Goal: Task Accomplishment & Management: Manage account settings

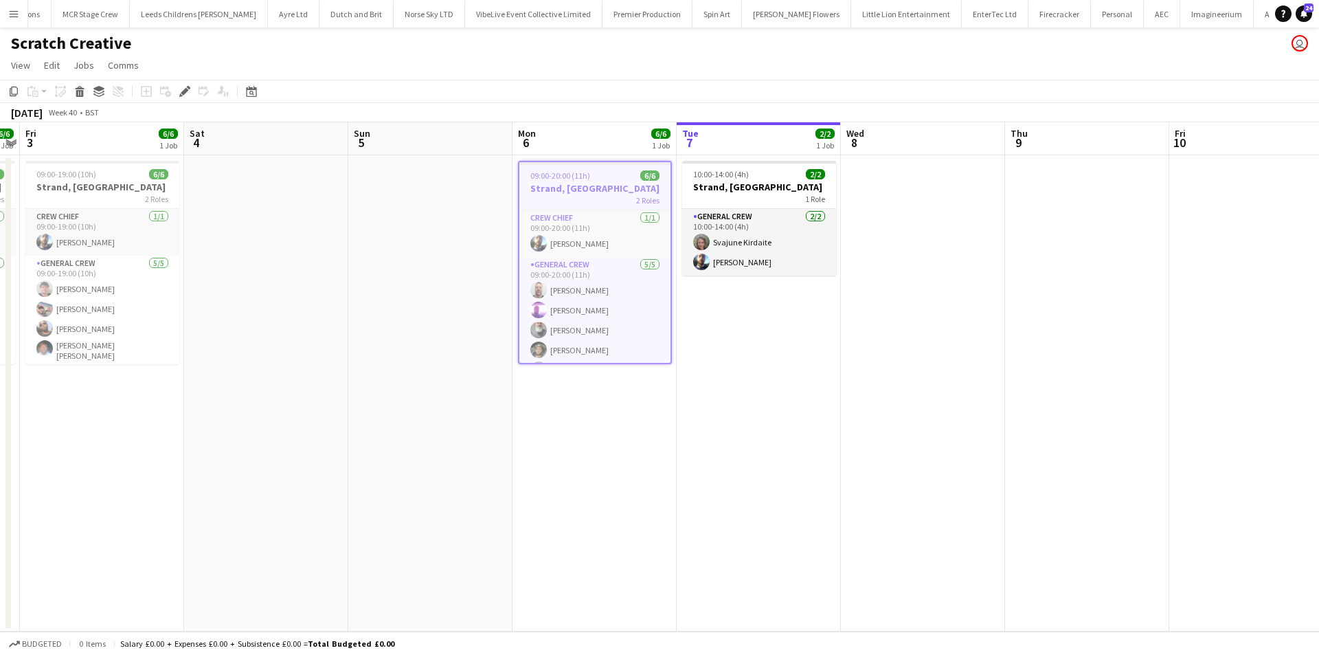
scroll to position [0, 1369]
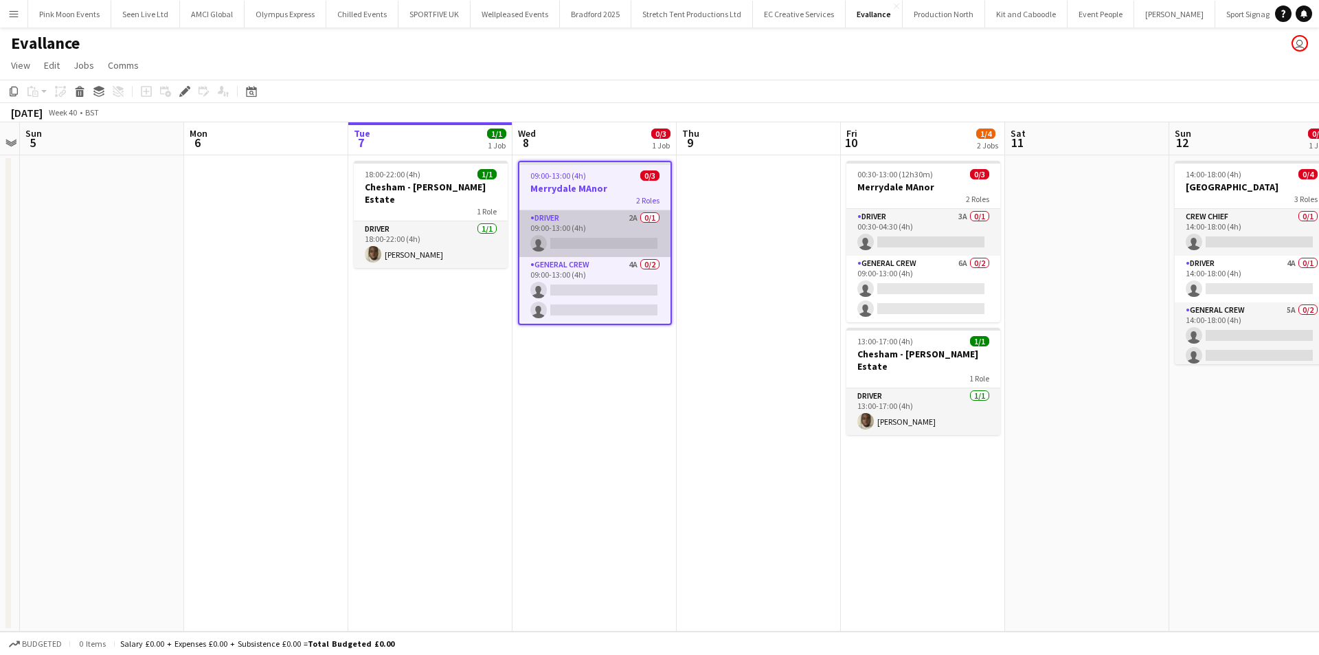
click at [608, 234] on app-card-role "Driver 2A 0/1 09:00-13:00 (4h) single-neutral-actions" at bounding box center [594, 233] width 151 height 47
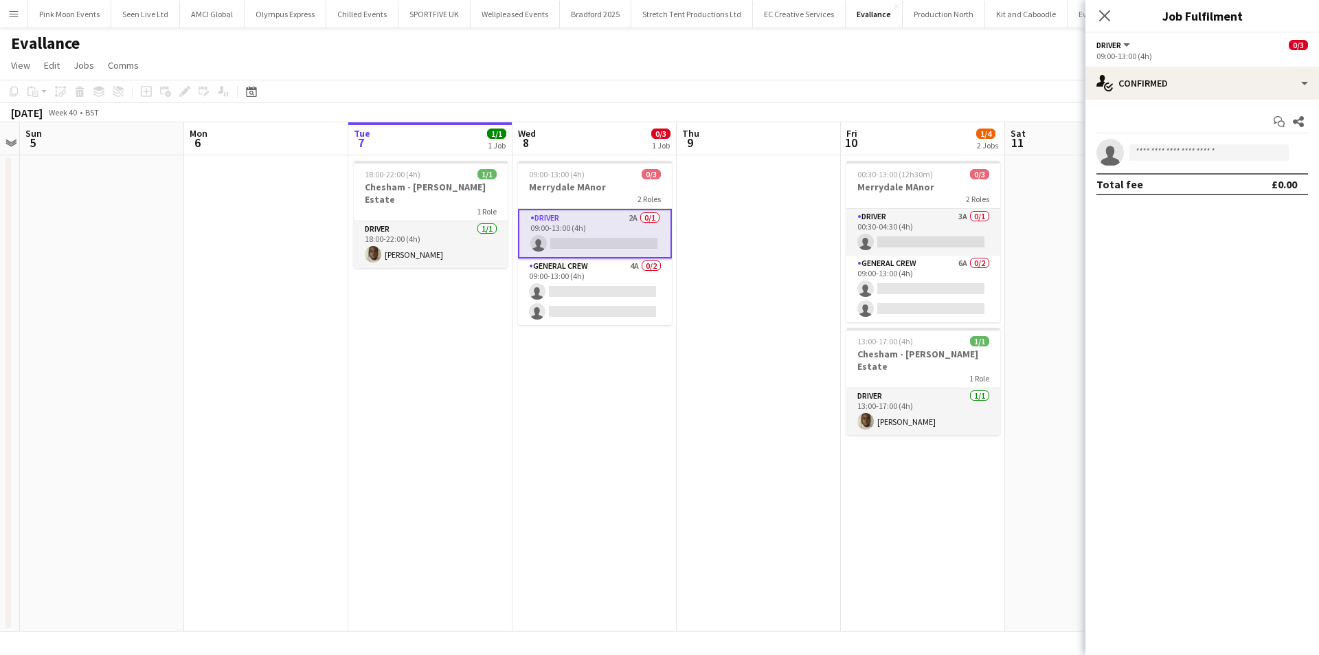
click at [1256, 100] on div "Start chat Share single-neutral-actions Total fee £0.00" at bounding box center [1203, 153] width 234 height 106
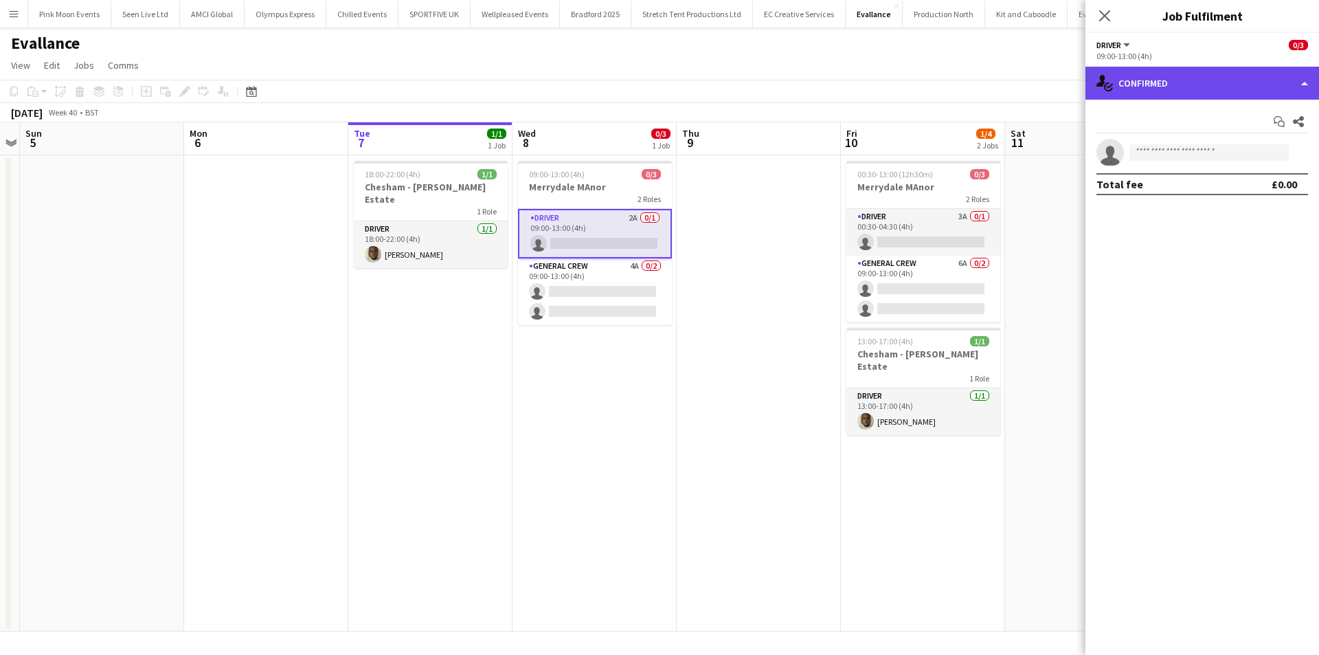
click at [1256, 96] on div "single-neutral-actions-check-2 Confirmed" at bounding box center [1203, 83] width 234 height 33
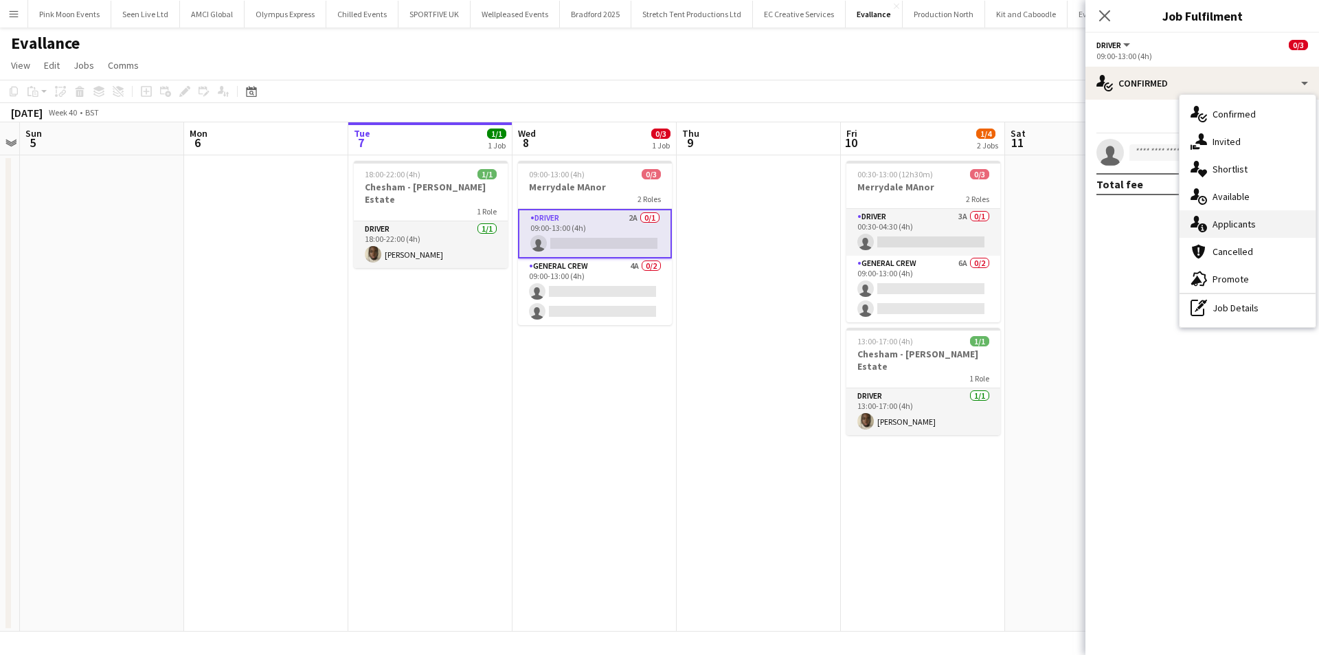
click at [1237, 224] on span "Applicants" at bounding box center [1234, 224] width 43 height 12
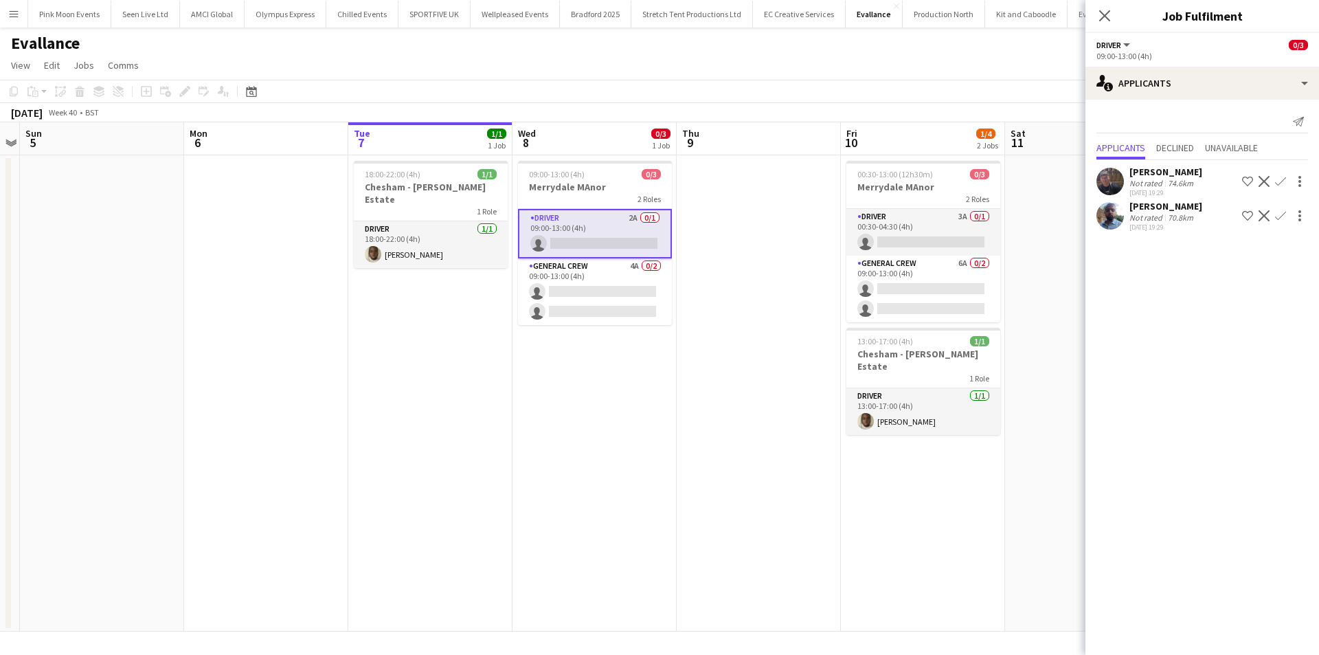
click at [1277, 178] on app-icon "Confirm" at bounding box center [1280, 181] width 11 height 11
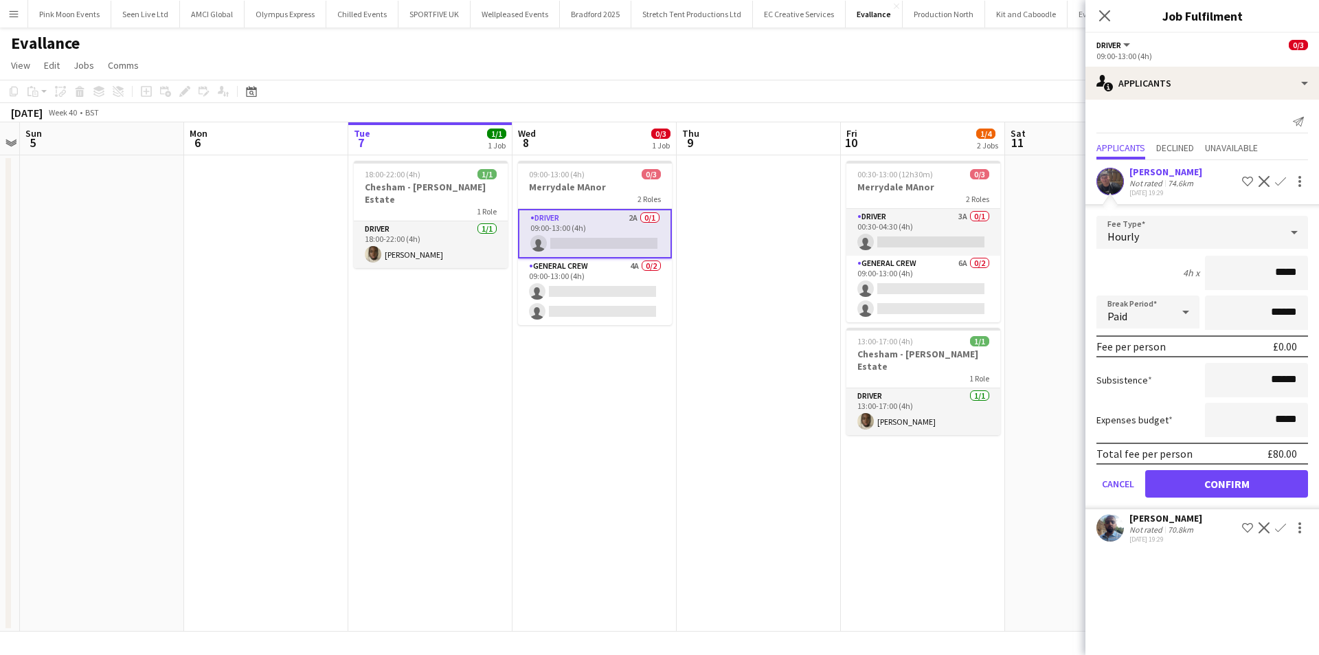
drag, startPoint x: 1260, startPoint y: 258, endPoint x: 1318, endPoint y: 260, distance: 58.5
click at [1318, 260] on form "Fee Type Hourly 4h x ***** Break Period Paid ****** Fee per person £0.00 Subsis…" at bounding box center [1203, 362] width 234 height 293
type input "***"
click at [1237, 489] on button "Confirm" at bounding box center [1226, 483] width 163 height 27
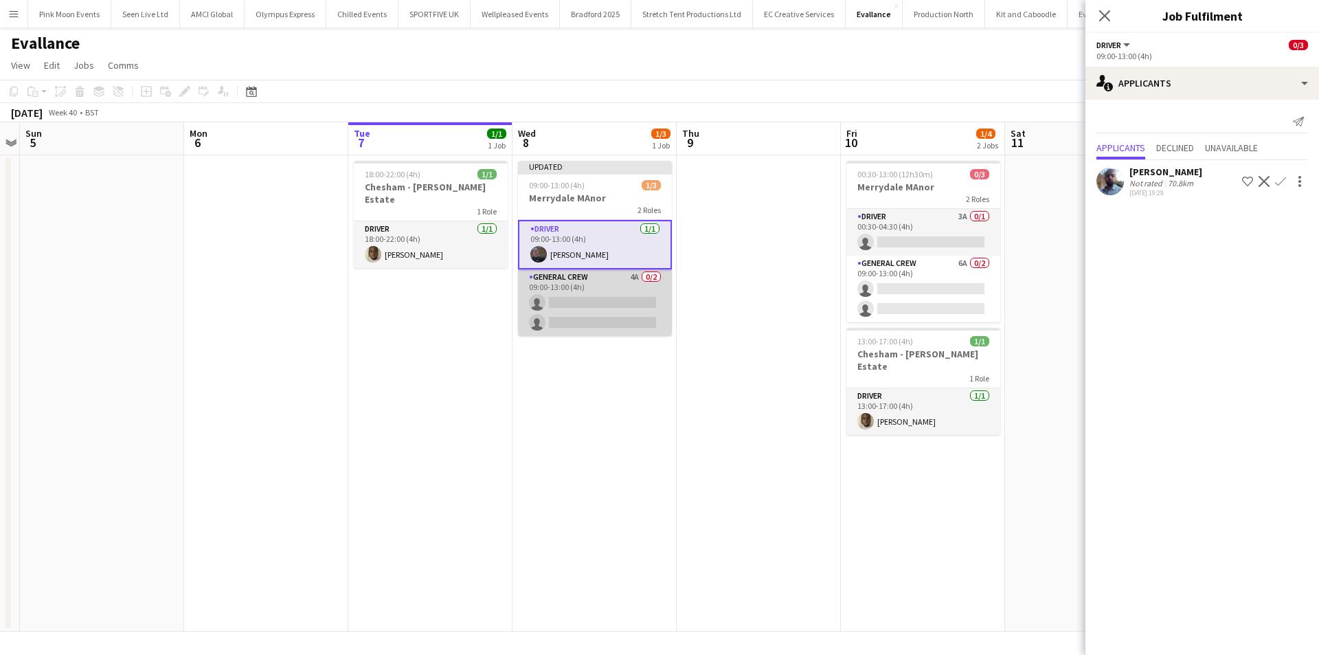
click at [636, 310] on app-card-role "General Crew 4A 0/2 09:00-13:00 (4h) single-neutral-actions single-neutral-acti…" at bounding box center [595, 302] width 154 height 67
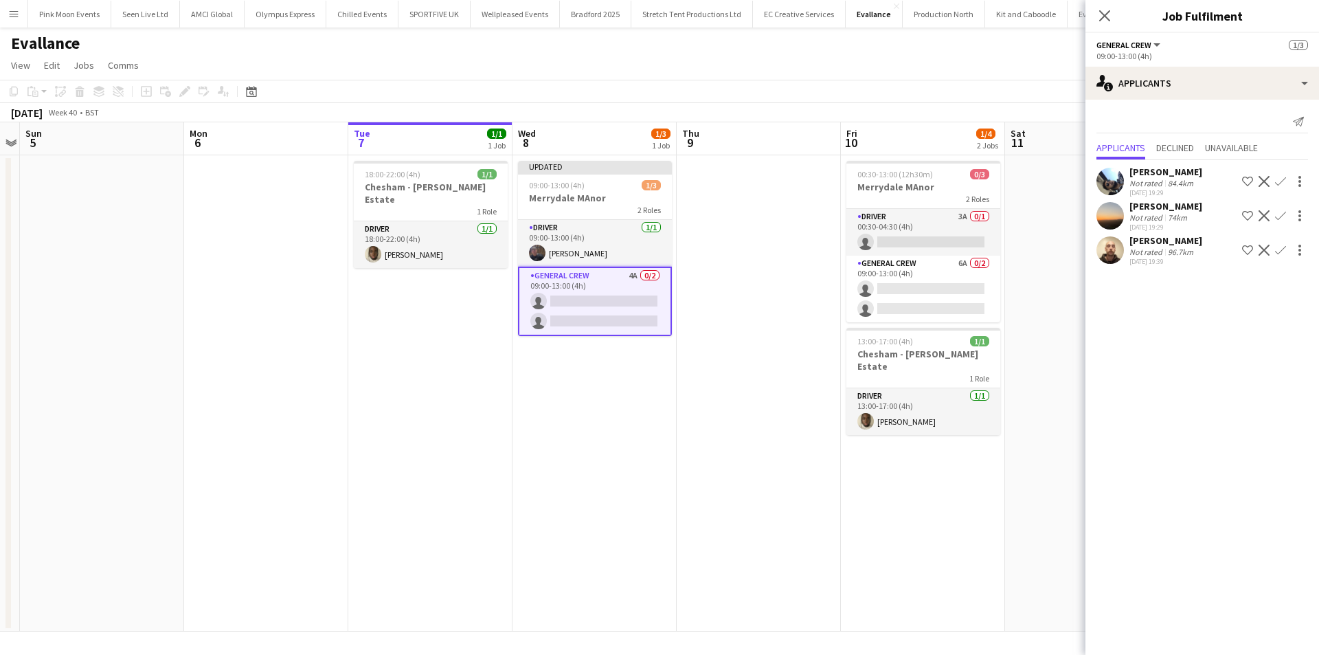
click at [1277, 245] on app-icon "Confirm" at bounding box center [1280, 250] width 11 height 11
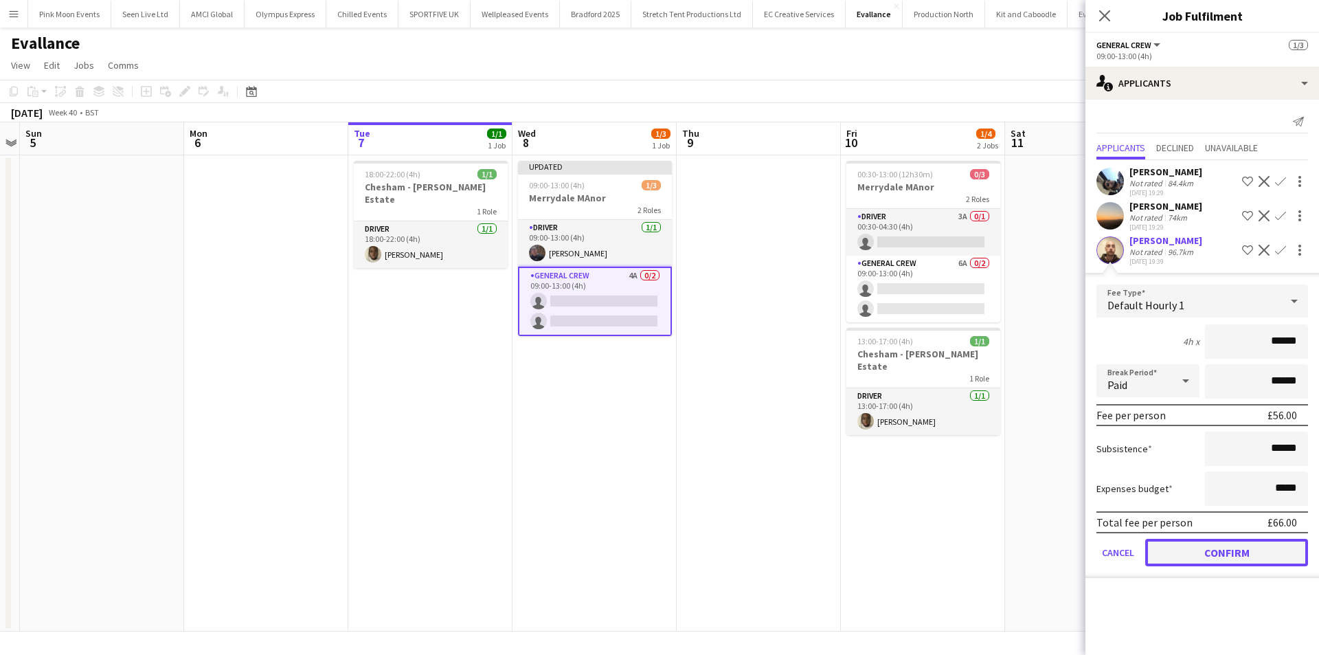
click at [1228, 546] on button "Confirm" at bounding box center [1226, 552] width 163 height 27
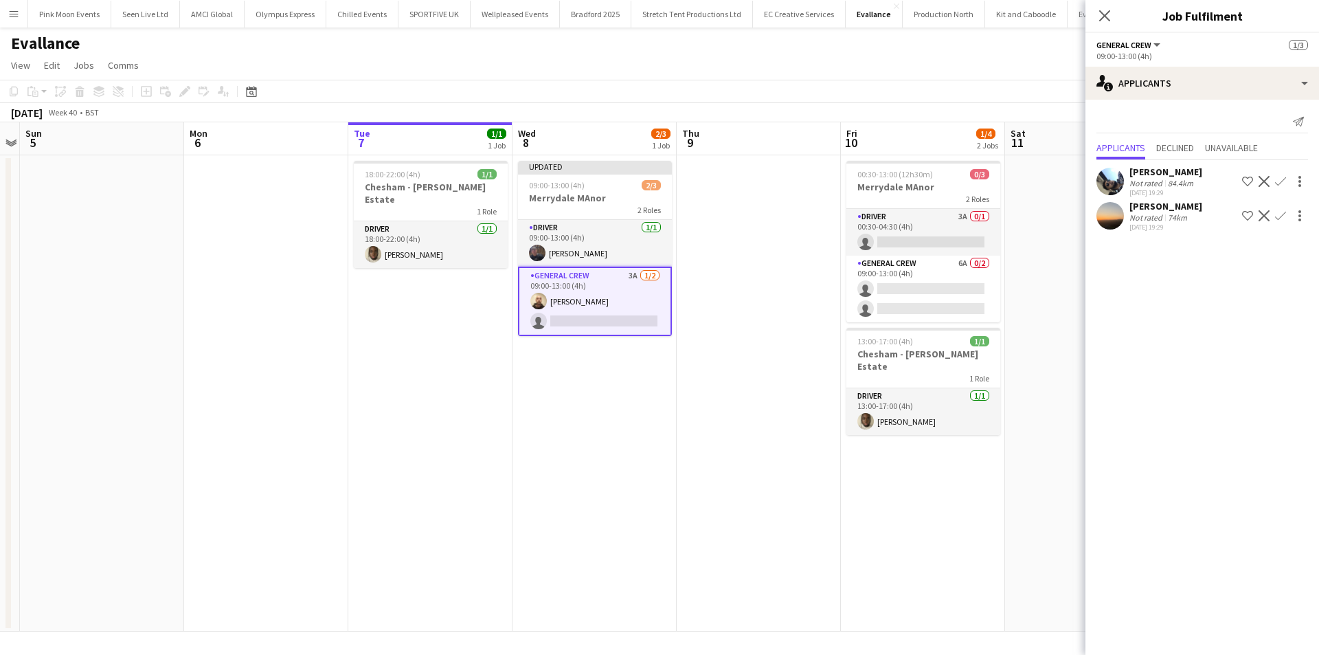
click at [1277, 175] on button "Confirm" at bounding box center [1280, 181] width 16 height 16
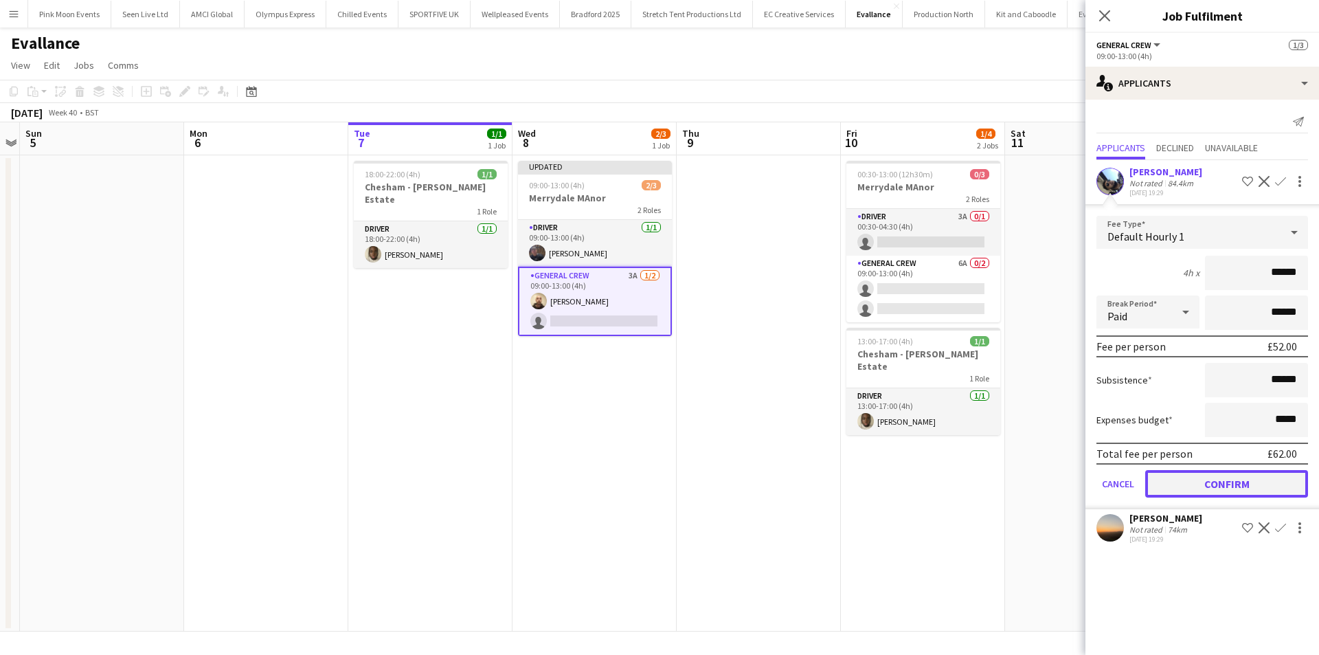
click at [1217, 492] on button "Confirm" at bounding box center [1226, 483] width 163 height 27
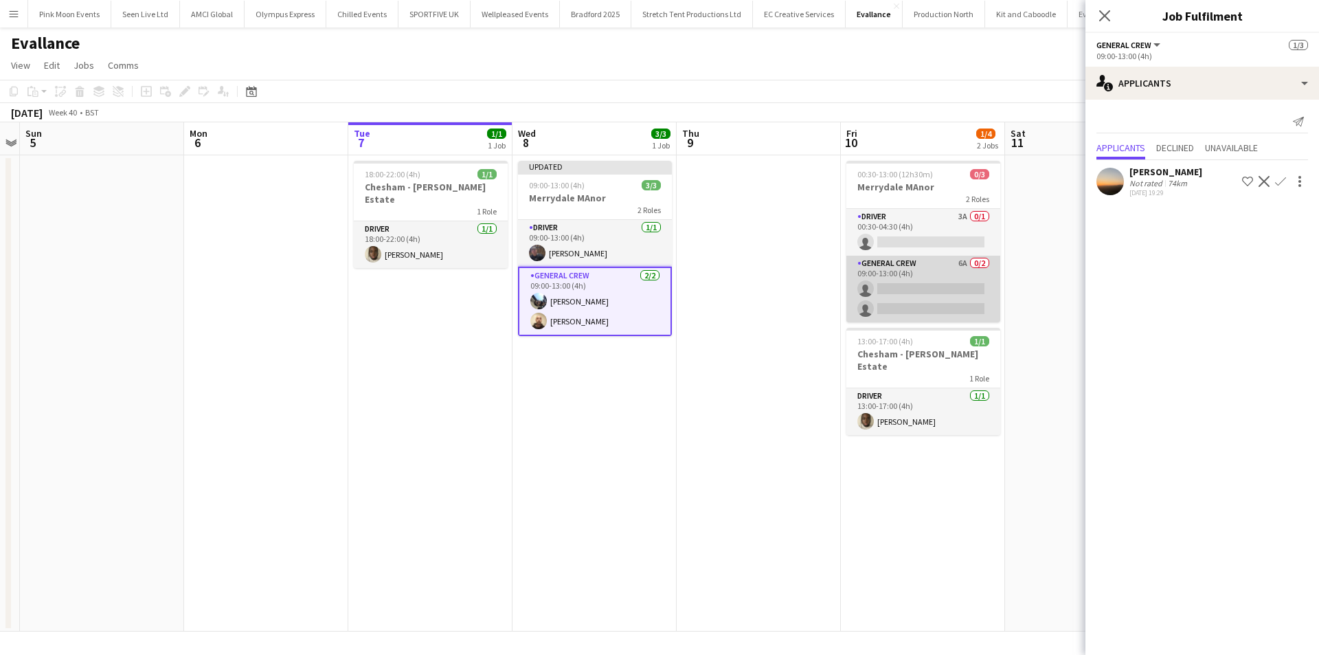
click at [950, 306] on app-card-role "General Crew 6A 0/2 09:00-13:00 (4h) single-neutral-actions single-neutral-acti…" at bounding box center [923, 289] width 154 height 67
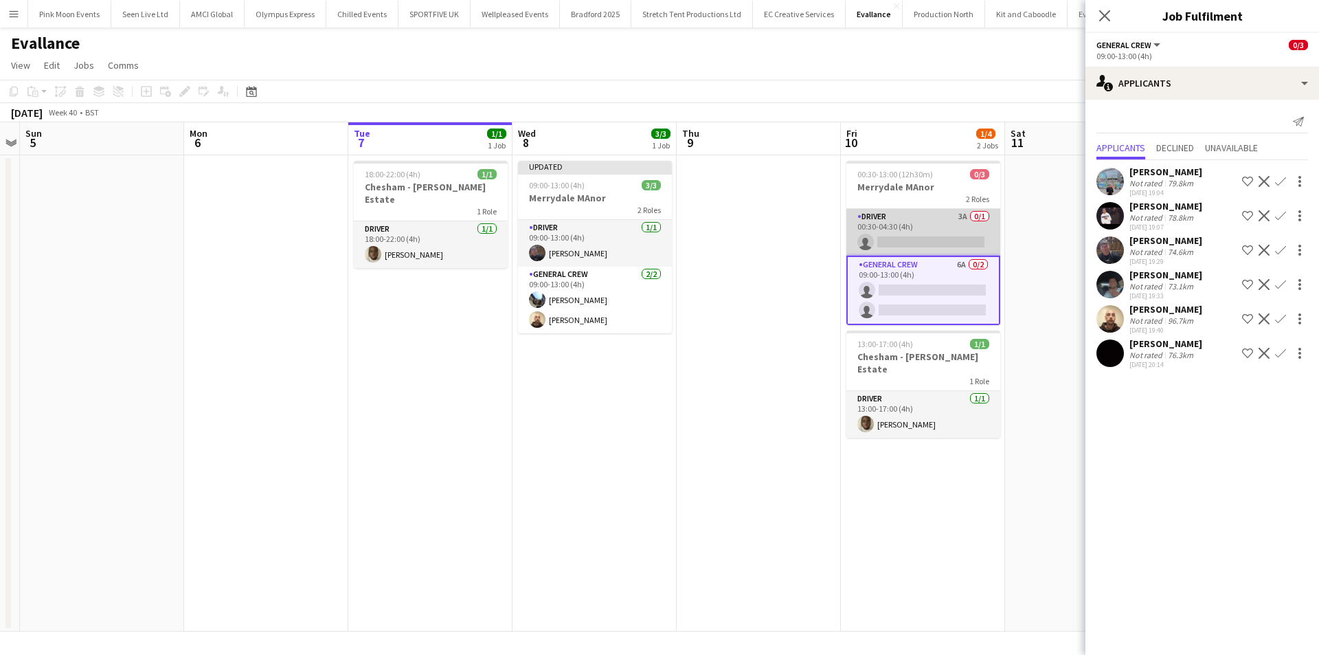
click at [940, 233] on app-card-role "Driver 3A 0/1 00:30-04:30 (4h) single-neutral-actions" at bounding box center [923, 232] width 154 height 47
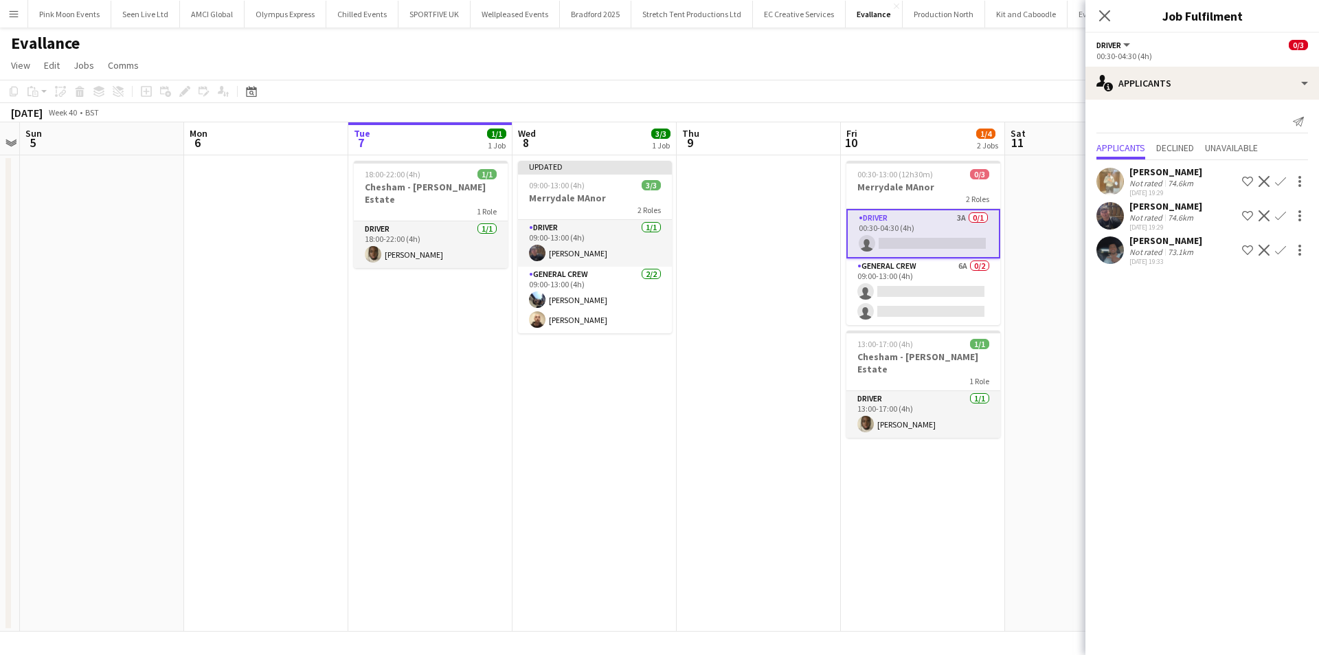
click at [1279, 179] on app-icon "Confirm" at bounding box center [1280, 181] width 11 height 11
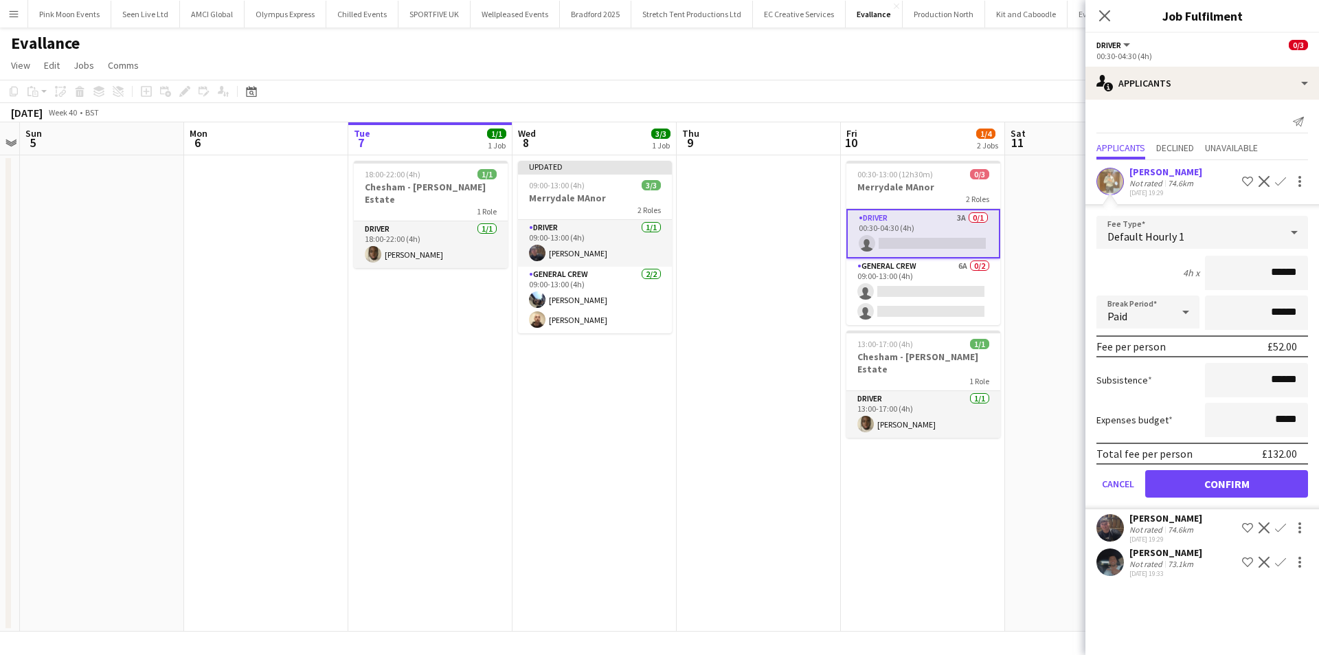
drag, startPoint x: 1226, startPoint y: 287, endPoint x: 1318, endPoint y: 278, distance: 92.4
click at [1318, 278] on form "Fee Type Default Hourly 1 4h x ****** Break Period Paid ****** Fee per person £…" at bounding box center [1203, 362] width 234 height 293
type input "***"
click at [1217, 478] on button "Confirm" at bounding box center [1226, 483] width 163 height 27
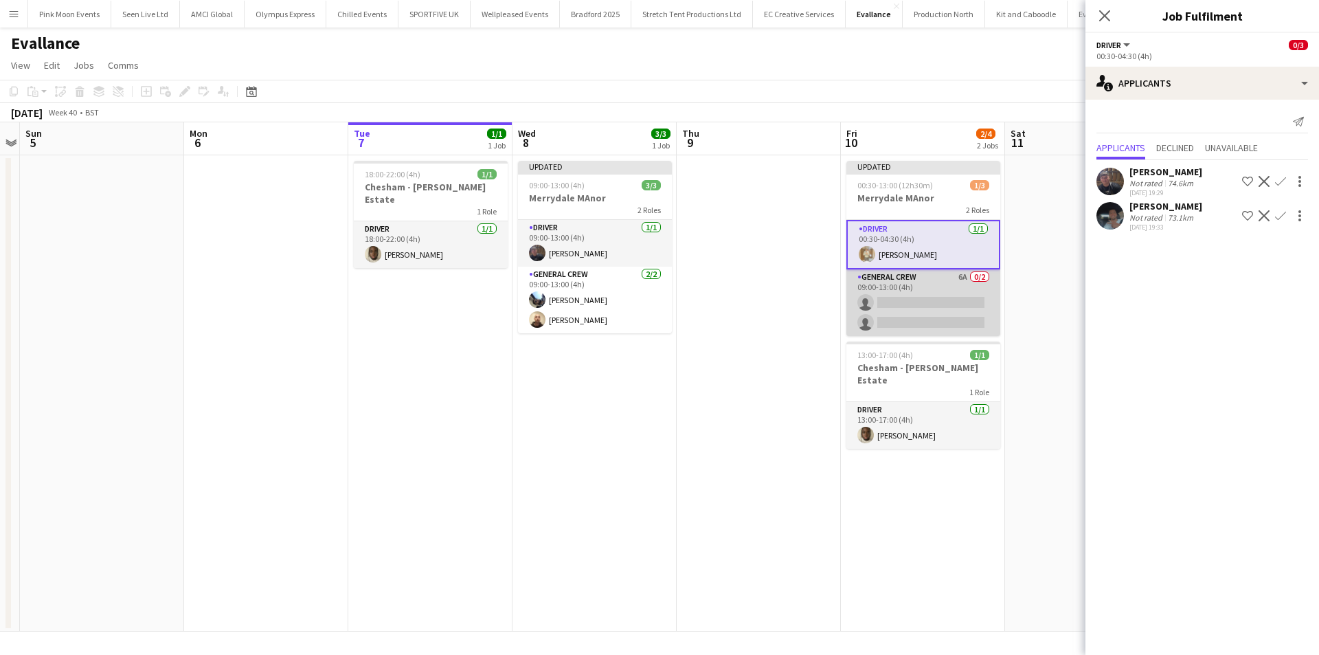
click at [985, 313] on app-card-role "General Crew 6A 0/2 09:00-13:00 (4h) single-neutral-actions single-neutral-acti…" at bounding box center [923, 302] width 154 height 67
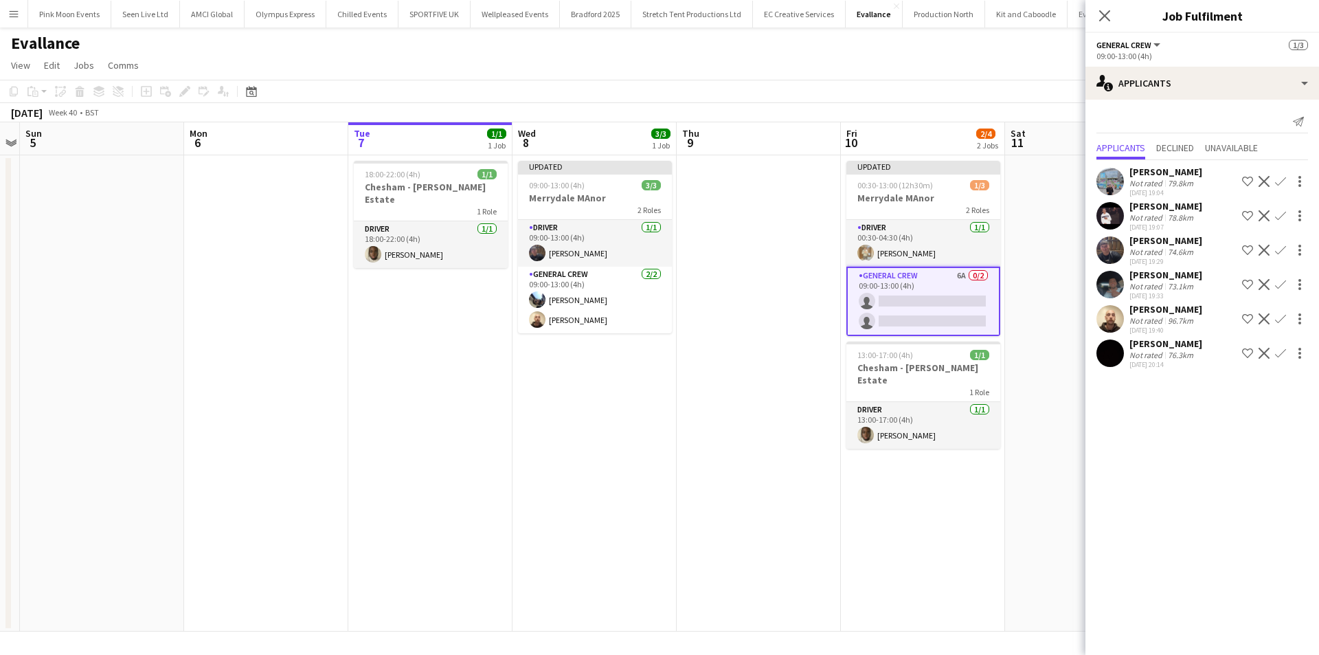
click at [1279, 315] on app-icon "Confirm" at bounding box center [1280, 318] width 11 height 11
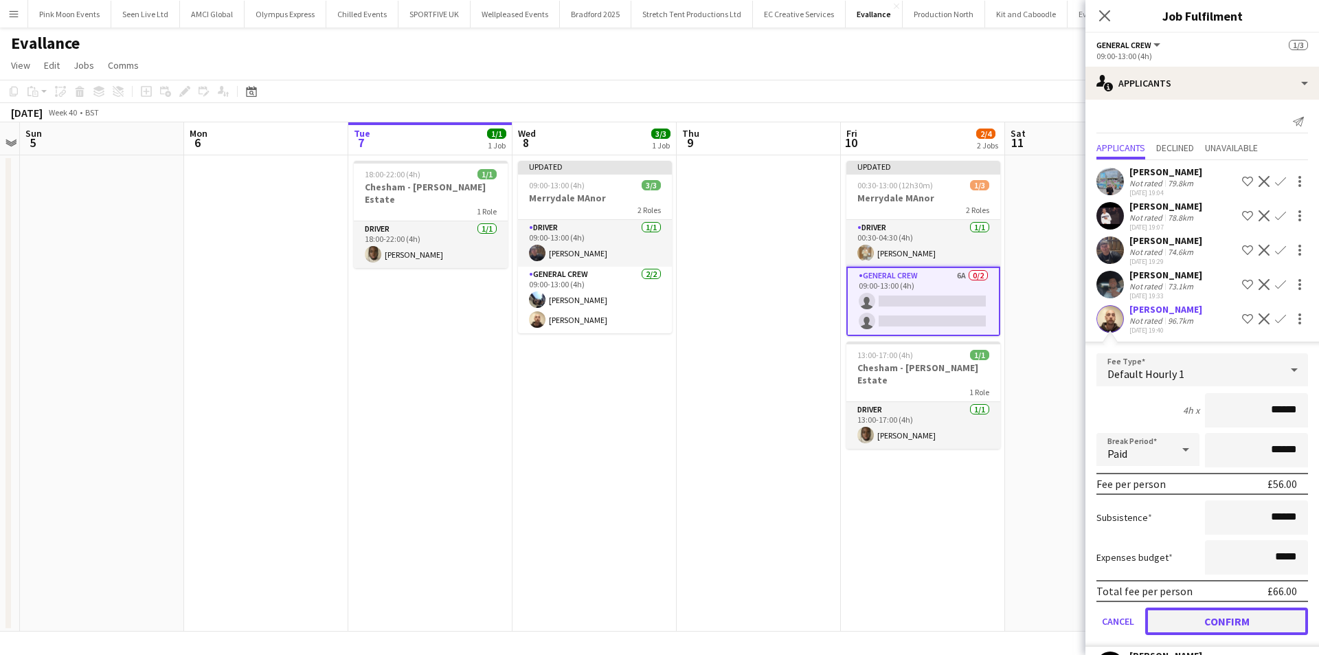
click at [1194, 617] on button "Confirm" at bounding box center [1226, 620] width 163 height 27
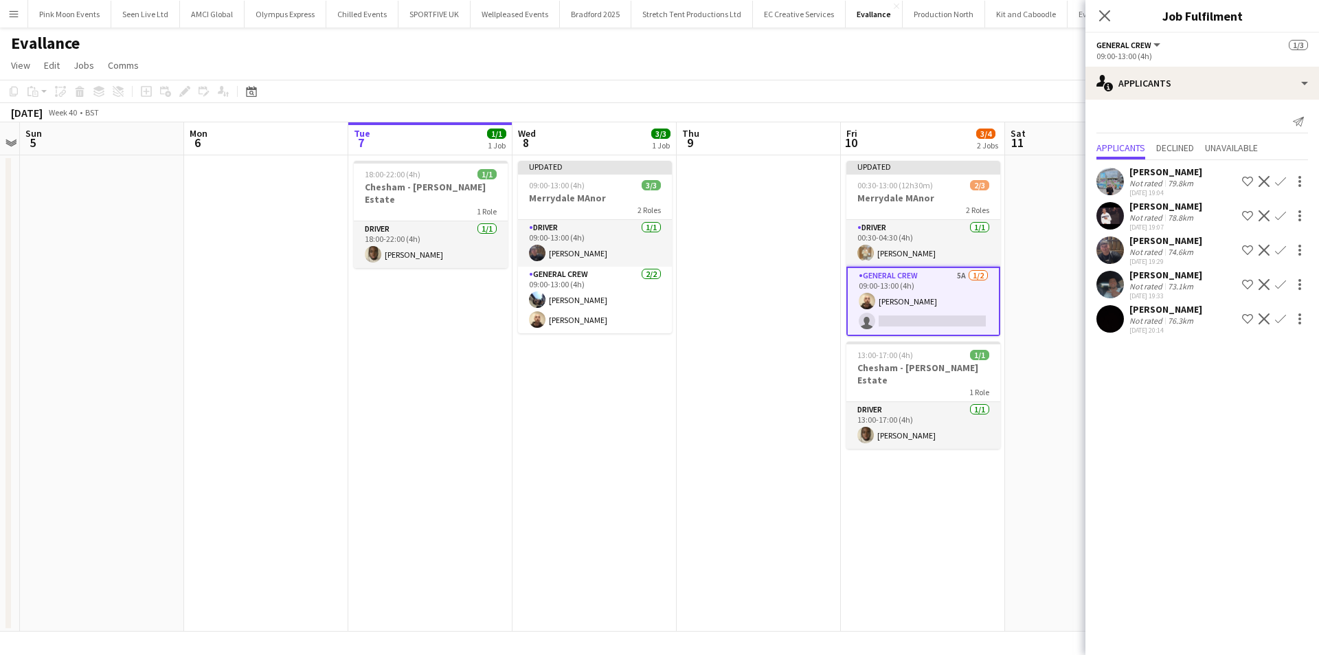
click at [1277, 319] on app-icon "Confirm" at bounding box center [1280, 318] width 11 height 11
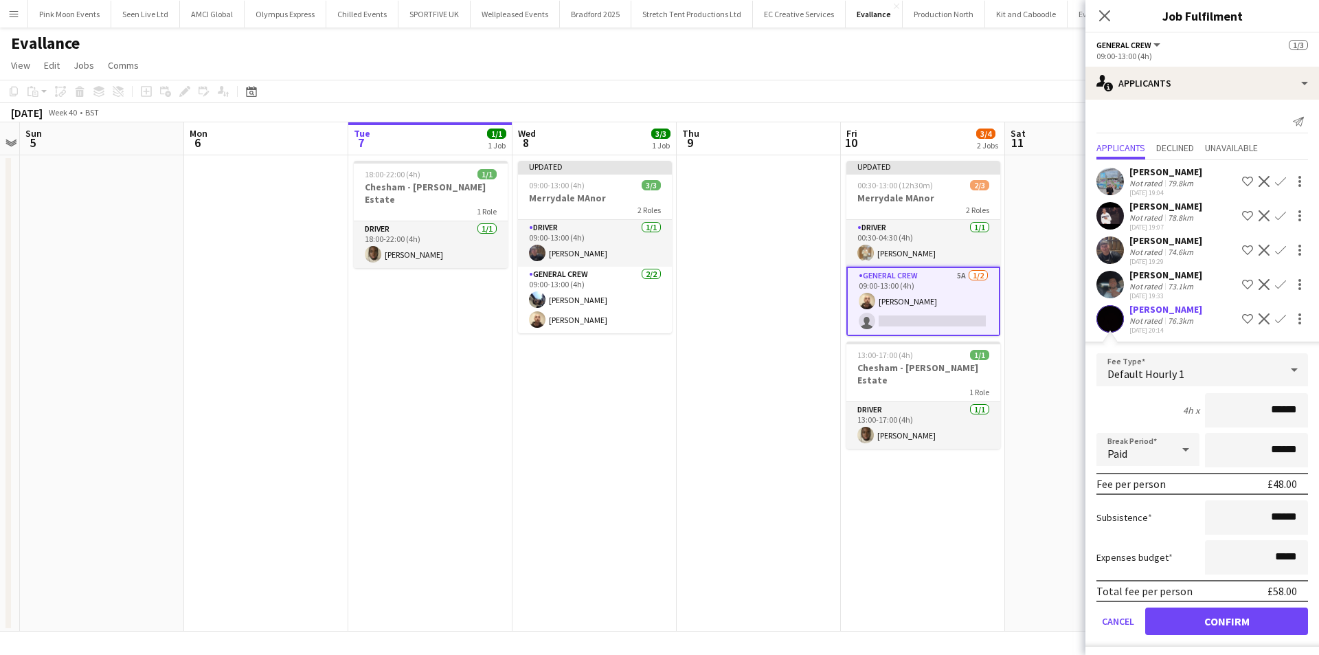
drag, startPoint x: 1258, startPoint y: 406, endPoint x: 1305, endPoint y: 404, distance: 47.5
click at [1305, 404] on form "Fee Type Default Hourly 1 4h x ****** Break Period Paid ****** Fee per person £…" at bounding box center [1203, 499] width 234 height 293
type input "***"
click at [1254, 632] on button "Confirm" at bounding box center [1226, 620] width 163 height 27
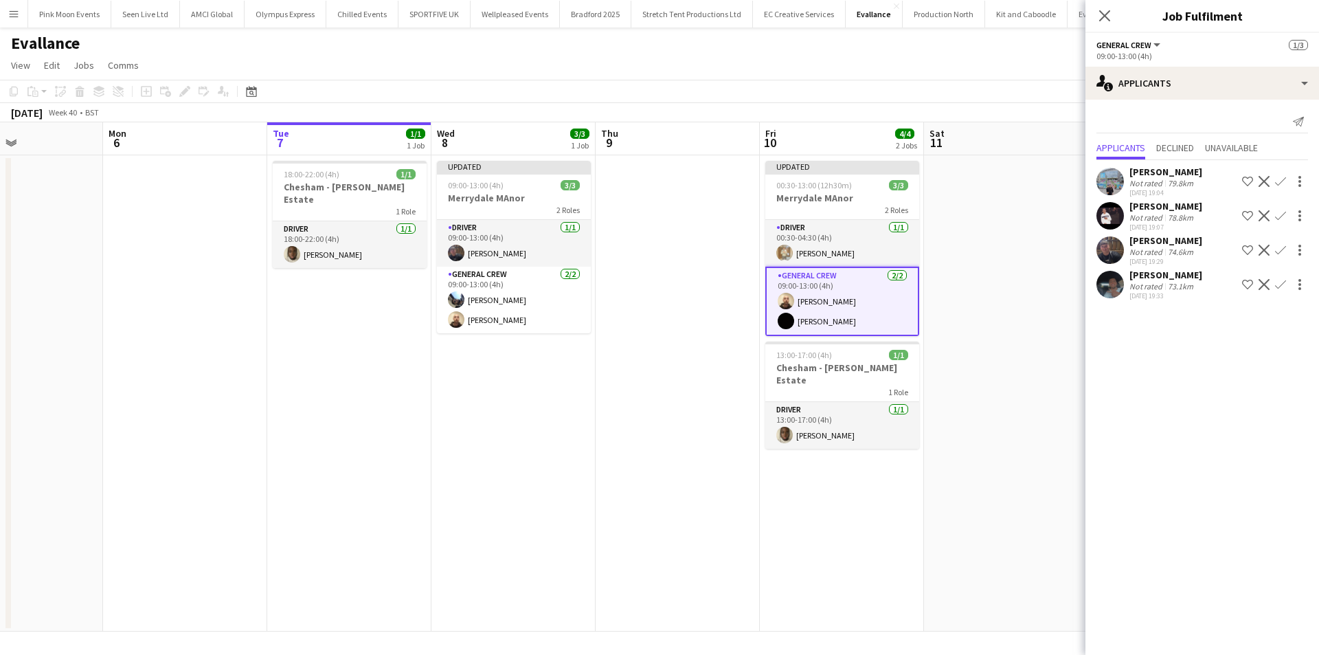
drag, startPoint x: 845, startPoint y: 563, endPoint x: 689, endPoint y: 561, distance: 156.0
click at [689, 561] on app-calendar-viewport "Thu 2 Fri 3 Sat 4 Sun 5 Mon 6 Tue 7 1/1 1 Job Wed 8 3/3 1 Job Thu 9 Fri 10 4/4 …" at bounding box center [659, 376] width 1319 height 509
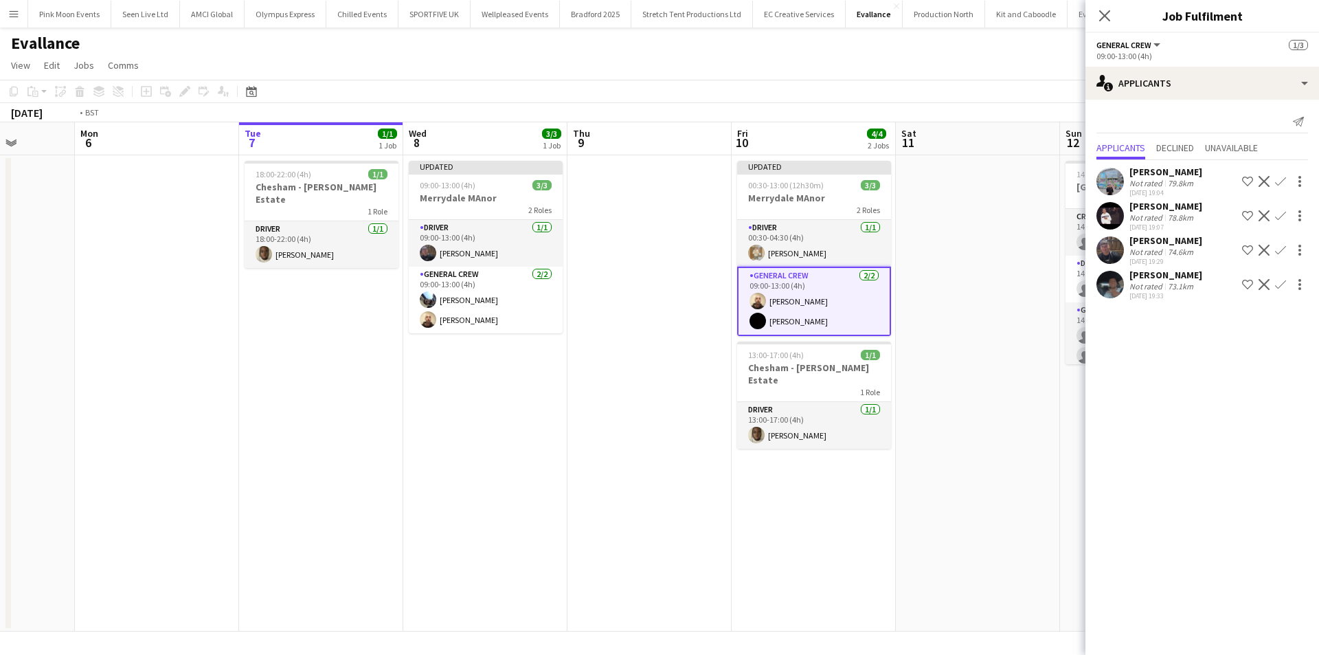
drag, startPoint x: 712, startPoint y: 548, endPoint x: 414, endPoint y: 561, distance: 299.2
click at [418, 561] on app-calendar-viewport "Thu 2 Fri 3 Sat 4 Sun 5 Mon 6 Tue 7 1/1 1 Job Wed 8 3/3 1 Job Thu 9 Fri 10 4/4 …" at bounding box center [659, 376] width 1319 height 509
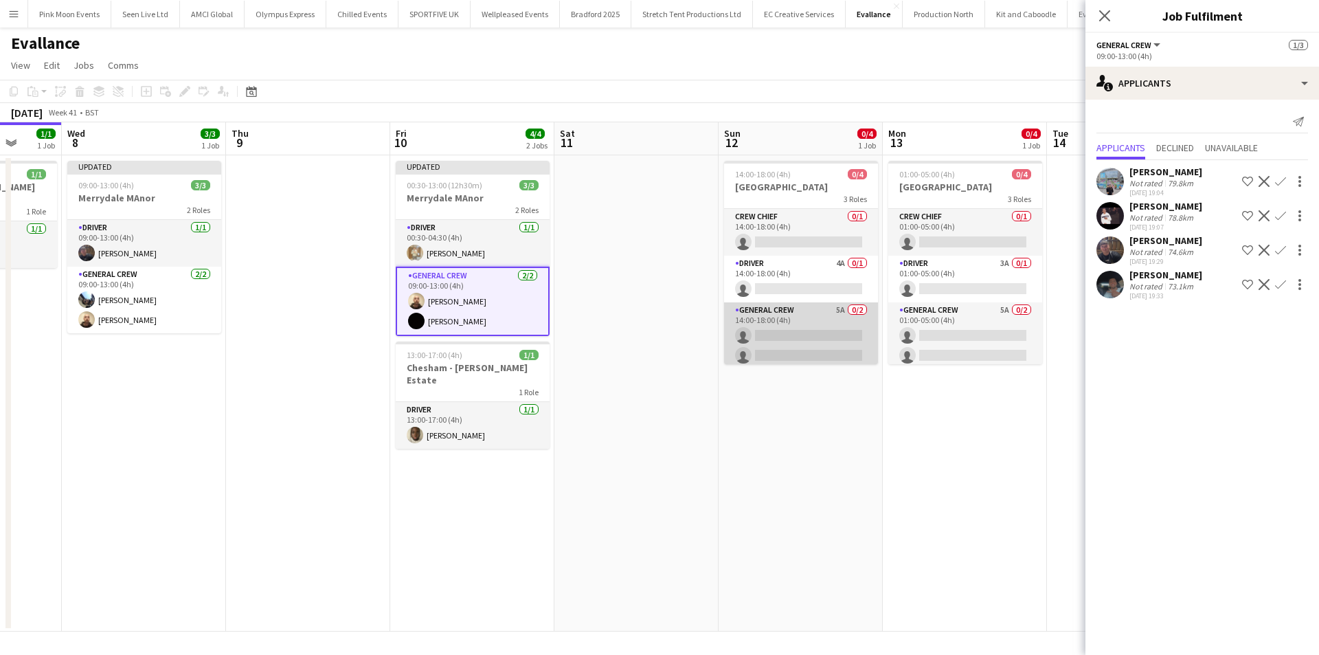
click at [770, 346] on app-card-role "General Crew 5A 0/2 14:00-18:00 (4h) single-neutral-actions single-neutral-acti…" at bounding box center [801, 335] width 154 height 67
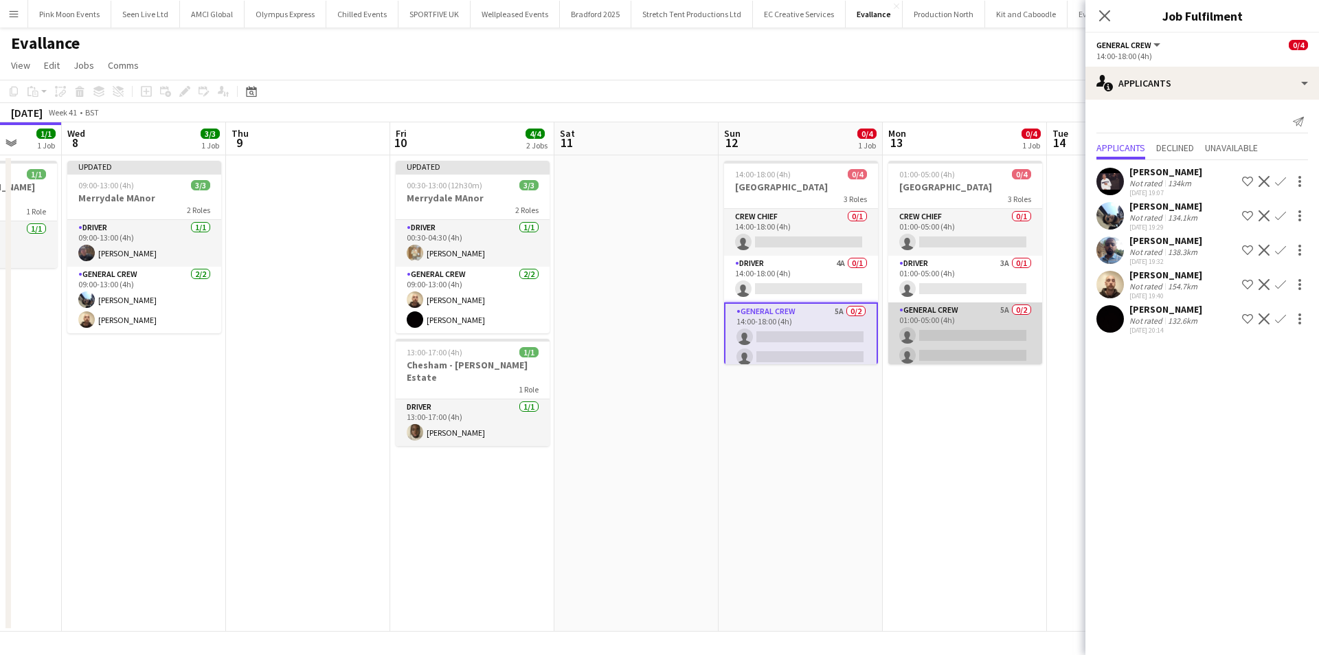
click at [978, 355] on app-card-role "General Crew 5A 0/2 01:00-05:00 (4h) single-neutral-actions single-neutral-acti…" at bounding box center [965, 335] width 154 height 67
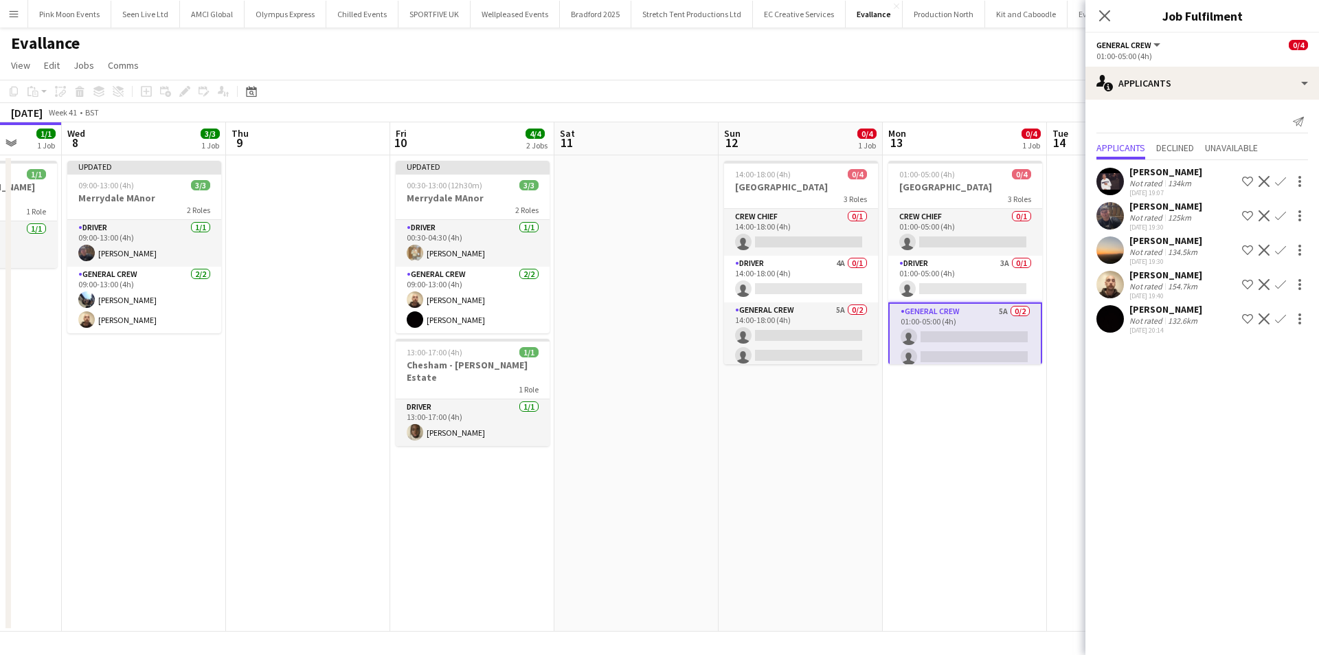
click at [1277, 248] on app-icon "Confirm" at bounding box center [1280, 250] width 11 height 11
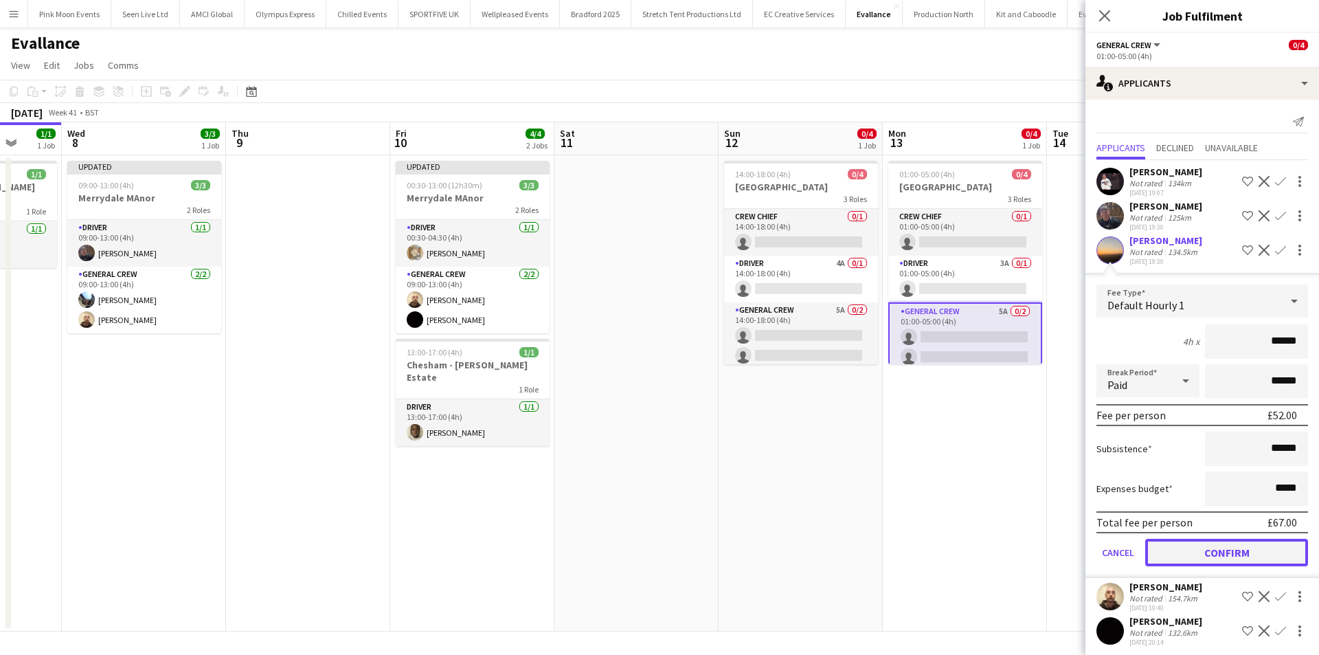
click at [1213, 549] on button "Confirm" at bounding box center [1226, 552] width 163 height 27
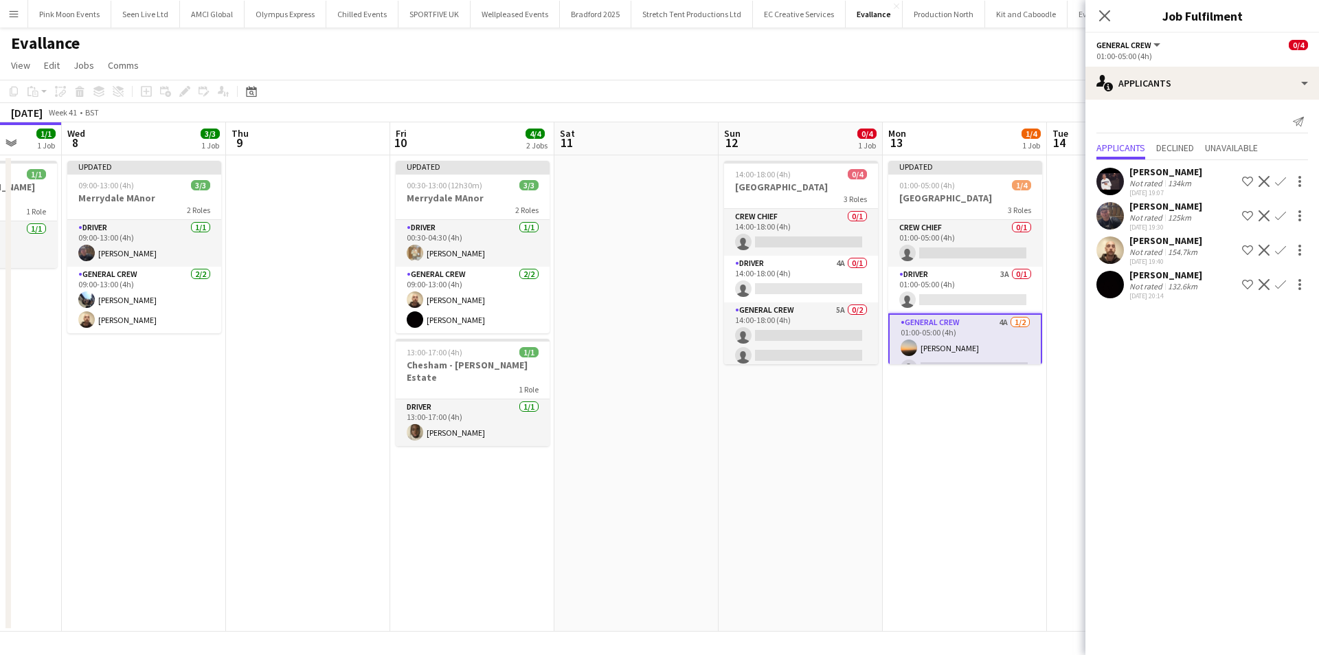
click at [1279, 251] on app-icon "Confirm" at bounding box center [1280, 250] width 11 height 11
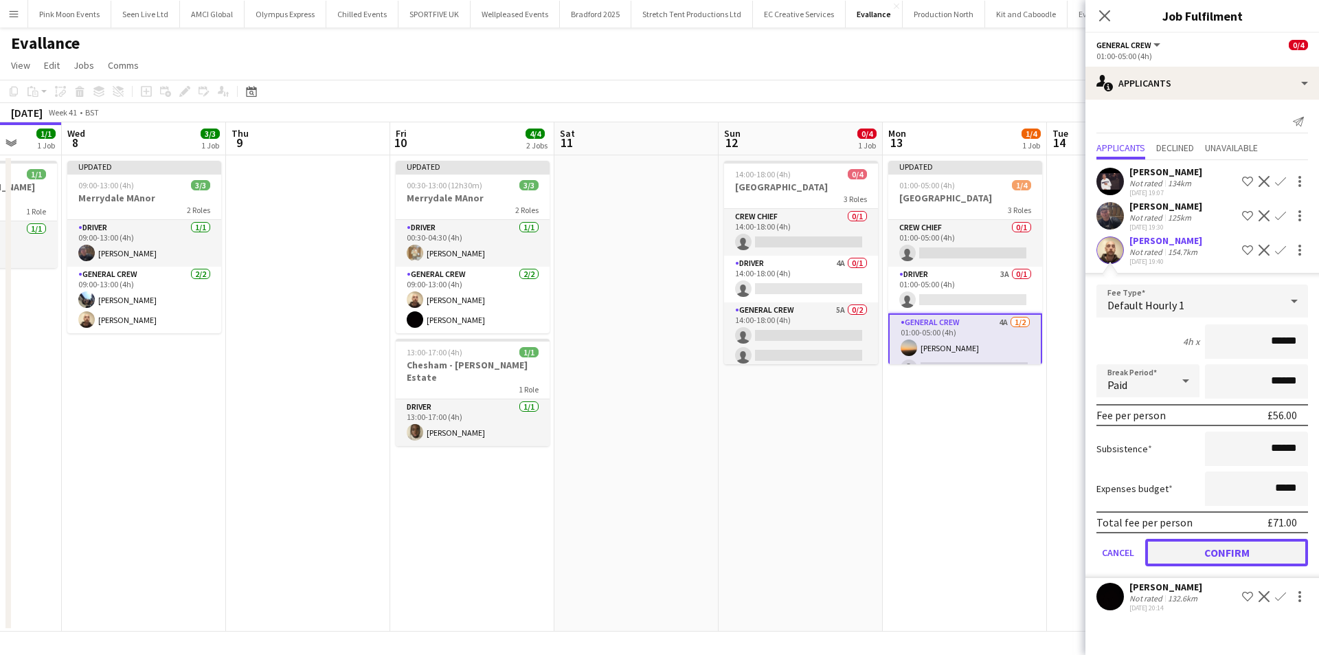
click at [1233, 554] on button "Confirm" at bounding box center [1226, 552] width 163 height 27
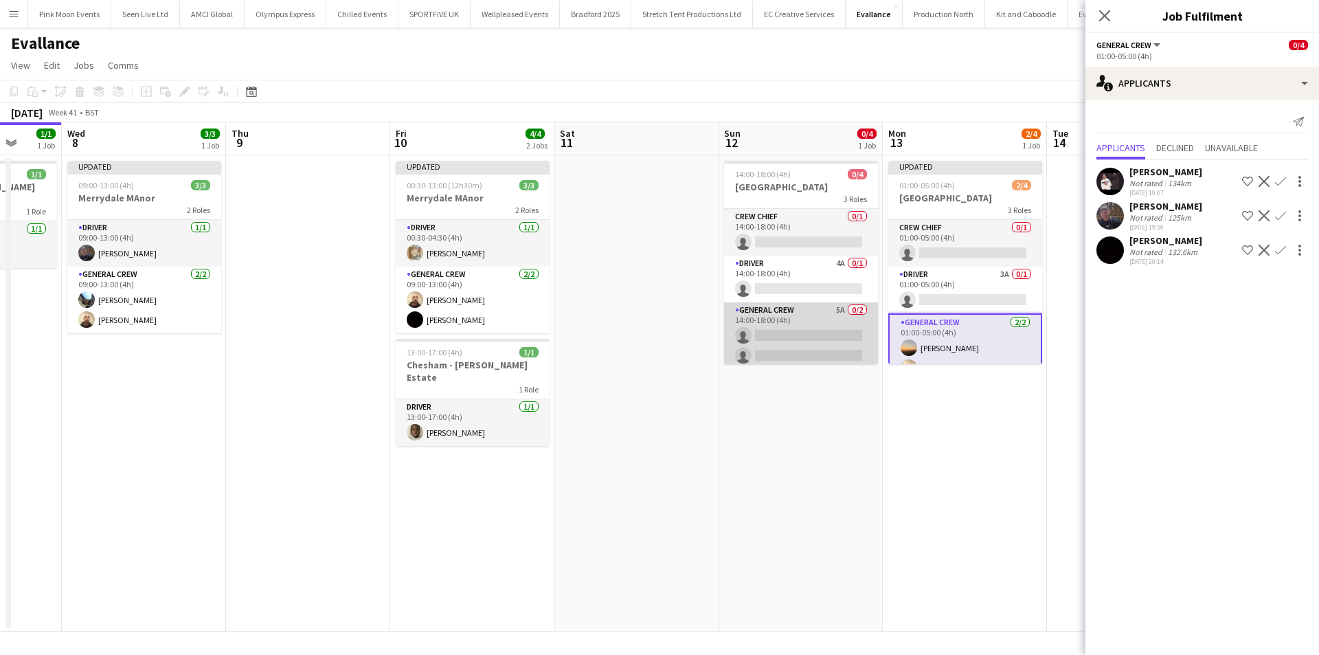
click at [833, 341] on app-card-role "General Crew 5A 0/2 14:00-18:00 (4h) single-neutral-actions single-neutral-acti…" at bounding box center [801, 335] width 154 height 67
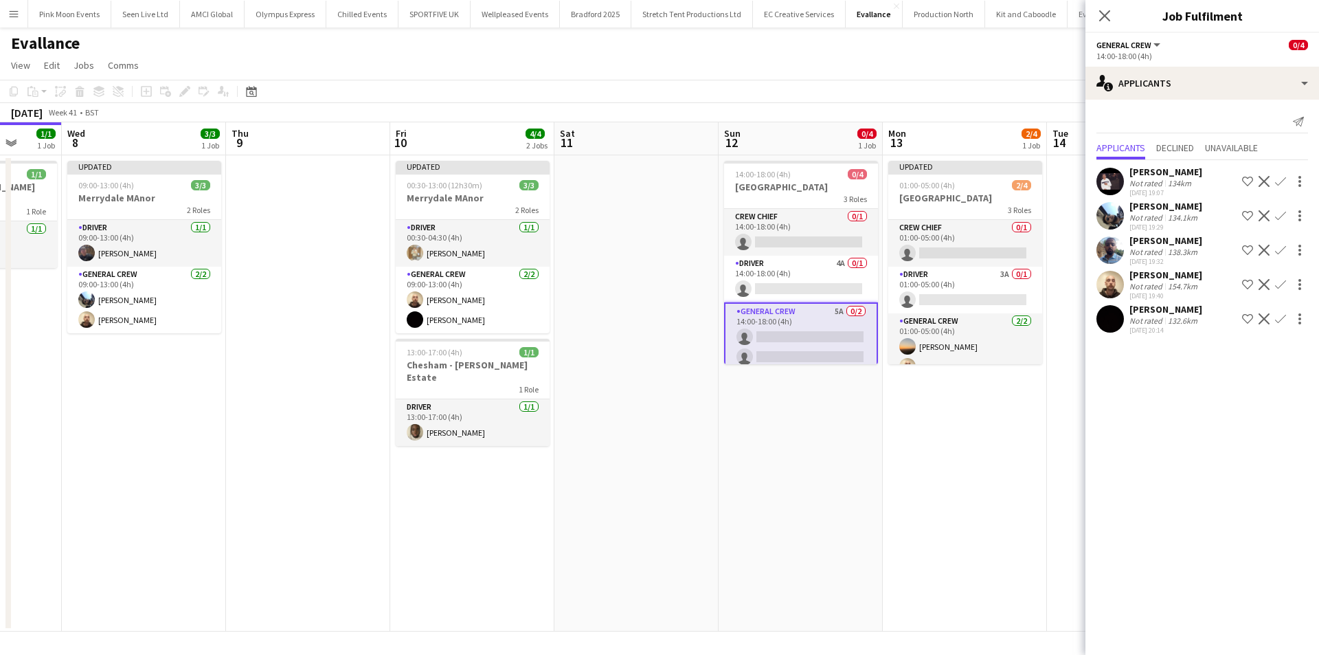
click at [1279, 282] on app-icon "Confirm" at bounding box center [1280, 284] width 11 height 11
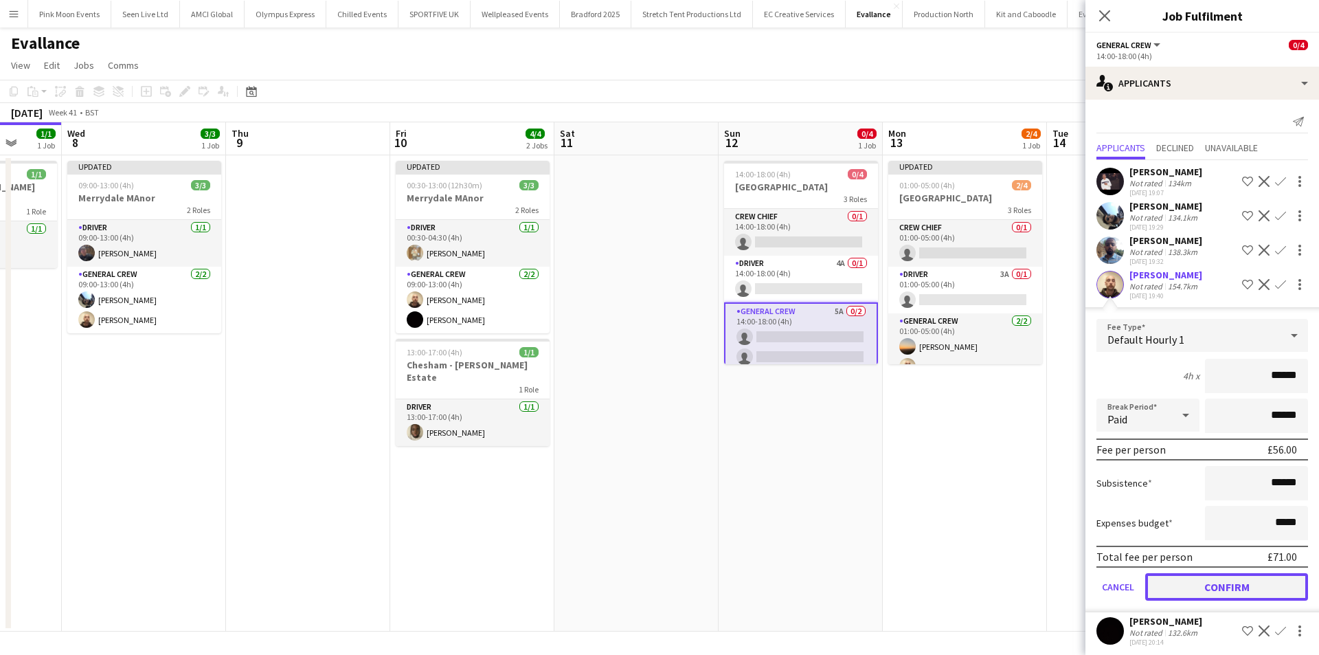
click at [1215, 583] on button "Confirm" at bounding box center [1226, 586] width 163 height 27
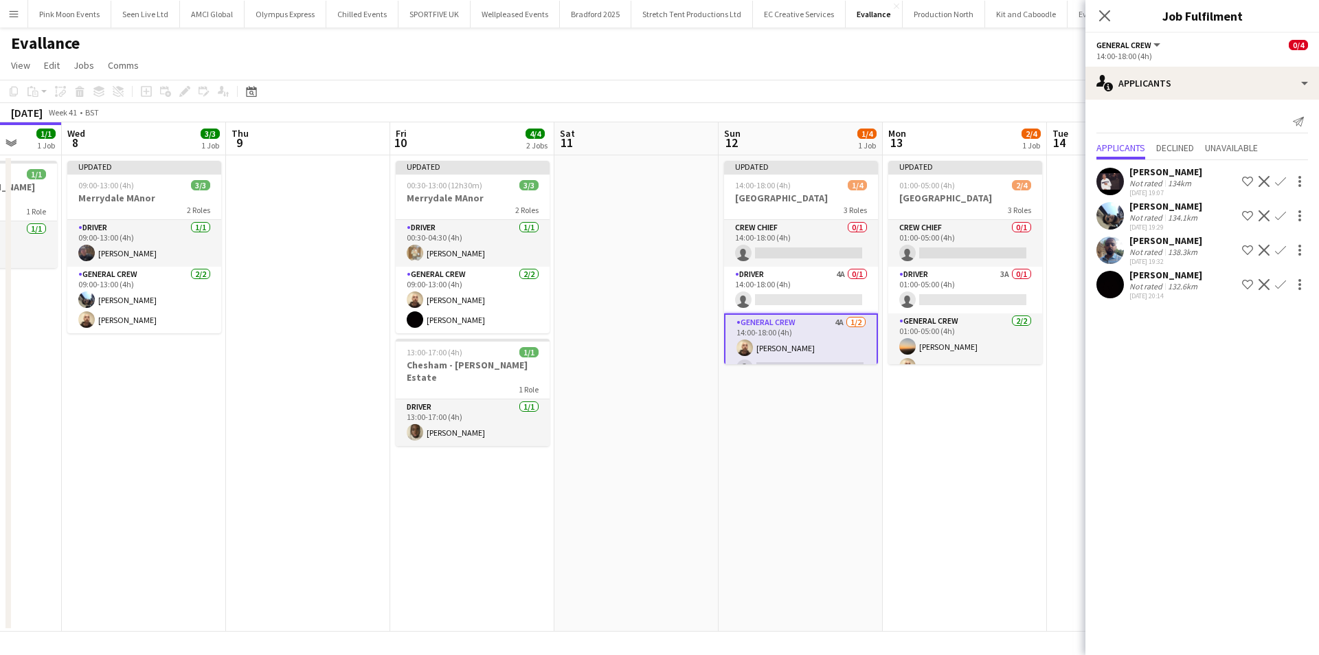
click at [1278, 215] on app-icon "Confirm" at bounding box center [1280, 215] width 11 height 11
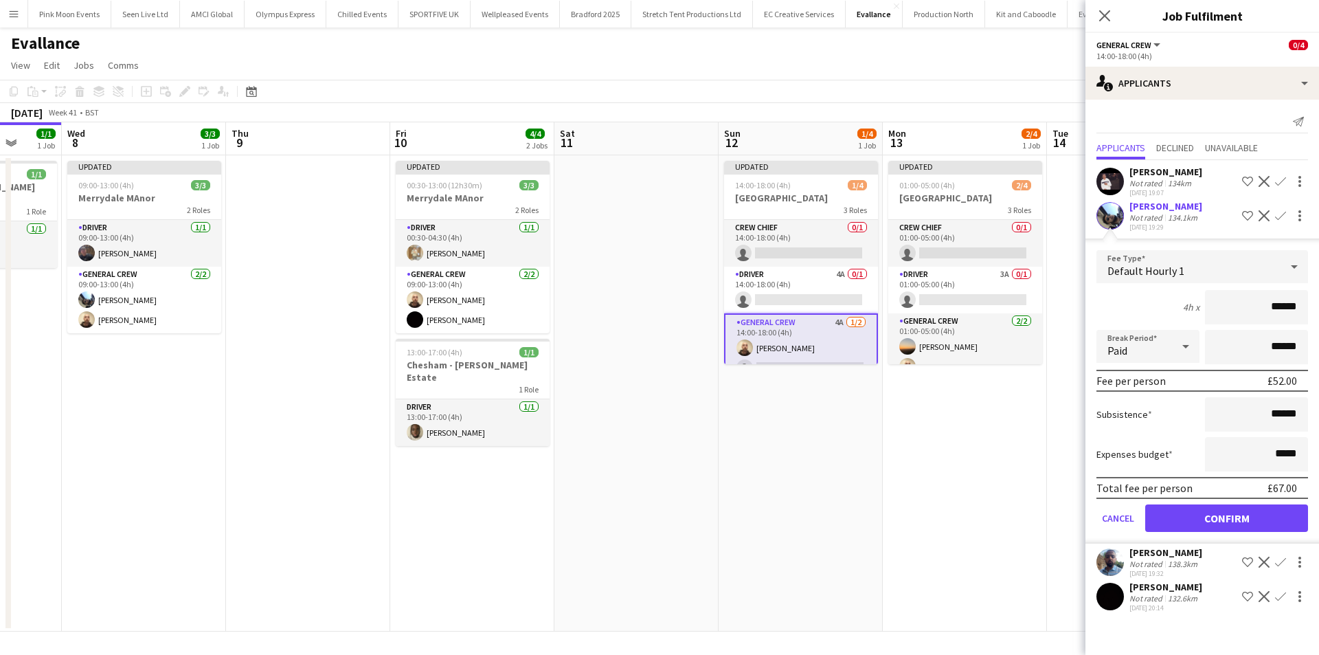
drag, startPoint x: 1248, startPoint y: 306, endPoint x: 1318, endPoint y: 304, distance: 70.1
click at [1318, 304] on form "Fee Type Default Hourly 1 4h x ****** Break Period Paid ****** Fee per person £…" at bounding box center [1203, 396] width 234 height 293
type input "***"
click at [1240, 514] on button "Confirm" at bounding box center [1226, 517] width 163 height 27
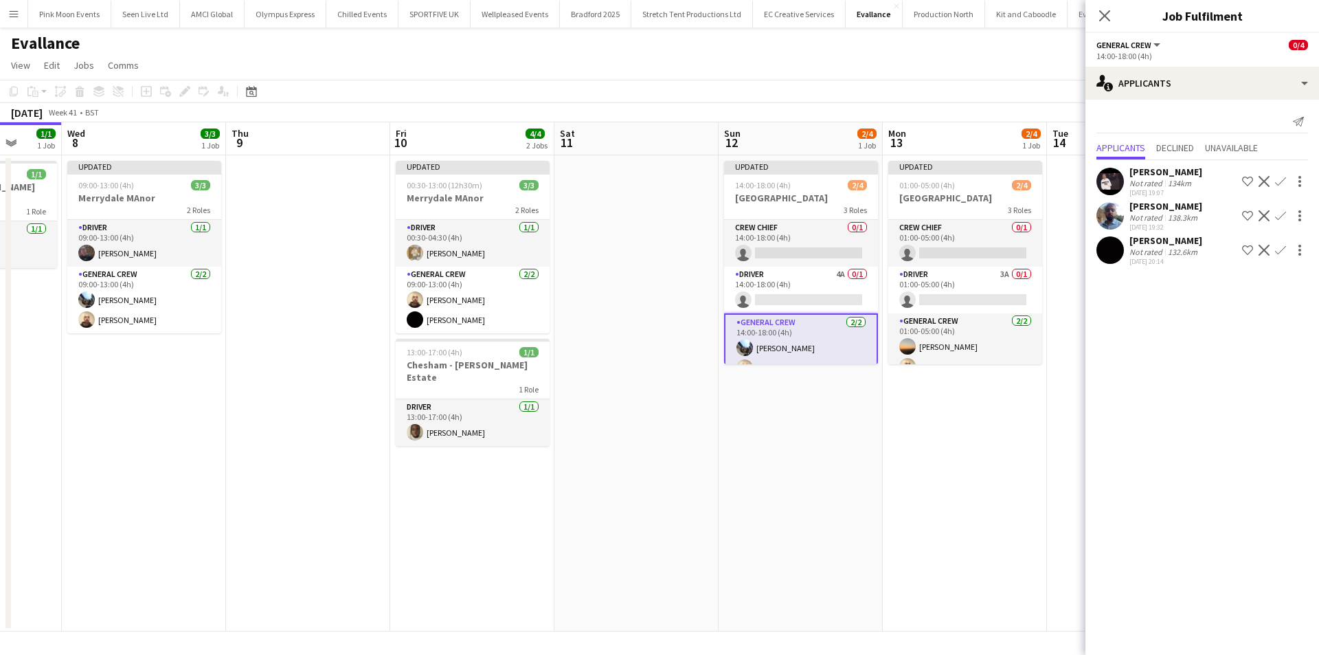
click at [765, 347] on app-card-role "General Crew 2/2 14:00-18:00 (4h) Josh Lewis Jason Mawer" at bounding box center [801, 347] width 154 height 69
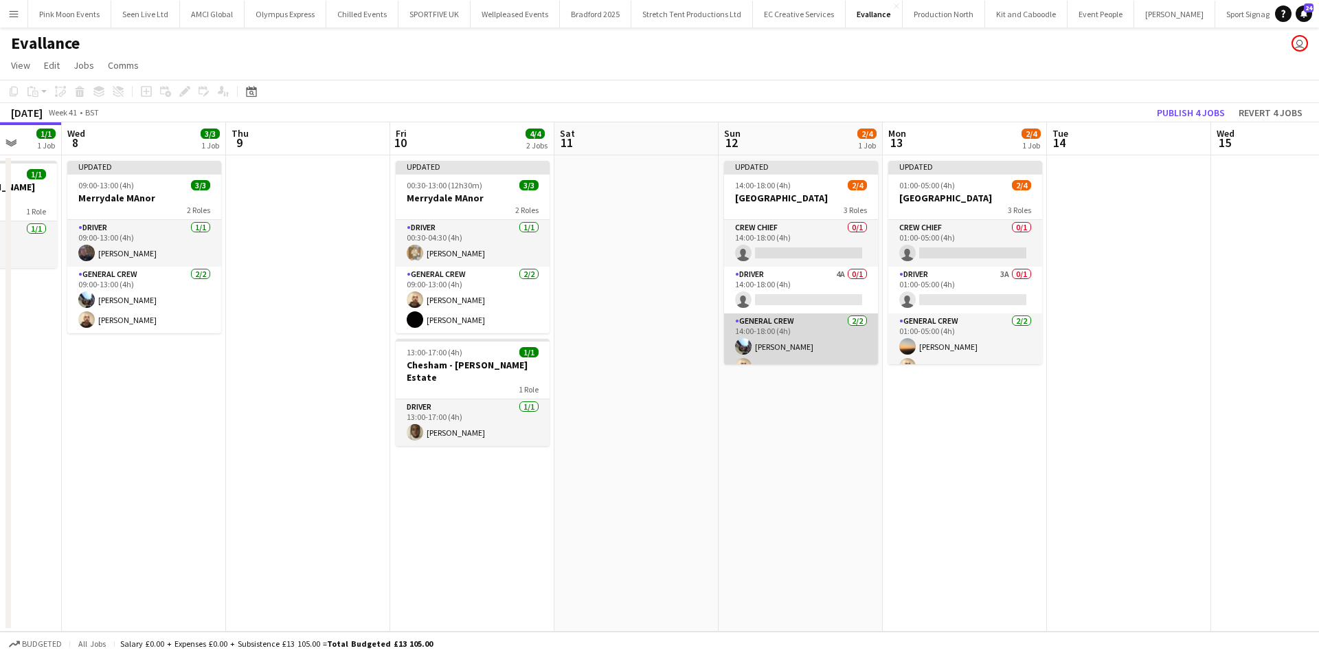
click at [830, 363] on app-card-role "General Crew 2/2 14:00-18:00 (4h) Josh Lewis Jason Mawer" at bounding box center [801, 346] width 154 height 67
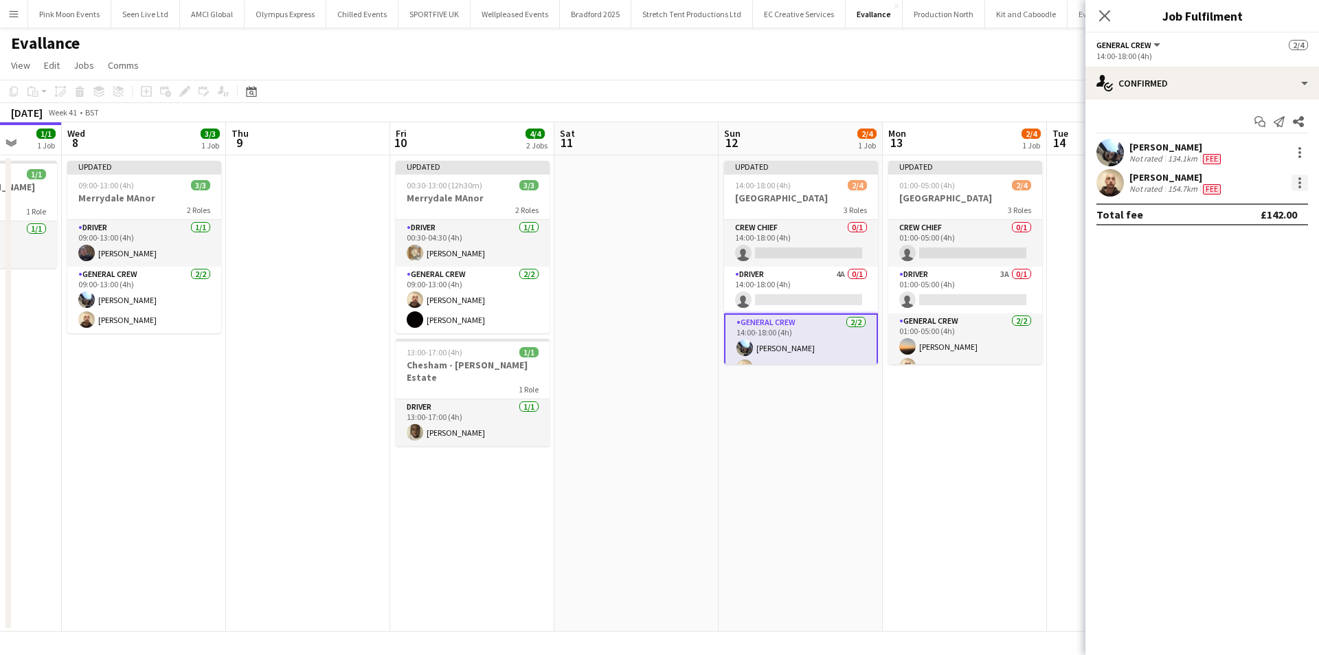
click at [1299, 179] on div at bounding box center [1300, 178] width 3 height 3
click at [1261, 245] on span "Switch crew" at bounding box center [1241, 241] width 58 height 12
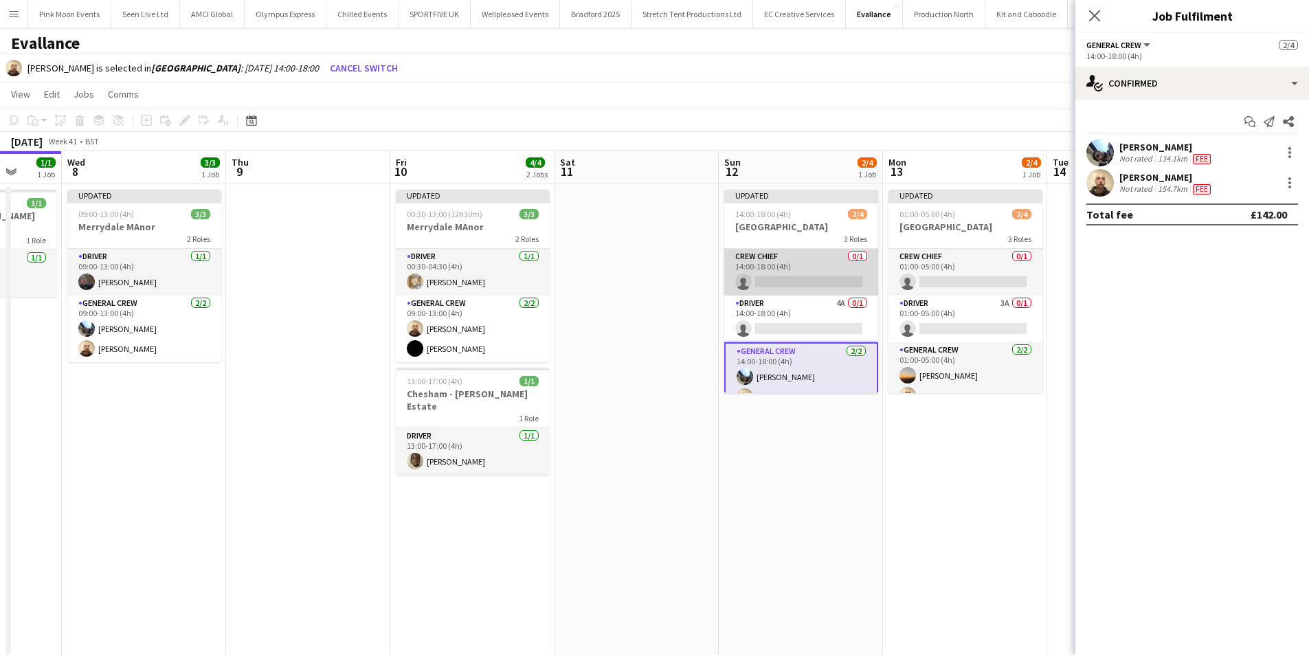
click at [824, 284] on app-card-role "Crew Chief 0/1 14:00-18:00 (4h) single-neutral-actions" at bounding box center [801, 272] width 154 height 47
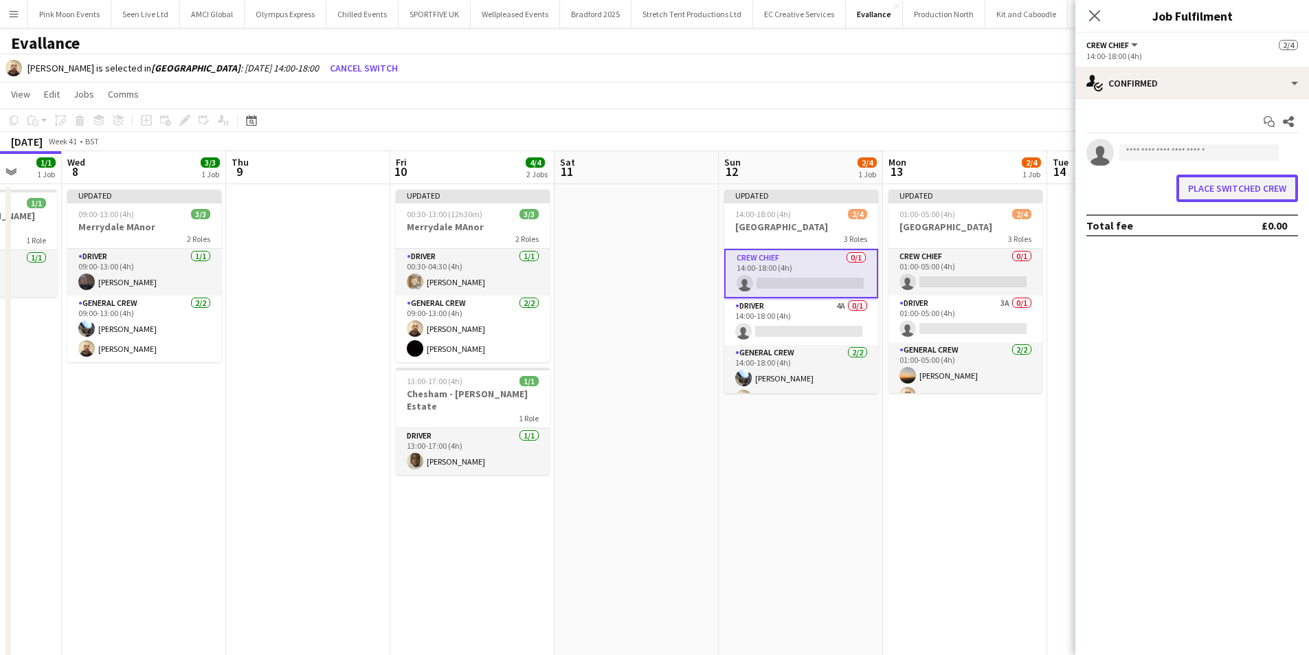
click at [1188, 186] on button "Place switched crew" at bounding box center [1237, 188] width 122 height 27
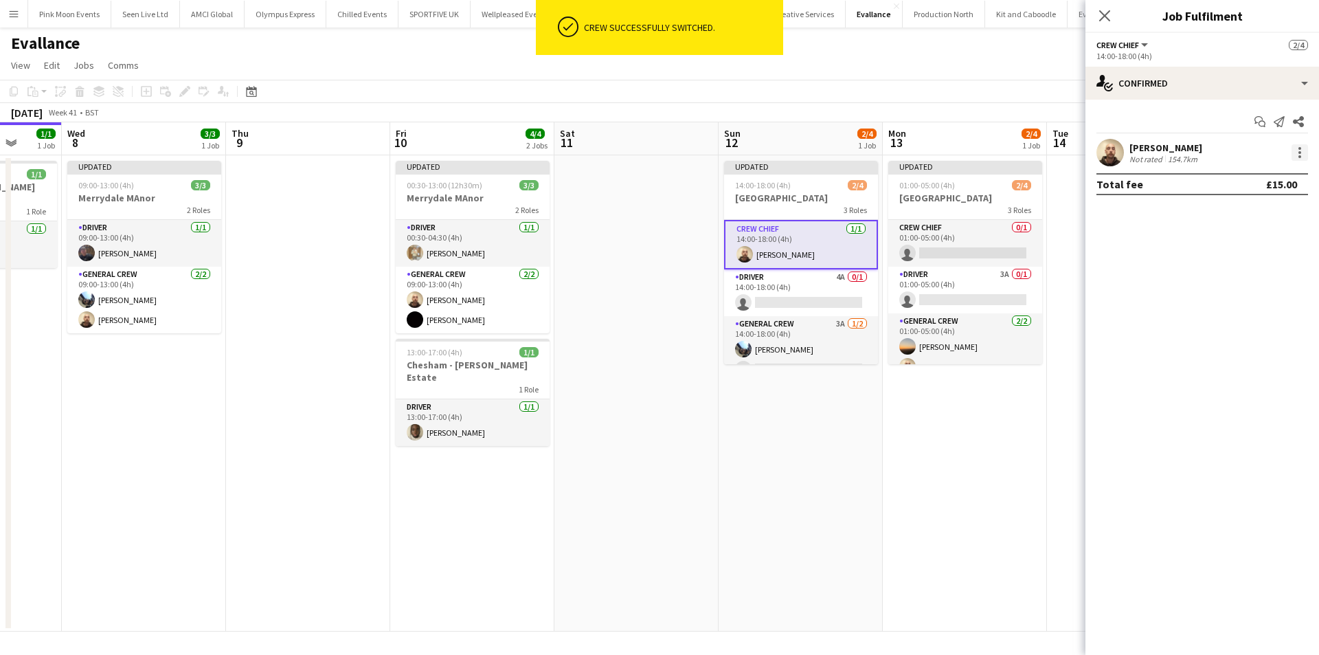
click at [1299, 149] on div at bounding box center [1300, 148] width 3 height 3
click at [1291, 177] on span "Edit fee" at bounding box center [1254, 178] width 85 height 12
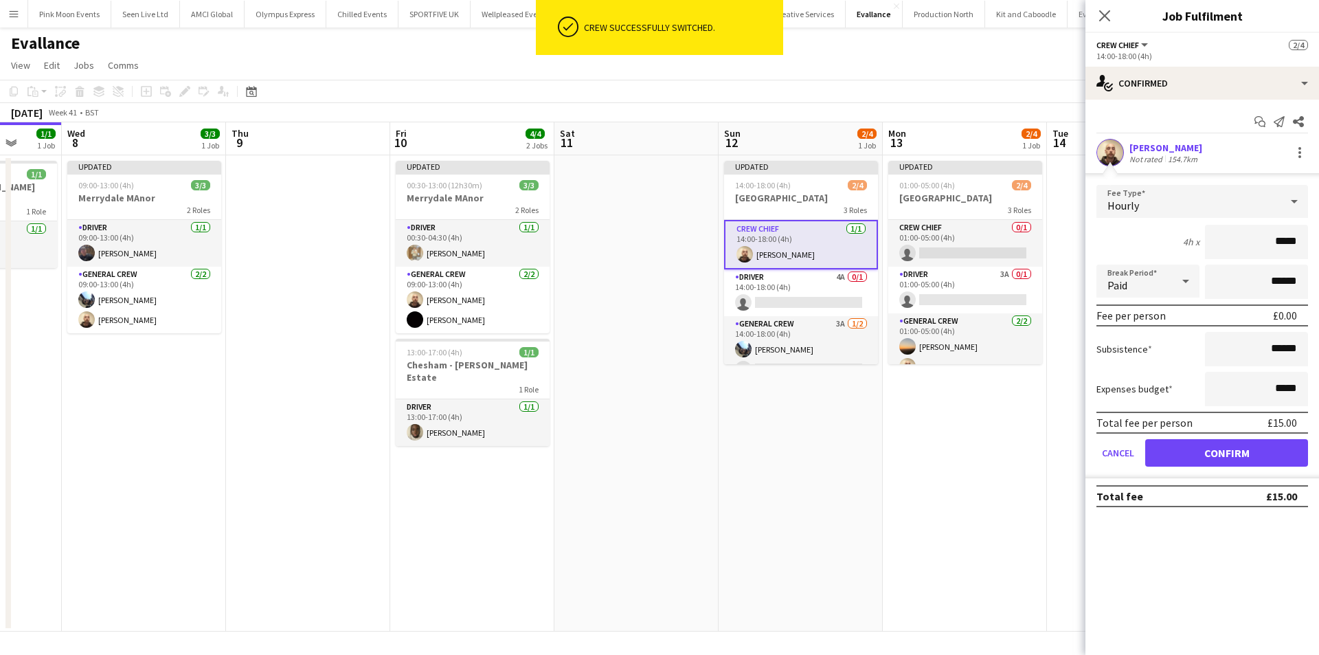
drag, startPoint x: 1265, startPoint y: 233, endPoint x: 1301, endPoint y: 234, distance: 35.8
click at [1301, 234] on input "*****" at bounding box center [1256, 242] width 103 height 34
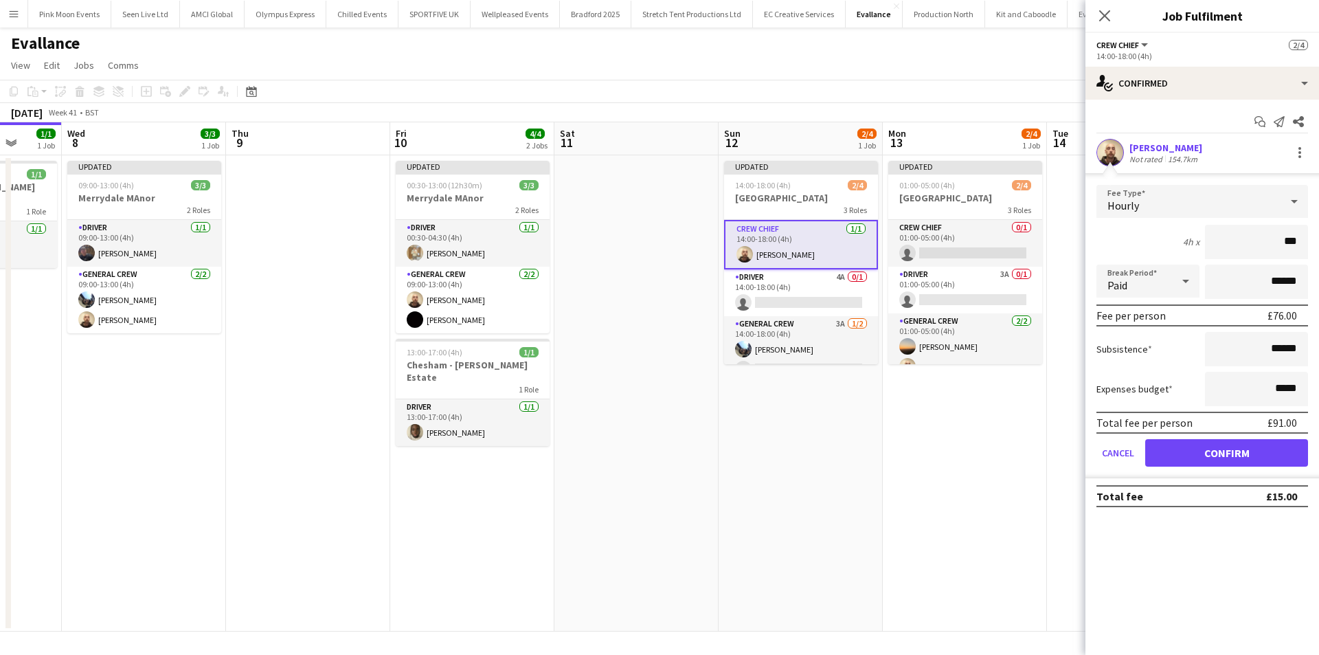
type input "***"
click at [1197, 442] on button "Confirm" at bounding box center [1226, 452] width 163 height 27
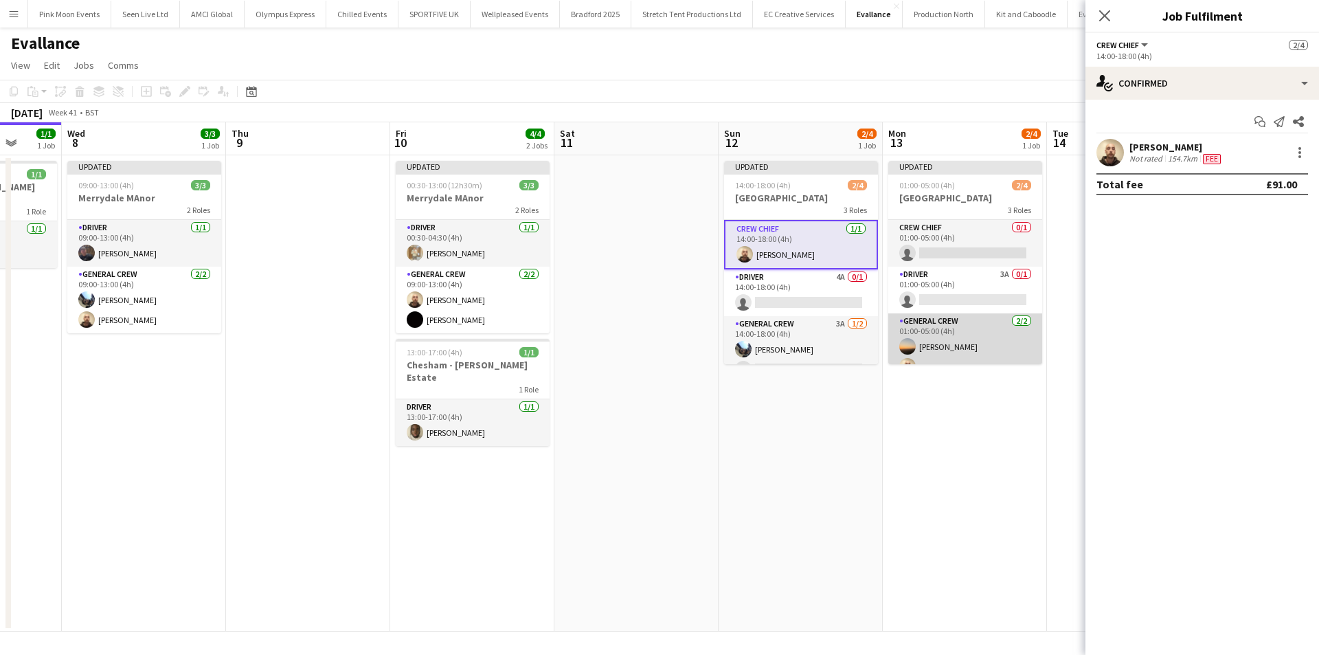
click at [943, 354] on app-card-role "General Crew 2/2 01:00-05:00 (4h) Ewan Miller Jason Mawer" at bounding box center [965, 346] width 154 height 67
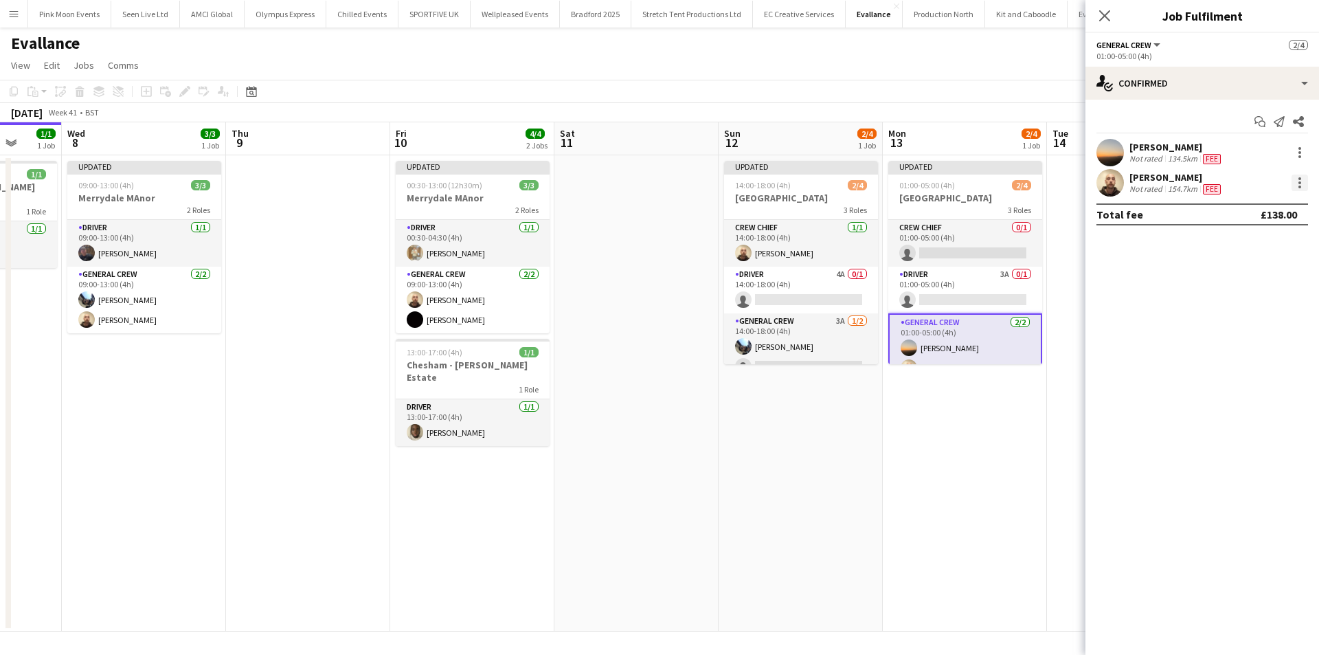
click at [1298, 177] on div at bounding box center [1300, 183] width 16 height 16
click at [1277, 251] on button "Switch crew" at bounding box center [1254, 241] width 107 height 33
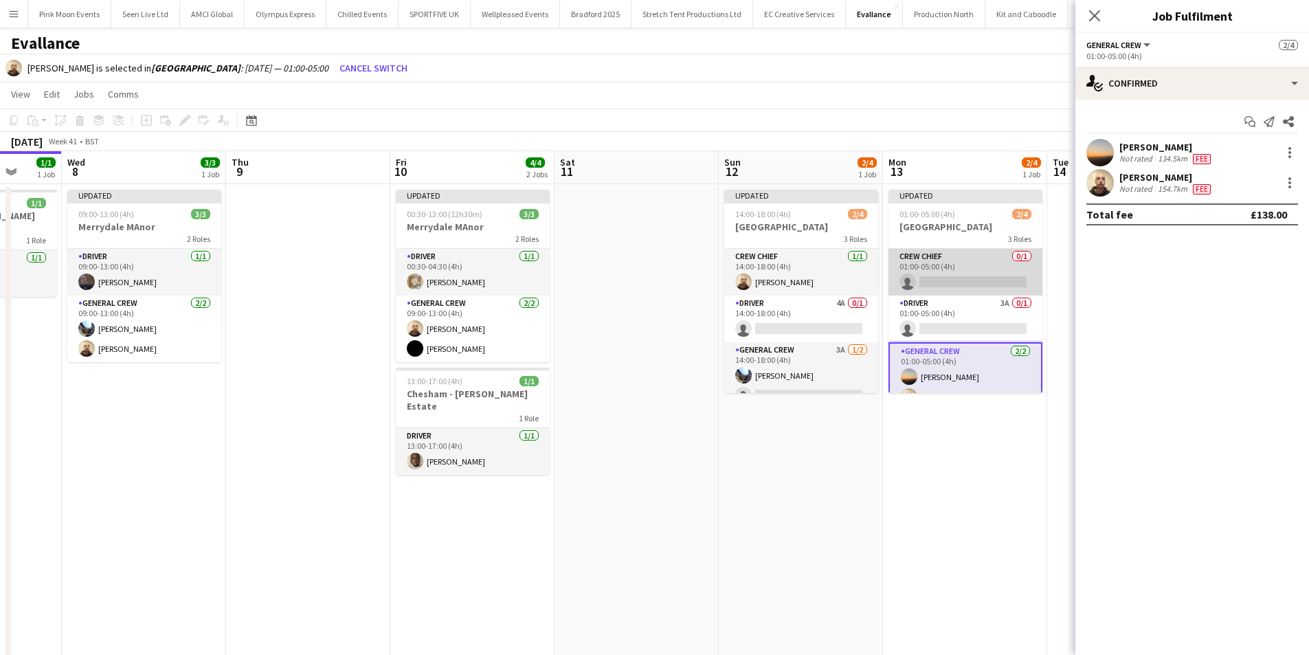
click at [1002, 273] on app-card-role "Crew Chief 0/1 01:00-05:00 (4h) single-neutral-actions" at bounding box center [965, 272] width 154 height 47
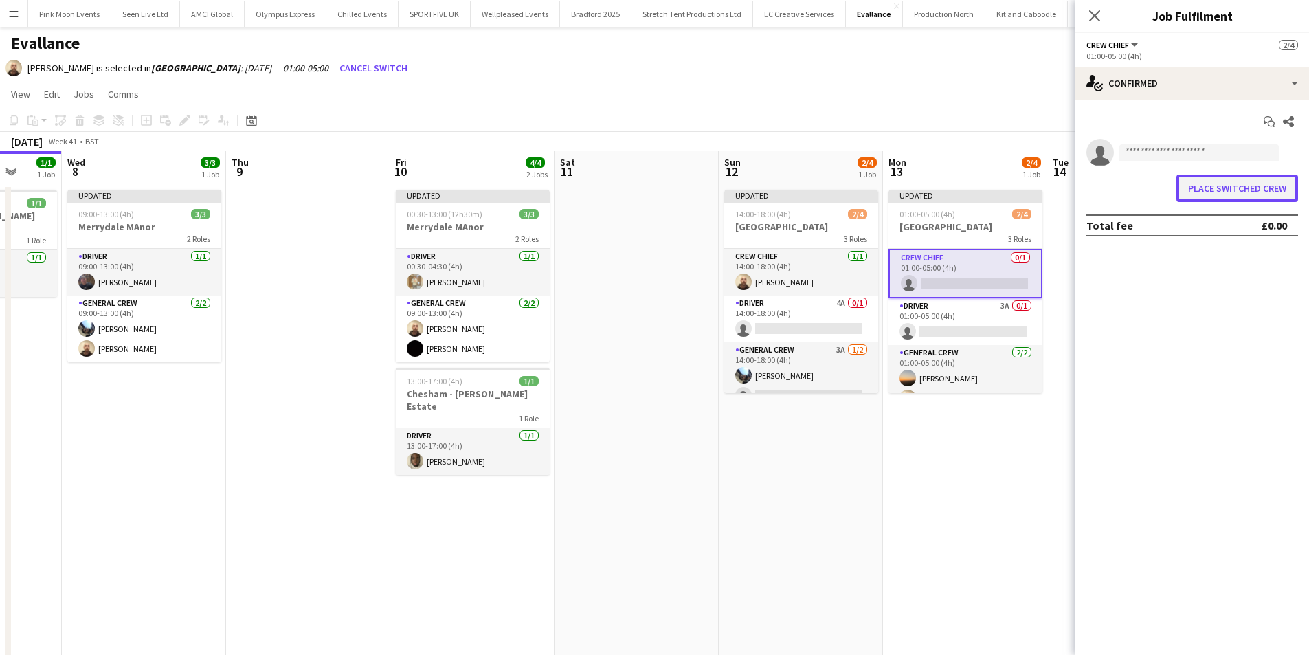
click at [1228, 193] on button "Place switched crew" at bounding box center [1237, 188] width 122 height 27
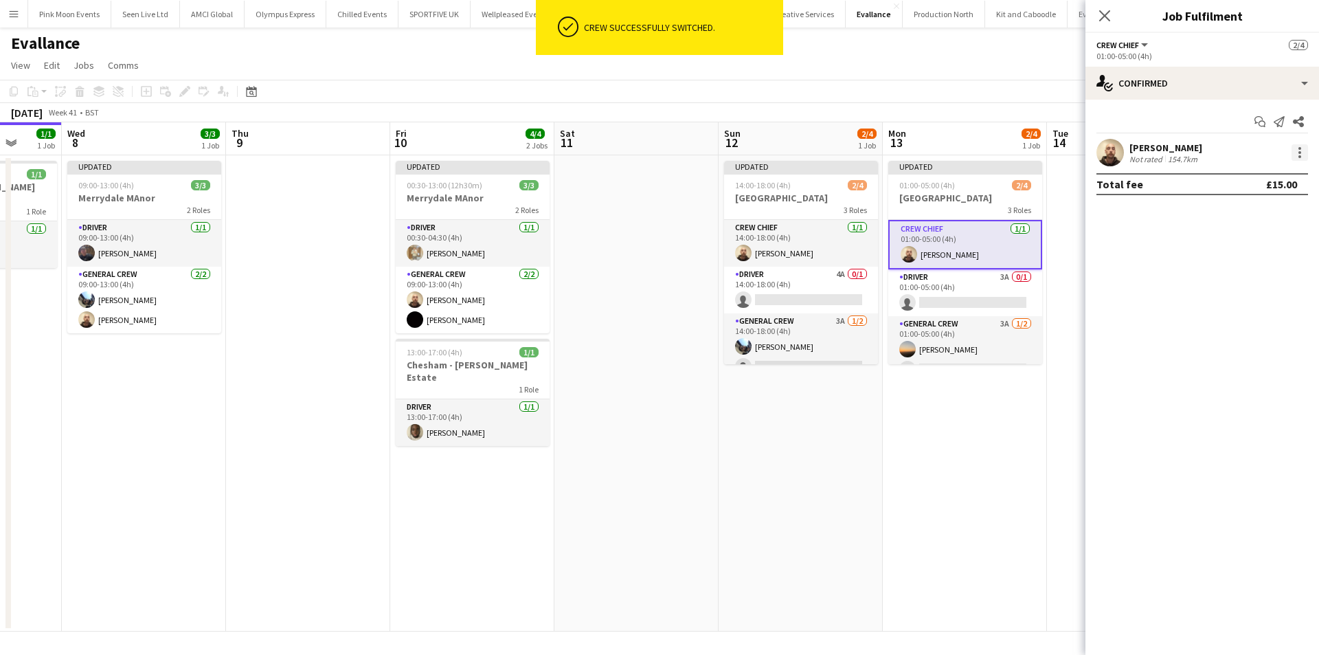
click at [1296, 149] on div at bounding box center [1300, 152] width 16 height 16
click at [1288, 182] on span "Edit fee" at bounding box center [1254, 178] width 85 height 12
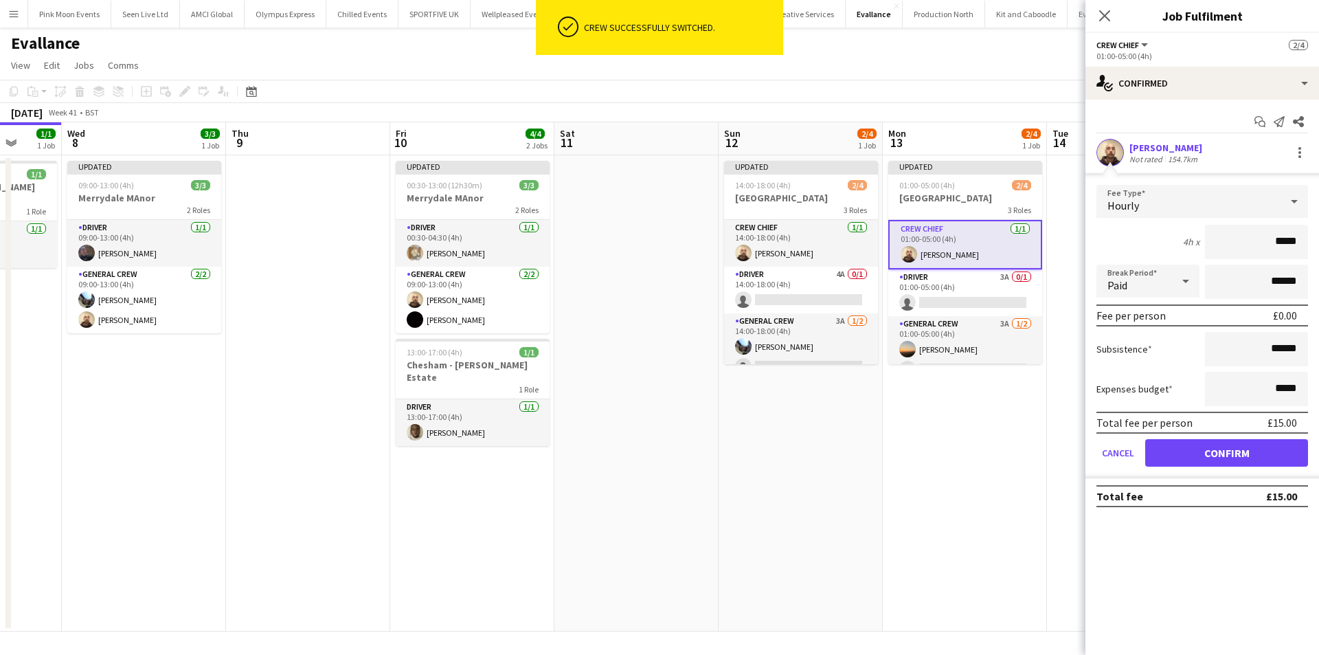
drag, startPoint x: 1261, startPoint y: 240, endPoint x: 1318, endPoint y: 240, distance: 57.7
click at [1318, 240] on form "Fee Type Hourly 4h x ***** Break Period Paid ****** Fee per person £0.00 Subsis…" at bounding box center [1203, 331] width 234 height 293
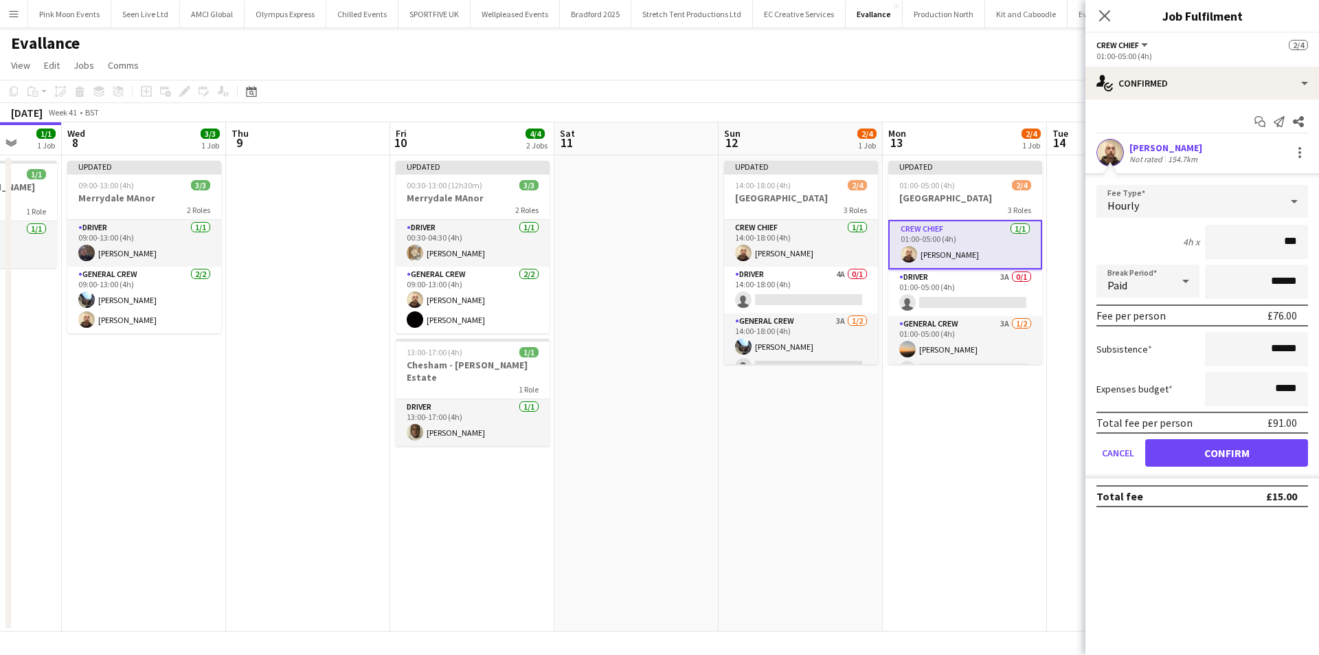
type input "***"
click at [1228, 442] on button "Confirm" at bounding box center [1226, 452] width 163 height 27
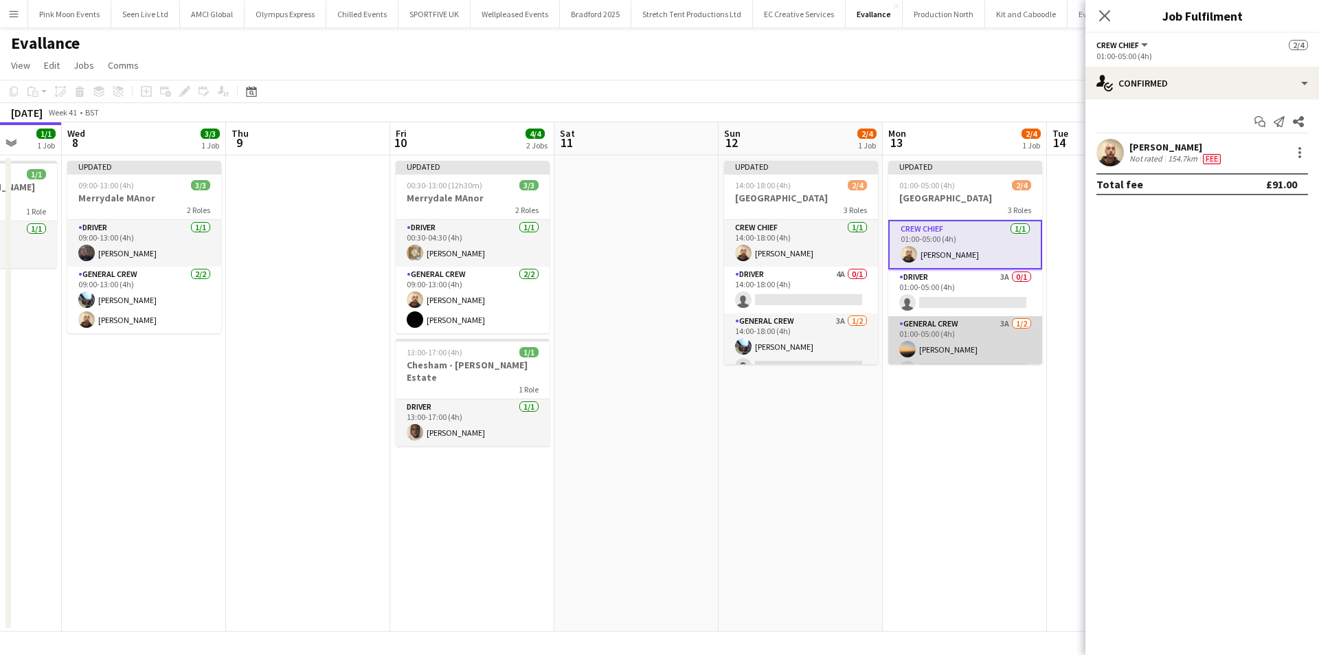
click at [929, 344] on app-card-role "General Crew 3A 1/2 01:00-05:00 (4h) Ewan Miller single-neutral-actions" at bounding box center [965, 349] width 154 height 67
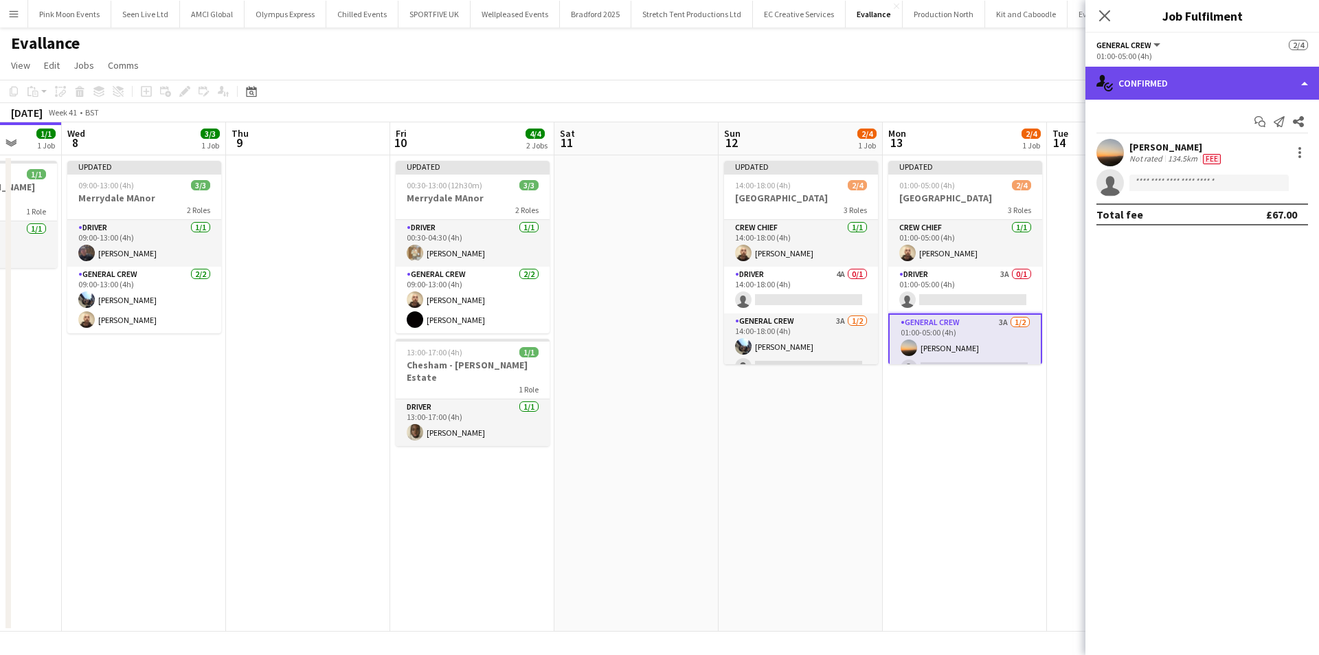
click at [1151, 92] on div "single-neutral-actions-check-2 Confirmed" at bounding box center [1203, 83] width 234 height 33
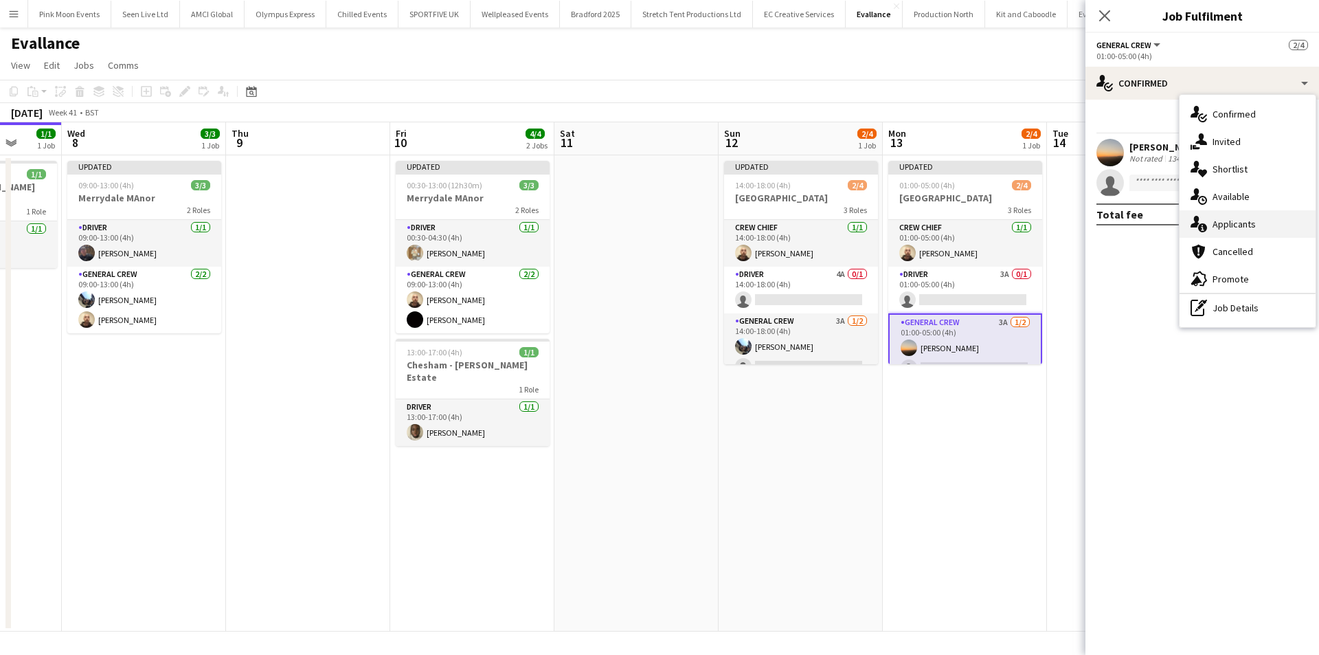
click at [1200, 227] on icon at bounding box center [1202, 227] width 9 height 9
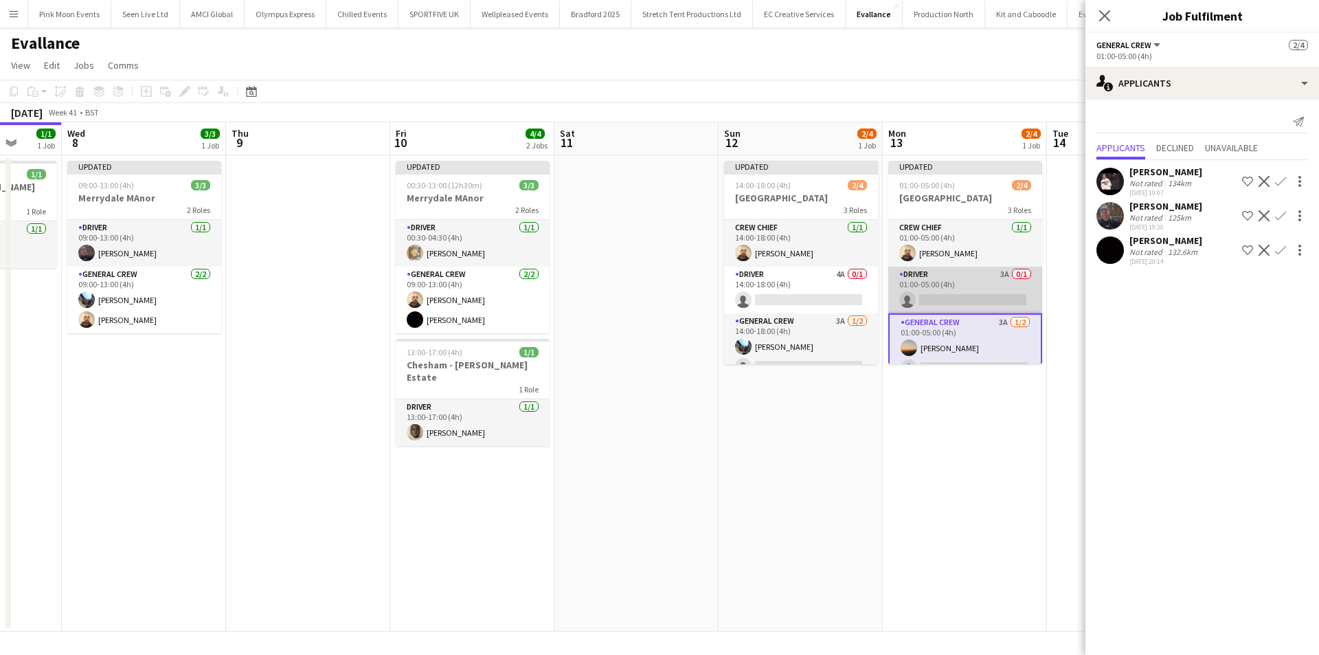
click at [989, 306] on app-card-role "Driver 3A 0/1 01:00-05:00 (4h) single-neutral-actions" at bounding box center [965, 290] width 154 height 47
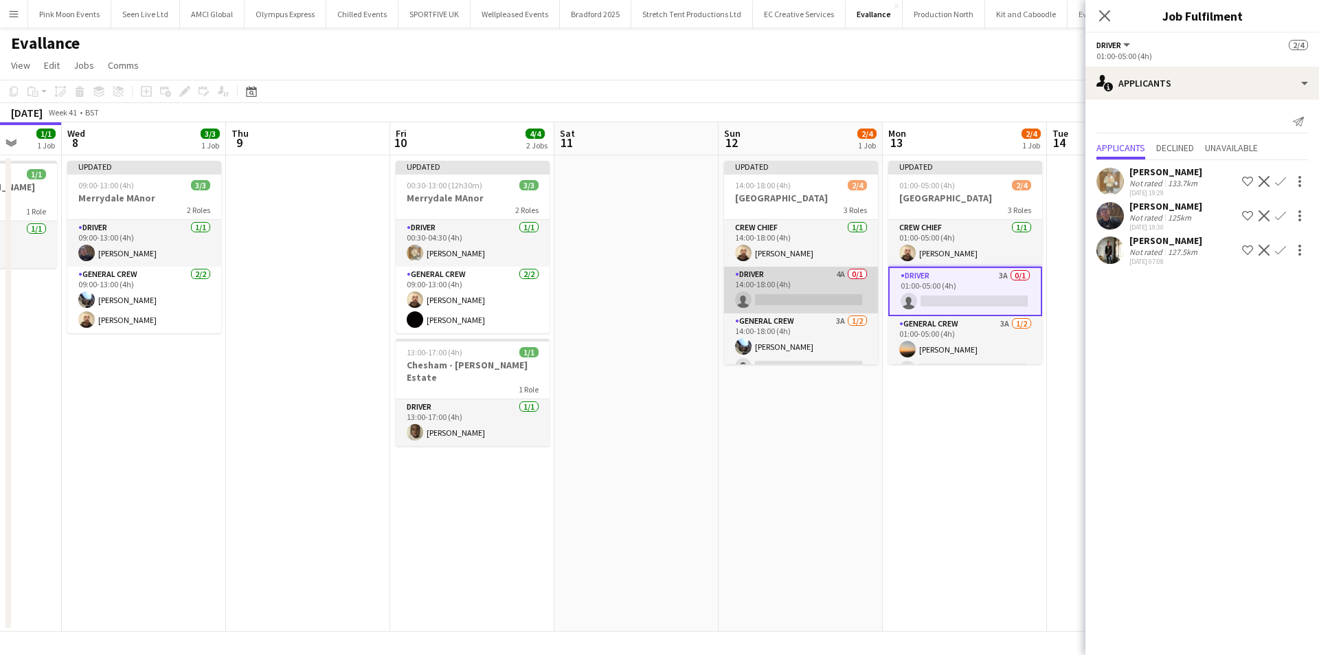
click at [787, 281] on app-card-role "Driver 4A 0/1 14:00-18:00 (4h) single-neutral-actions" at bounding box center [801, 290] width 154 height 47
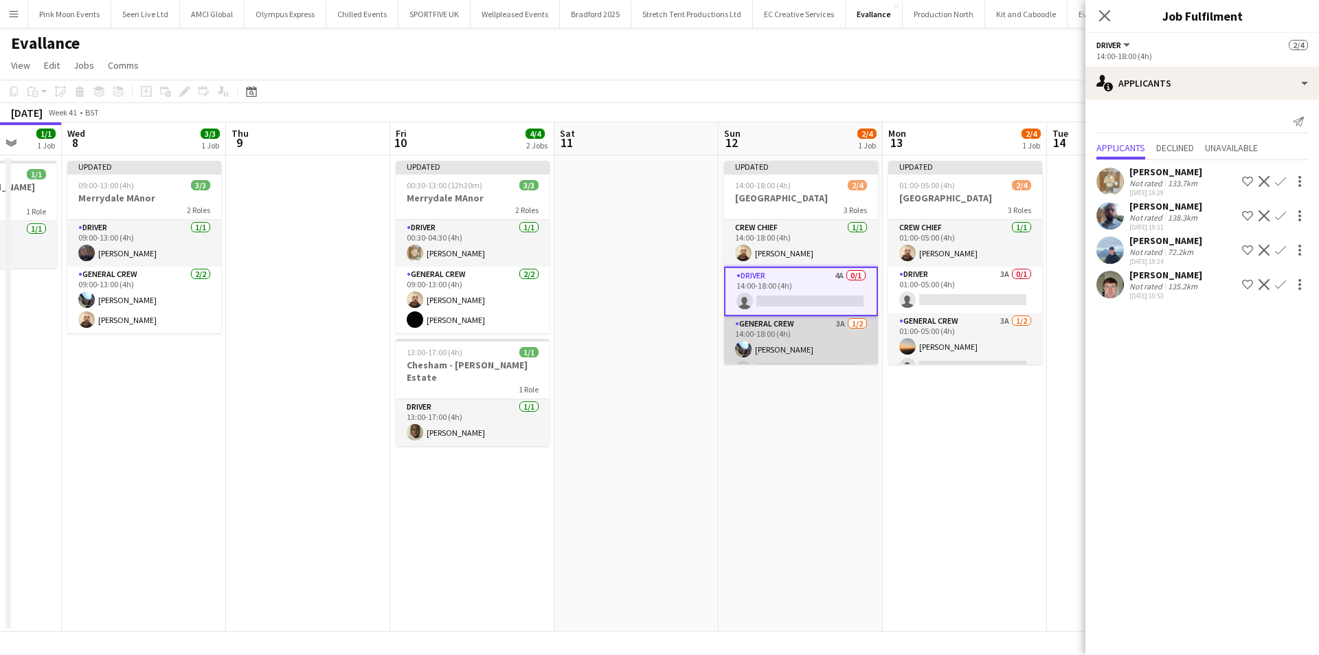
click at [791, 360] on app-card-role "General Crew 3A 1/2 14:00-18:00 (4h) Josh Lewis single-neutral-actions" at bounding box center [801, 349] width 154 height 67
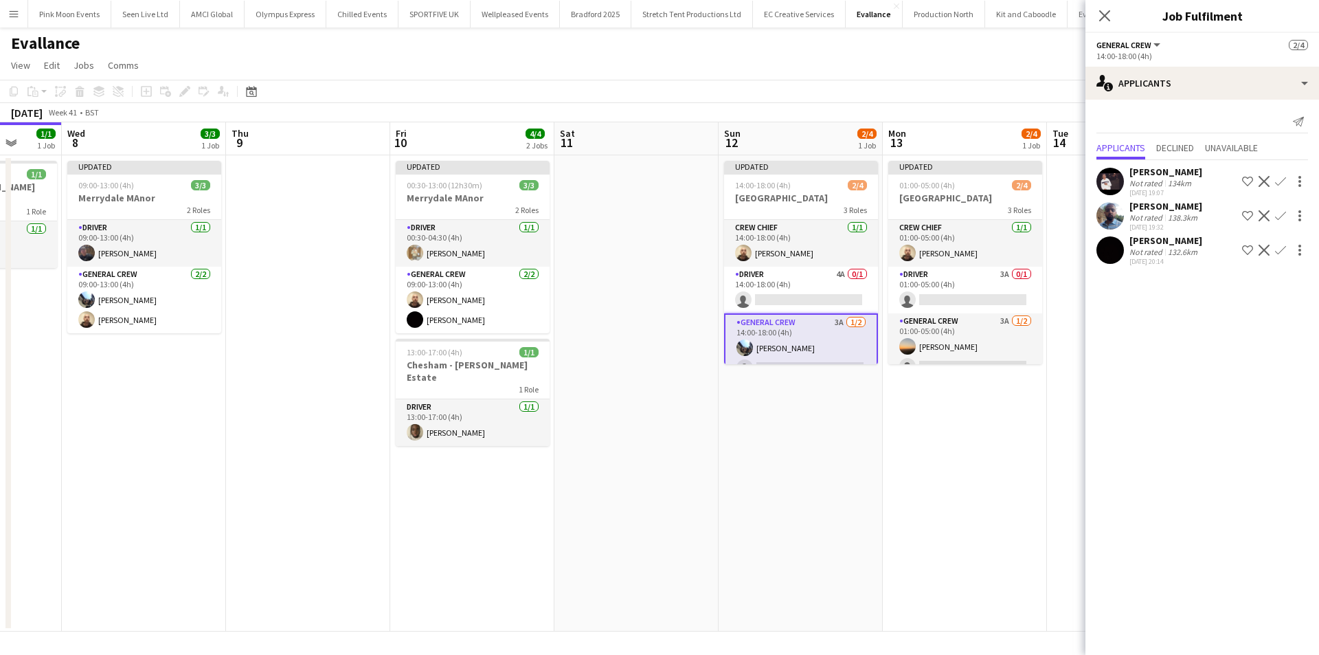
click at [1283, 174] on button "Confirm" at bounding box center [1280, 181] width 16 height 16
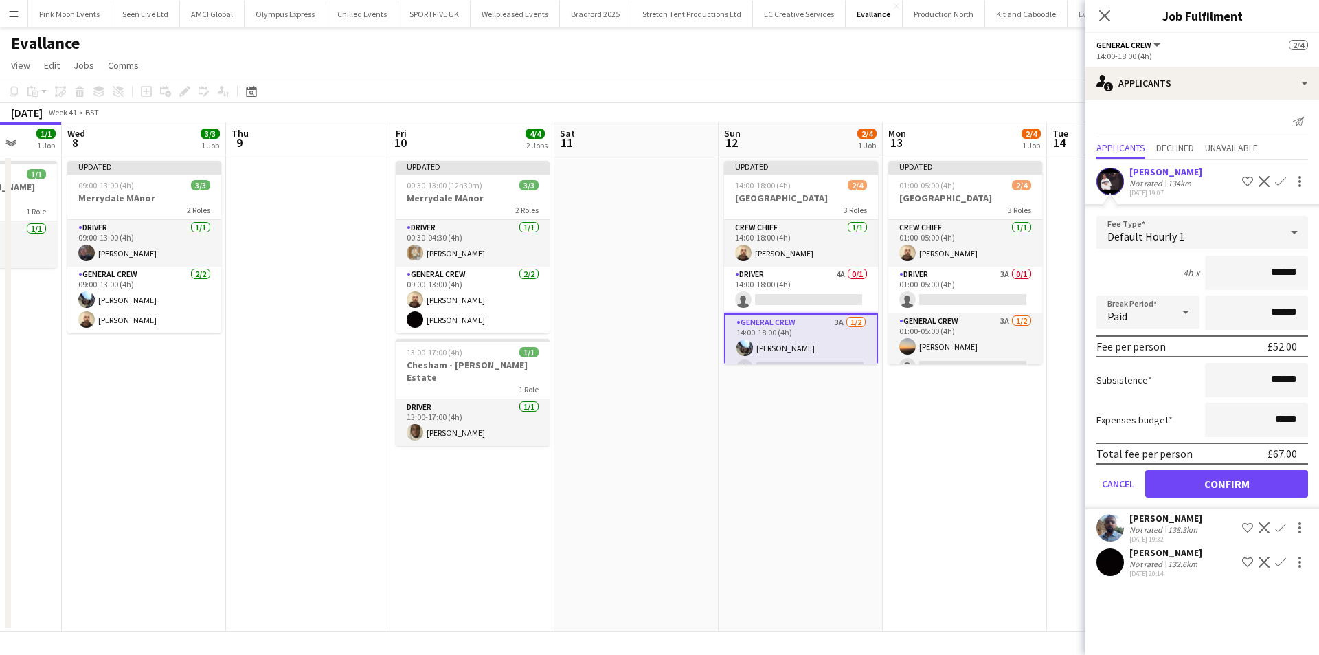
click at [1232, 467] on form "Fee Type Default Hourly 1 4h x ****** Break Period Paid ****** Fee per person £…" at bounding box center [1203, 362] width 234 height 293
click at [1217, 476] on button "Confirm" at bounding box center [1226, 483] width 163 height 27
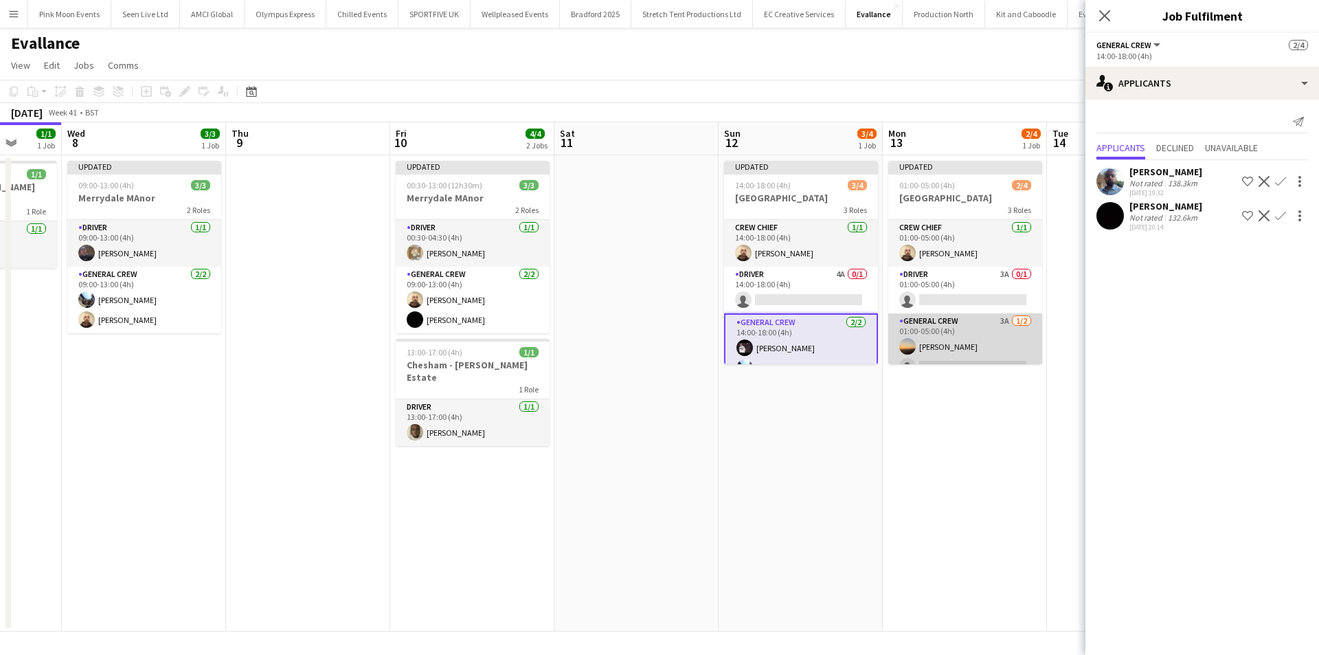
click at [921, 343] on app-card-role "General Crew 3A 1/2 01:00-05:00 (4h) Ewan Miller single-neutral-actions" at bounding box center [965, 346] width 154 height 67
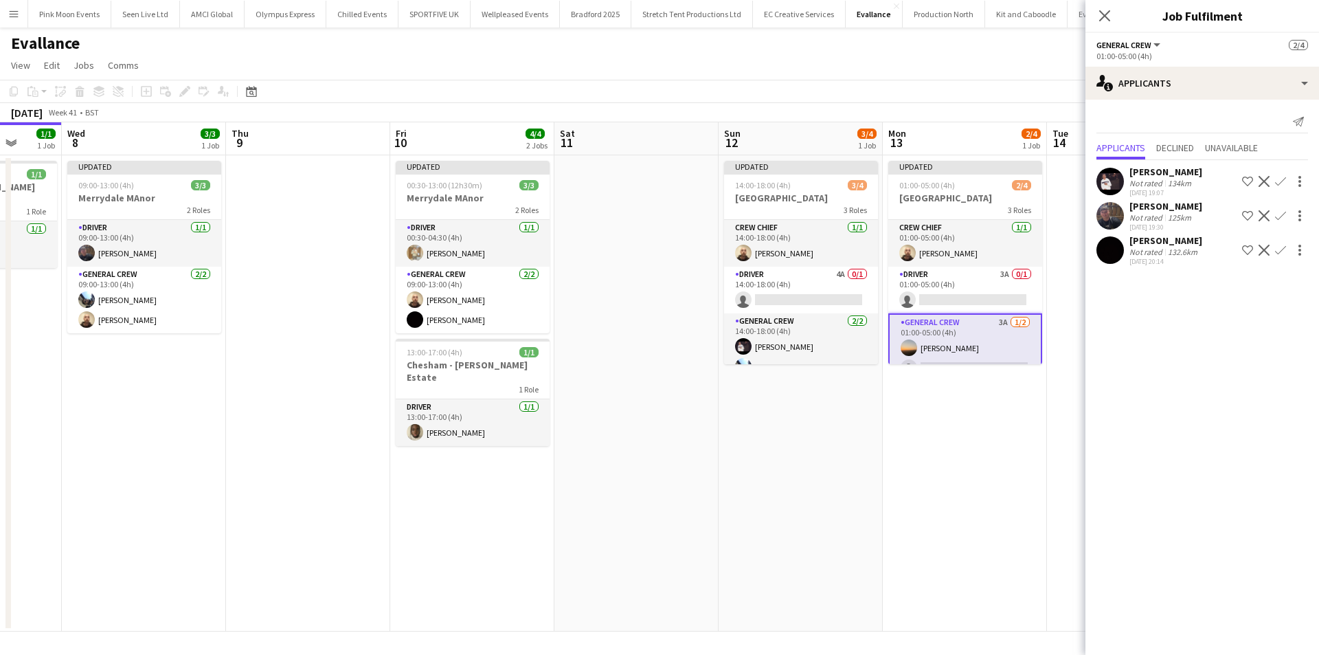
click at [1278, 181] on app-icon "Confirm" at bounding box center [1280, 181] width 11 height 11
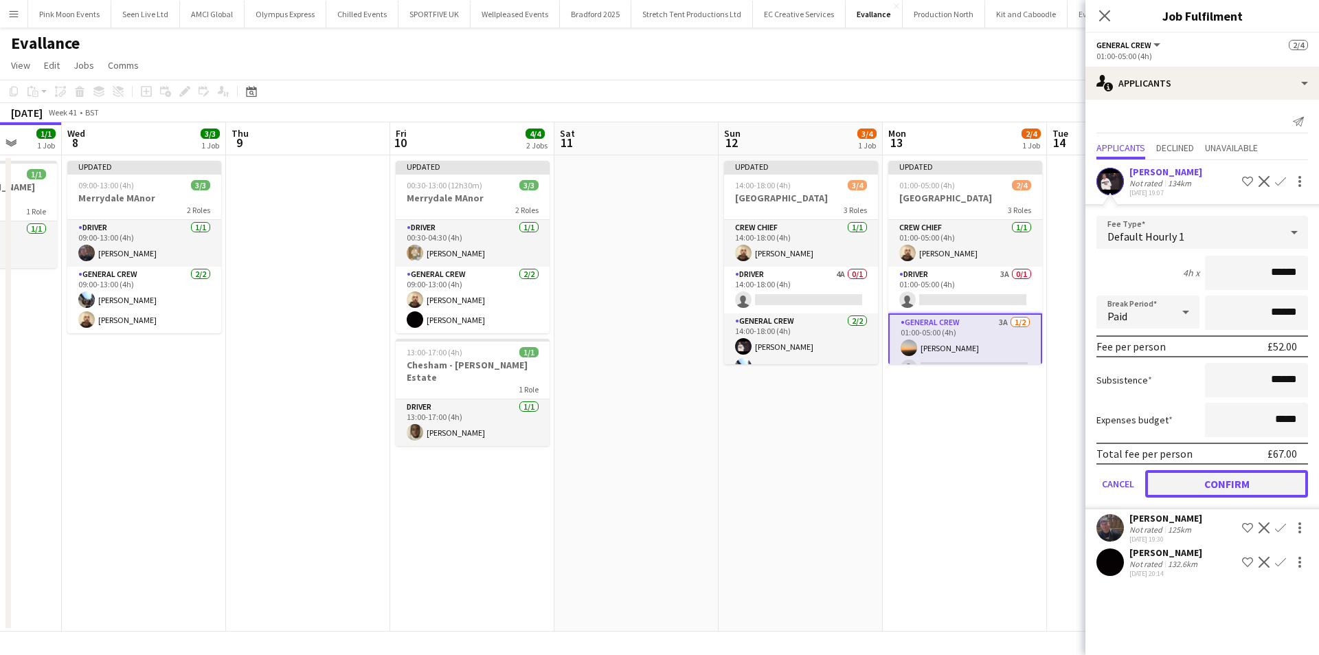
click at [1228, 486] on button "Confirm" at bounding box center [1226, 483] width 163 height 27
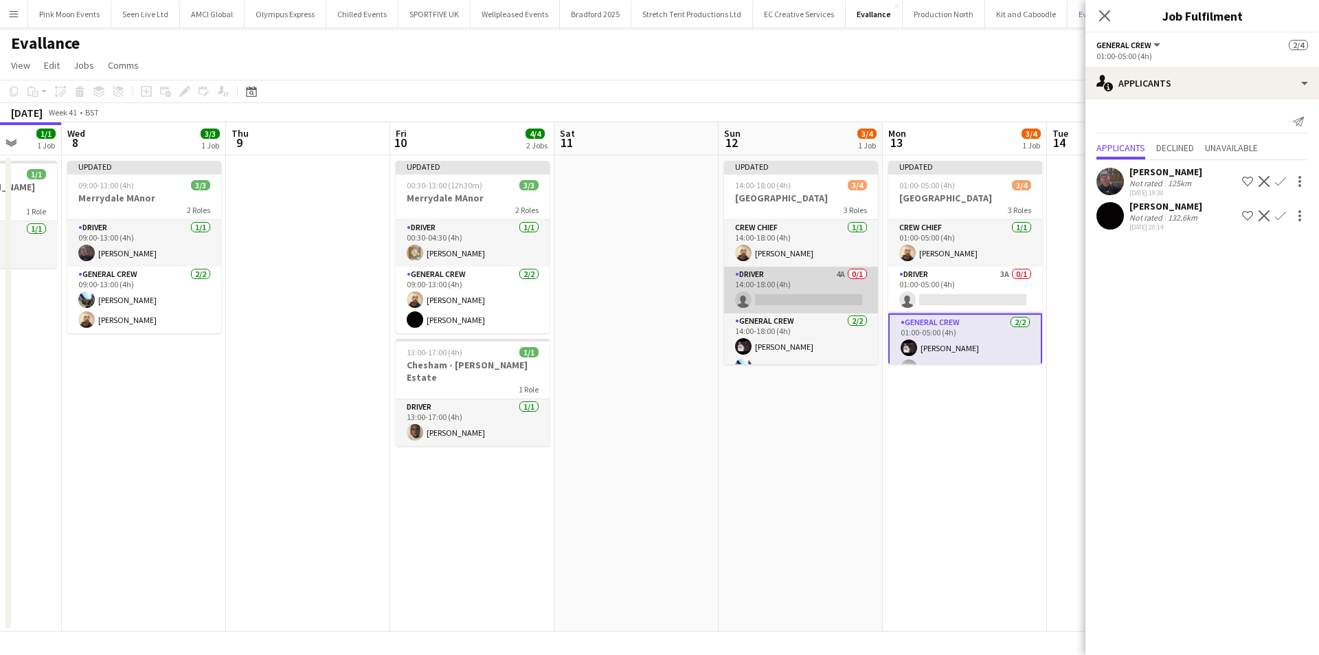
click at [810, 296] on app-card-role "Driver 4A 0/1 14:00-18:00 (4h) single-neutral-actions" at bounding box center [801, 290] width 154 height 47
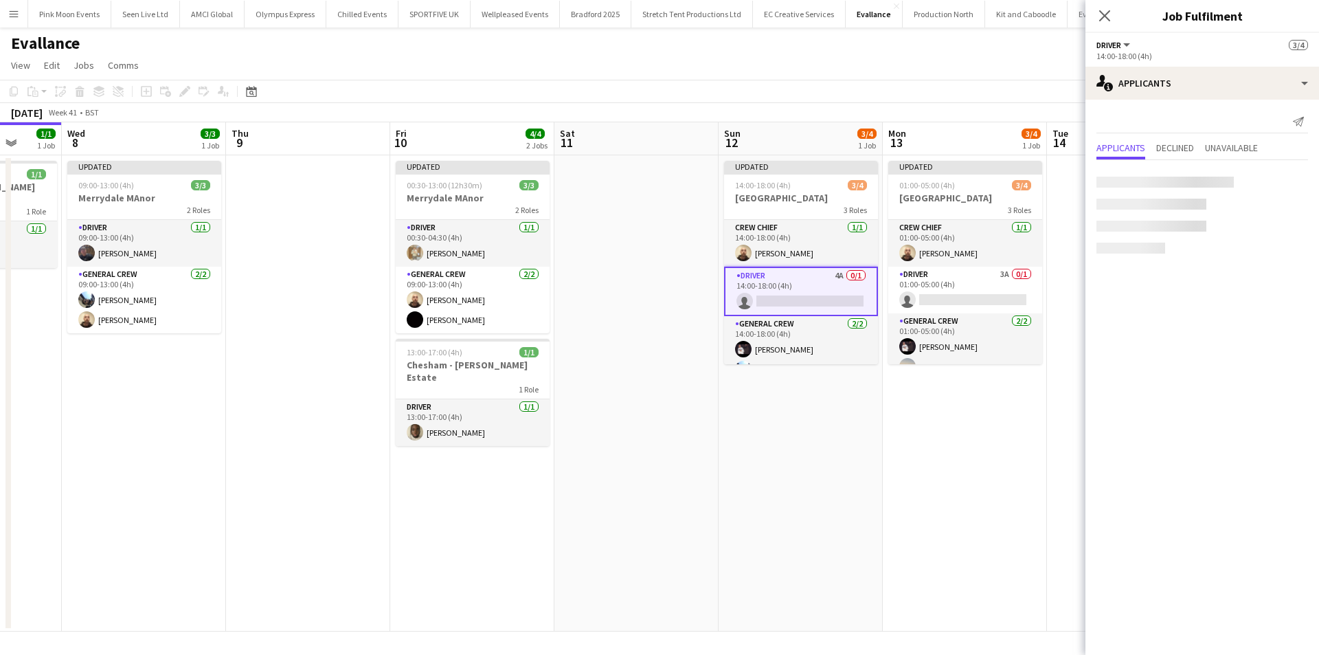
scroll to position [0, 596]
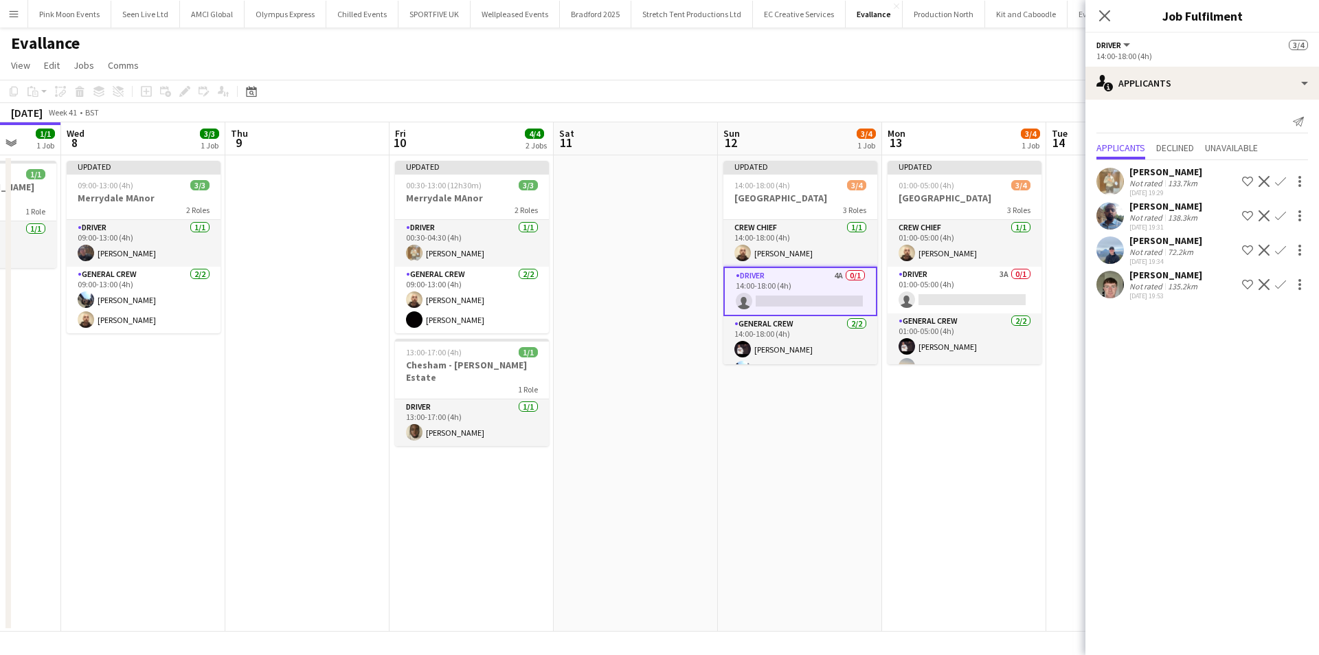
click at [1285, 179] on app-icon "Confirm" at bounding box center [1280, 181] width 11 height 11
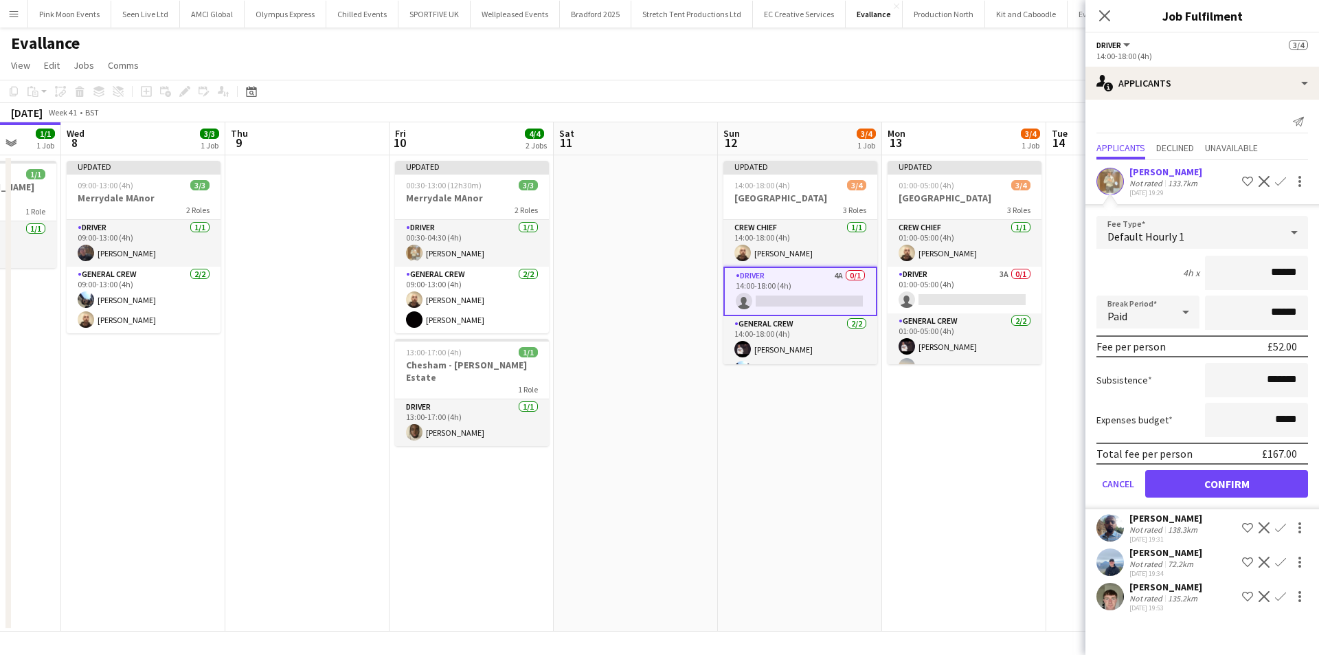
drag, startPoint x: 1237, startPoint y: 269, endPoint x: 1318, endPoint y: 278, distance: 81.6
click at [1318, 278] on form "Fee Type Default Hourly 1 4h x ****** Break Period Paid ****** Fee per person £…" at bounding box center [1203, 362] width 234 height 293
type input "***"
click at [1236, 483] on button "Confirm" at bounding box center [1226, 483] width 163 height 27
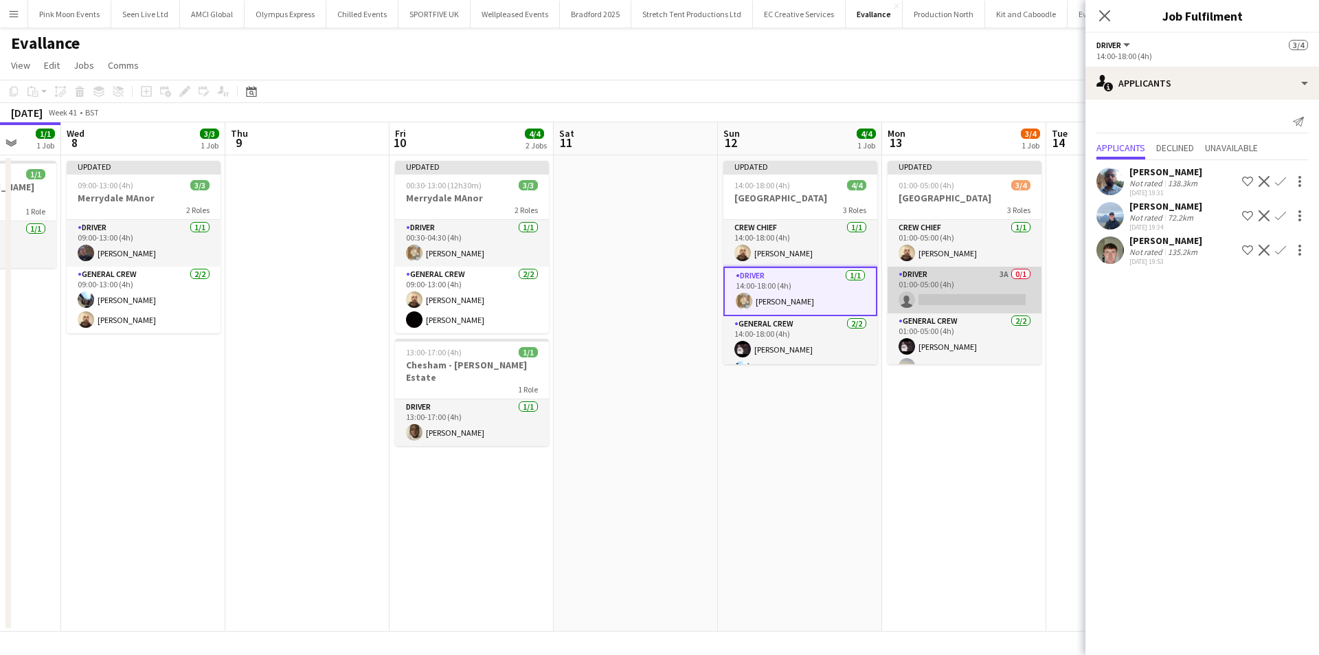
click at [976, 298] on app-card-role "Driver 3A 0/1 01:00-05:00 (4h) single-neutral-actions" at bounding box center [965, 290] width 154 height 47
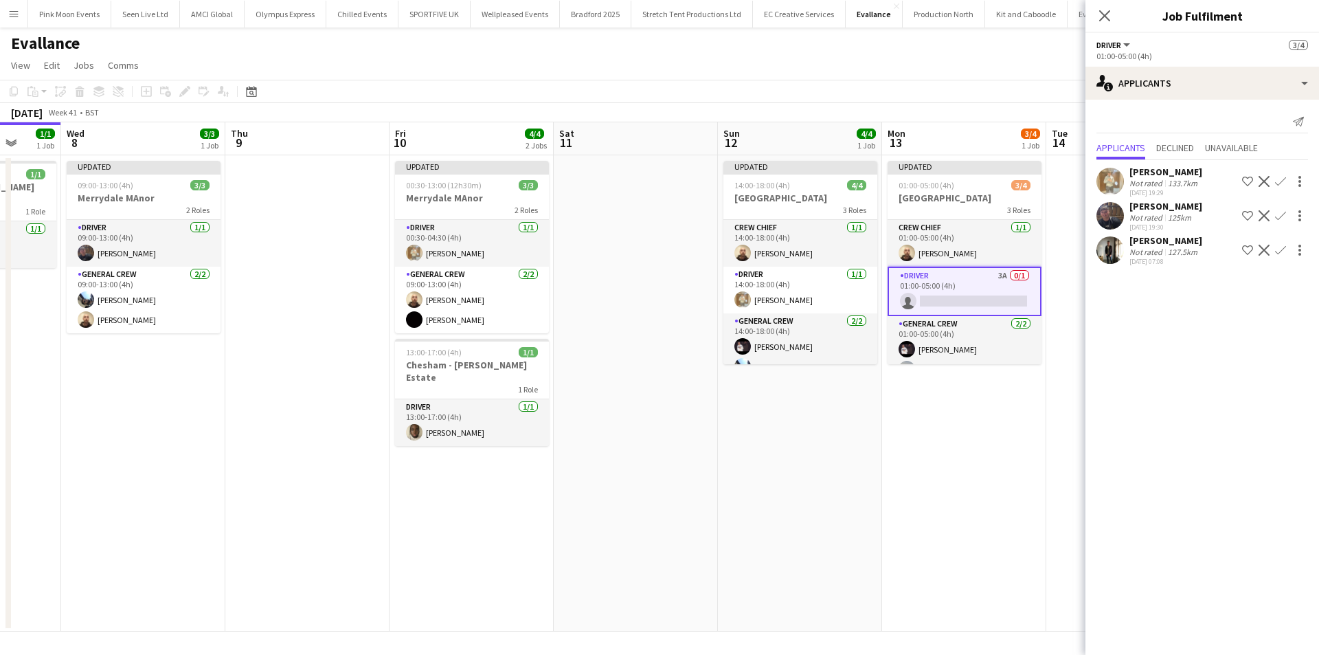
click at [1282, 254] on app-icon "Confirm" at bounding box center [1280, 250] width 11 height 11
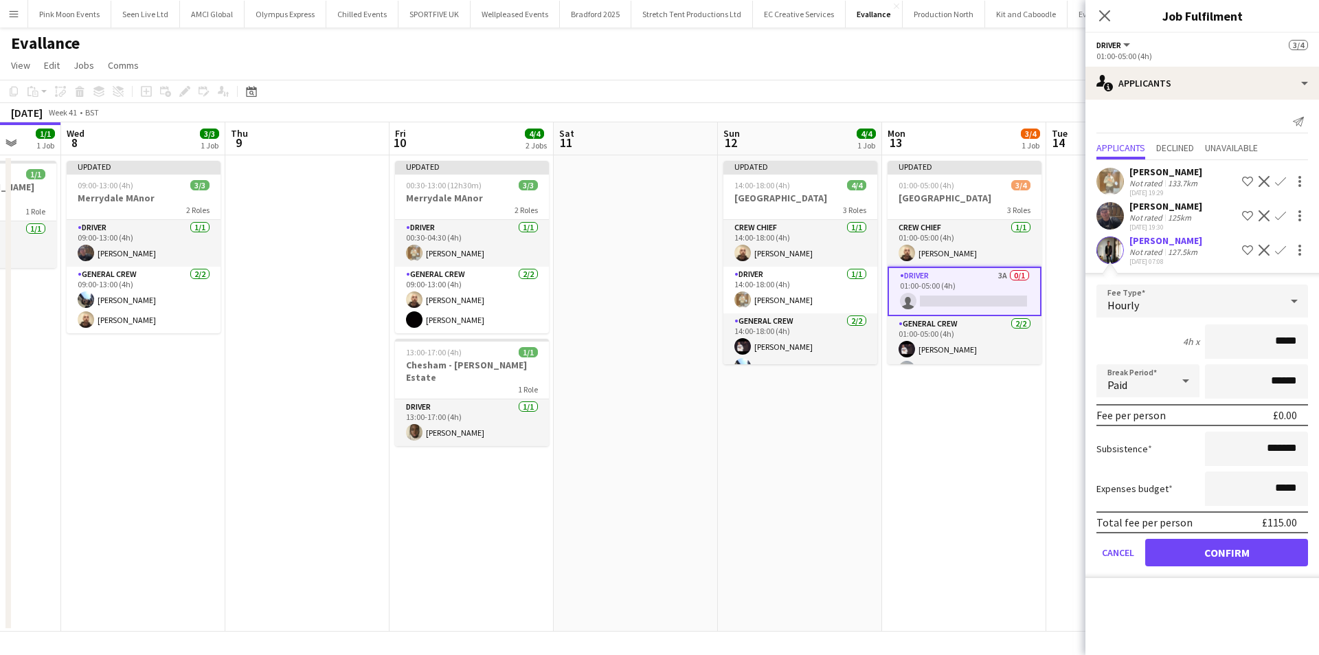
drag, startPoint x: 1268, startPoint y: 348, endPoint x: 1318, endPoint y: 339, distance: 51.1
click at [1318, 339] on form "Fee Type Hourly 4h x ***** Break Period Paid ****** Fee per person £0.00 Subsis…" at bounding box center [1203, 430] width 234 height 293
type input "***"
click at [1281, 554] on button "Confirm" at bounding box center [1226, 552] width 163 height 27
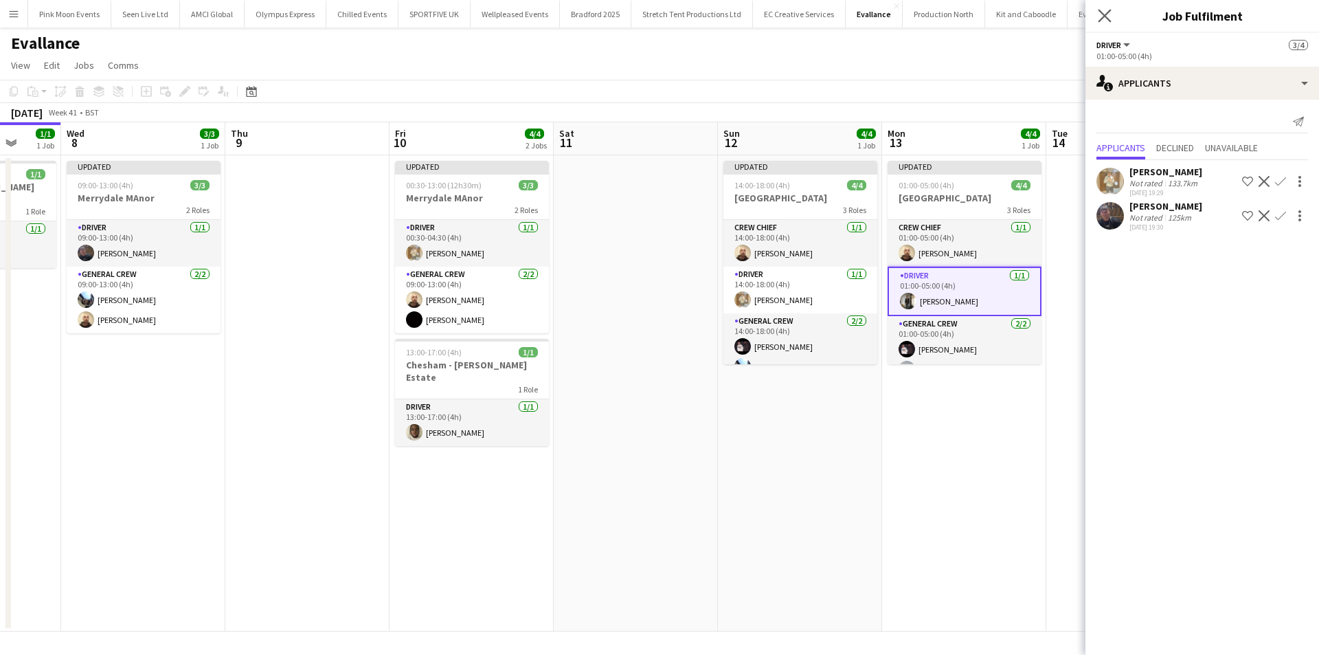
click at [1112, 20] on app-icon "Close pop-in" at bounding box center [1105, 16] width 20 height 20
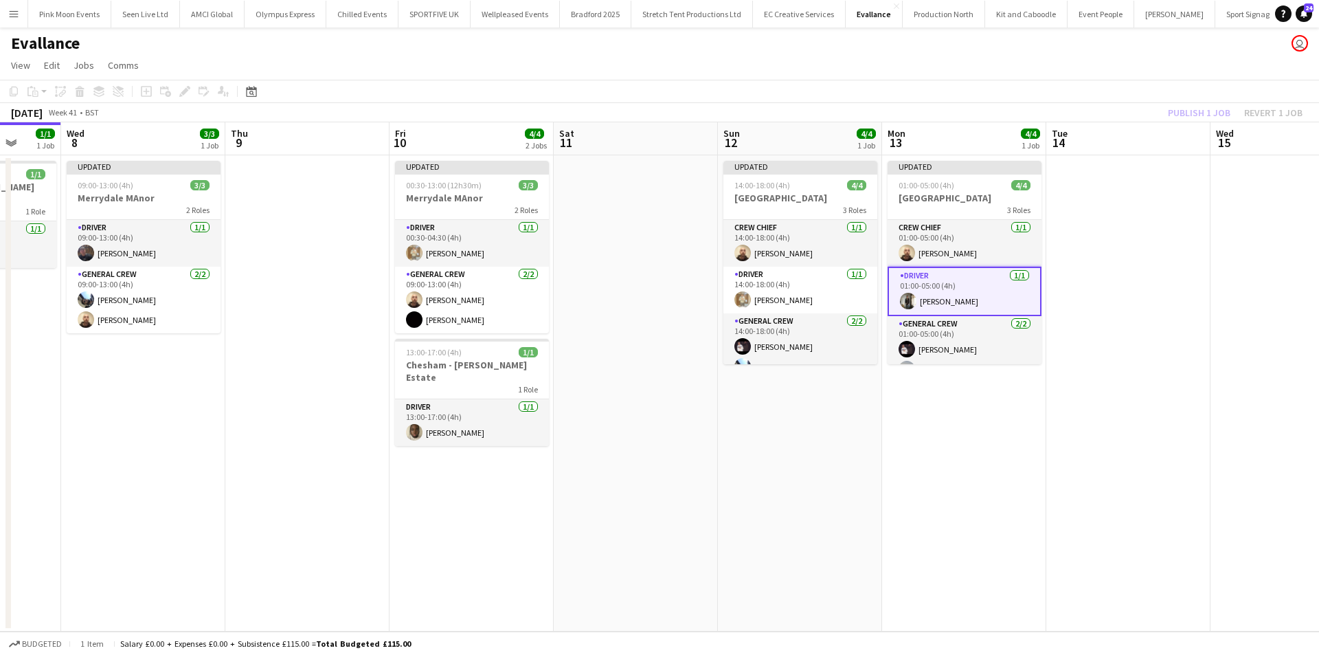
click at [1206, 110] on div "Publish 1 job Revert 1 job" at bounding box center [1236, 113] width 168 height 18
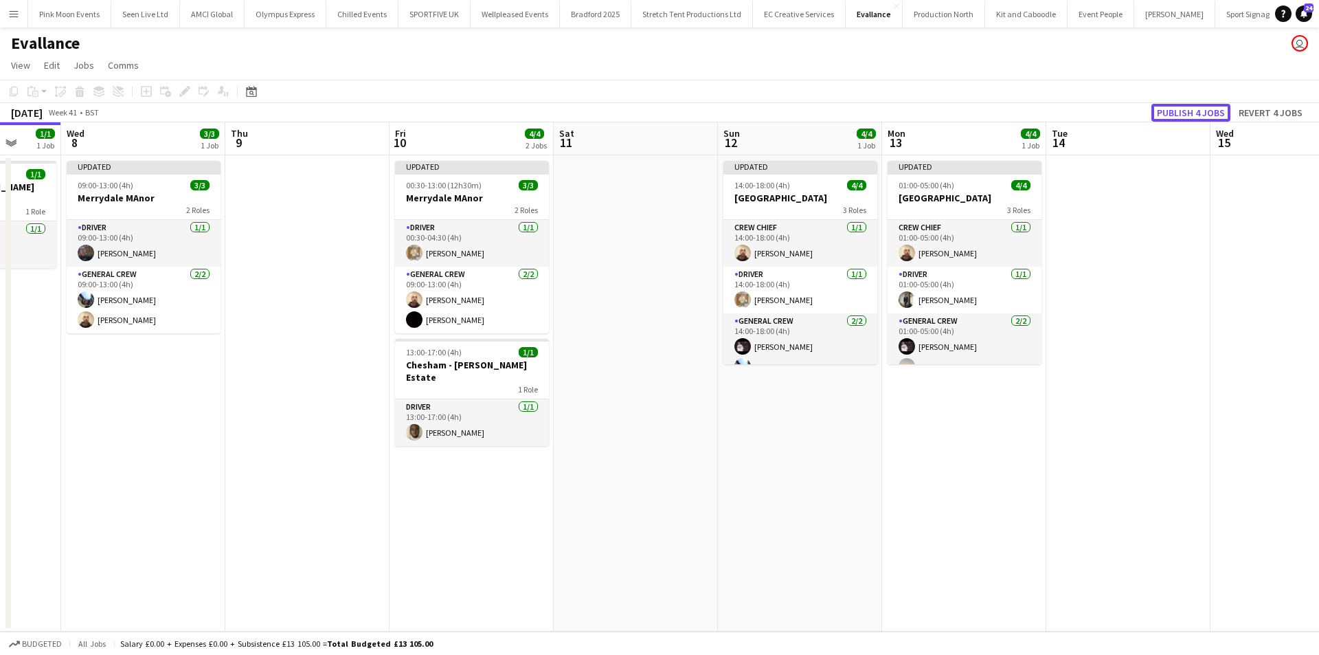
click at [1206, 110] on button "Publish 4 jobs" at bounding box center [1191, 113] width 79 height 18
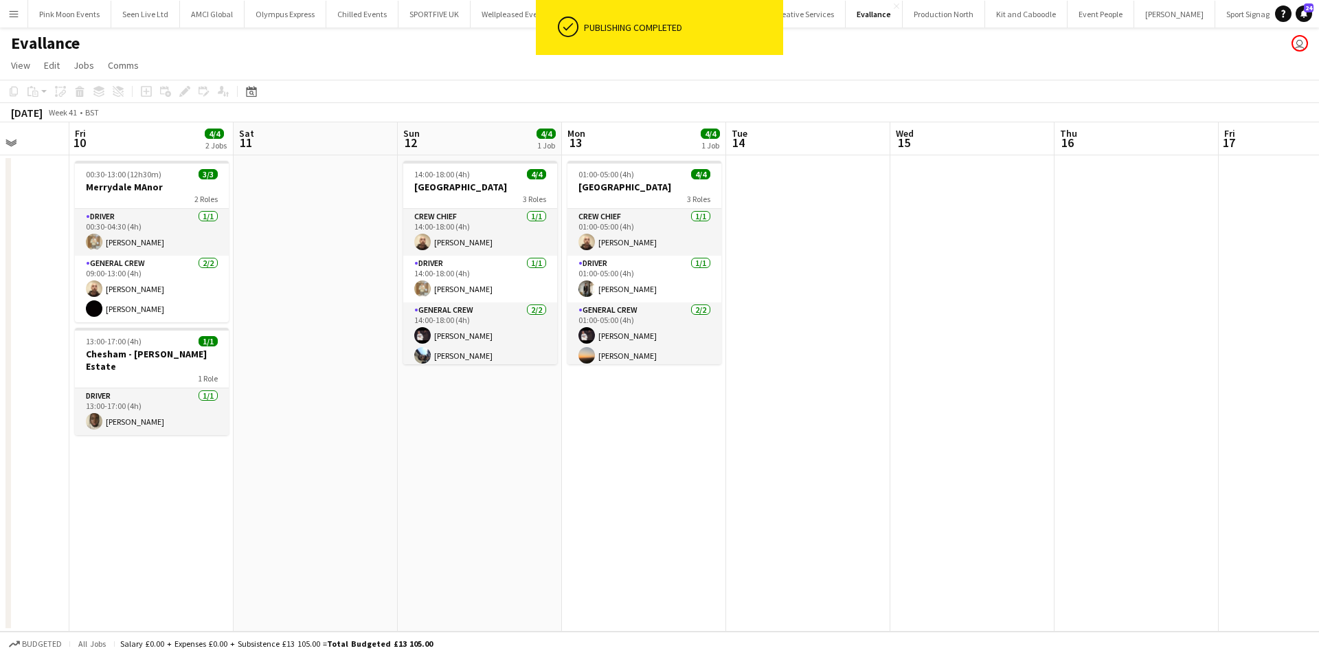
drag, startPoint x: 928, startPoint y: 467, endPoint x: 780, endPoint y: 467, distance: 148.4
click at [780, 467] on app-calendar-viewport "Tue 7 1/1 1 Job Wed 8 3/3 1 Job Thu 9 Fri 10 4/4 2 Jobs Sat 11 Sun 12 4/4 1 Job…" at bounding box center [659, 376] width 1319 height 509
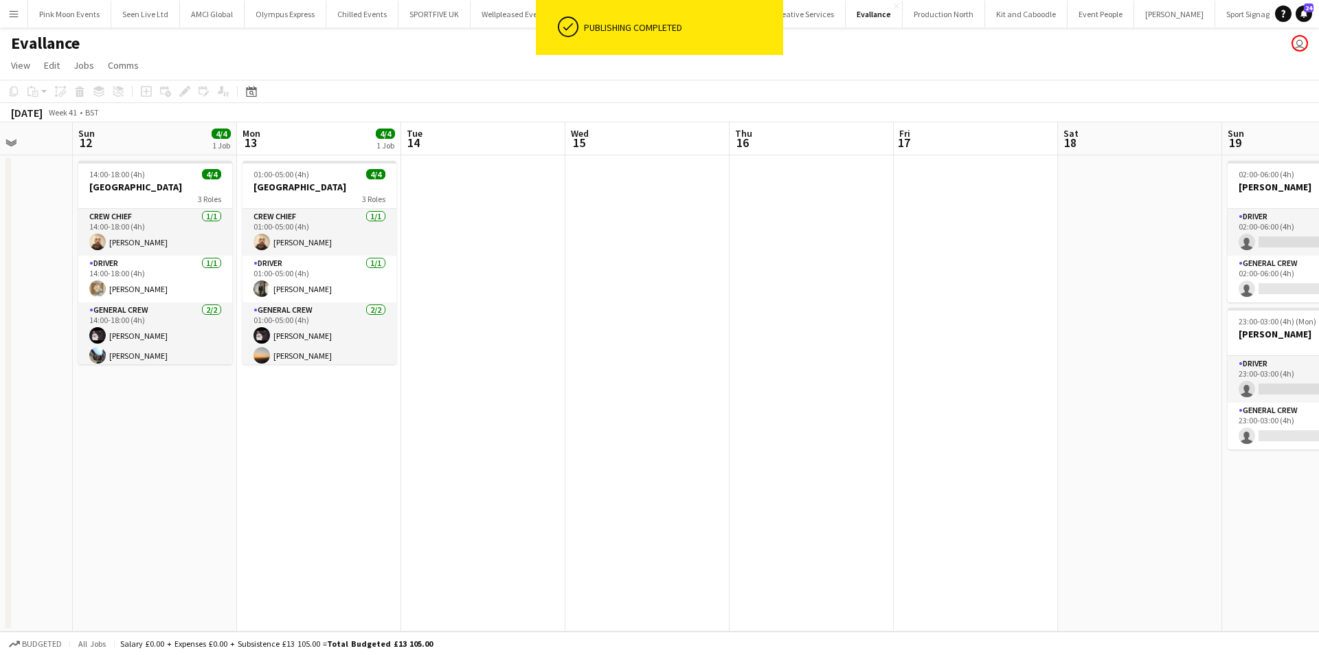
drag, startPoint x: 552, startPoint y: 486, endPoint x: 475, endPoint y: 493, distance: 77.9
click at [475, 493] on app-calendar-viewport "Thu 9 Fri 10 4/4 2 Jobs Sat 11 Sun 12 4/4 1 Job Mon 13 4/4 1 Job Tue 14 Wed 15 …" at bounding box center [659, 376] width 1319 height 509
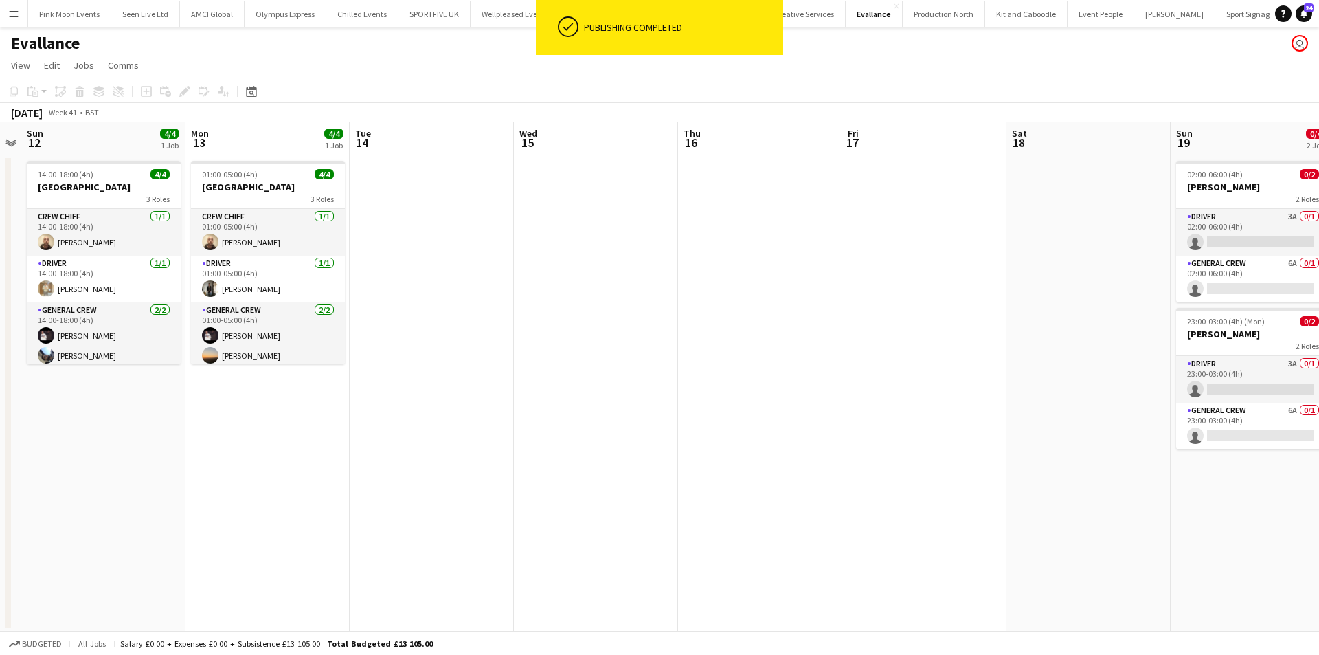
click at [671, 463] on app-calendar-viewport "Thu 9 Fri 10 4/4 2 Jobs Sat 11 Sun 12 4/4 1 Job Mon 13 4/4 1 Job Tue 14 Wed 15 …" at bounding box center [659, 376] width 1319 height 509
click at [622, 474] on app-calendar-viewport "Thu 9 Fri 10 4/4 2 Jobs Sat 11 Sun 12 4/4 1 Job Mon 13 4/4 1 Job Tue 14 Wed 15 …" at bounding box center [659, 376] width 1319 height 509
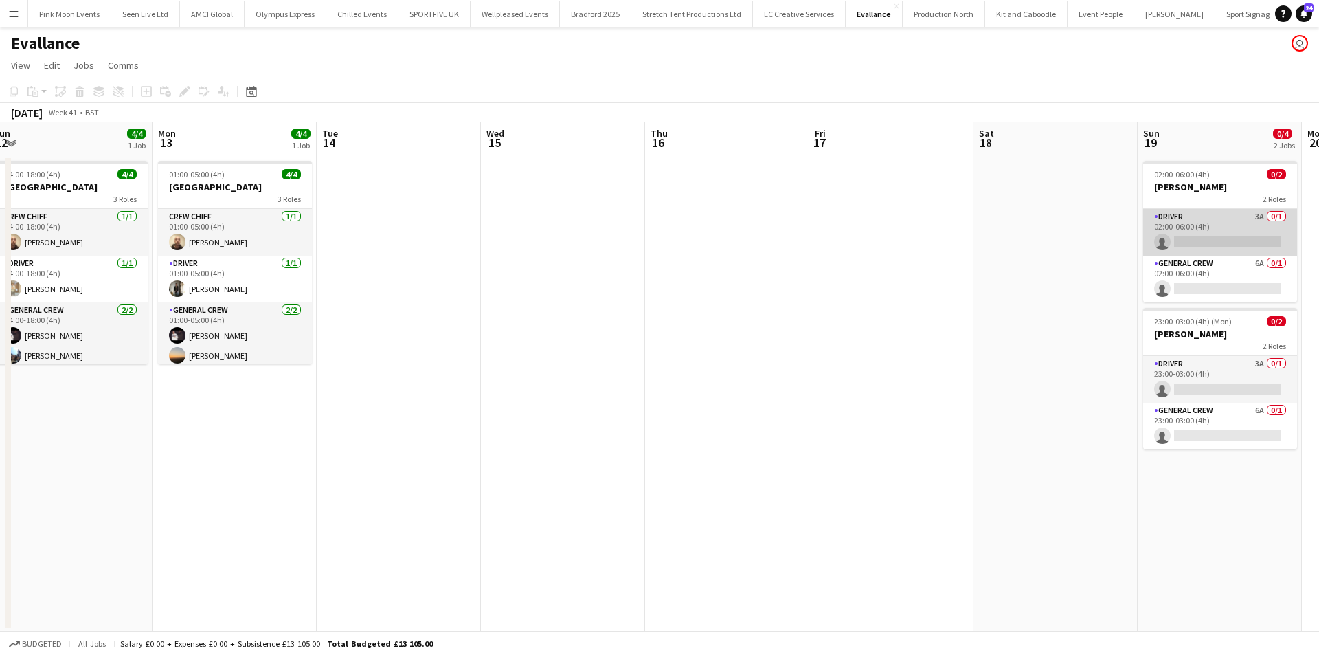
click at [1231, 243] on app-card-role "Driver 3A 0/1 02:00-06:00 (4h) single-neutral-actions" at bounding box center [1220, 232] width 154 height 47
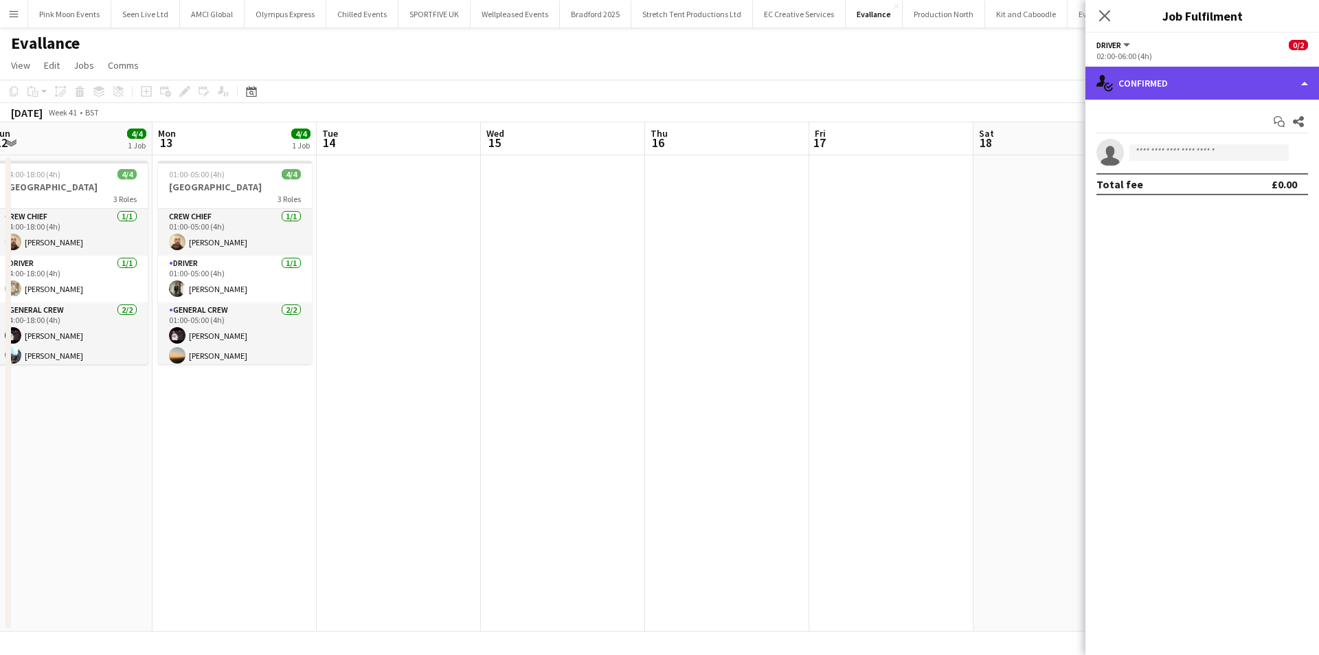
click at [1224, 89] on div "single-neutral-actions-check-2 Confirmed" at bounding box center [1203, 83] width 234 height 33
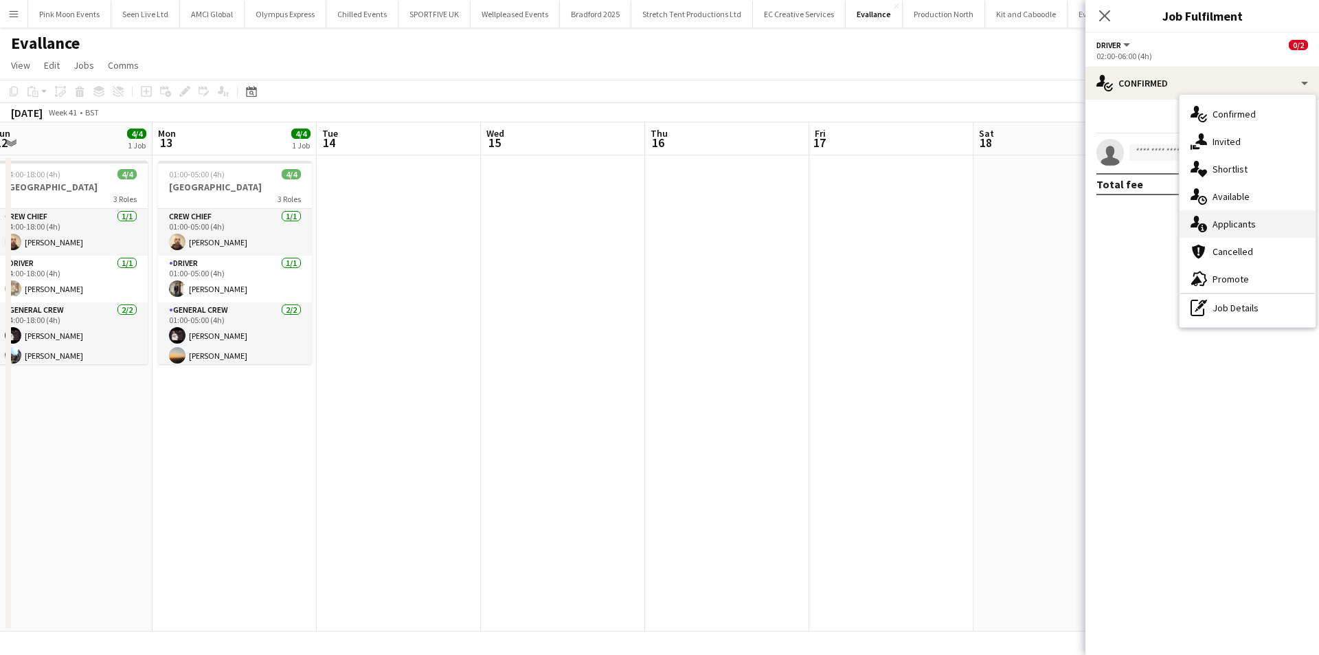
click at [1210, 212] on div "single-neutral-actions-information Applicants" at bounding box center [1248, 223] width 136 height 27
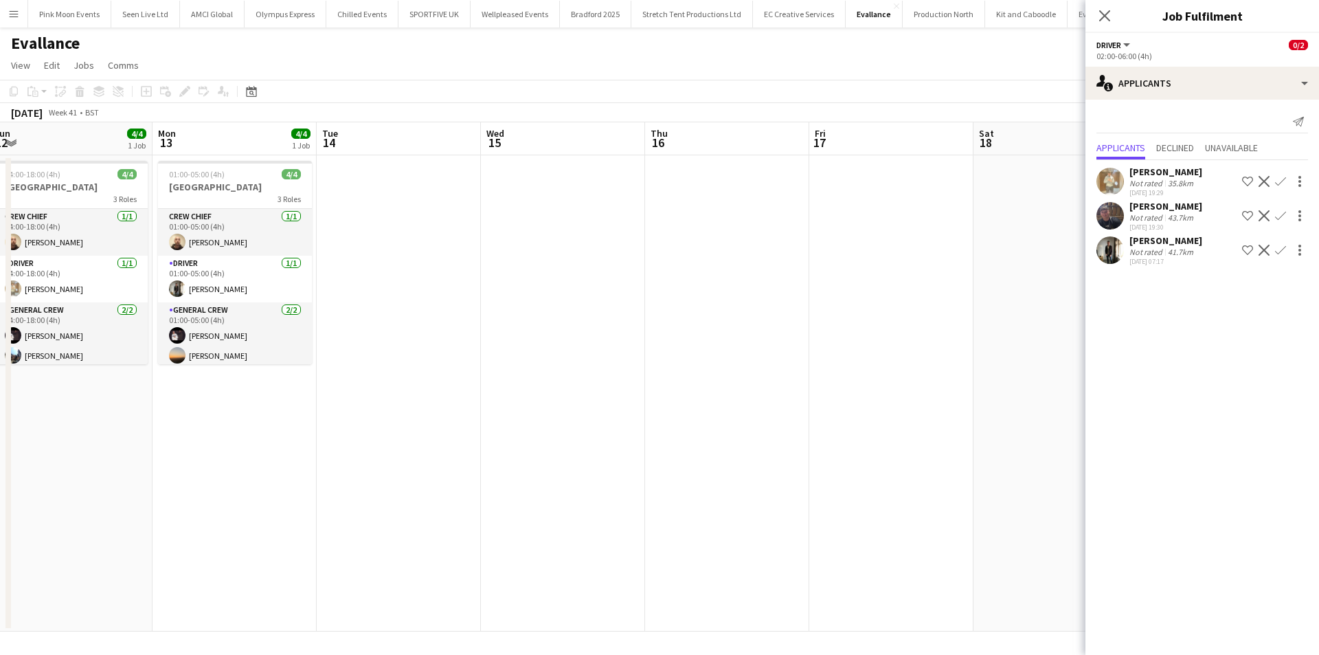
click at [941, 269] on app-date-cell at bounding box center [891, 393] width 164 height 476
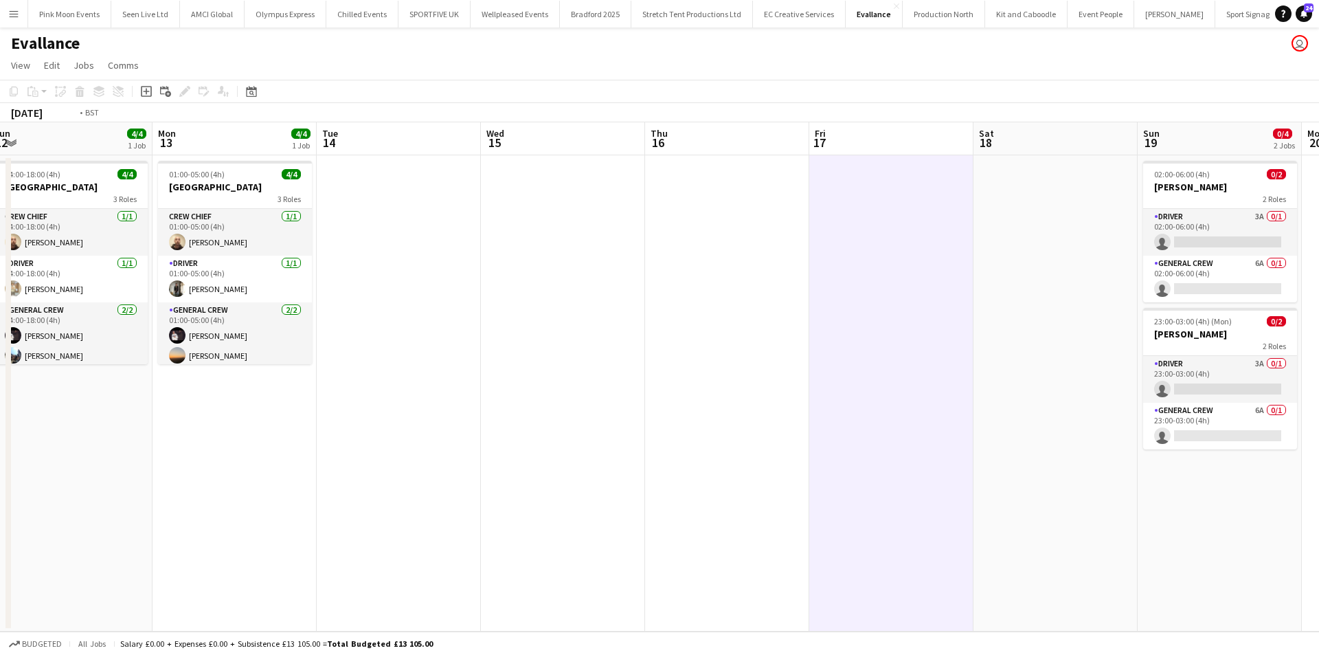
scroll to position [0, 386]
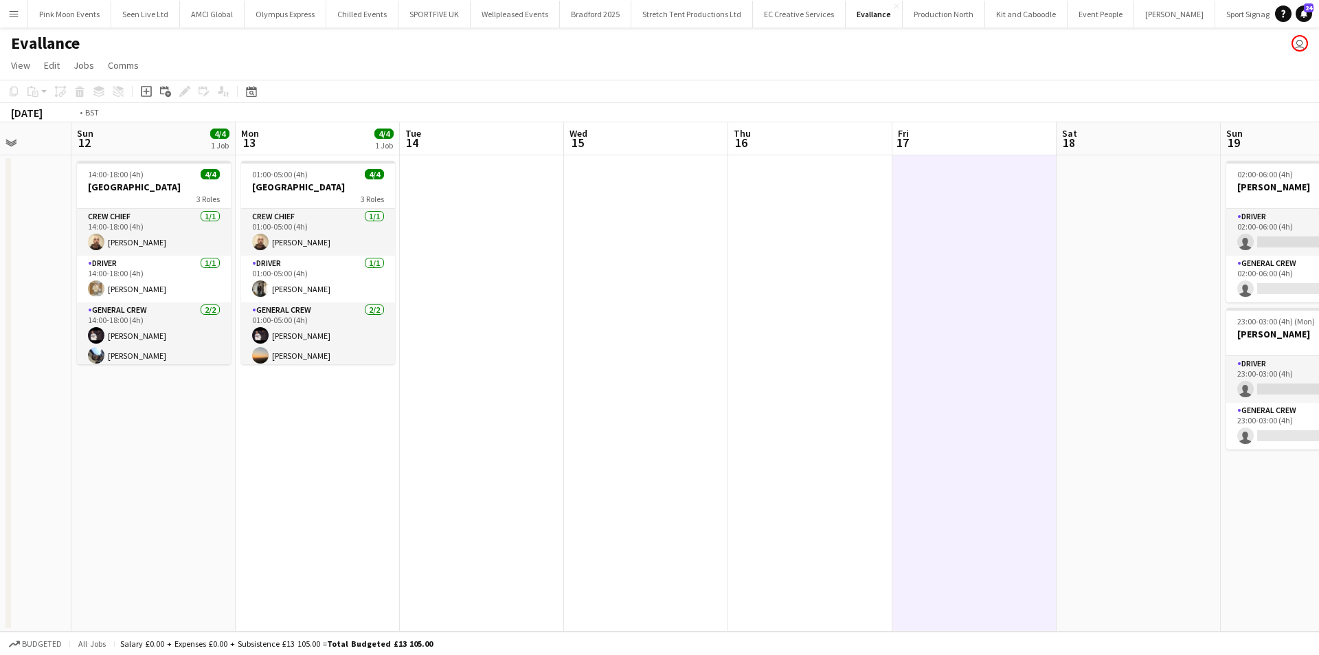
drag, startPoint x: 950, startPoint y: 381, endPoint x: 888, endPoint y: 392, distance: 62.8
click at [888, 392] on app-calendar-viewport "Thu 9 Fri 10 4/4 2 Jobs Sat 11 Sun 12 4/4 1 Job Mon 13 4/4 1 Job Tue 14 Wed 15 …" at bounding box center [659, 376] width 1319 height 509
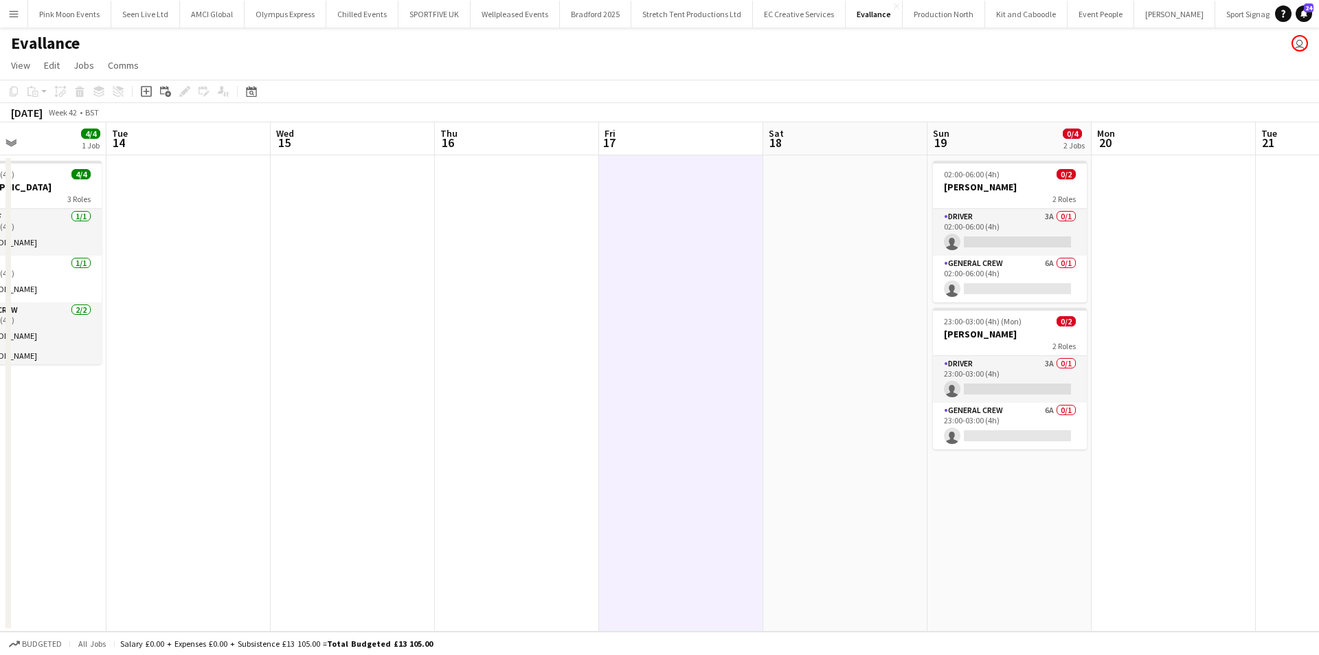
click at [1174, 353] on app-date-cell at bounding box center [1174, 393] width 164 height 476
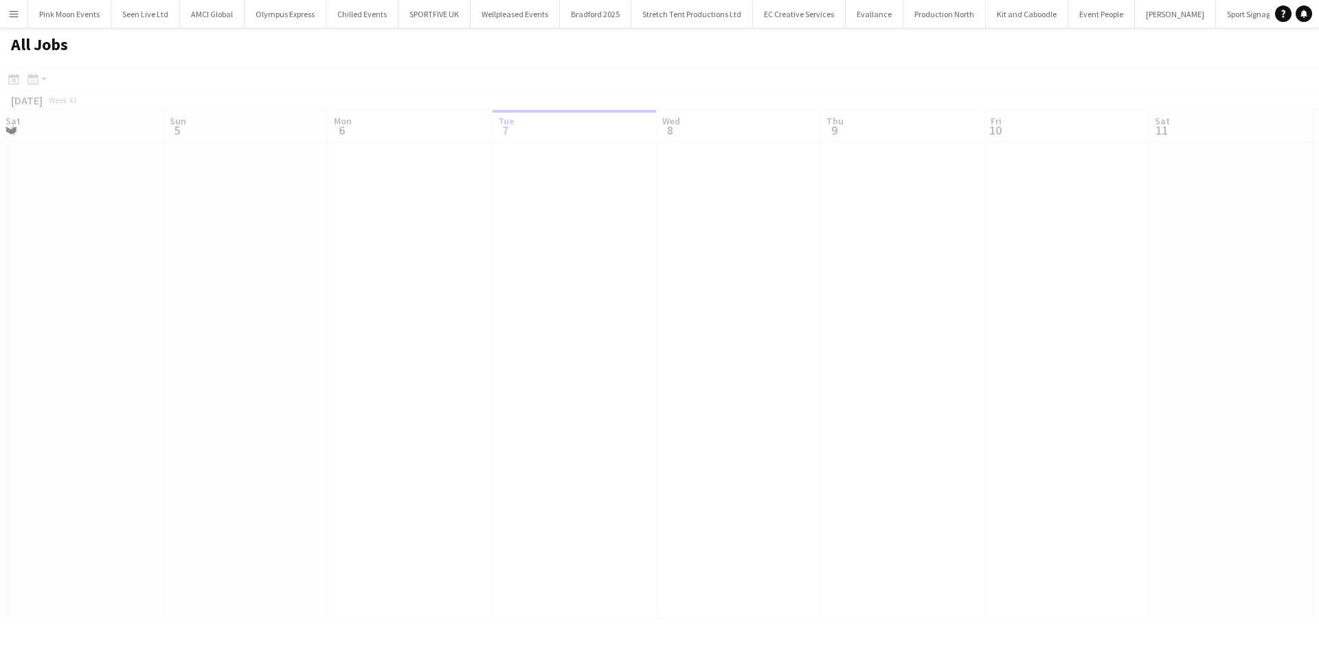
scroll to position [0, 328]
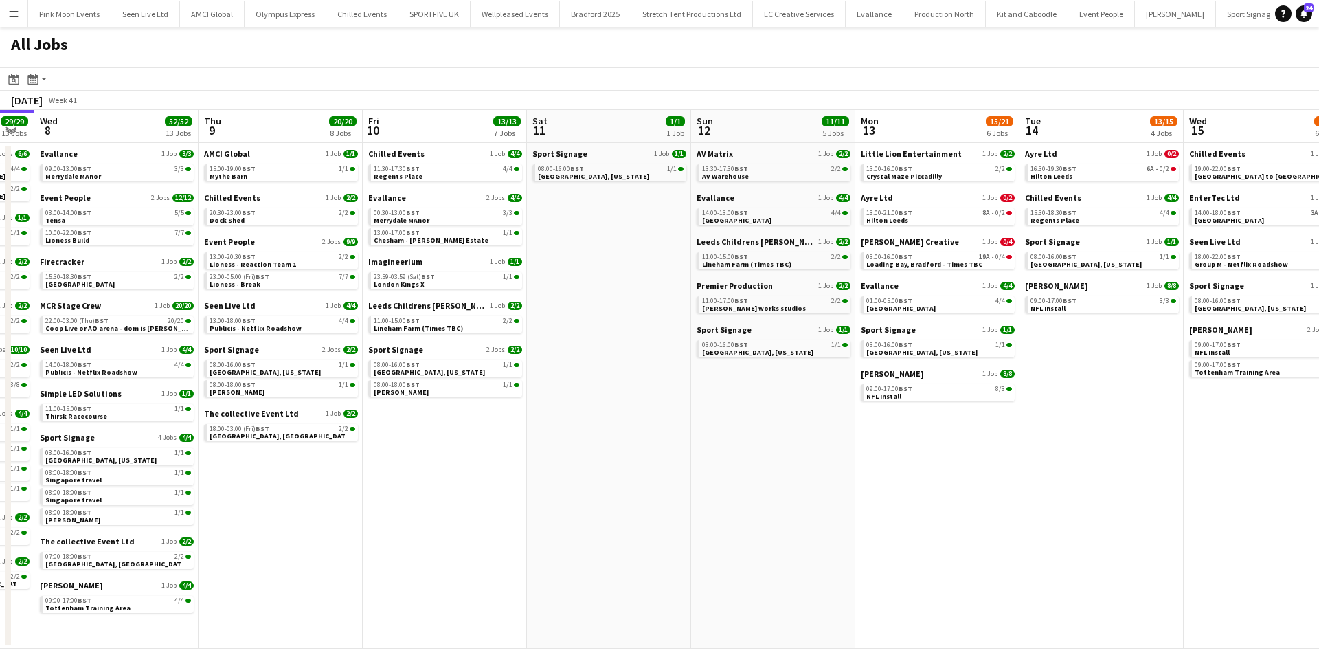
drag, startPoint x: 736, startPoint y: 461, endPoint x: 482, endPoint y: 463, distance: 254.2
click at [482, 463] on app-calendar-viewport "Sat 4 8/8 5 Jobs Sun 5 7/7 5 Jobs Mon 6 26/27 12 Jobs Tue 7 29/29 13 Jobs Wed 8…" at bounding box center [659, 379] width 1319 height 539
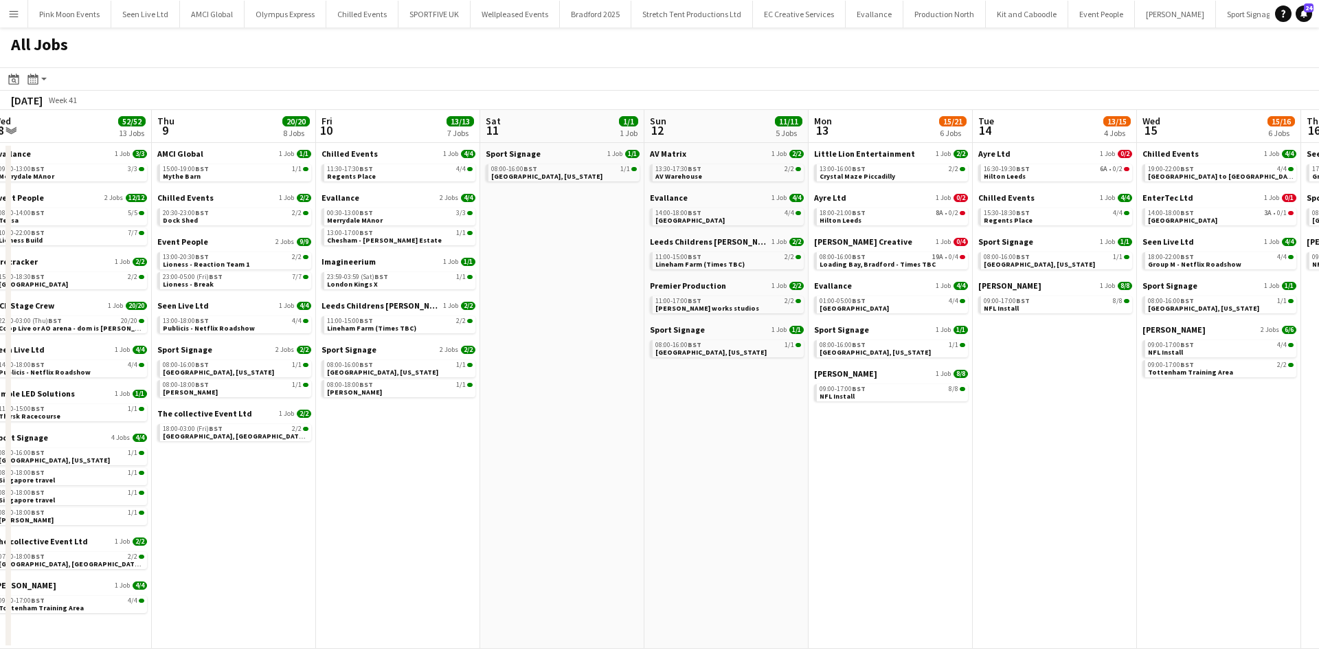
drag, startPoint x: 611, startPoint y: 480, endPoint x: 573, endPoint y: 493, distance: 40.6
click at [573, 493] on app-calendar-viewport "Sat 4 8/8 5 Jobs Sun 5 7/7 5 Jobs Mon 6 26/27 12 Jobs Tue 7 29/29 13 Jobs Wed 8…" at bounding box center [659, 379] width 1319 height 539
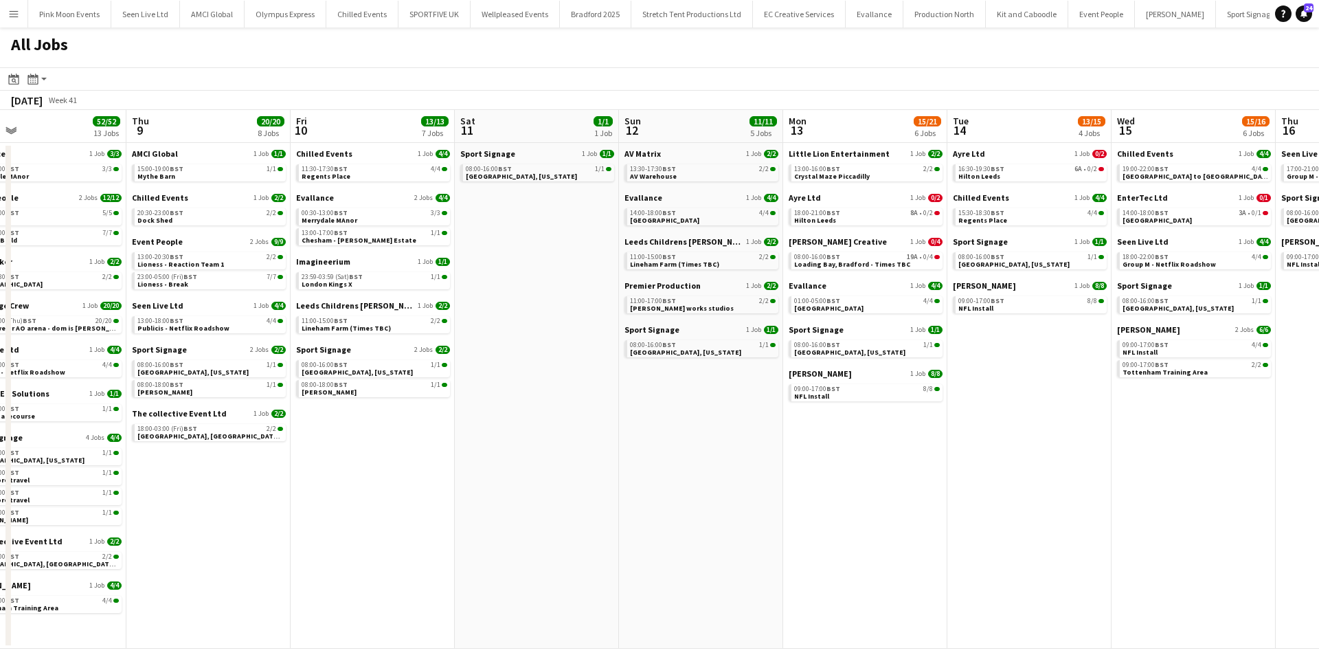
drag, startPoint x: 573, startPoint y: 493, endPoint x: 548, endPoint y: 494, distance: 25.4
click at [548, 494] on app-calendar-viewport "Sat 4 8/8 5 Jobs Sun 5 7/7 5 Jobs Mon 6 26/27 12 Jobs Tue 7 29/29 13 Jobs Wed 8…" at bounding box center [659, 379] width 1319 height 539
click at [819, 254] on span "08:00-16:00 BST" at bounding box center [817, 257] width 46 height 7
click at [6, 8] on button "Menu" at bounding box center [13, 13] width 27 height 27
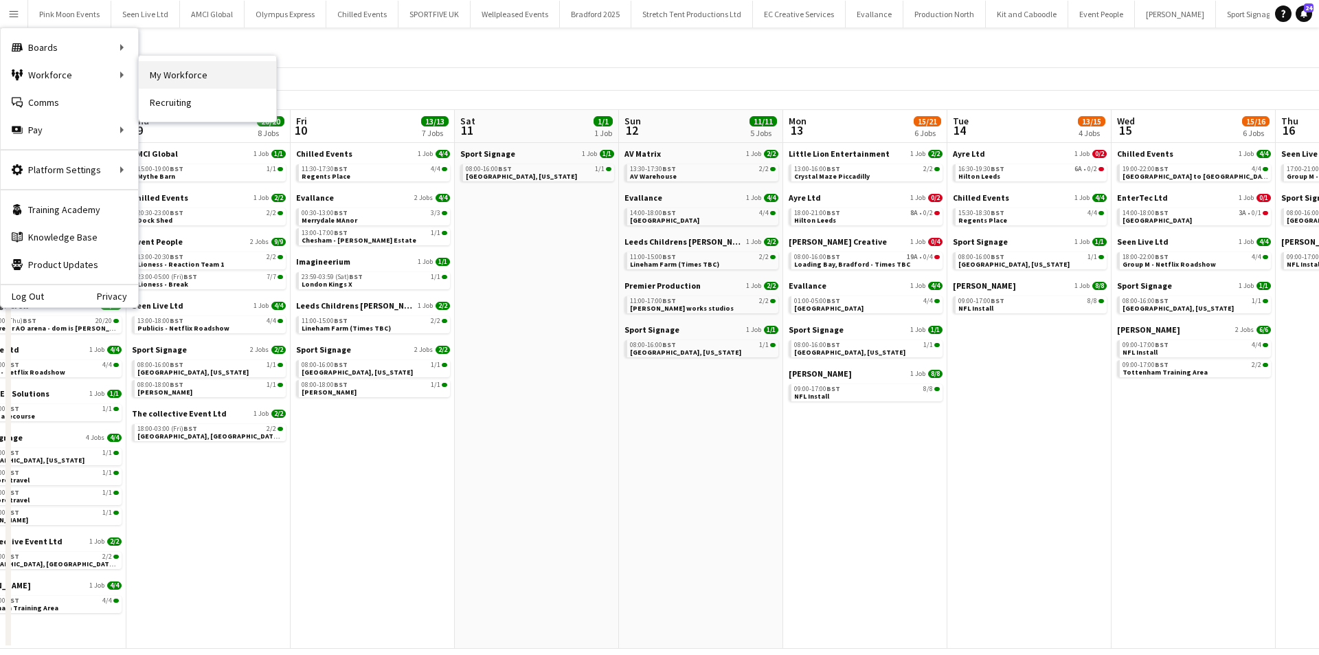
click at [162, 68] on link "My Workforce" at bounding box center [207, 74] width 137 height 27
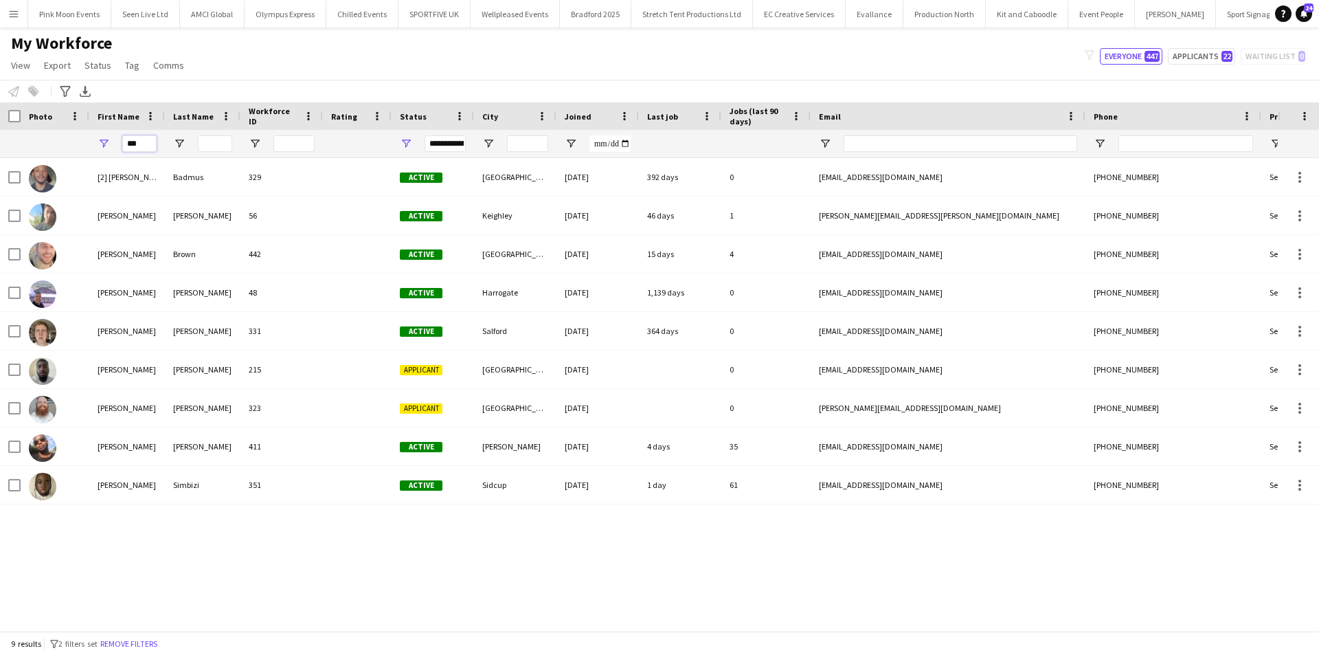
drag, startPoint x: 136, startPoint y: 143, endPoint x: 91, endPoint y: 148, distance: 45.6
click at [91, 148] on div "***" at bounding box center [127, 143] width 76 height 27
type input "*"
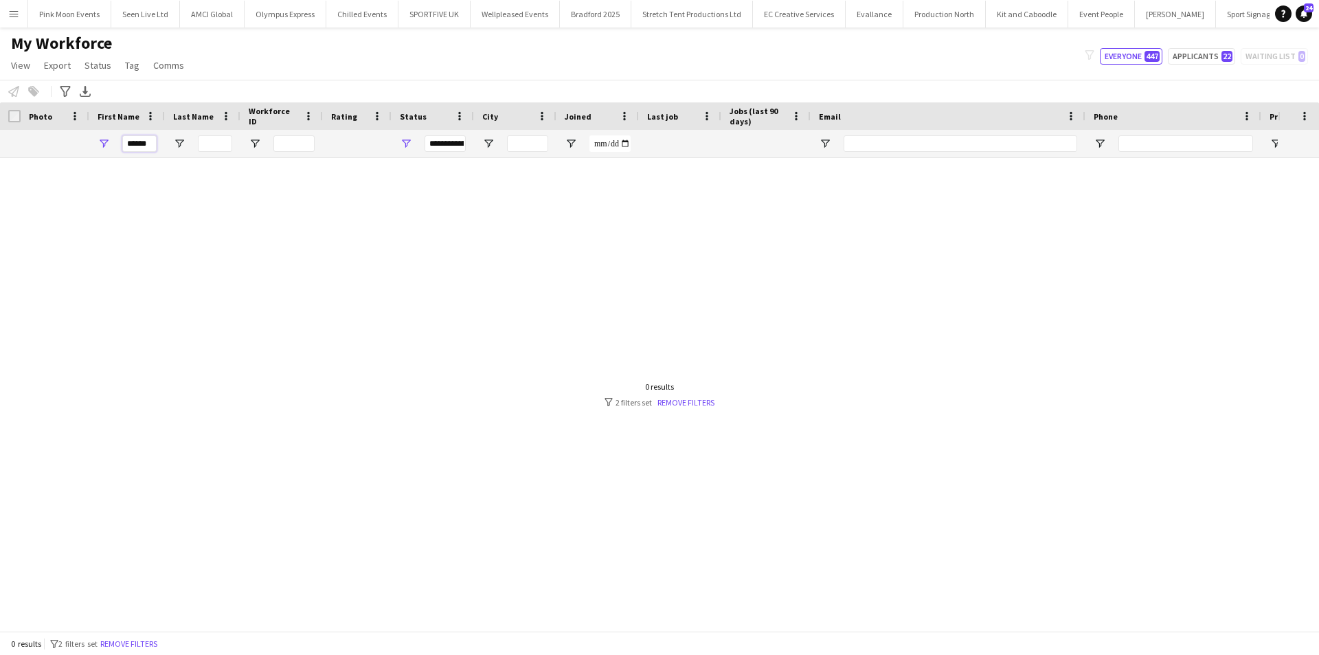
drag, startPoint x: 155, startPoint y: 144, endPoint x: 16, endPoint y: 172, distance: 141.8
click at [16, 172] on div "Workforce Details Photo First Name" at bounding box center [659, 366] width 1319 height 528
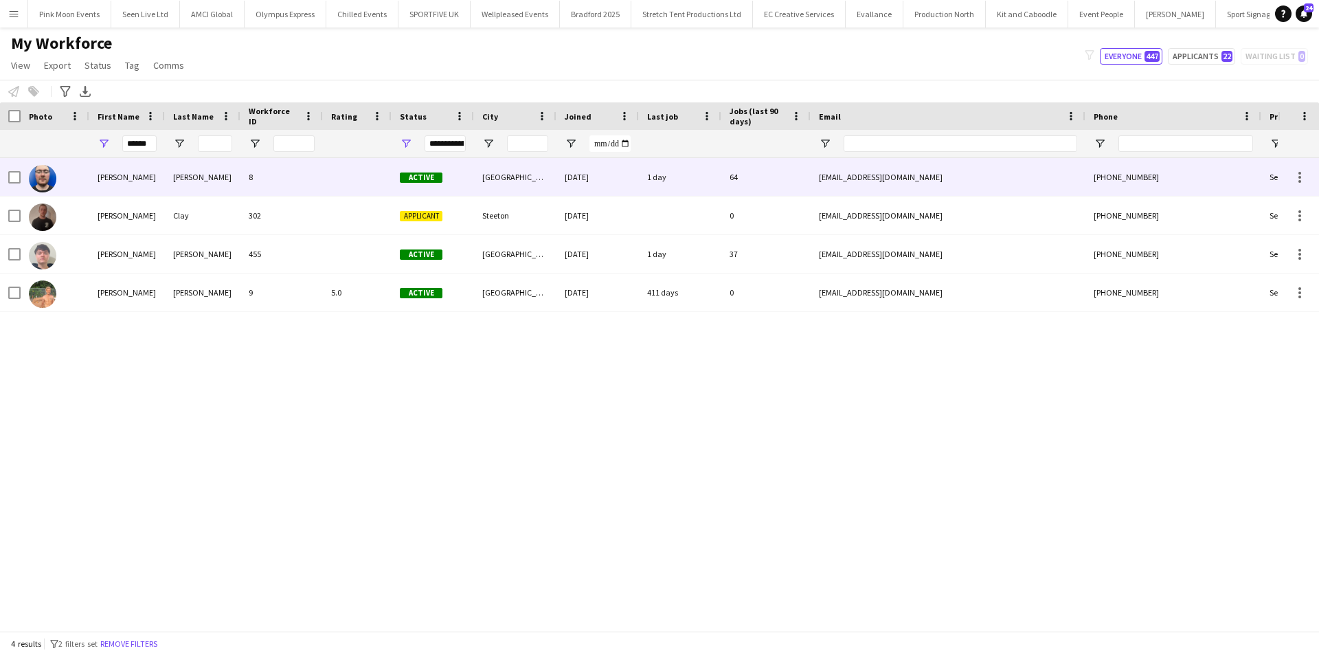
click at [111, 189] on div "Thomas" at bounding box center [127, 177] width 76 height 38
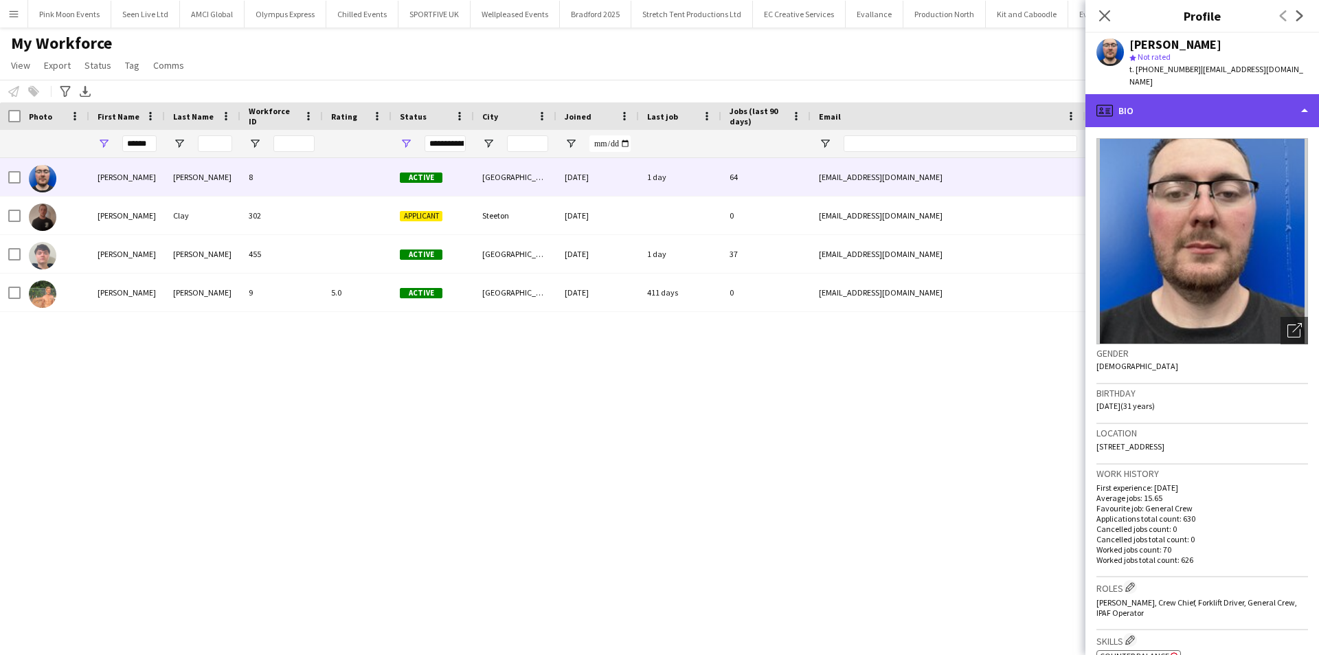
click at [1189, 94] on div "profile Bio" at bounding box center [1203, 110] width 234 height 33
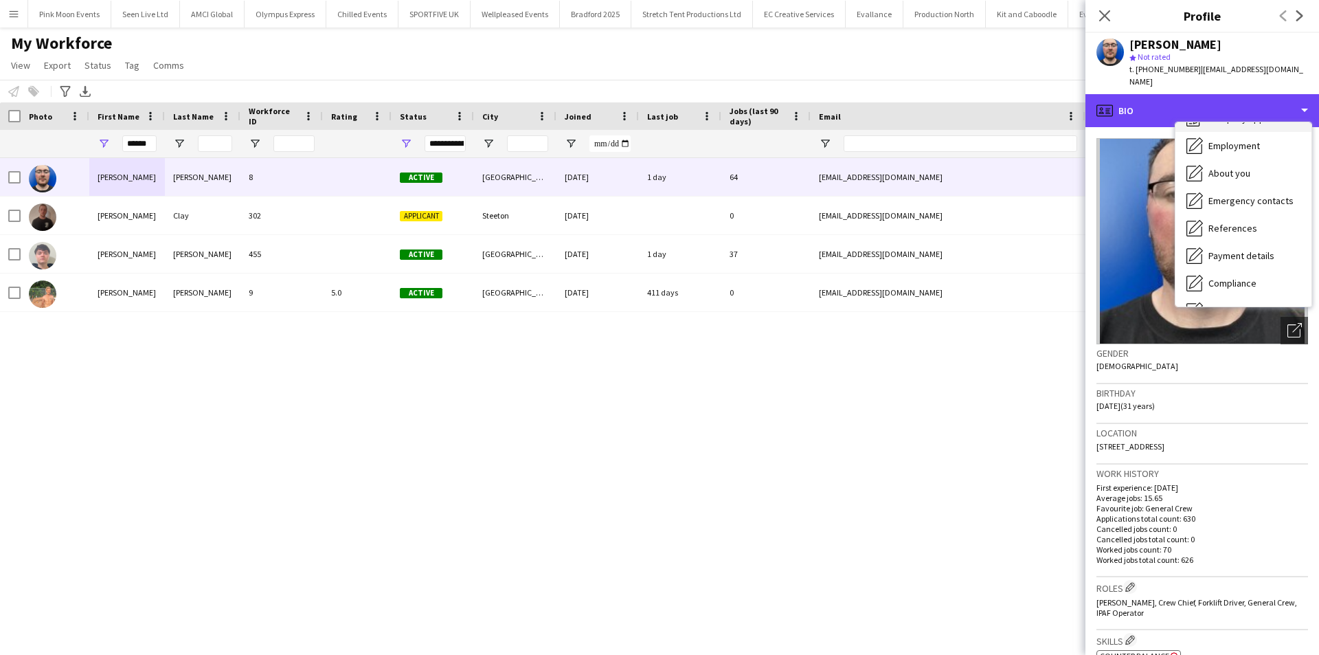
scroll to position [129, 0]
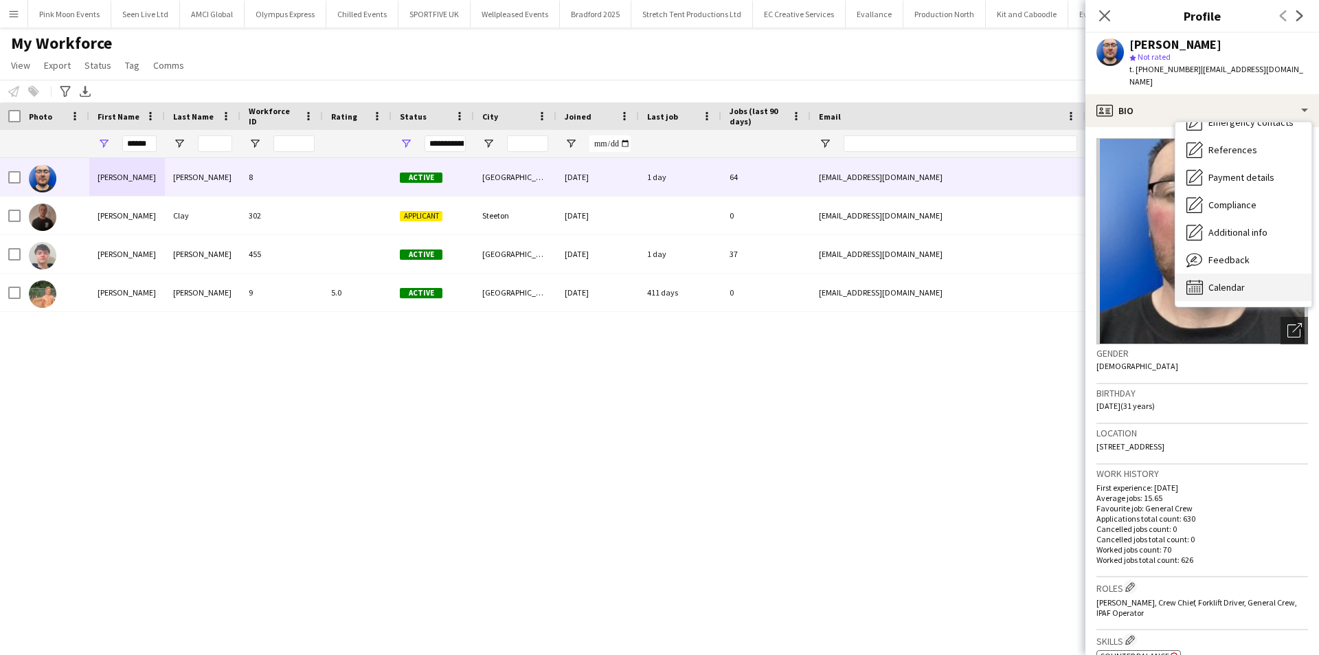
click at [1246, 278] on div "Calendar Calendar" at bounding box center [1244, 286] width 136 height 27
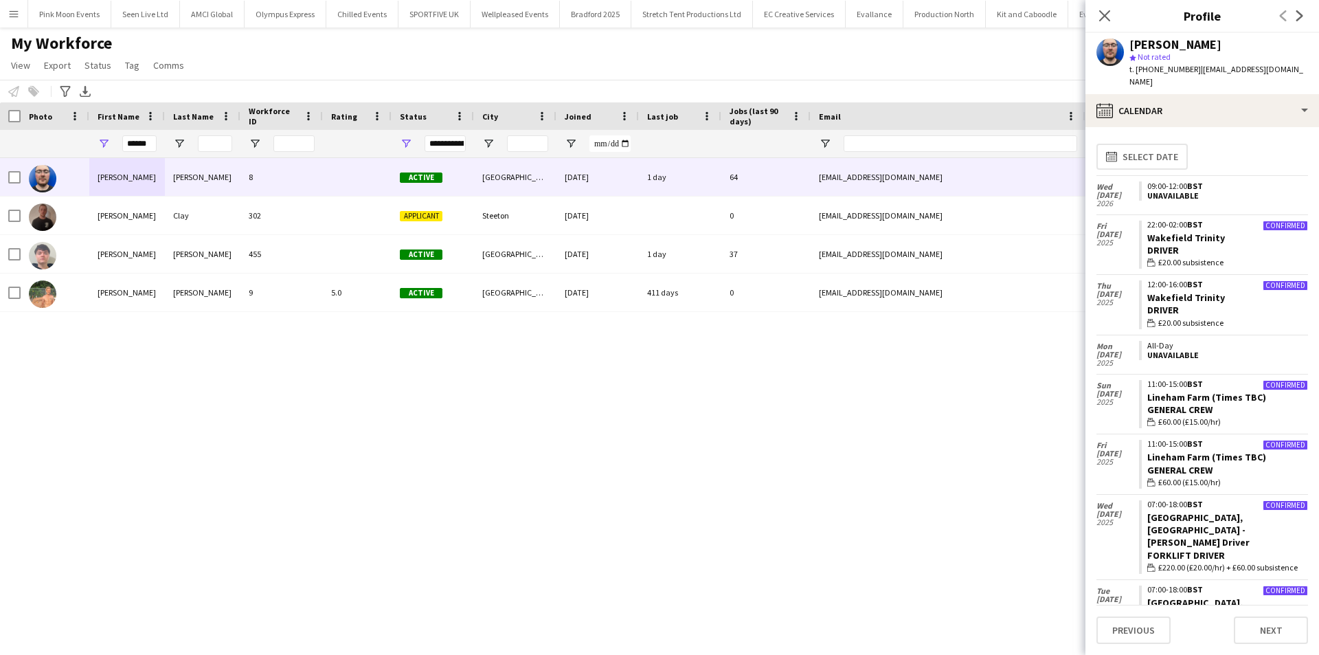
scroll to position [69, 0]
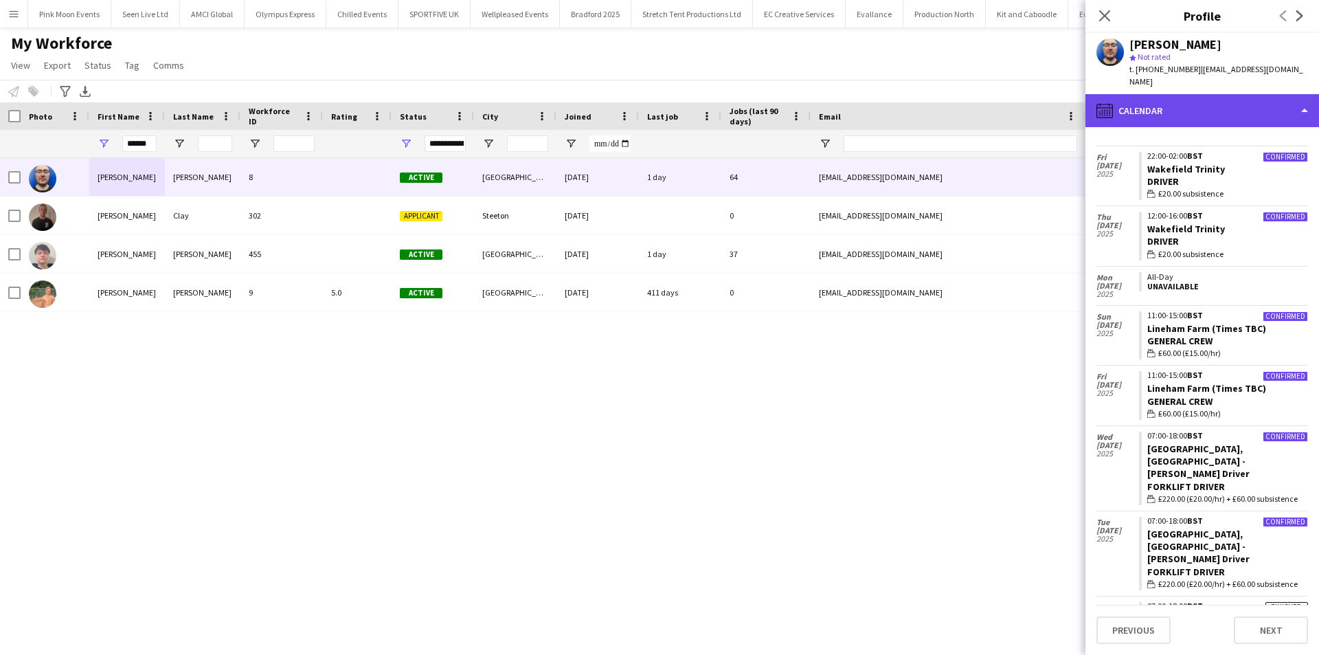
click at [1158, 105] on div "calendar-full Calendar" at bounding box center [1203, 110] width 234 height 33
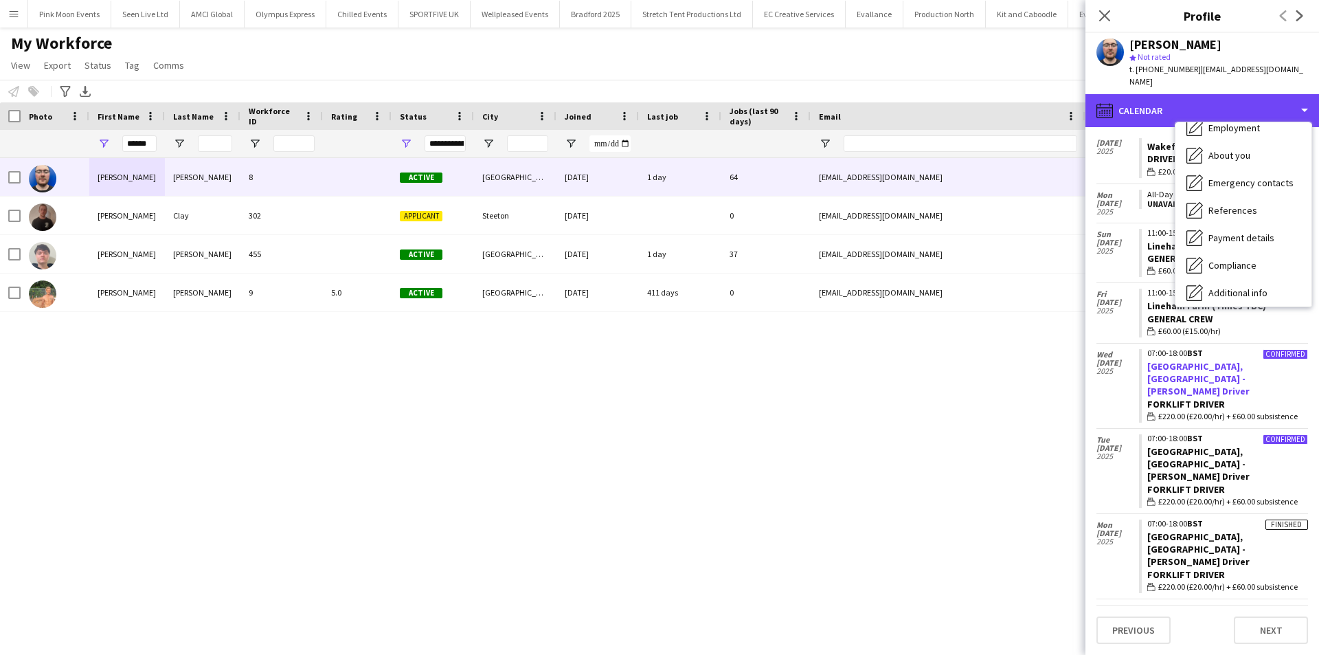
scroll to position [344, 0]
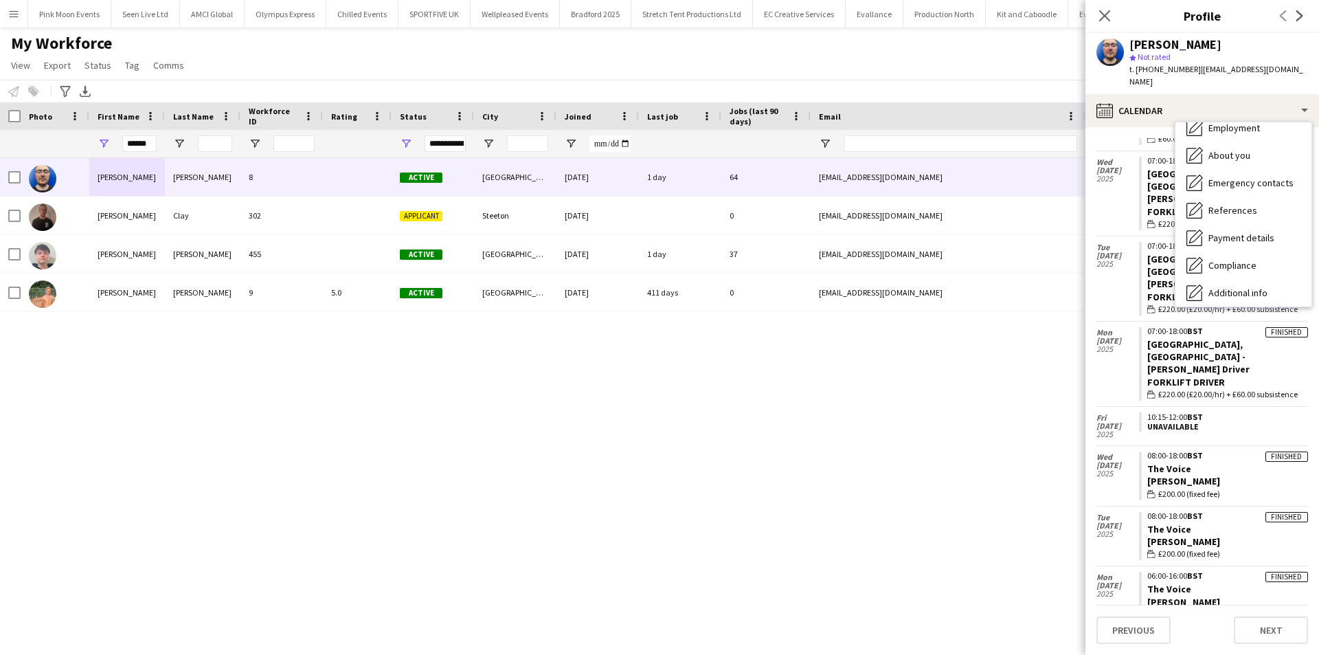
click at [1112, 414] on span "Fri" at bounding box center [1118, 418] width 43 height 8
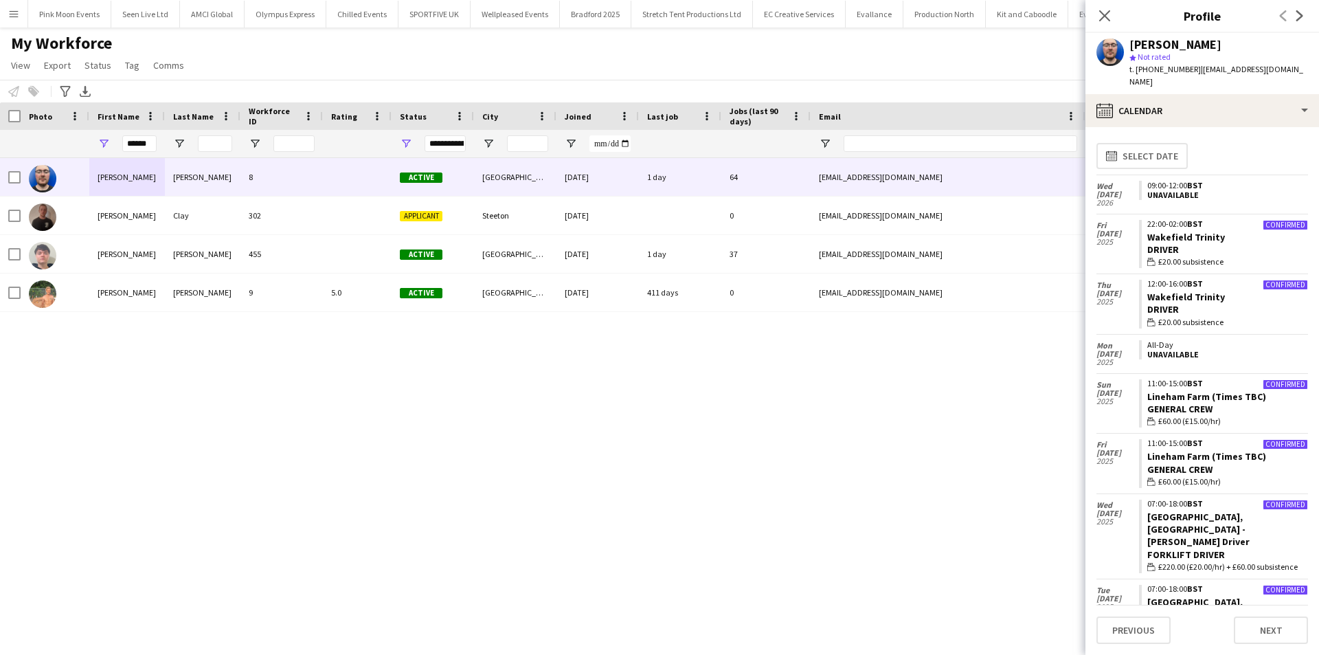
scroll to position [0, 0]
click at [1108, 21] on icon "Close pop-in" at bounding box center [1104, 15] width 13 height 13
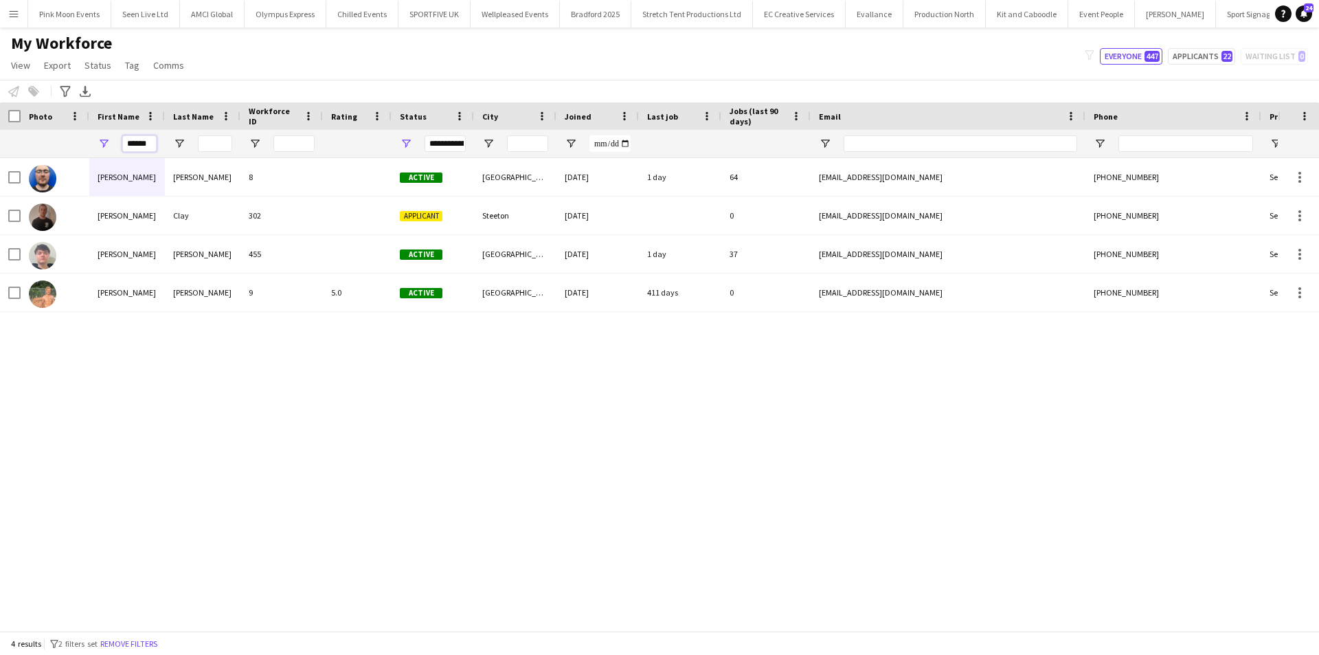
drag, startPoint x: 154, startPoint y: 147, endPoint x: 117, endPoint y: 151, distance: 36.6
drag, startPoint x: 117, startPoint y: 151, endPoint x: 85, endPoint y: 156, distance: 33.3
click at [85, 156] on div at bounding box center [55, 143] width 69 height 27
click at [154, 147] on input "******" at bounding box center [139, 143] width 34 height 16
click at [153, 147] on input "******" at bounding box center [139, 143] width 34 height 16
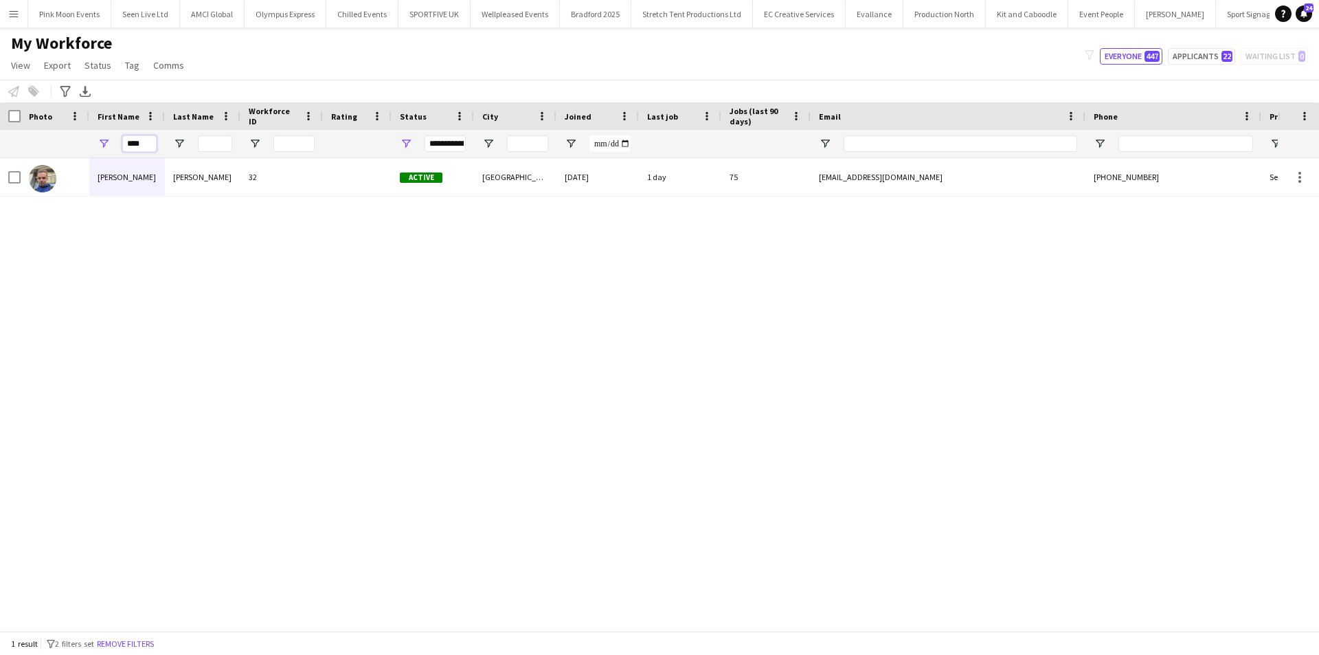
type input "****"
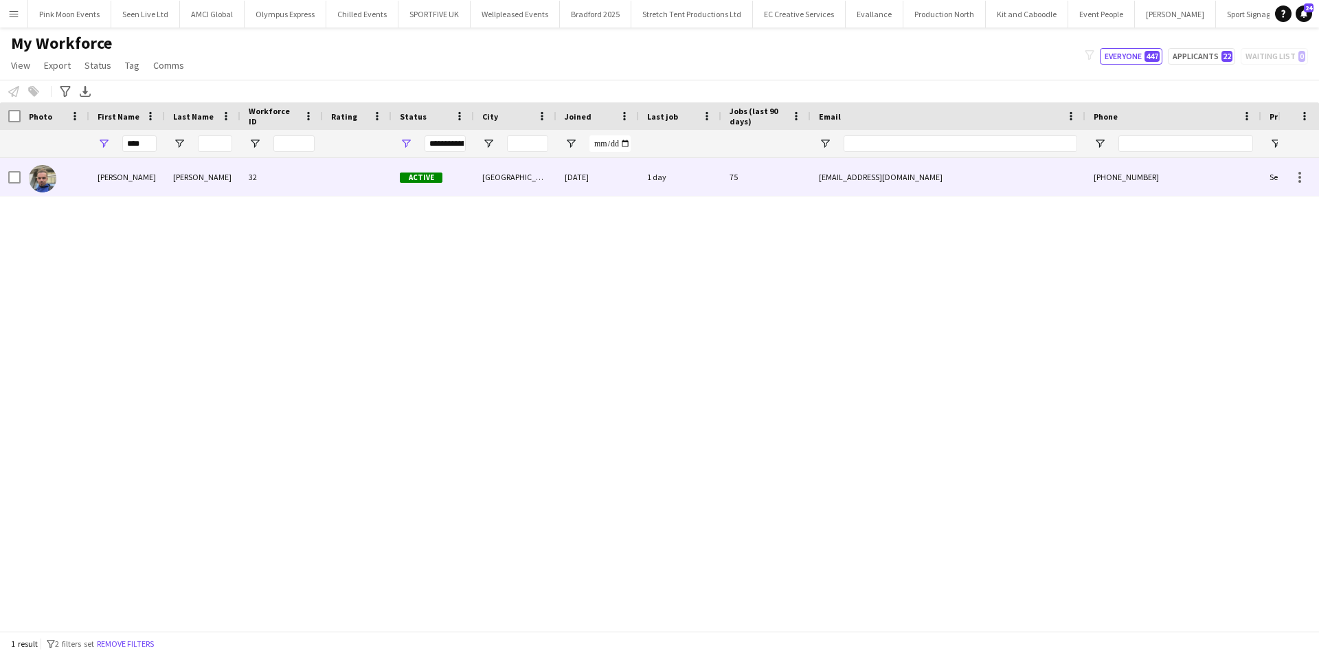
click at [136, 186] on div "Sullivan" at bounding box center [127, 177] width 76 height 38
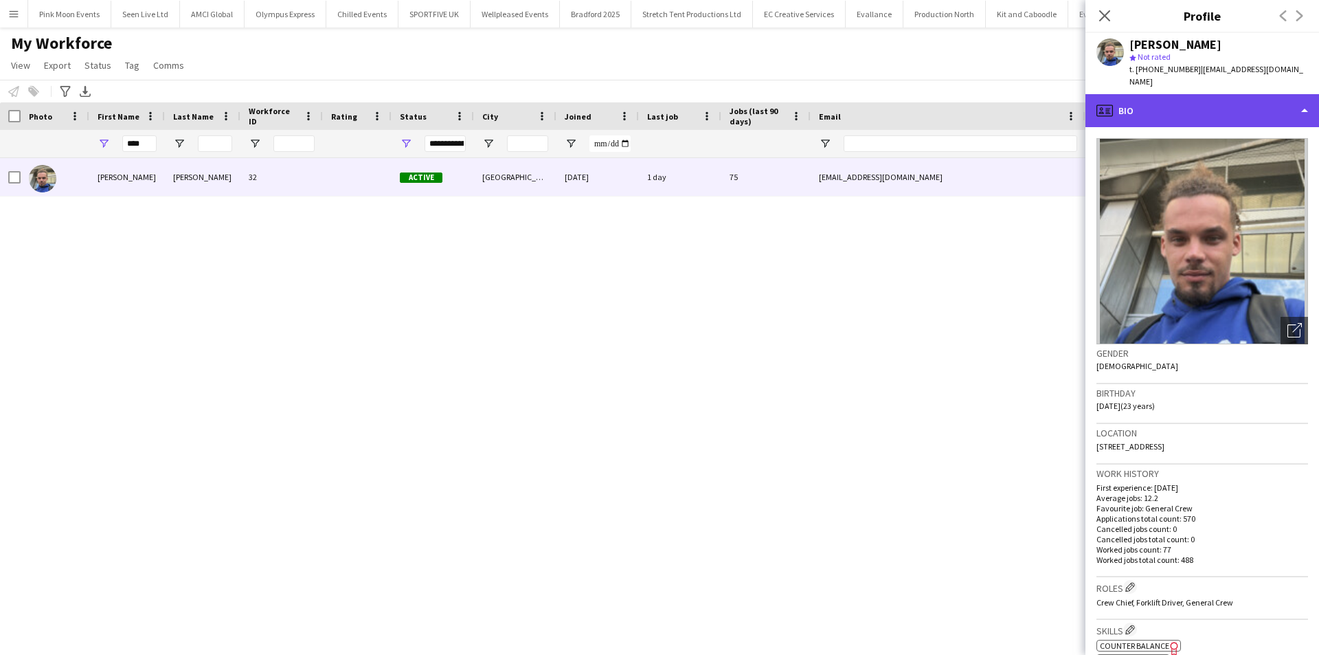
click at [1216, 108] on div "profile Bio" at bounding box center [1203, 110] width 234 height 33
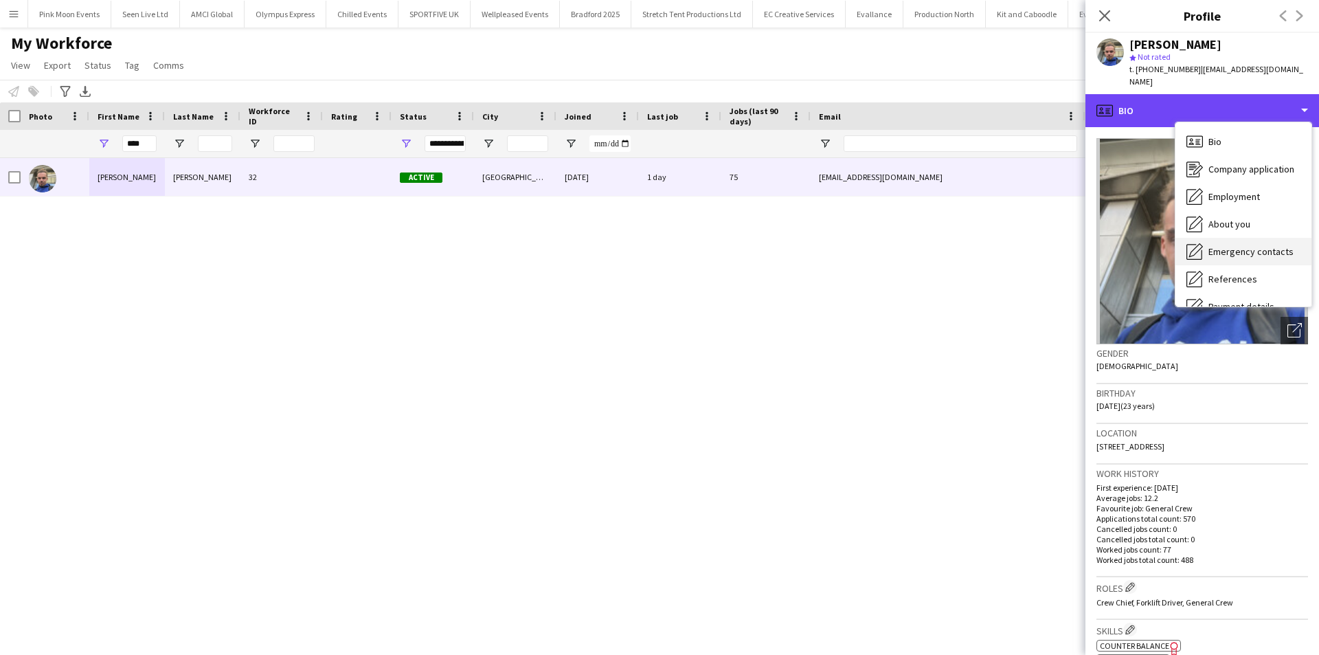
scroll to position [129, 0]
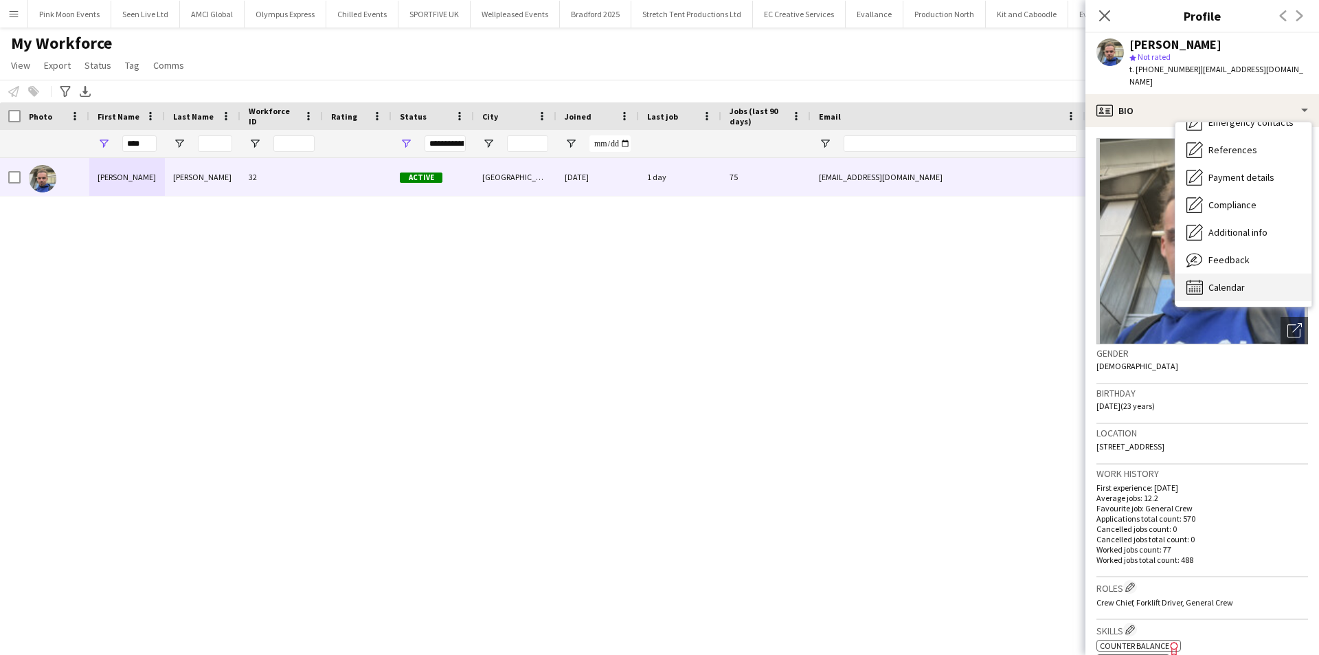
click at [1221, 281] on span "Calendar" at bounding box center [1227, 287] width 36 height 12
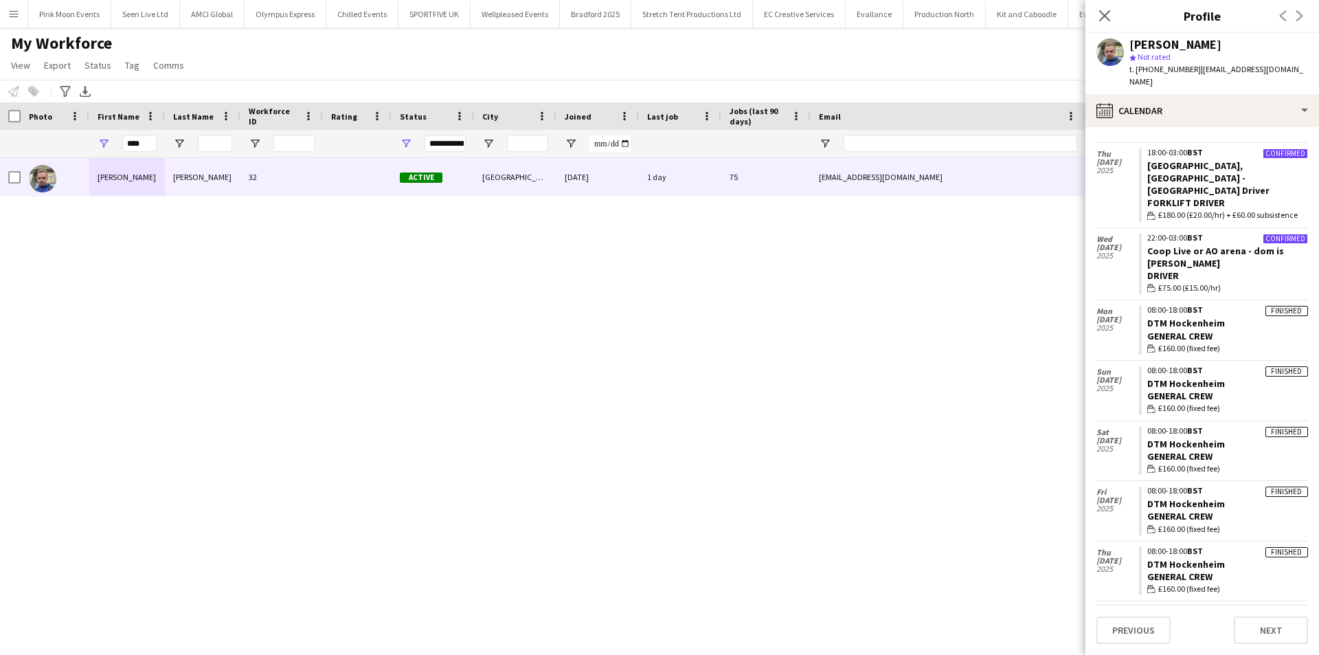
scroll to position [0, 0]
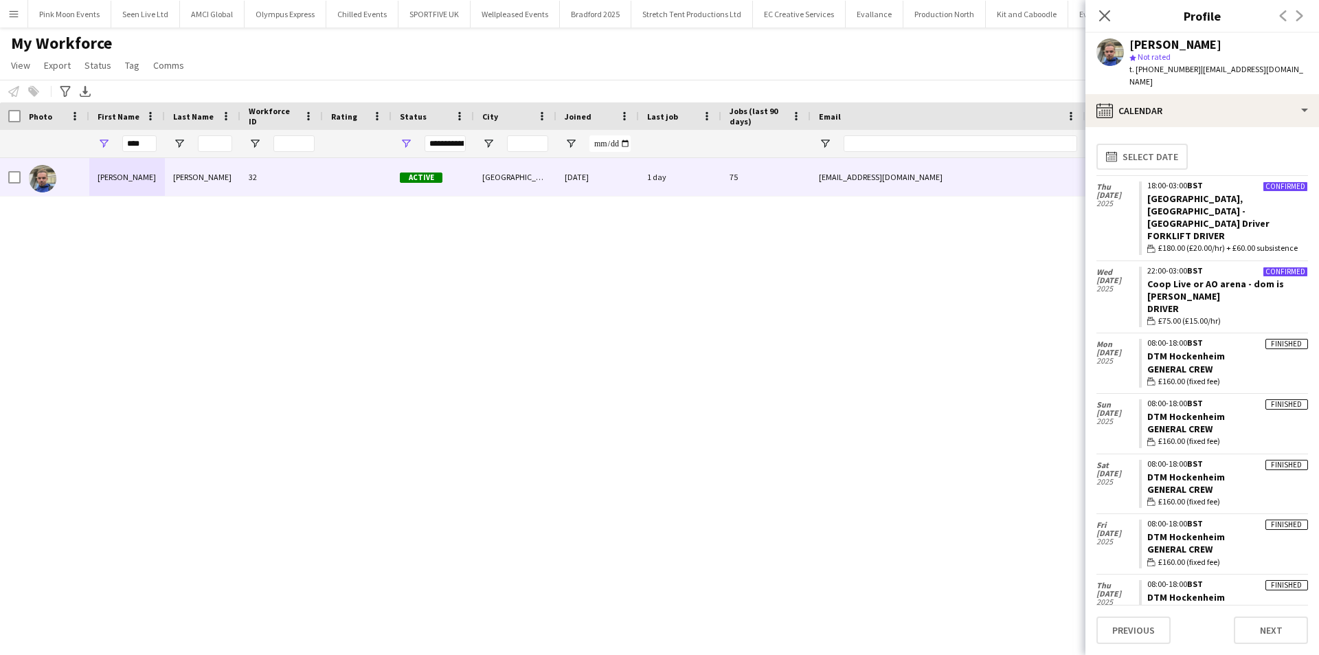
click at [777, 350] on div "Sullivan Elliott 32 Active Leeds 18-07-2022 1 day 75 wortleyboy@ymail.com +4479…" at bounding box center [639, 389] width 1278 height 462
click at [23, 17] on button "Menu" at bounding box center [13, 13] width 27 height 27
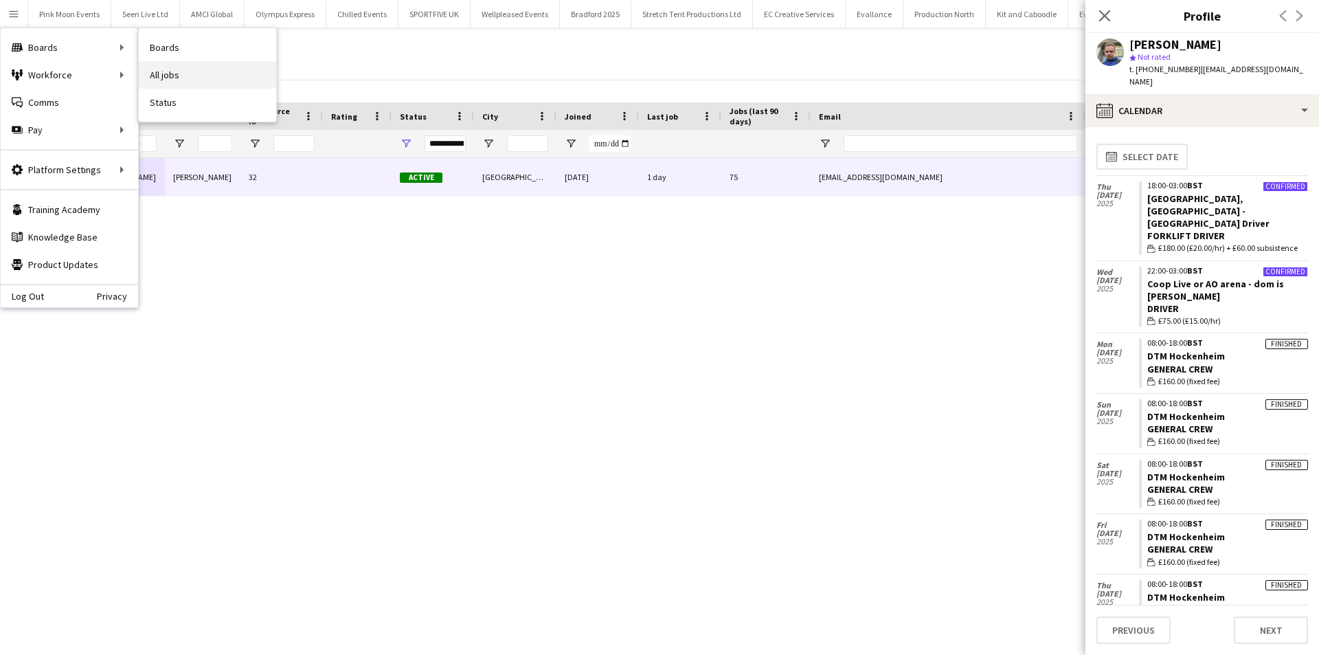
click at [186, 76] on link "All jobs" at bounding box center [207, 74] width 137 height 27
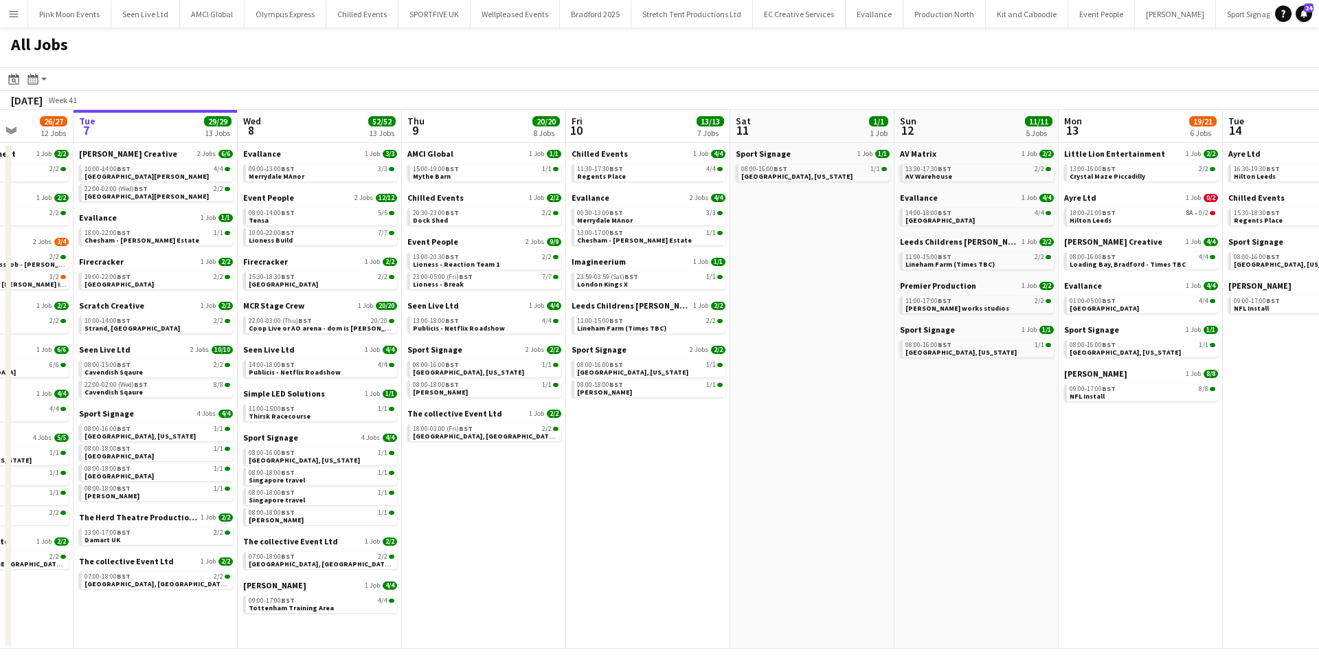
drag, startPoint x: 897, startPoint y: 519, endPoint x: 863, endPoint y: 518, distance: 33.7
click at [864, 518] on app-calendar-viewport "Sat 4 8/8 5 Jobs Sun 5 7/7 5 Jobs Mon 6 26/27 12 Jobs Tue 7 29/29 13 Jobs Wed 8…" at bounding box center [659, 379] width 1319 height 539
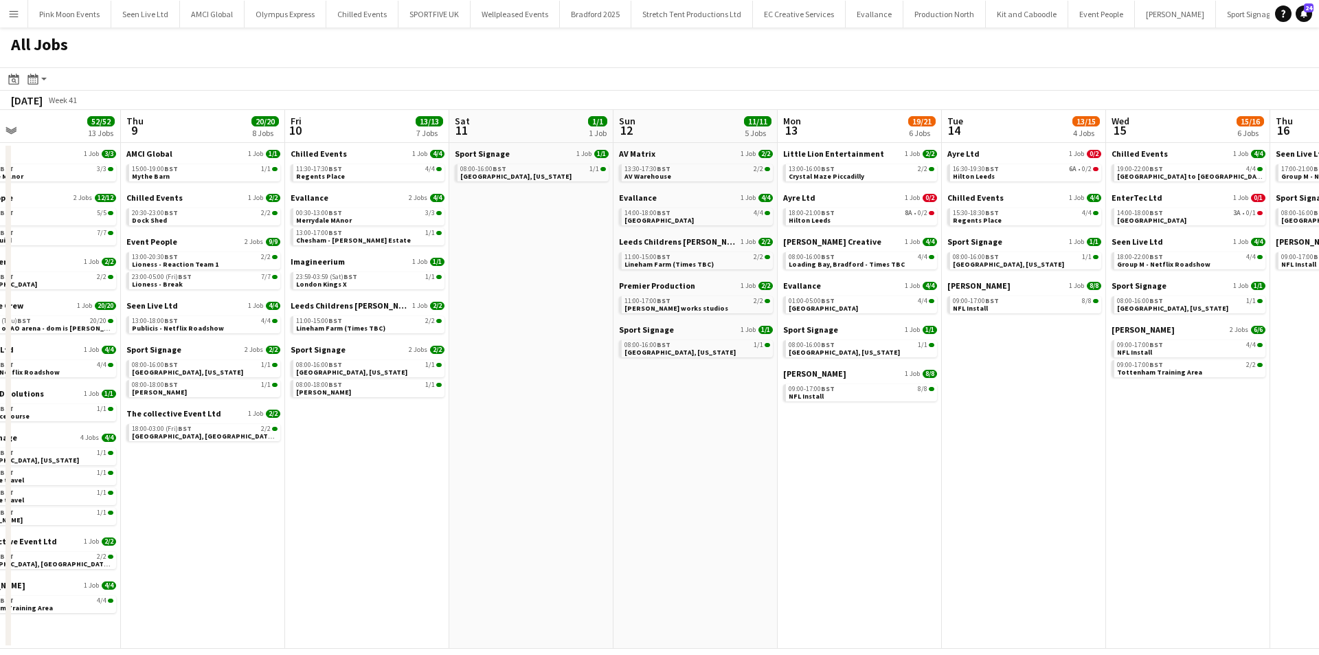
drag, startPoint x: 1051, startPoint y: 457, endPoint x: 799, endPoint y: 457, distance: 251.5
click at [802, 457] on app-calendar-viewport "Sat 4 8/8 5 Jobs Sun 5 7/7 5 Jobs Mon 6 26/27 12 Jobs Tue 7 29/29 13 Jobs Wed 8…" at bounding box center [659, 379] width 1319 height 539
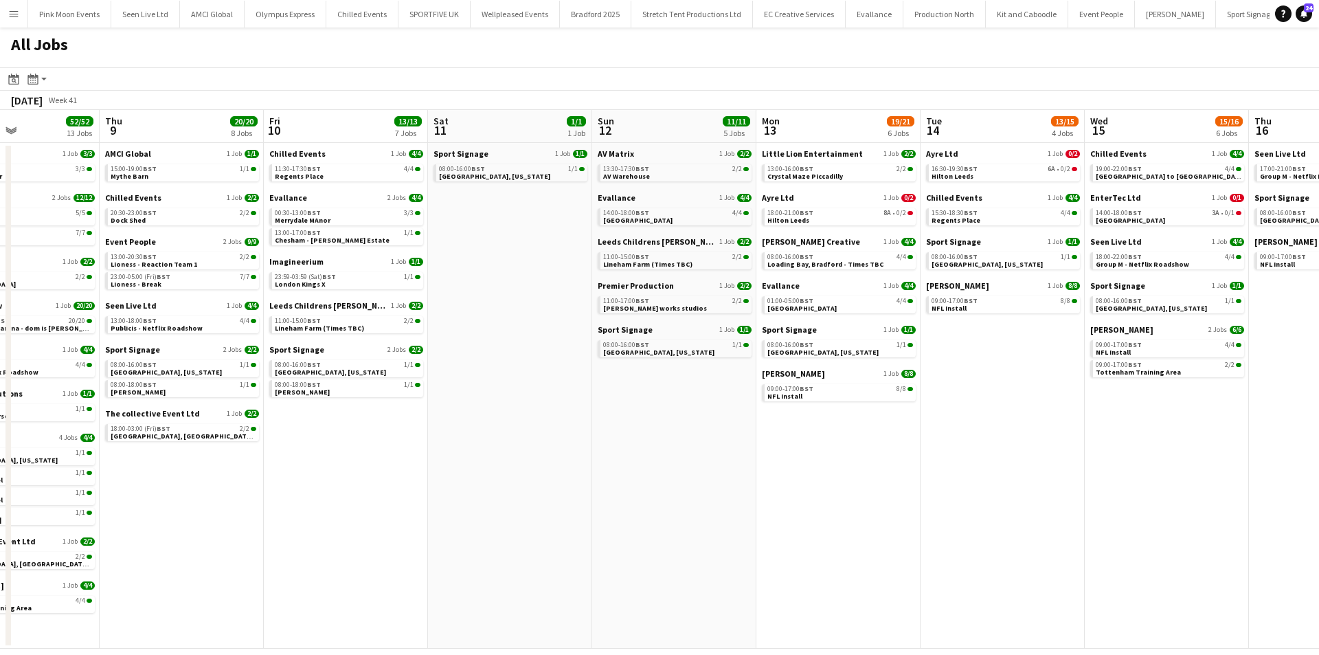
scroll to position [0, 458]
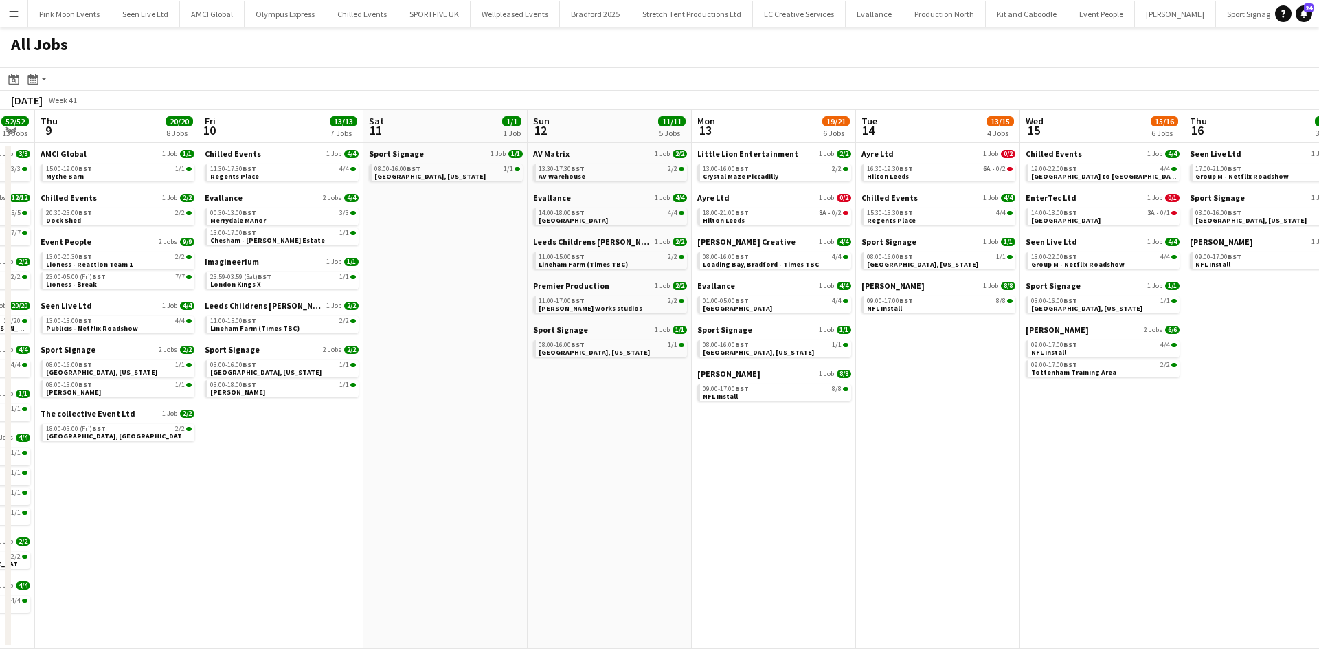
drag, startPoint x: 945, startPoint y: 467, endPoint x: 901, endPoint y: 469, distance: 44.7
click at [902, 469] on app-calendar-viewport "Mon 6 26/27 12 Jobs Tue 7 29/29 13 Jobs Wed 8 52/52 13 Jobs Thu 9 20/20 8 Jobs …" at bounding box center [659, 379] width 1319 height 539
click at [759, 221] on link "18:00-21:00 BST 8A • 0/2 Hilton Leeds" at bounding box center [776, 216] width 146 height 16
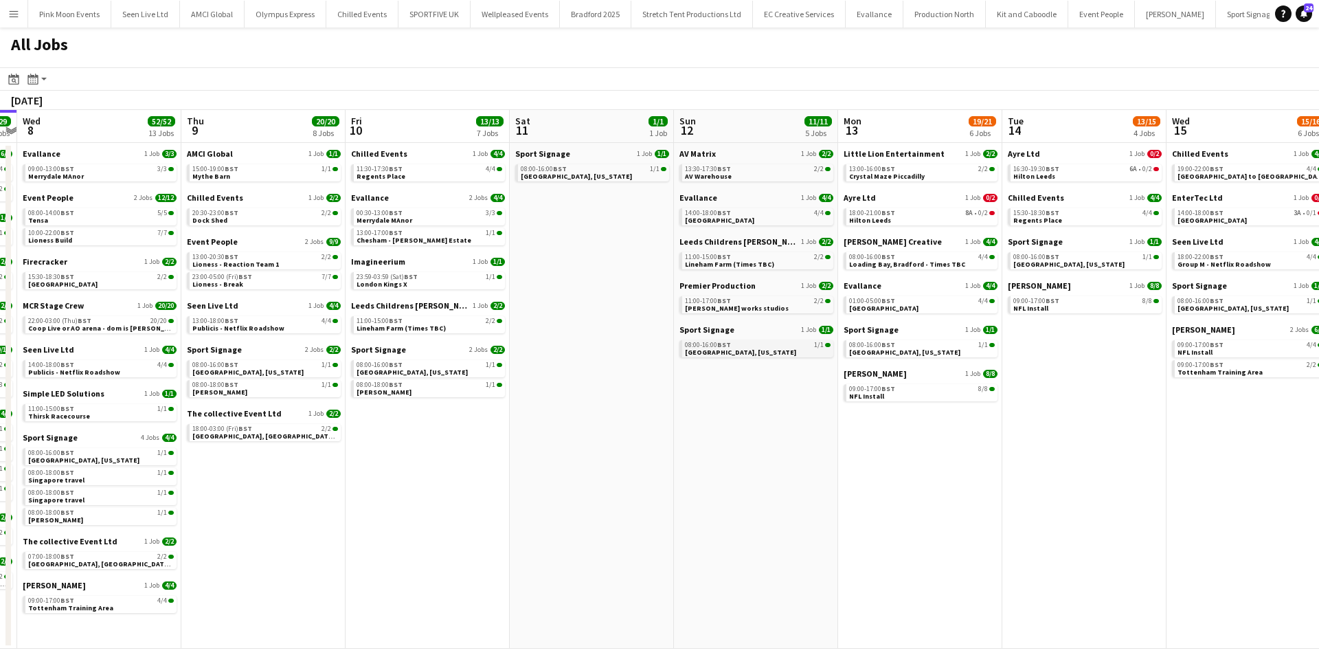
drag, startPoint x: 603, startPoint y: 354, endPoint x: 1187, endPoint y: 341, distance: 584.1
click at [1151, 346] on app-calendar-viewport "Mon 6 26/27 12 Jobs Tue 7 29/29 13 Jobs Wed 8 52/52 13 Jobs Thu 9 20/20 8 Jobs …" at bounding box center [659, 379] width 1319 height 539
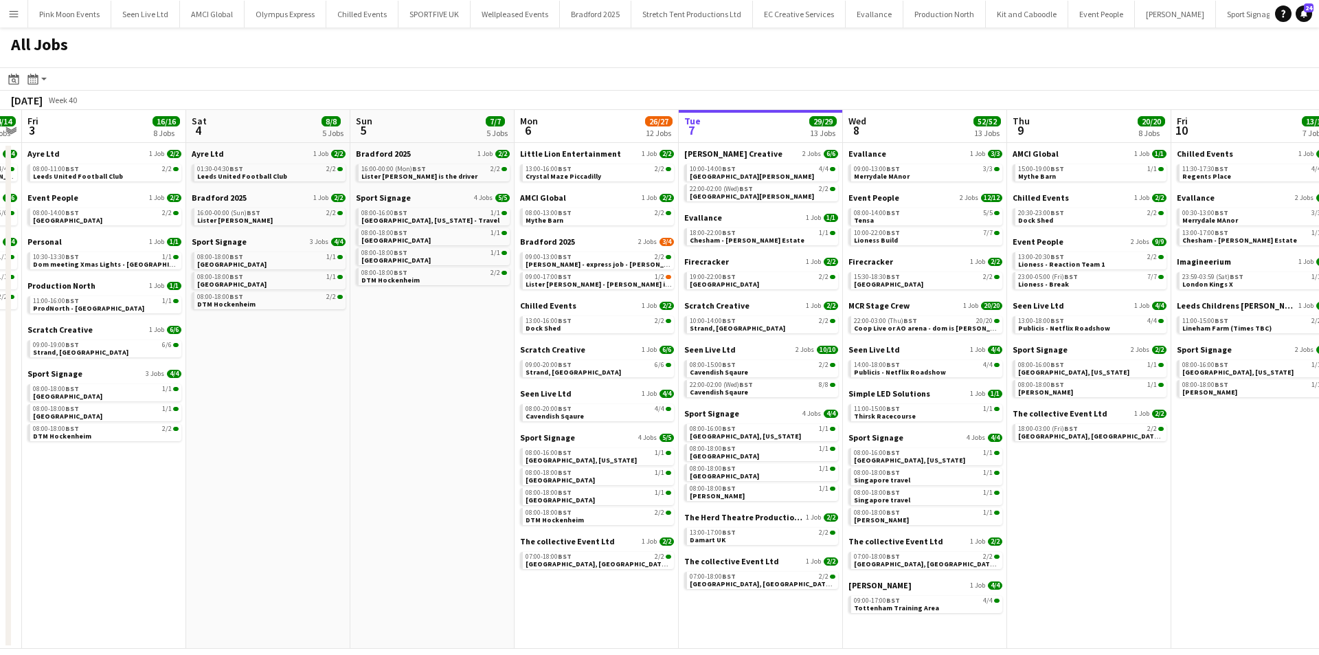
drag, startPoint x: 583, startPoint y: 379, endPoint x: 934, endPoint y: 341, distance: 352.4
click at [934, 341] on app-calendar-viewport "Wed 1 23/23 8 Jobs Thu 2 14/14 5 Jobs Fri 3 16/16 8 Jobs Sat 4 8/8 5 Jobs Sun 5…" at bounding box center [659, 379] width 1319 height 539
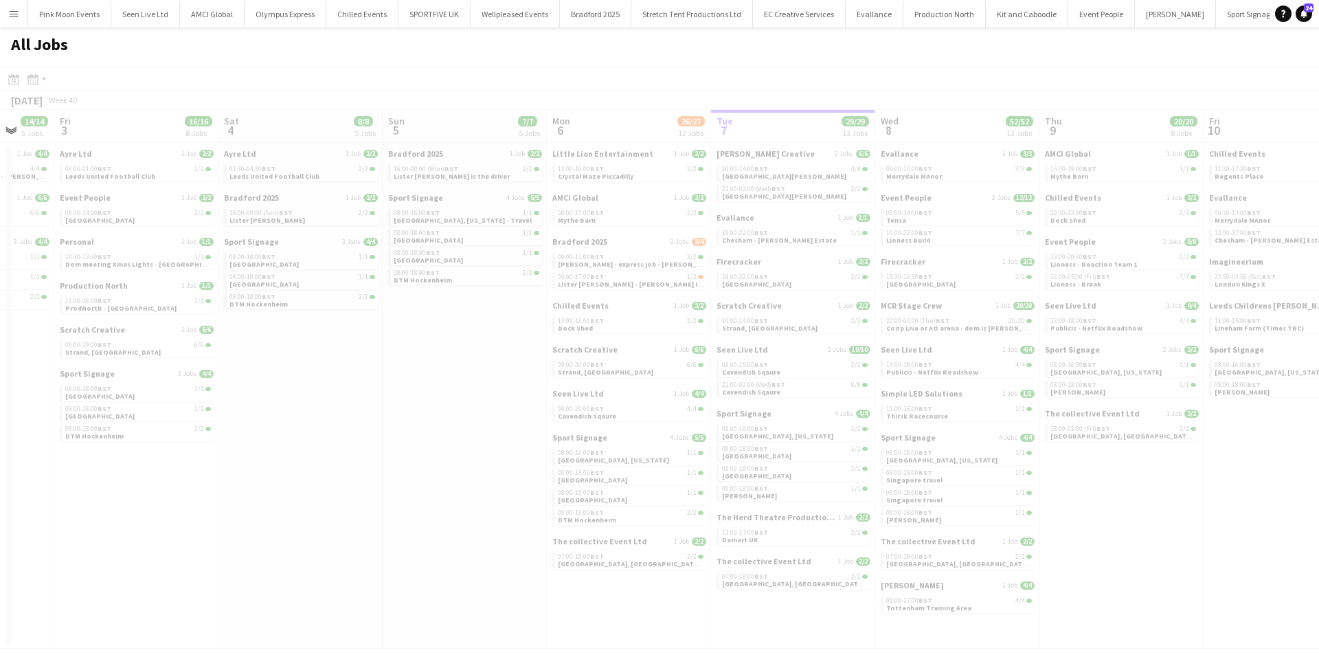
drag, startPoint x: 629, startPoint y: 388, endPoint x: 931, endPoint y: 380, distance: 302.4
click at [931, 380] on app-calendar-viewport "Tue 30 Wed 1 23/23 8 Jobs Thu 2 14/14 5 Jobs Fri 3 16/16 8 Jobs Sat 4 8/8 5 Job…" at bounding box center [659, 379] width 1319 height 539
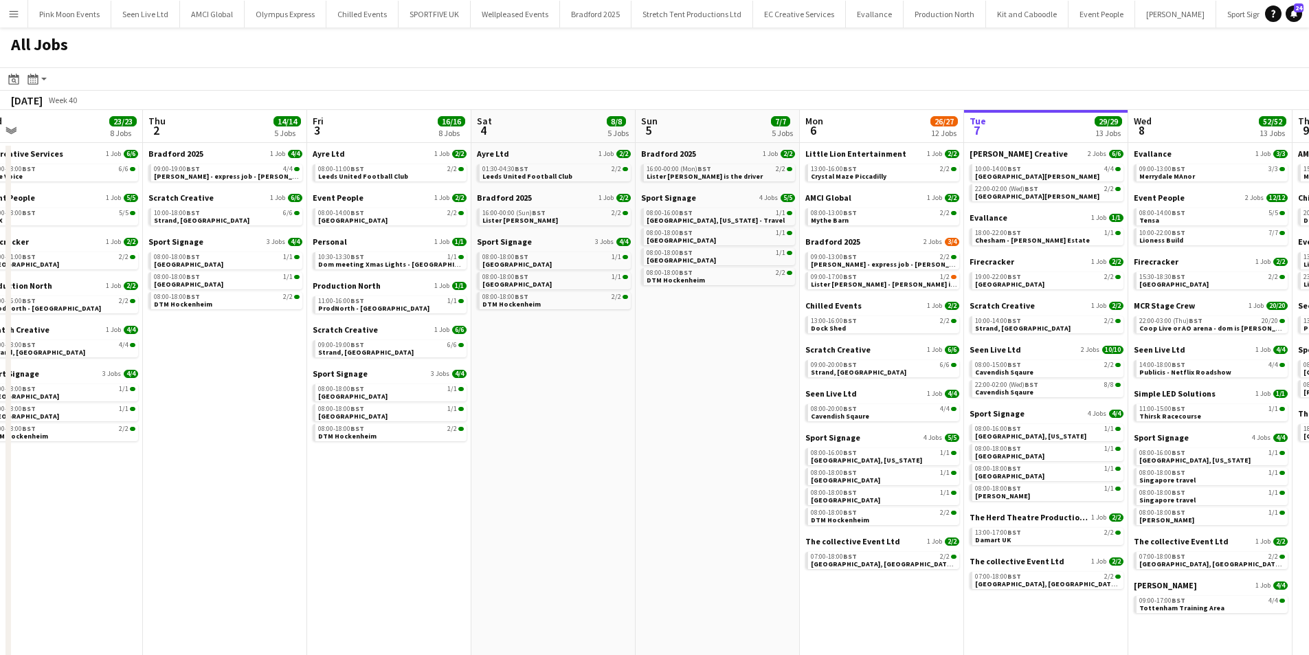
drag, startPoint x: 515, startPoint y: 420, endPoint x: 769, endPoint y: 387, distance: 255.7
click at [769, 387] on app-calendar-viewport "Mon 29 44/47 14 Jobs Tue 30 28/28 12 Jobs Wed 1 23/23 8 Jobs Thu 2 14/14 5 Jobs…" at bounding box center [654, 389] width 1309 height 559
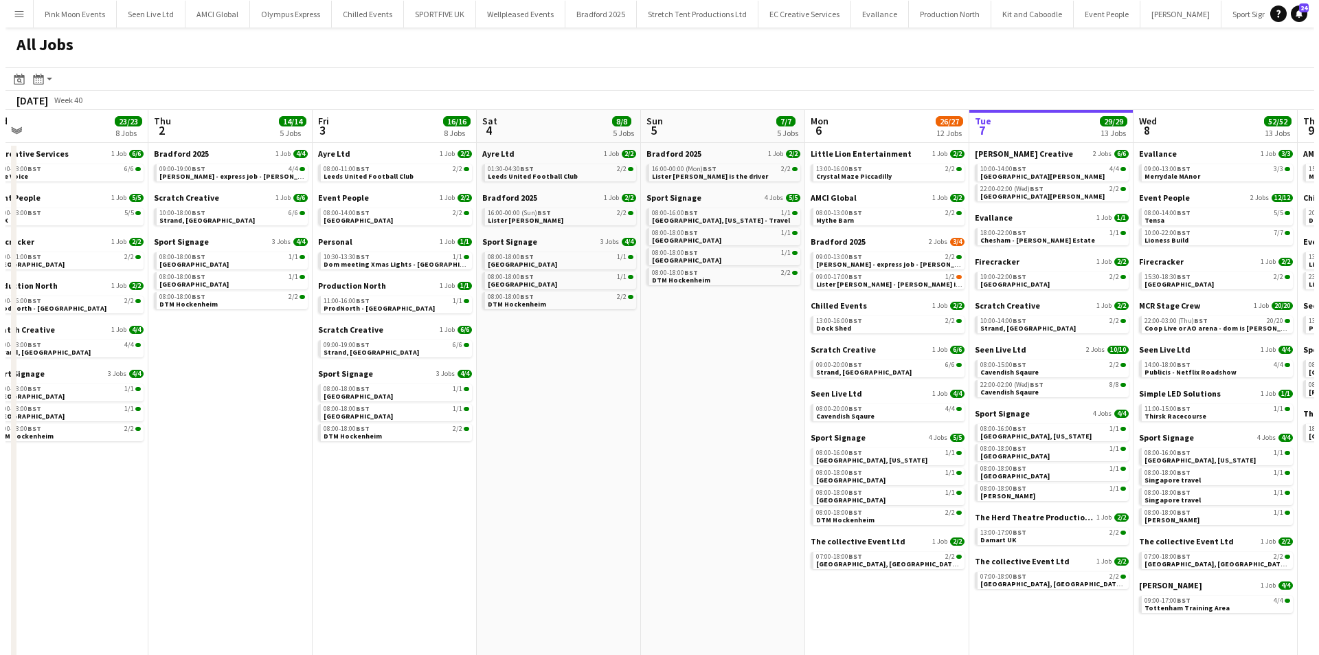
scroll to position [0, 349]
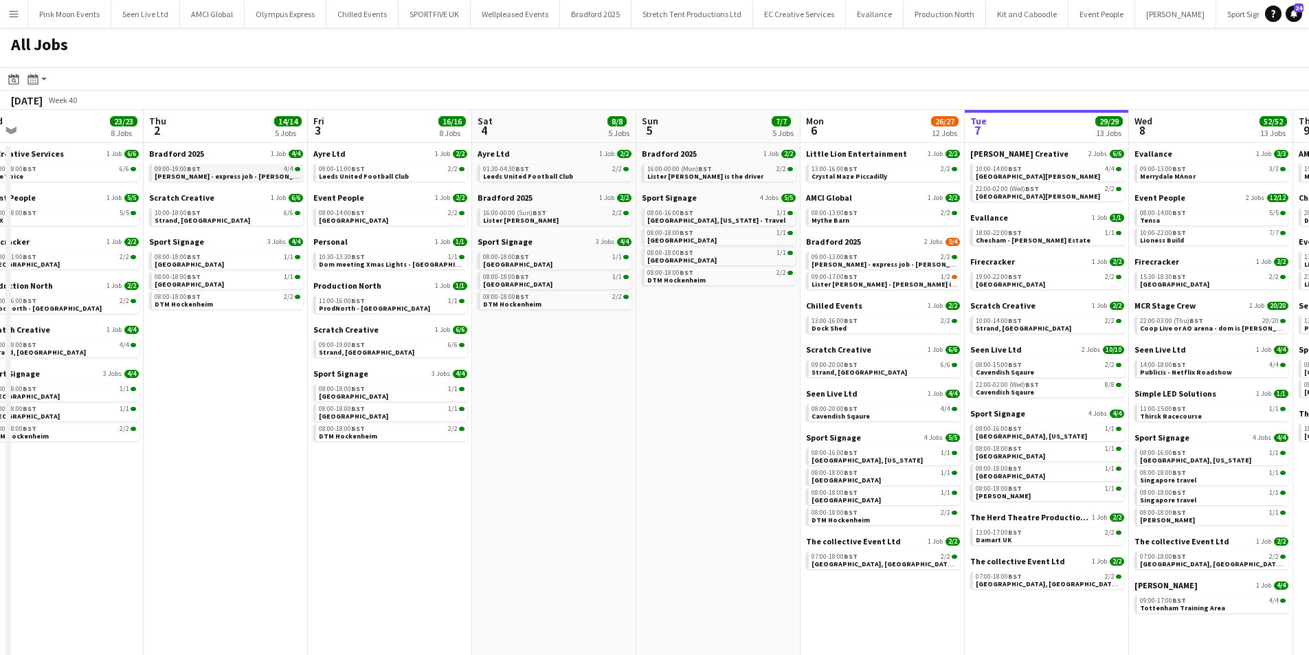
click at [243, 167] on div "09:00-19:00 BST 4/4" at bounding box center [228, 169] width 146 height 7
click at [14, 9] on app-icon "Menu" at bounding box center [13, 13] width 11 height 11
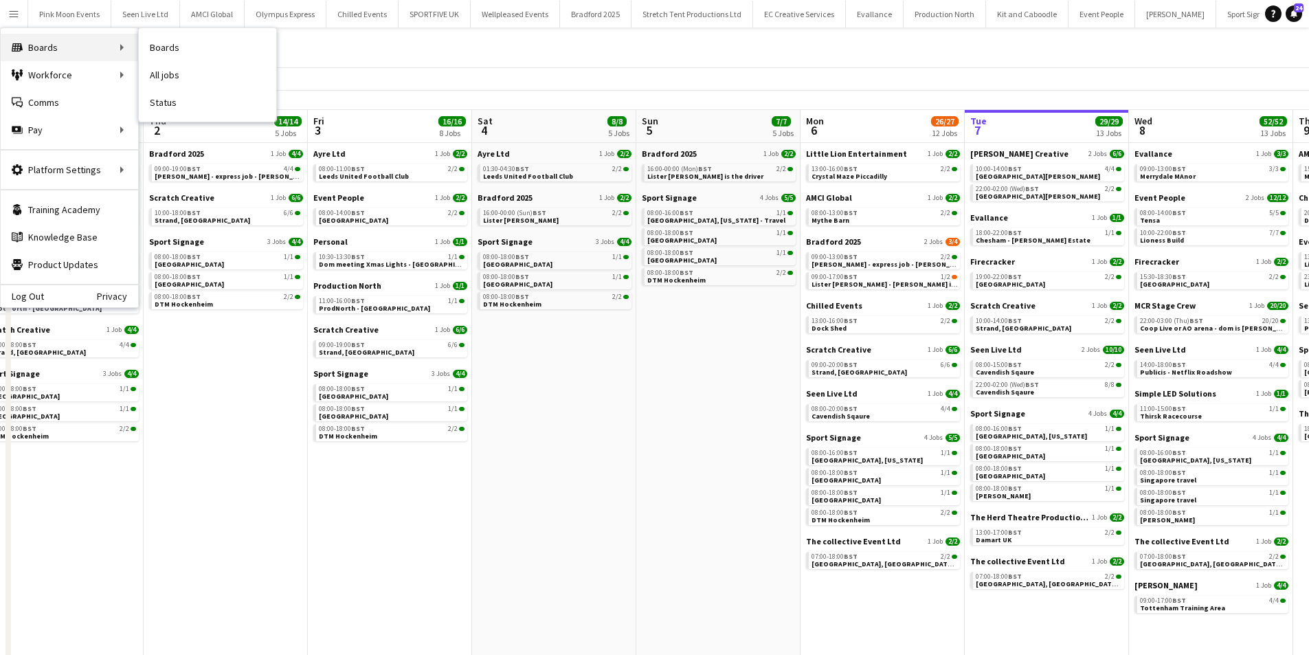
click at [137, 43] on div "Boards Boards" at bounding box center [69, 47] width 137 height 27
click at [166, 42] on link "Boards" at bounding box center [207, 47] width 137 height 27
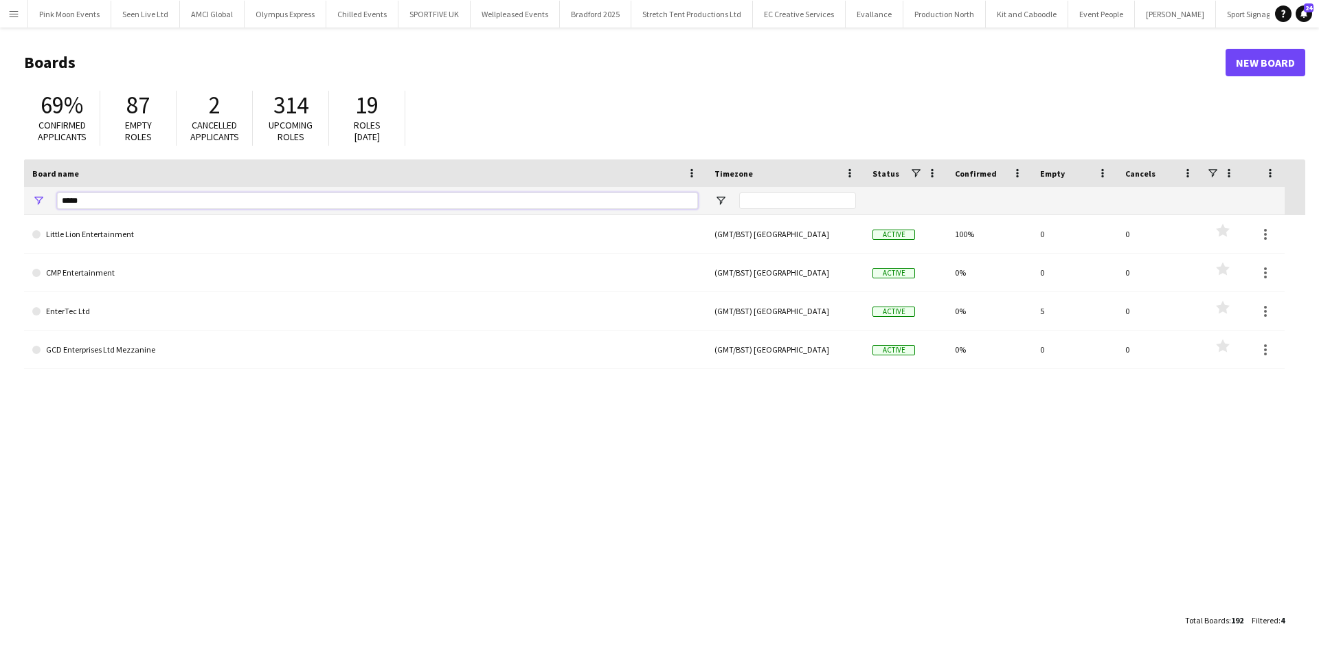
click at [121, 201] on input "*****" at bounding box center [377, 200] width 641 height 16
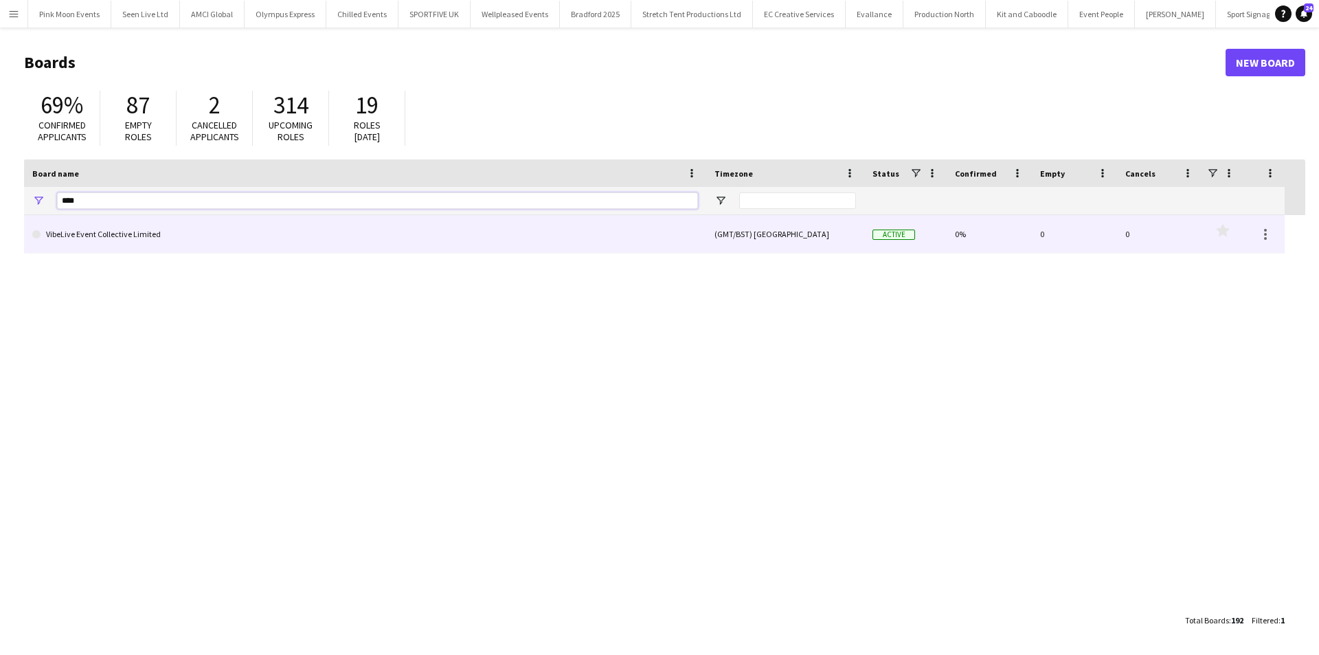
type input "****"
click at [114, 220] on link "VibeLive Event Collective Limited" at bounding box center [365, 234] width 666 height 38
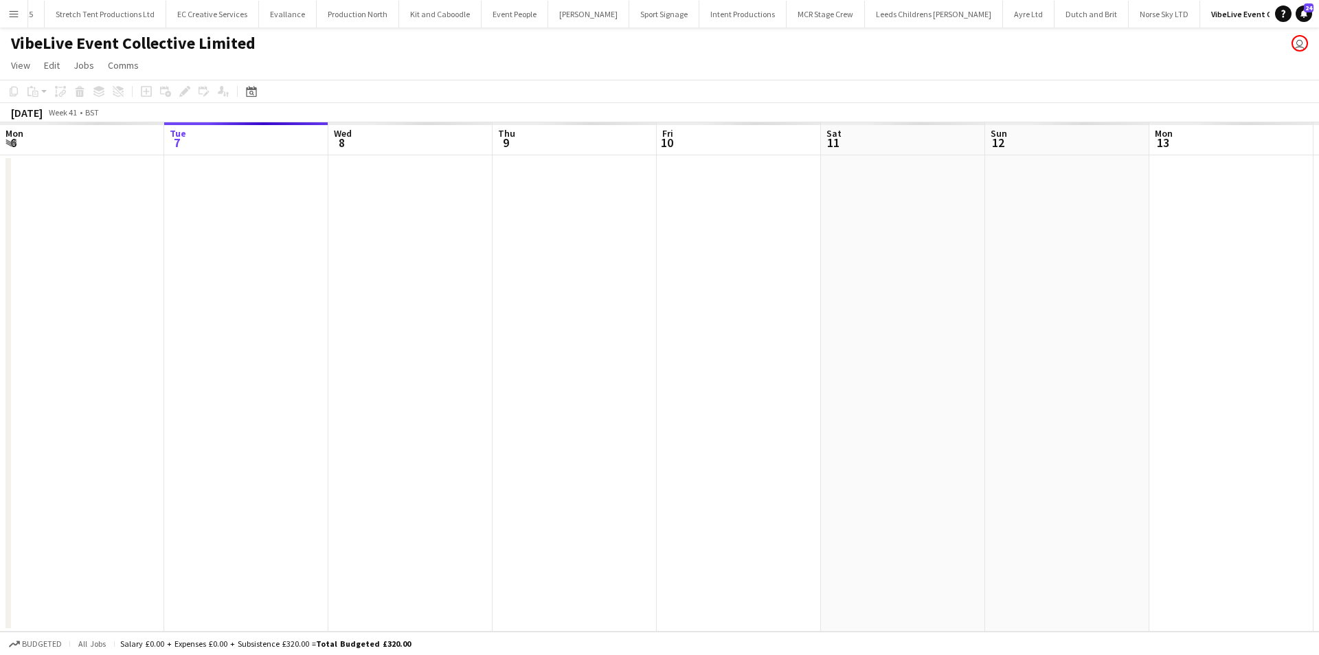
scroll to position [0, 627]
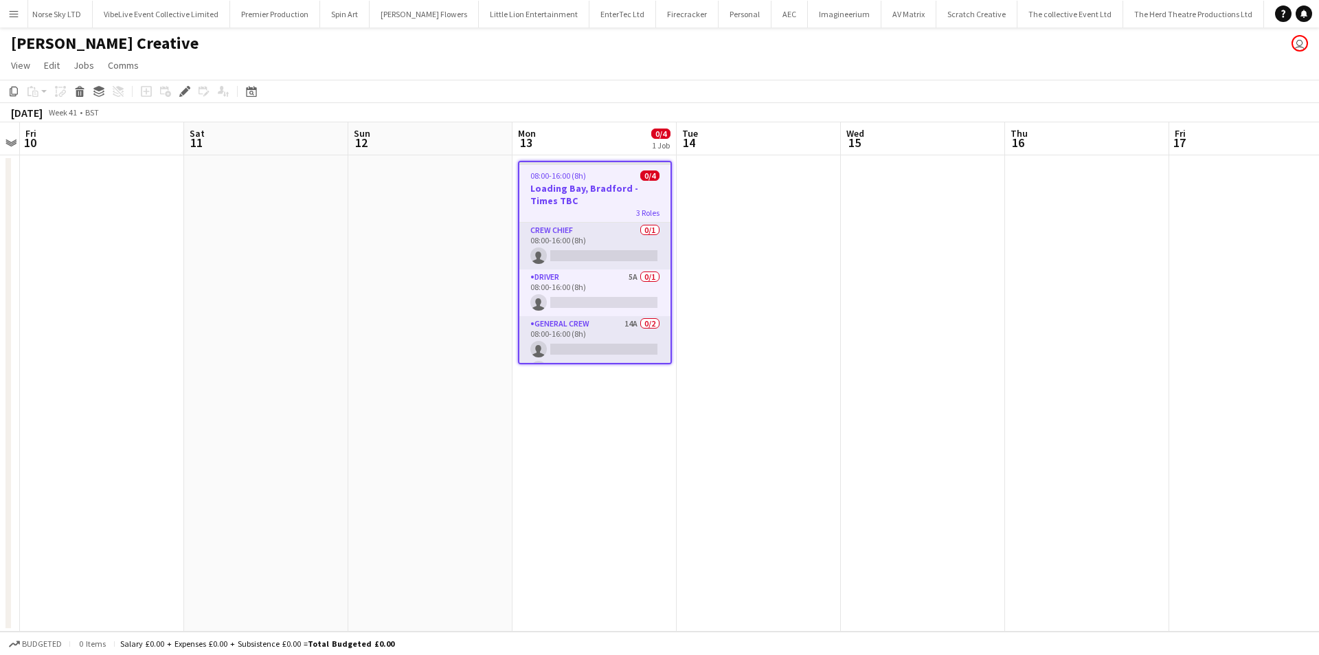
scroll to position [0, 1700]
click at [622, 301] on app-card-role "Driver 5A 0/1 08:00-16:00 (8h) single-neutral-actions" at bounding box center [594, 292] width 151 height 47
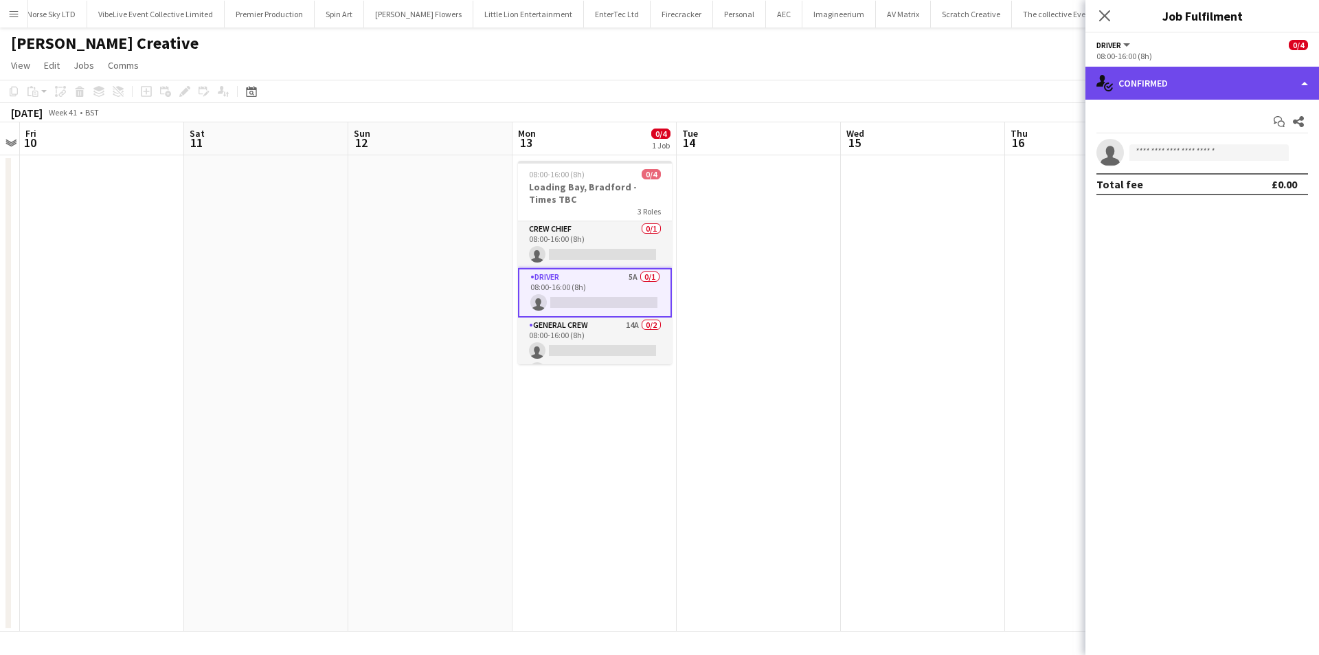
click at [1200, 99] on div "single-neutral-actions-check-2 Confirmed" at bounding box center [1203, 83] width 234 height 33
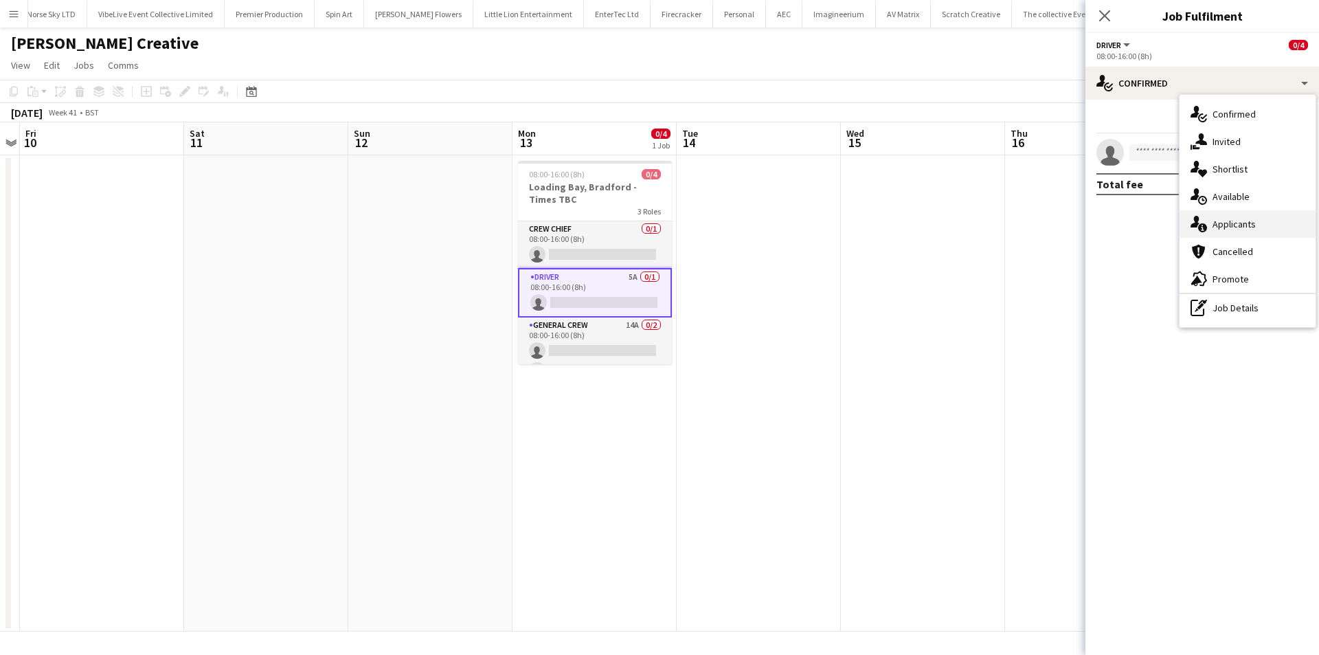
click at [1224, 233] on div "single-neutral-actions-information Applicants" at bounding box center [1248, 223] width 136 height 27
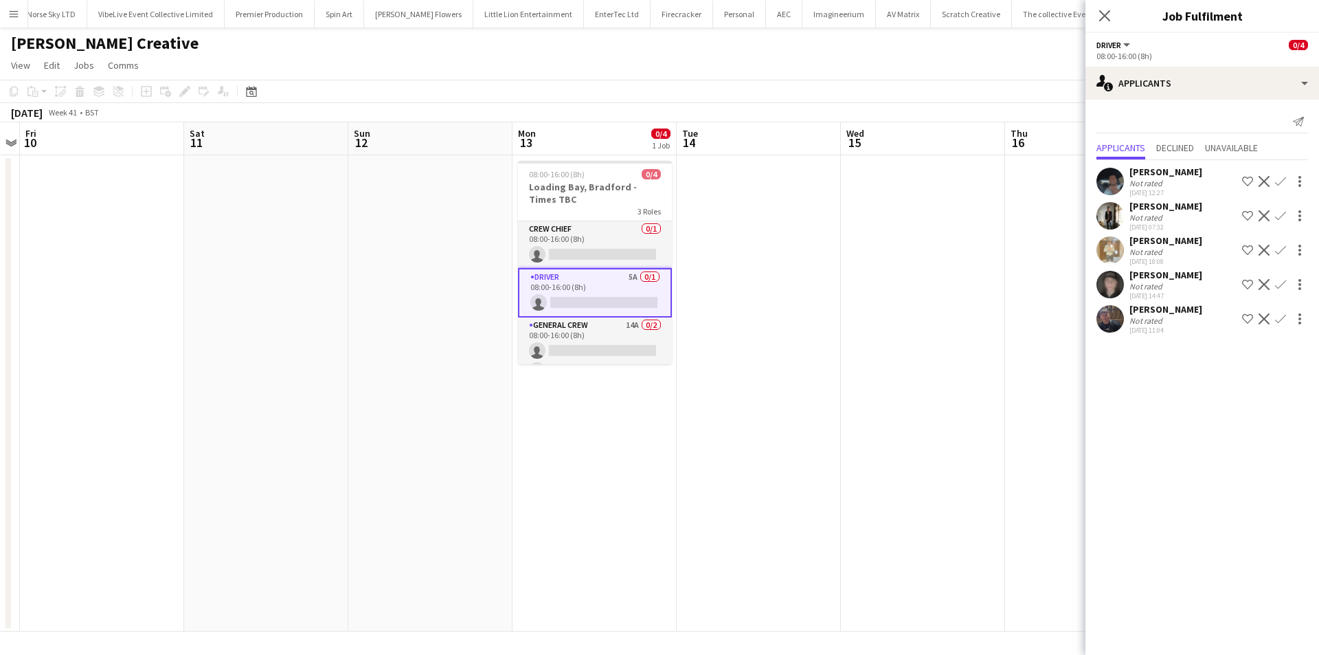
click at [628, 364] on app-date-cell "08:00-16:00 (8h) 0/4 Loading Bay, Bradford - Times TBC 3 Roles Crew Chief 0/1 0…" at bounding box center [595, 393] width 164 height 476
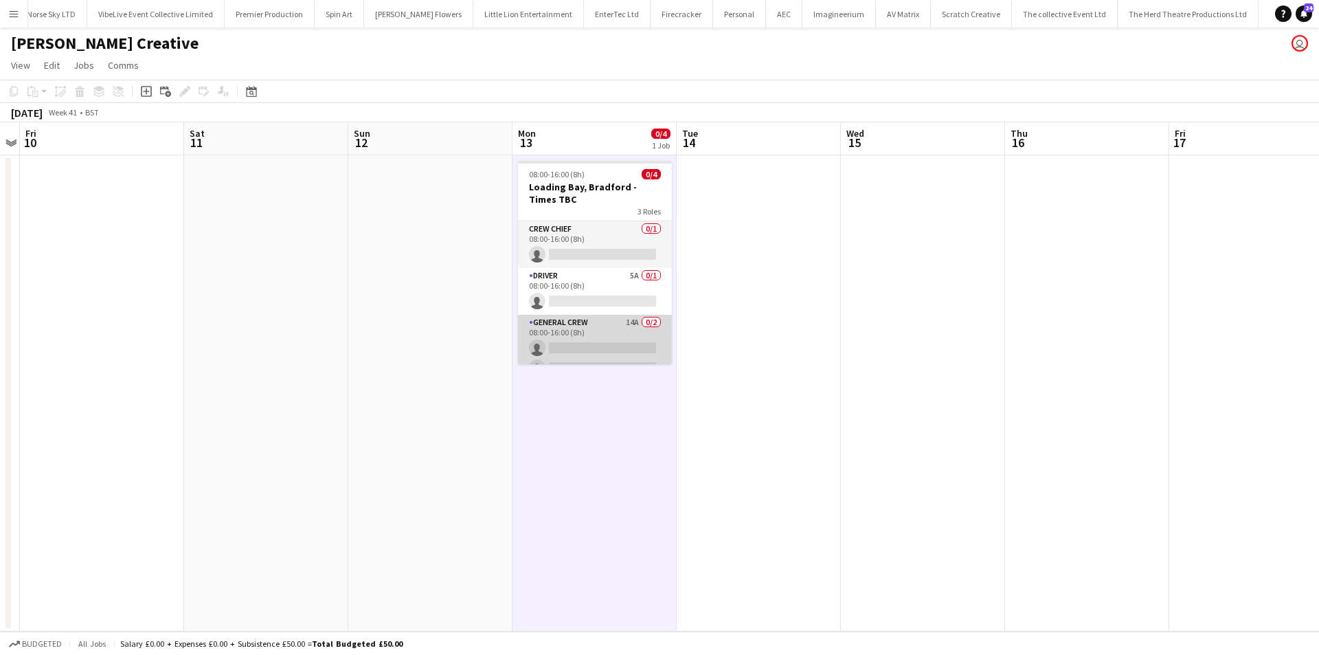
click at [631, 346] on app-card-role "General Crew 14A 0/2 08:00-16:00 (8h) single-neutral-actions single-neutral-act…" at bounding box center [595, 348] width 154 height 67
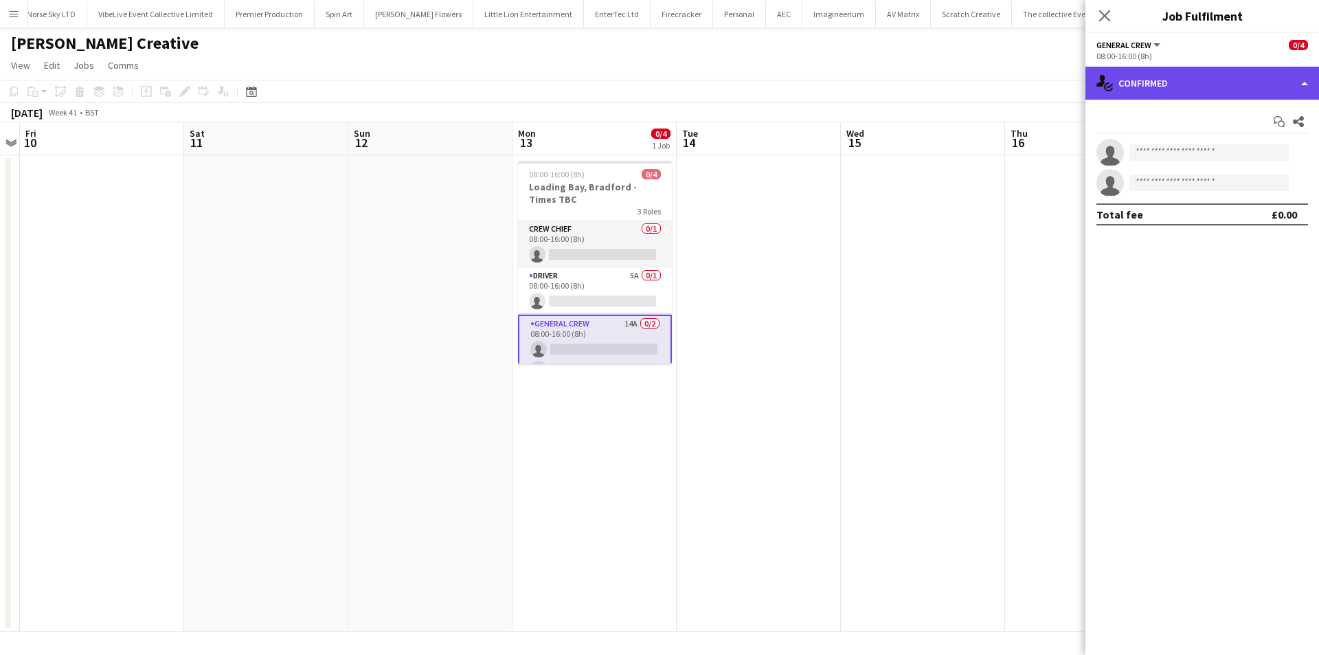
click at [1220, 78] on div "single-neutral-actions-check-2 Confirmed" at bounding box center [1203, 83] width 234 height 33
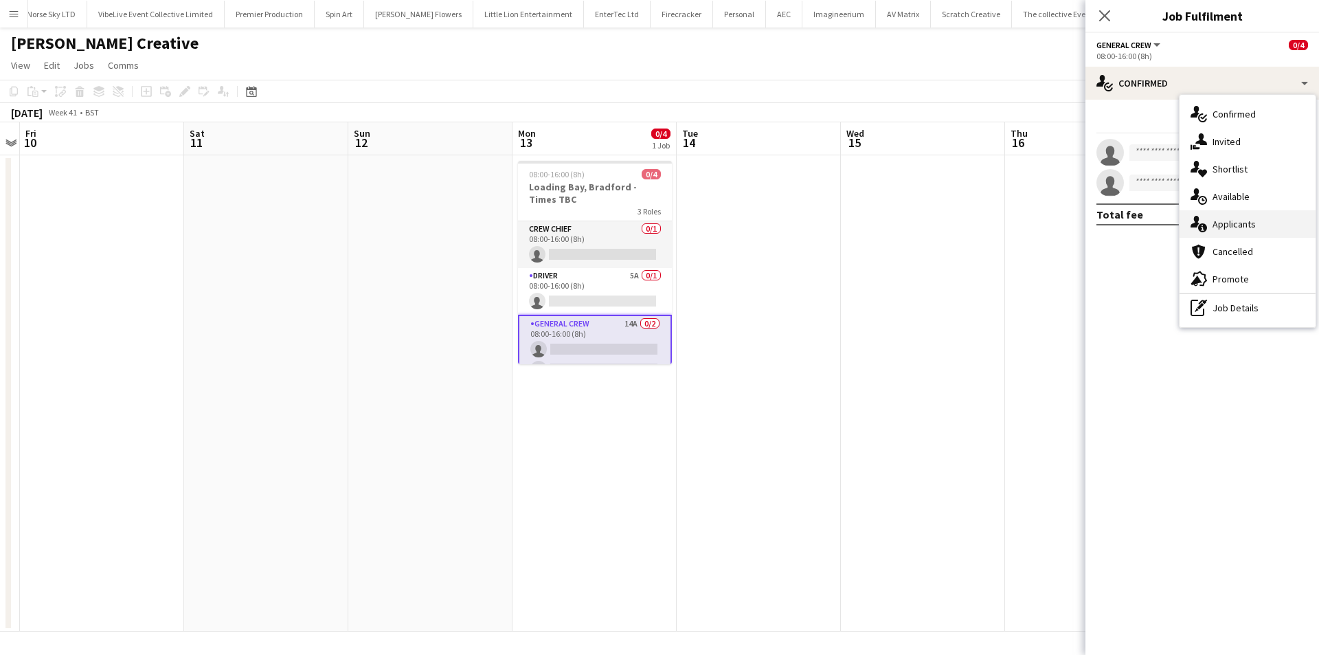
click at [1248, 227] on span "Applicants" at bounding box center [1234, 224] width 43 height 12
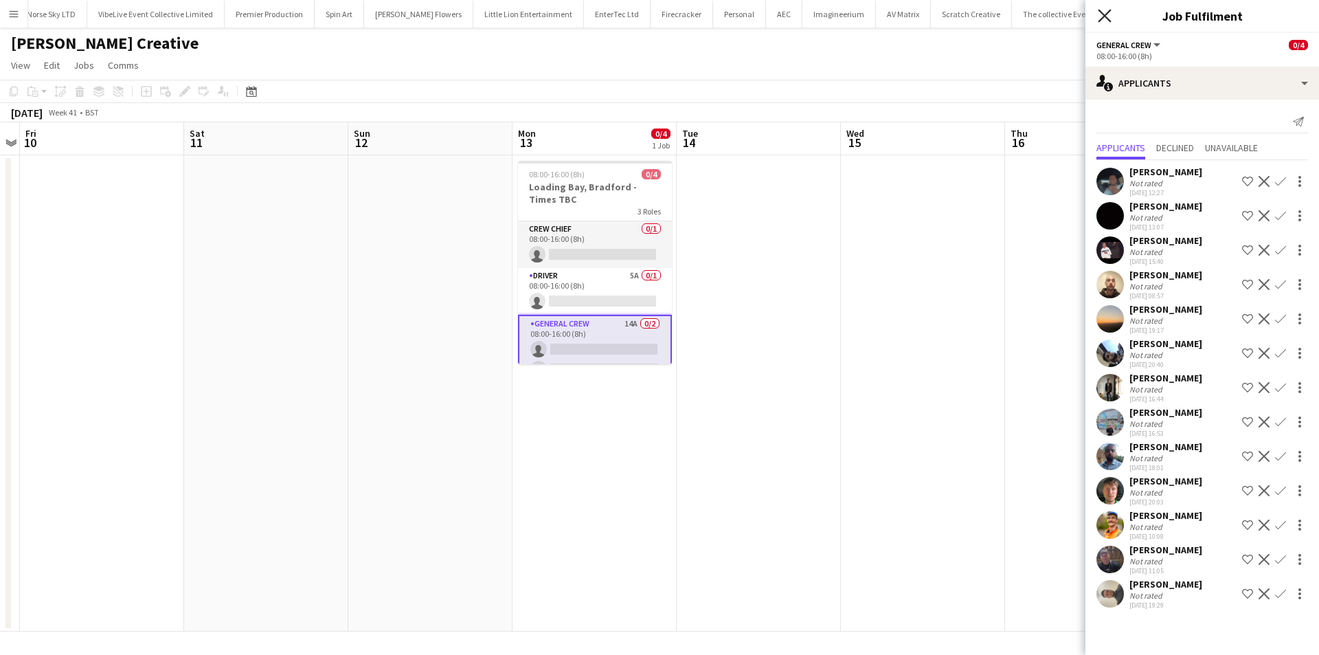
click at [1109, 16] on icon "Close pop-in" at bounding box center [1104, 15] width 13 height 13
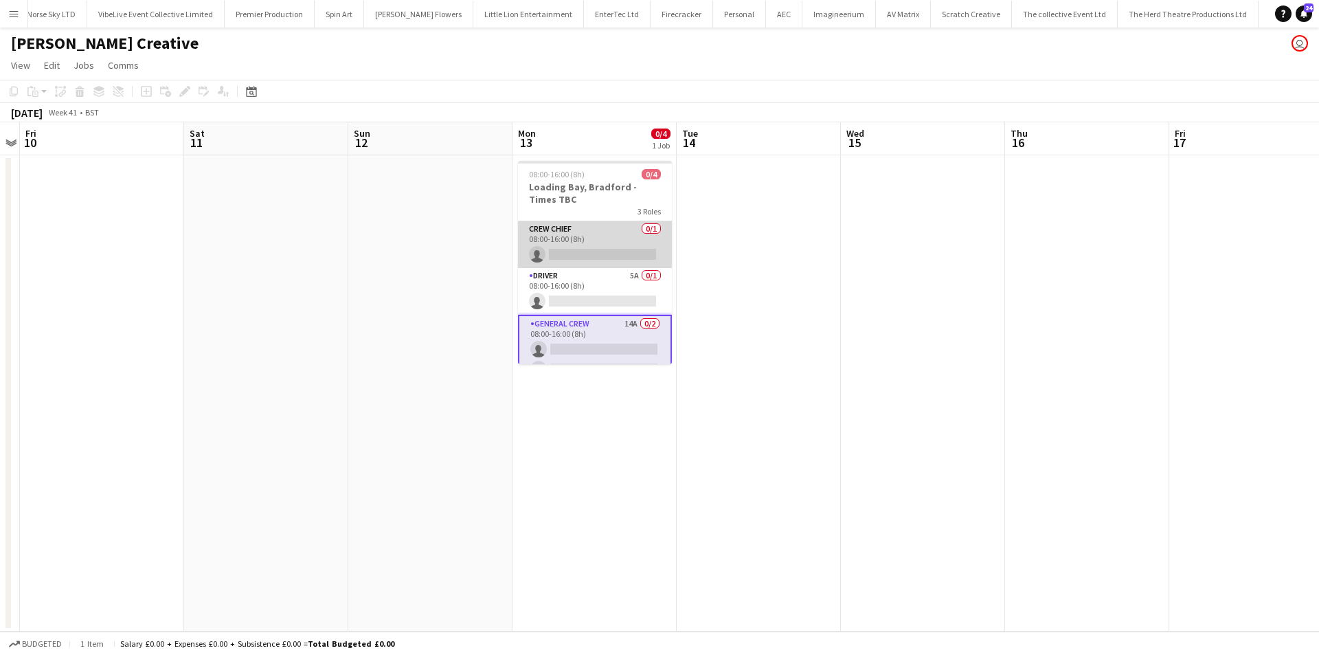
click at [614, 243] on app-card-role "Crew Chief 0/1 08:00-16:00 (8h) single-neutral-actions" at bounding box center [595, 244] width 154 height 47
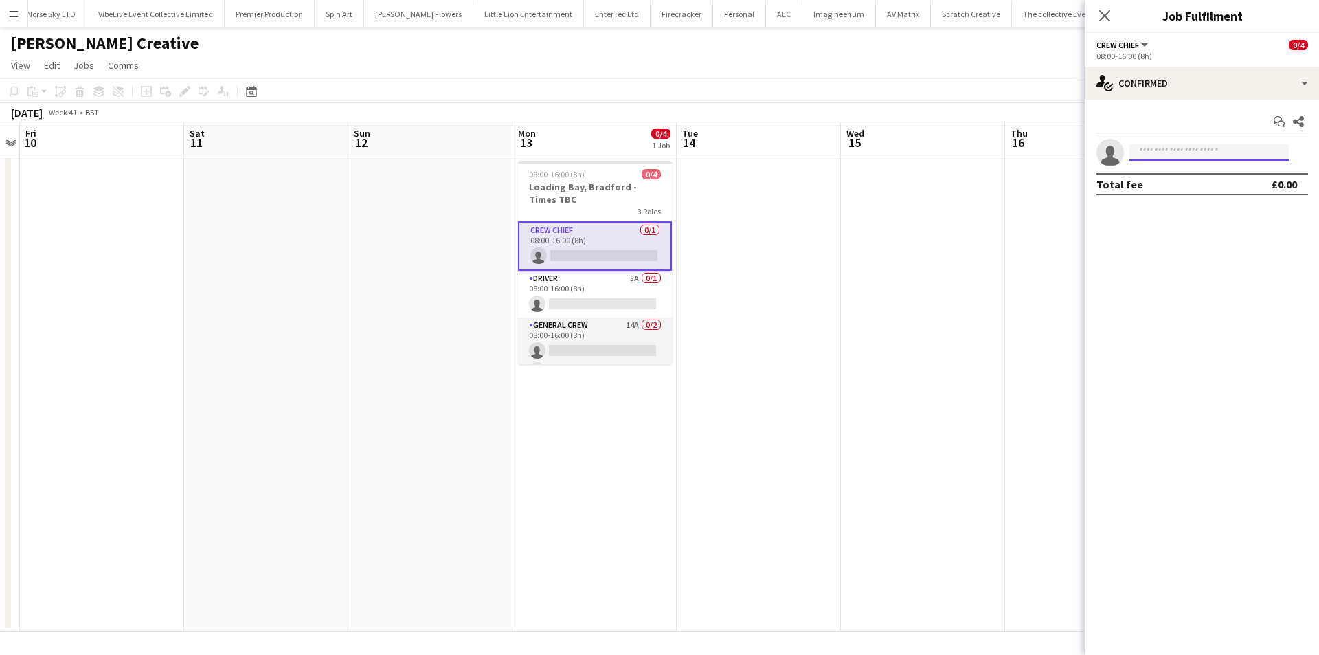
click at [1173, 152] on input at bounding box center [1209, 152] width 159 height 16
type input "****"
click at [557, 265] on app-card-role "Crew Chief 0/1 08:00-16:00 (8h) single-neutral-actions" at bounding box center [595, 245] width 154 height 49
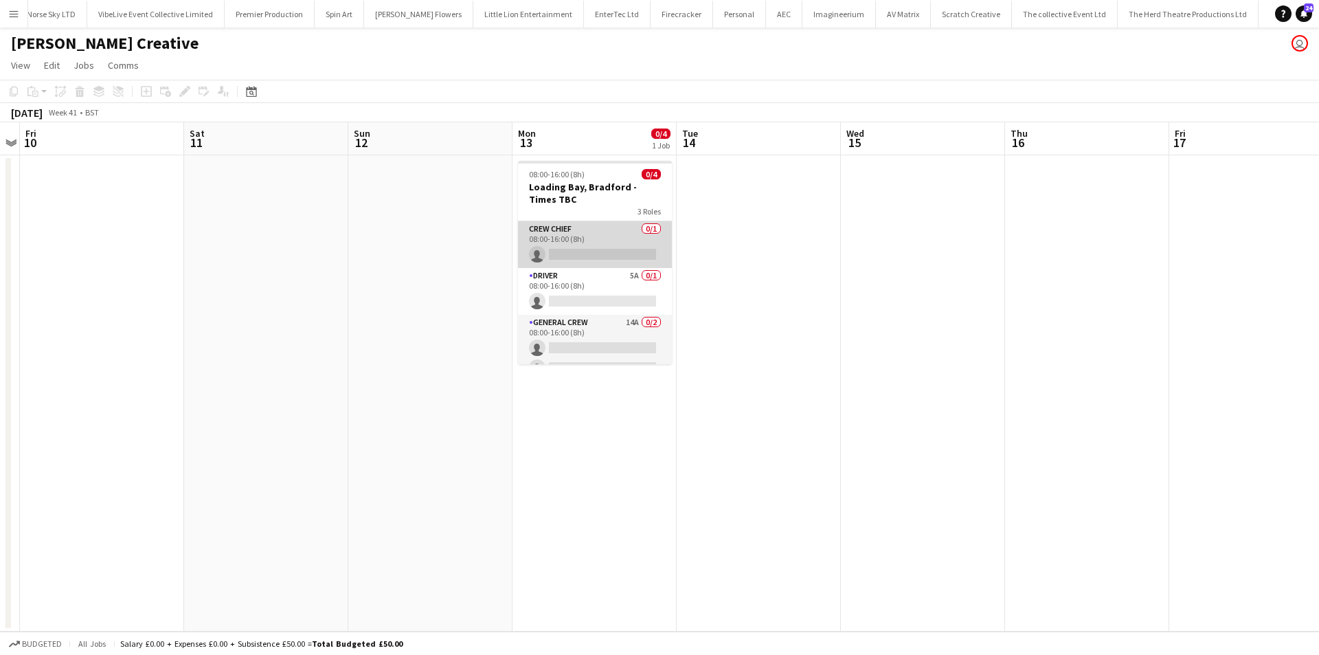
click at [616, 247] on app-card-role "Crew Chief 0/1 08:00-16:00 (8h) single-neutral-actions" at bounding box center [595, 244] width 154 height 47
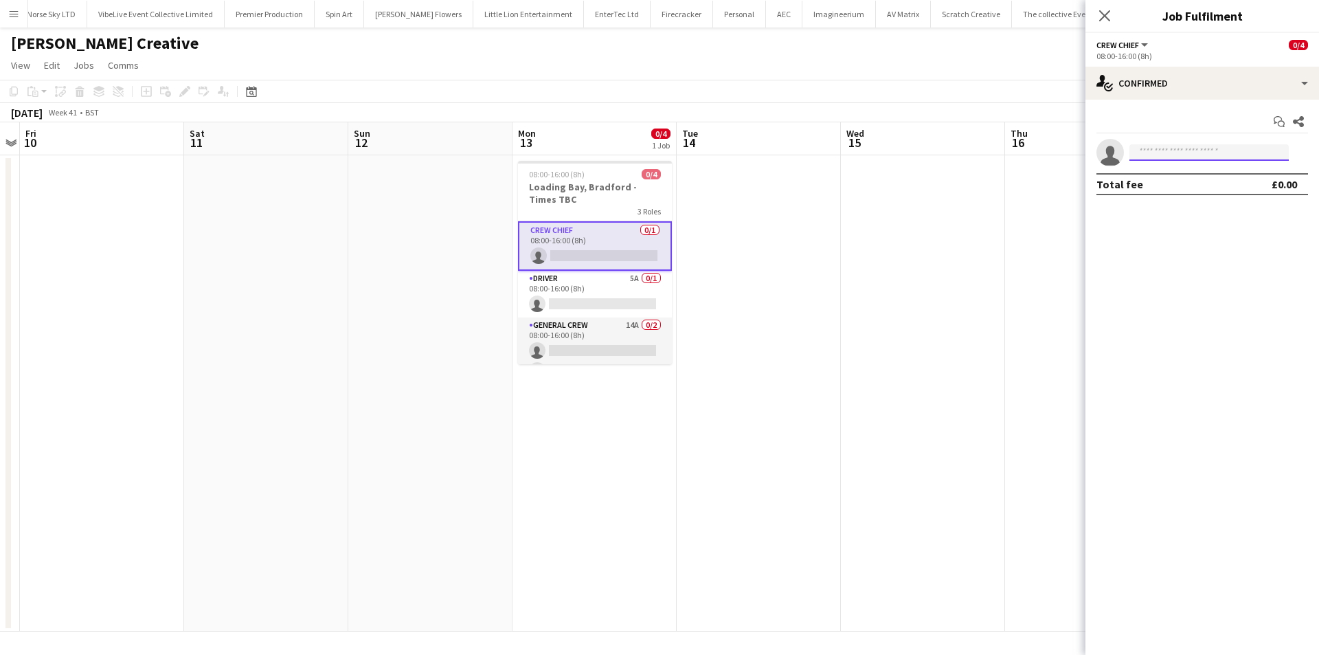
click at [1186, 146] on input at bounding box center [1209, 152] width 159 height 16
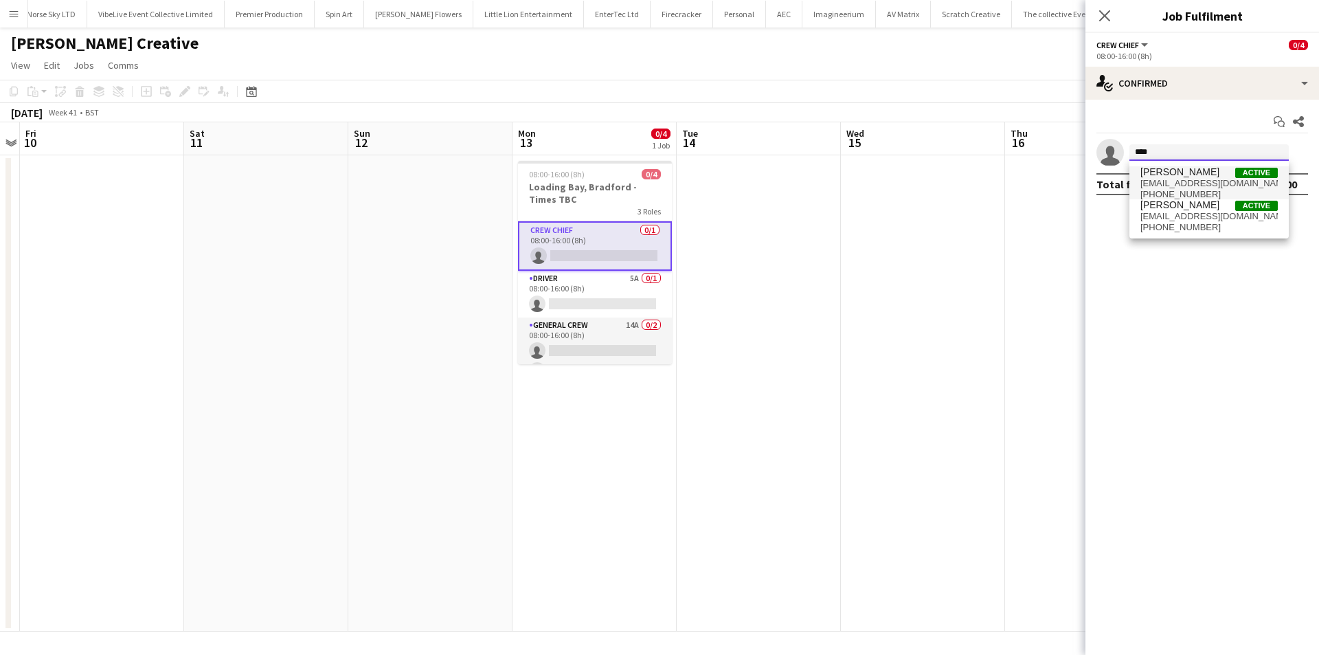
type input "****"
click at [1229, 177] on span "[PERSON_NAME] Active" at bounding box center [1209, 172] width 137 height 12
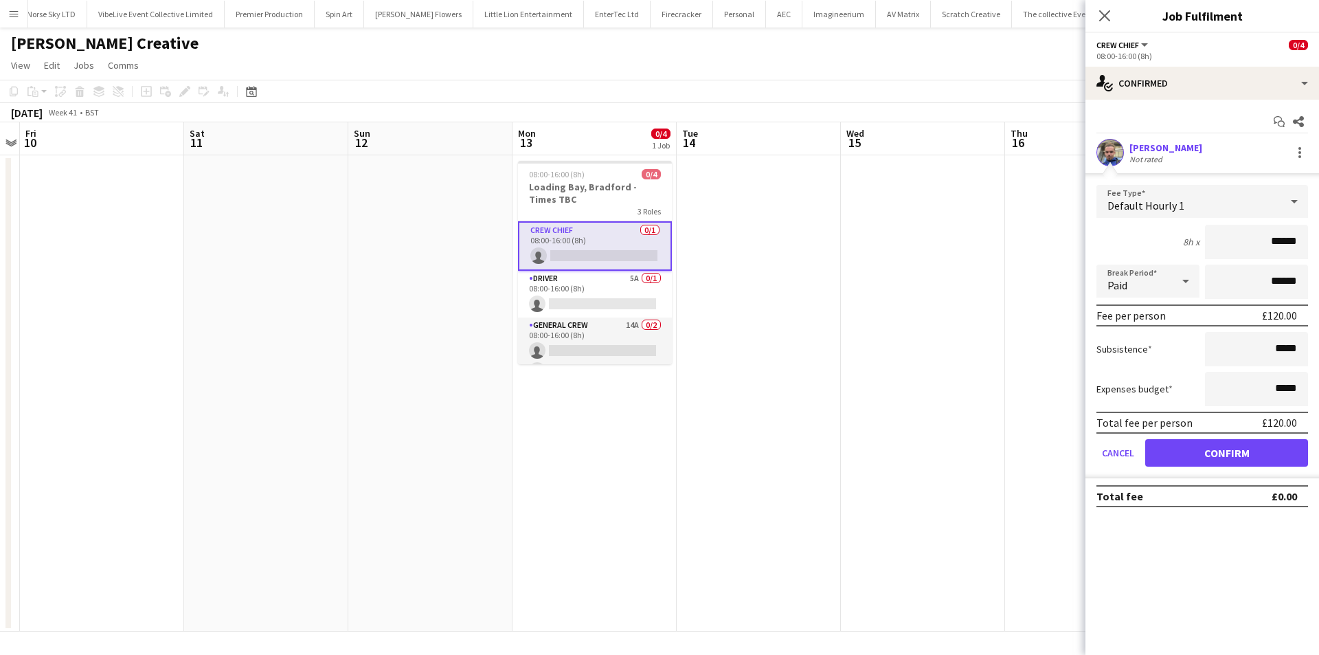
drag, startPoint x: 1239, startPoint y: 243, endPoint x: 1318, endPoint y: 243, distance: 79.0
click at [1318, 243] on form "Fee Type Default Hourly 1 8h x ****** Break Period Paid ****** Fee per person £…" at bounding box center [1203, 331] width 234 height 293
type input "***"
click at [1248, 457] on button "Confirm" at bounding box center [1226, 452] width 163 height 27
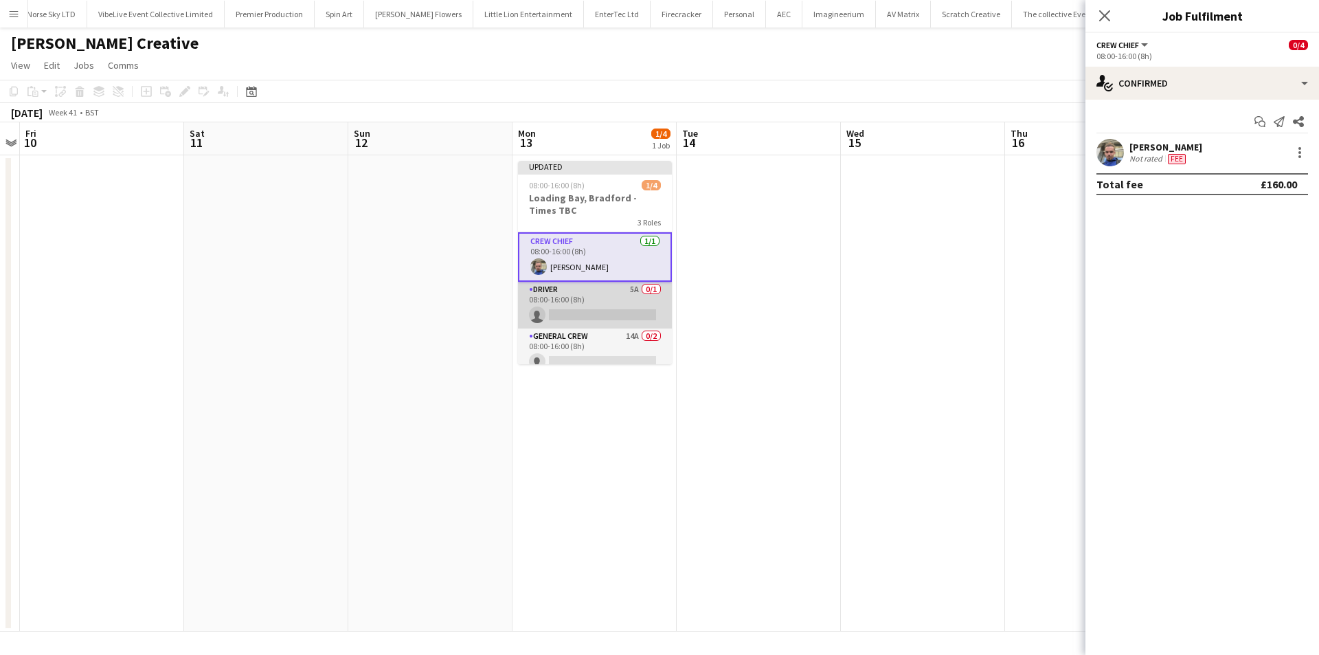
click at [537, 298] on app-card-role "Driver 5A 0/1 08:00-16:00 (8h) single-neutral-actions" at bounding box center [595, 305] width 154 height 47
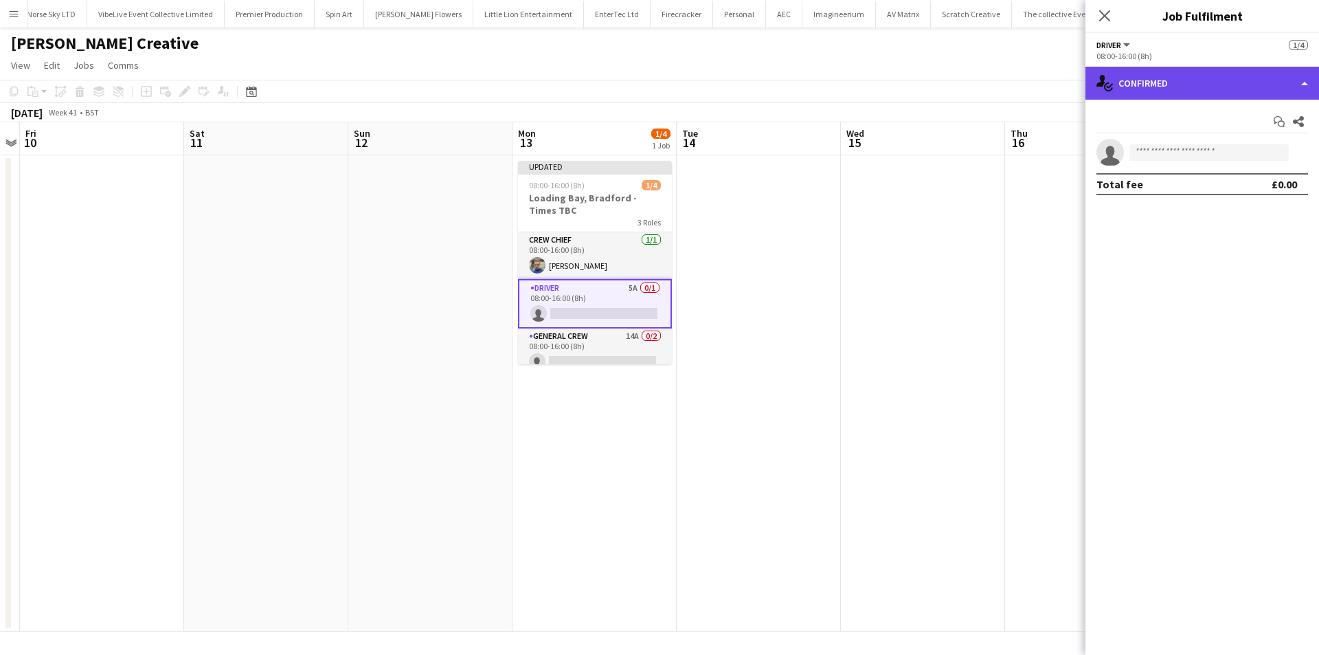
click at [1191, 82] on div "single-neutral-actions-check-2 Confirmed" at bounding box center [1203, 83] width 234 height 33
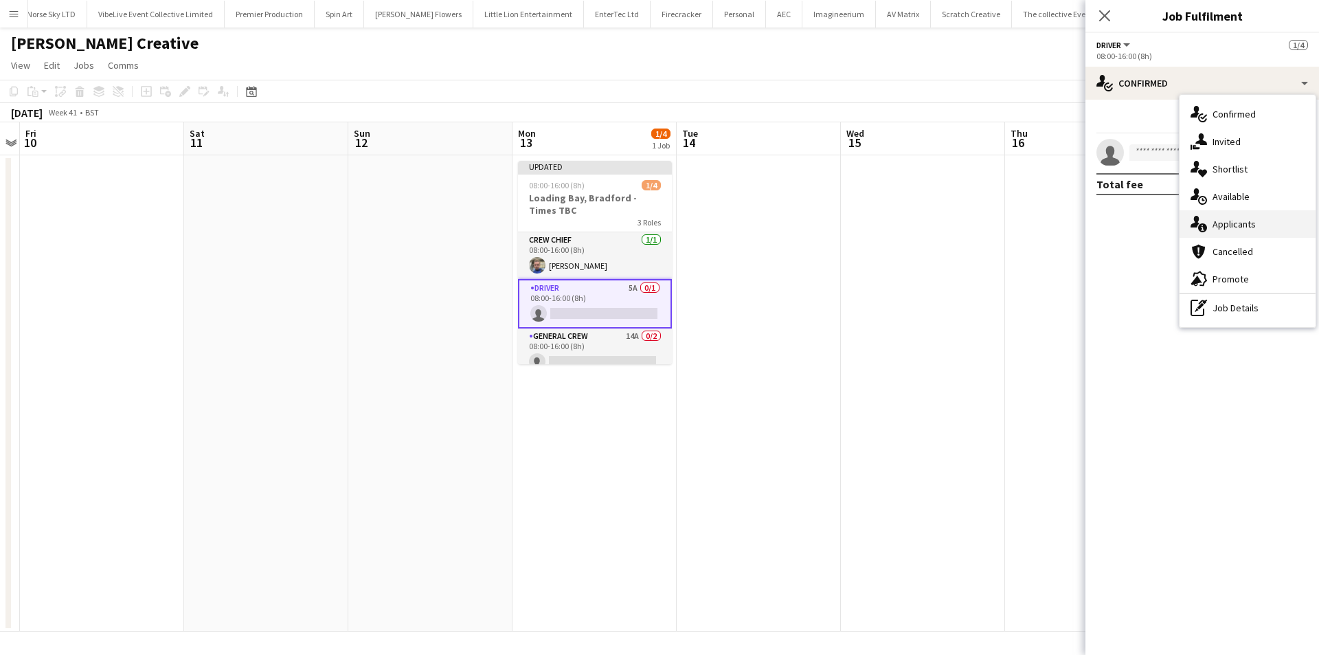
click at [1239, 225] on span "Applicants" at bounding box center [1234, 224] width 43 height 12
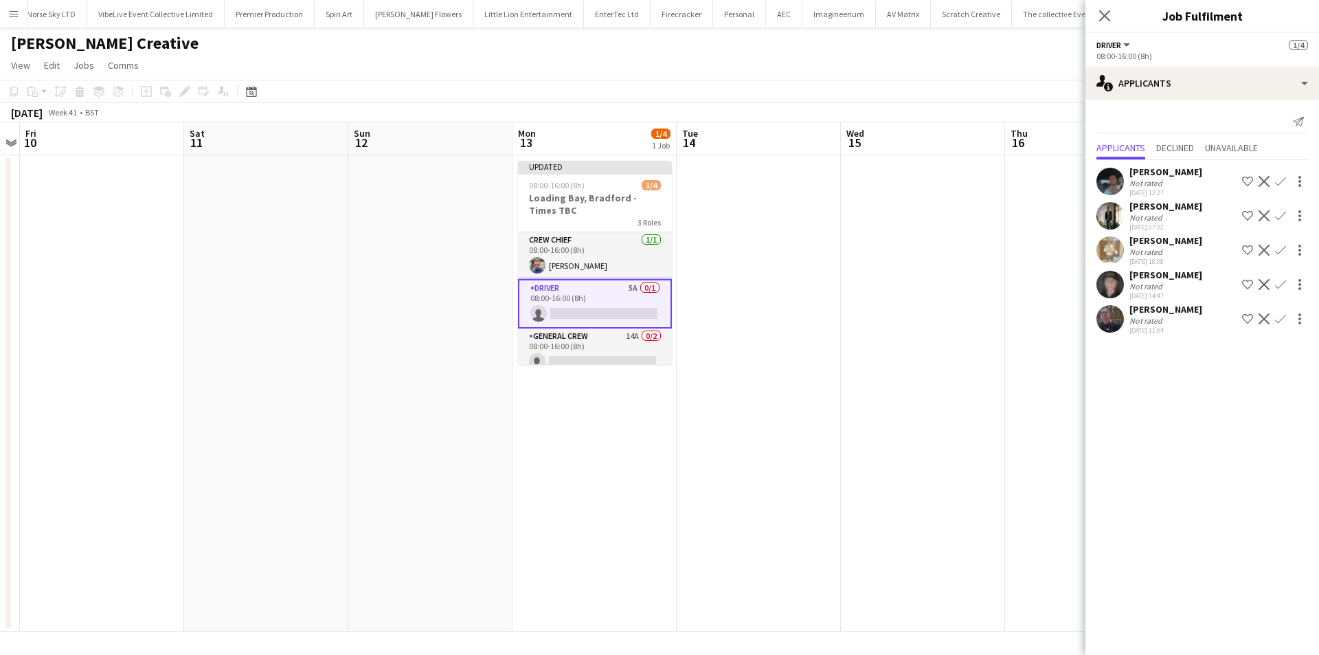
click at [1274, 282] on button "Confirm" at bounding box center [1280, 284] width 16 height 16
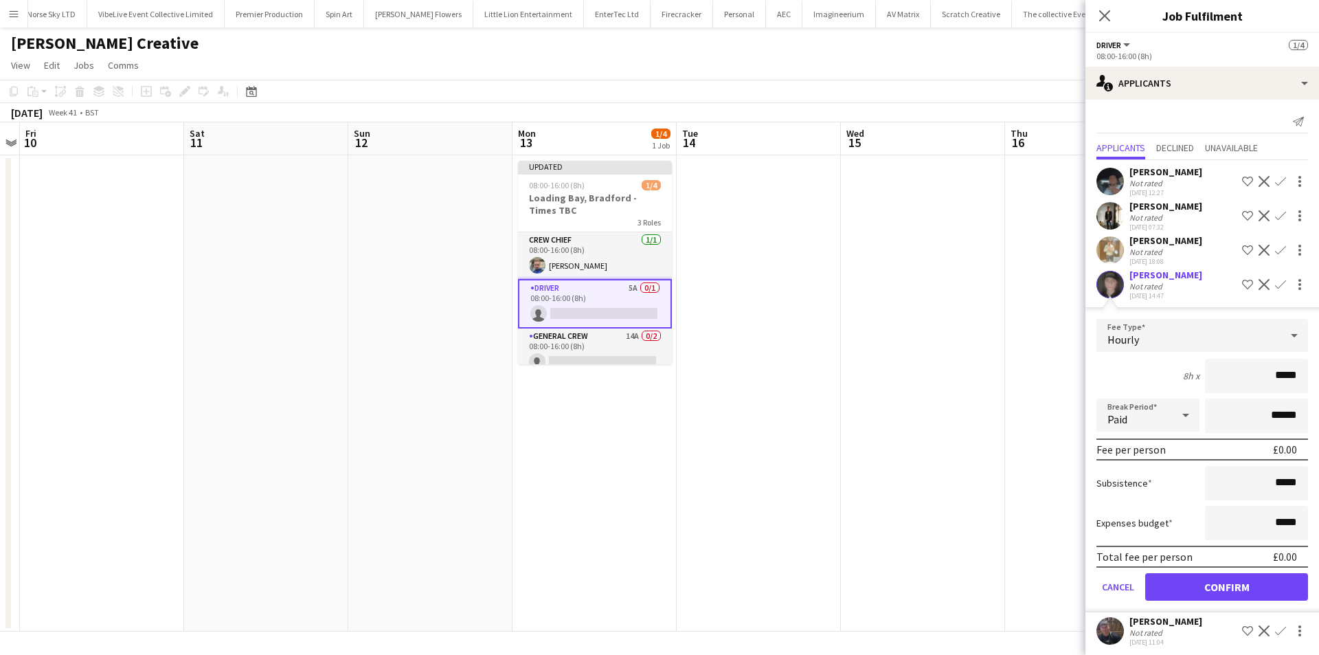
drag, startPoint x: 1239, startPoint y: 382, endPoint x: 1318, endPoint y: 381, distance: 79.7
click at [1318, 381] on mat-expansion-panel "users2 Applicants Send notification Applicants Declined Unavailable Benn Dyer N…" at bounding box center [1203, 377] width 234 height 555
type input "***"
drag, startPoint x: 1251, startPoint y: 489, endPoint x: 1318, endPoint y: 488, distance: 67.3
click at [1318, 488] on mat-expansion-panel "users2 Applicants Send notification Applicants Declined Unavailable Benn Dyer N…" at bounding box center [1203, 377] width 234 height 555
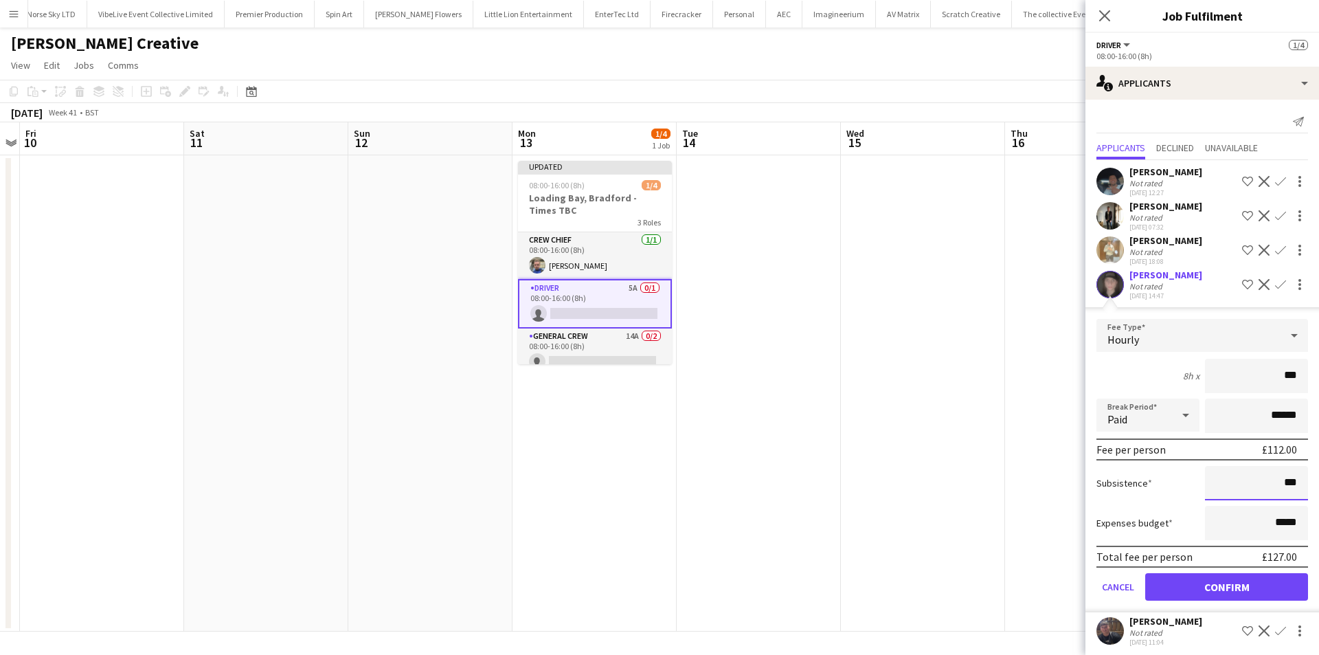
type input "***"
click at [1242, 583] on button "Confirm" at bounding box center [1226, 586] width 163 height 27
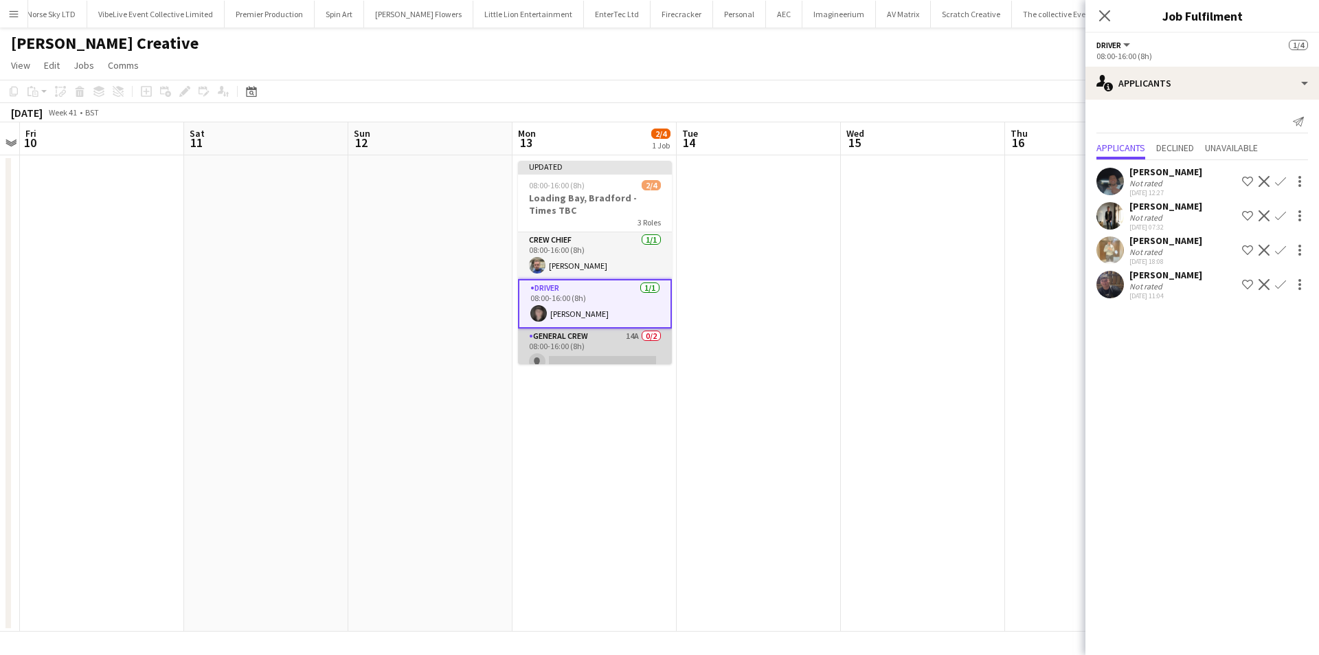
click at [632, 363] on app-card-role "General Crew 14A 0/2 08:00-16:00 (8h) single-neutral-actions single-neutral-act…" at bounding box center [595, 361] width 154 height 67
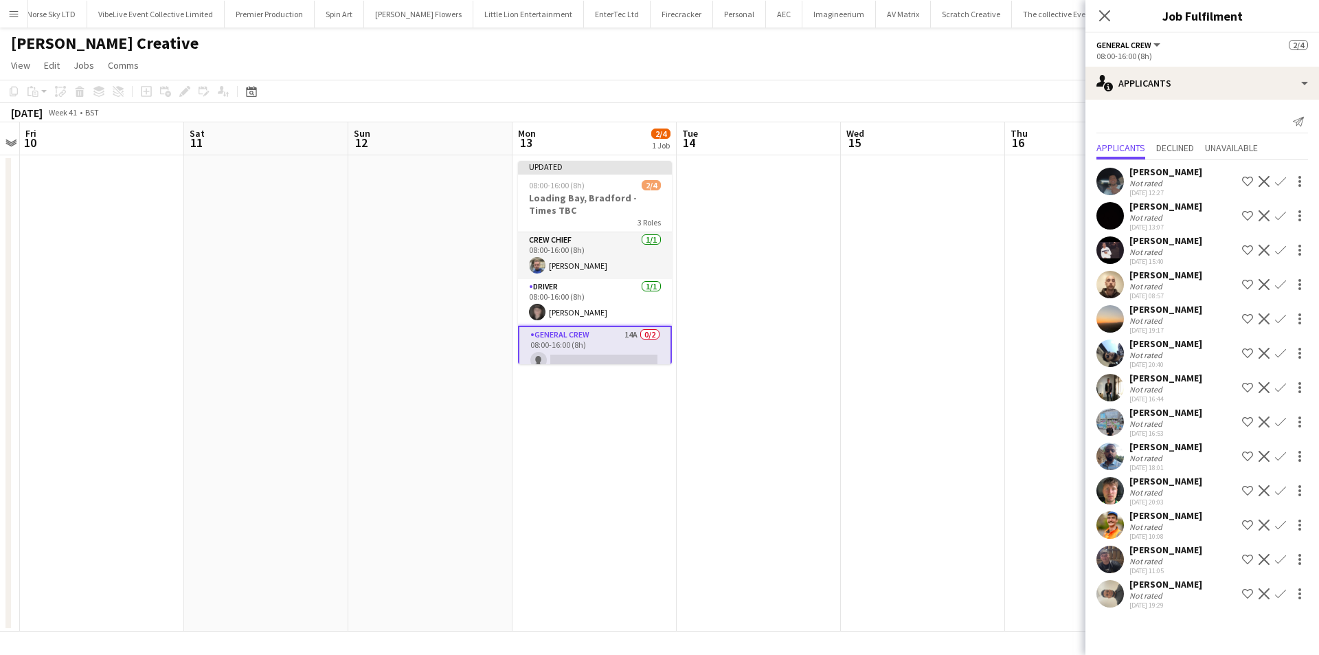
click at [1281, 488] on app-icon "Confirm" at bounding box center [1280, 490] width 11 height 11
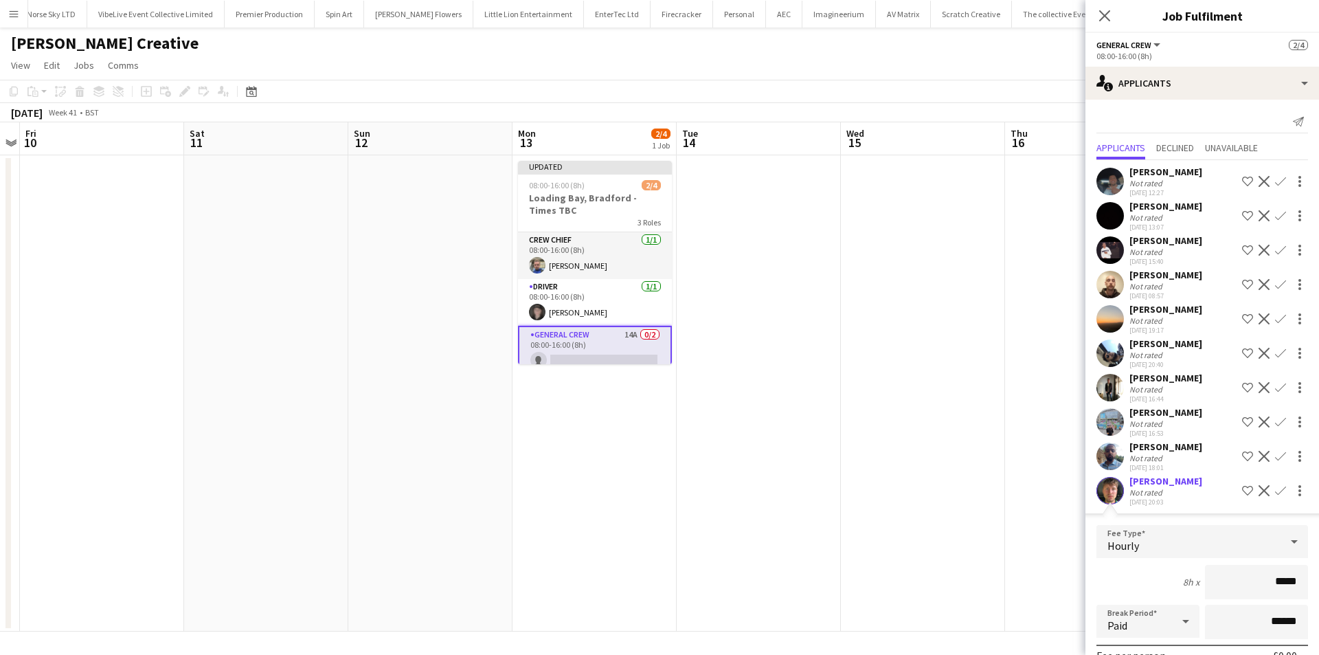
drag, startPoint x: 1221, startPoint y: 594, endPoint x: 1318, endPoint y: 590, distance: 97.6
click at [1318, 590] on mat-expansion-panel "users2 Applicants Send notification Applicants Declined Unavailable Benn Dyer N…" at bounding box center [1203, 377] width 234 height 555
type input "***"
click at [1269, 409] on div "Jairo Castro Not rated 15-09-2025 16:53 Shortlist crew Decline Confirm" at bounding box center [1203, 422] width 234 height 32
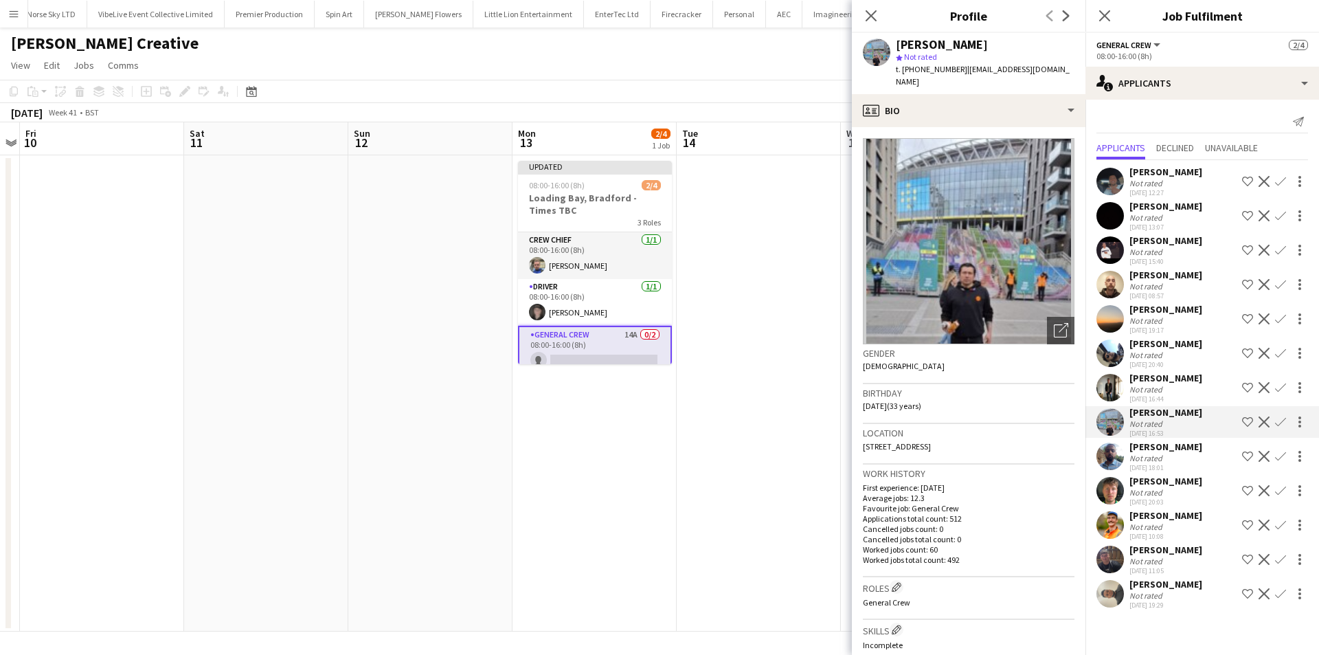
click at [1280, 420] on app-icon "Confirm" at bounding box center [1280, 421] width 11 height 11
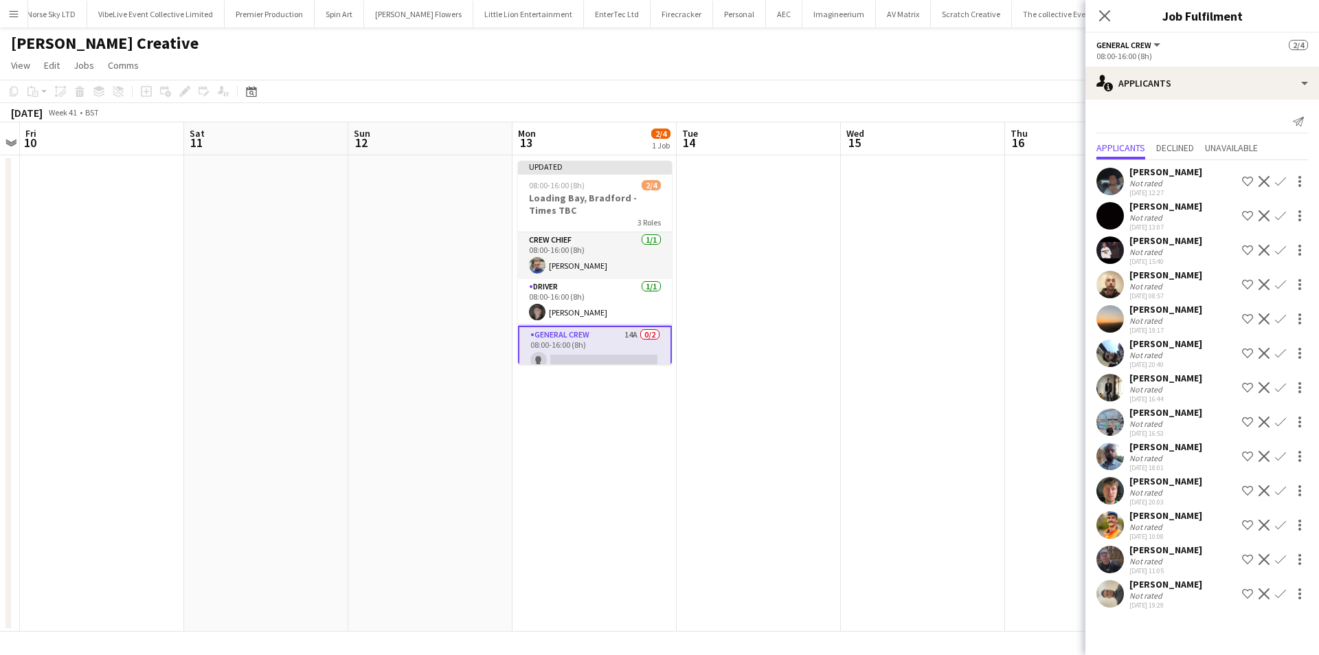
click at [1279, 423] on app-icon "Confirm" at bounding box center [1280, 421] width 11 height 11
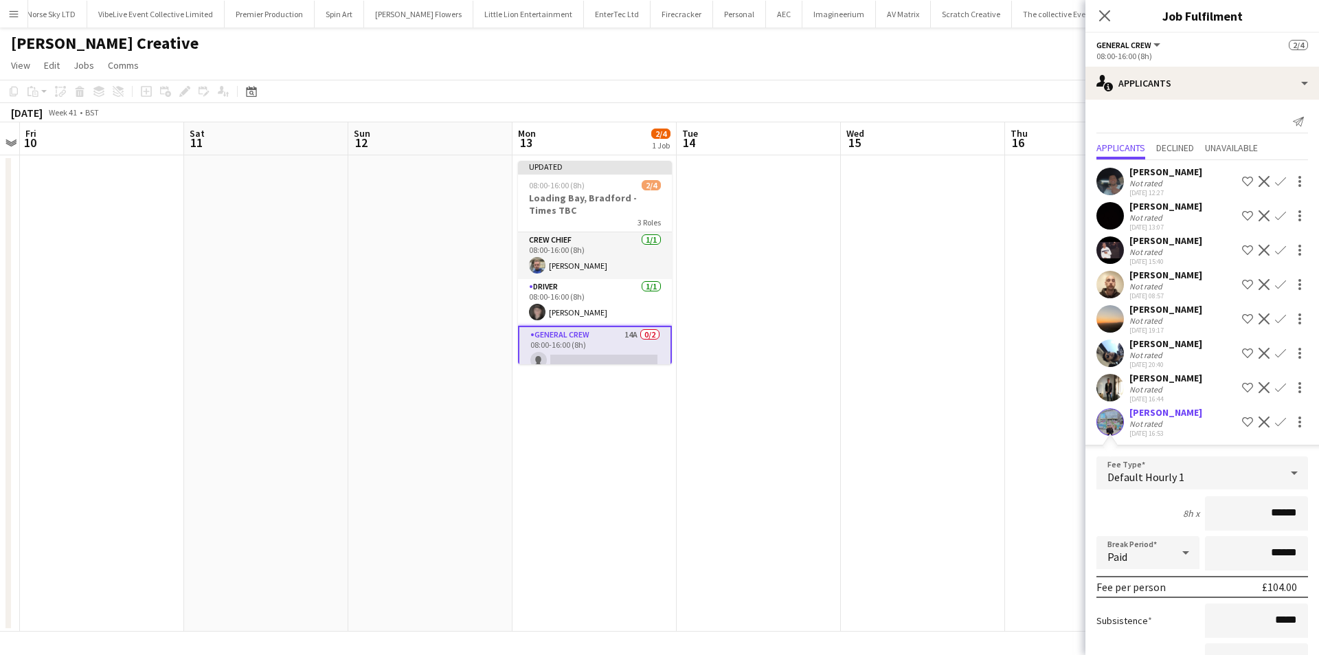
drag, startPoint x: 1232, startPoint y: 504, endPoint x: 1316, endPoint y: 505, distance: 84.5
click at [1316, 505] on mat-expansion-panel "users2 Applicants Send notification Applicants Declined Unavailable Benn Dyer N…" at bounding box center [1203, 377] width 234 height 555
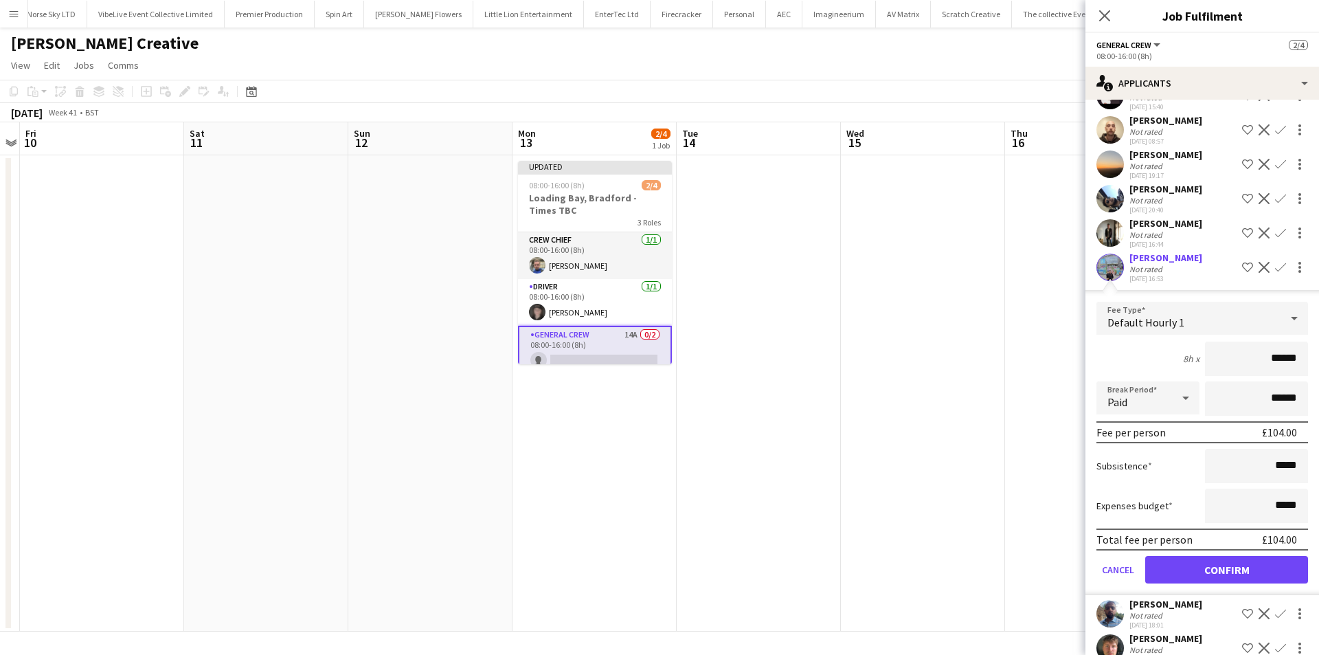
scroll to position [275, 0]
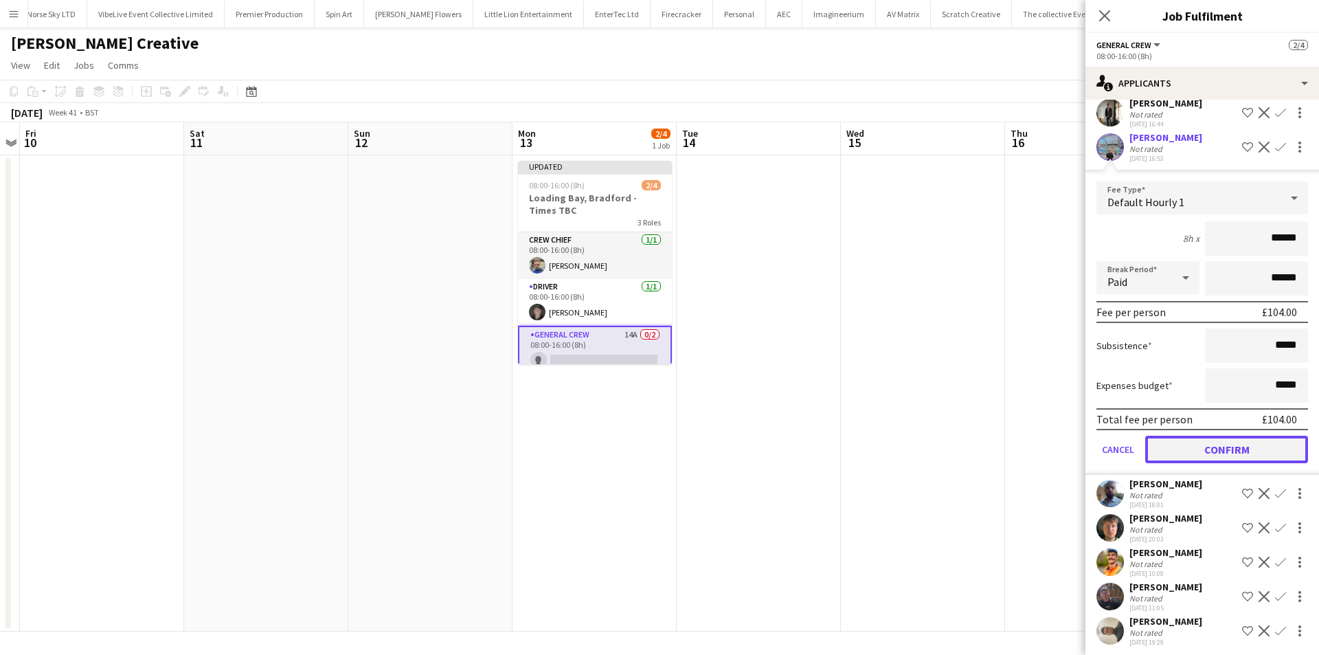
click at [1213, 445] on button "Confirm" at bounding box center [1226, 449] width 163 height 27
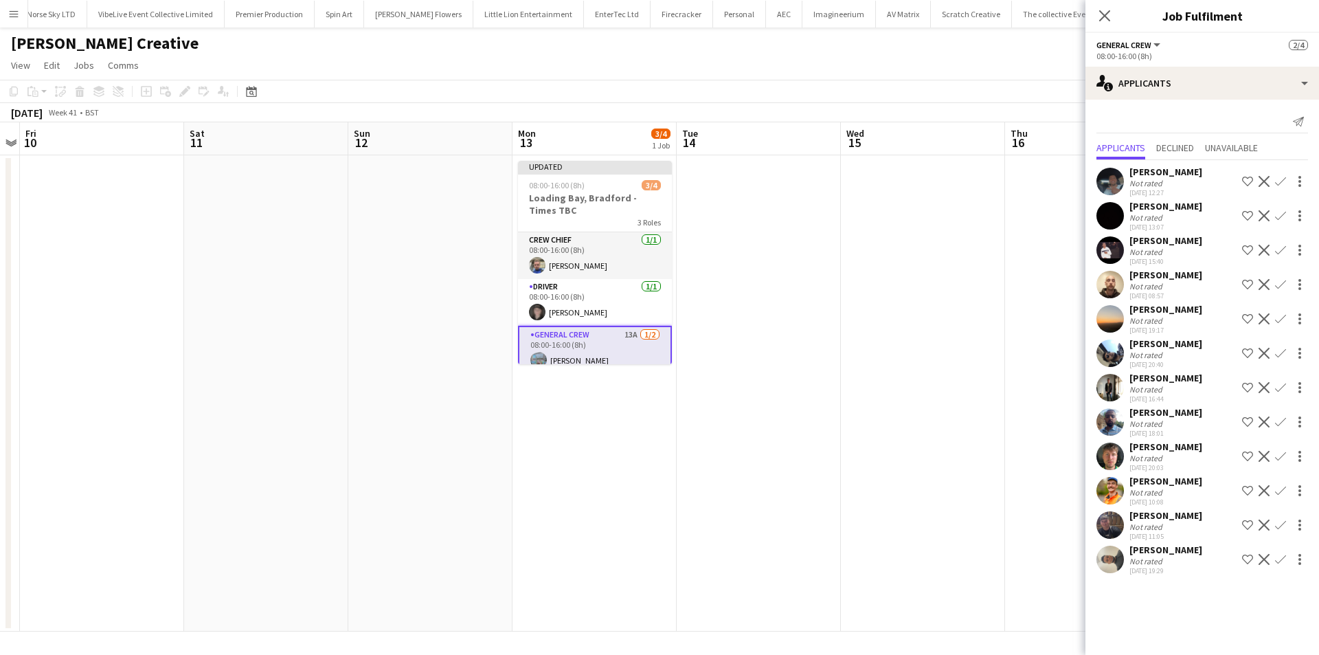
scroll to position [0, 0]
click at [1280, 561] on app-icon "Confirm" at bounding box center [1280, 559] width 11 height 11
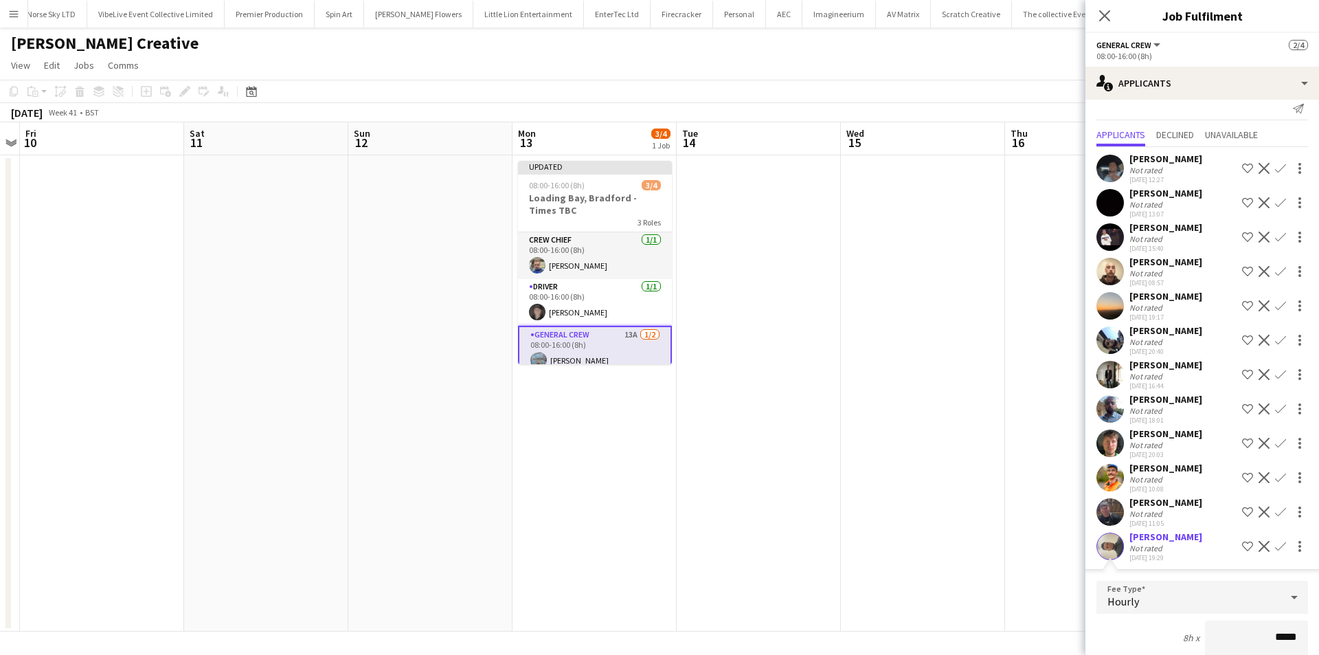
drag, startPoint x: 1244, startPoint y: 622, endPoint x: 1318, endPoint y: 628, distance: 74.4
click at [1318, 628] on mat-expansion-panel "users2 Applicants Send notification Applicants Declined Unavailable Benn Dyer N…" at bounding box center [1203, 377] width 234 height 555
type input "***"
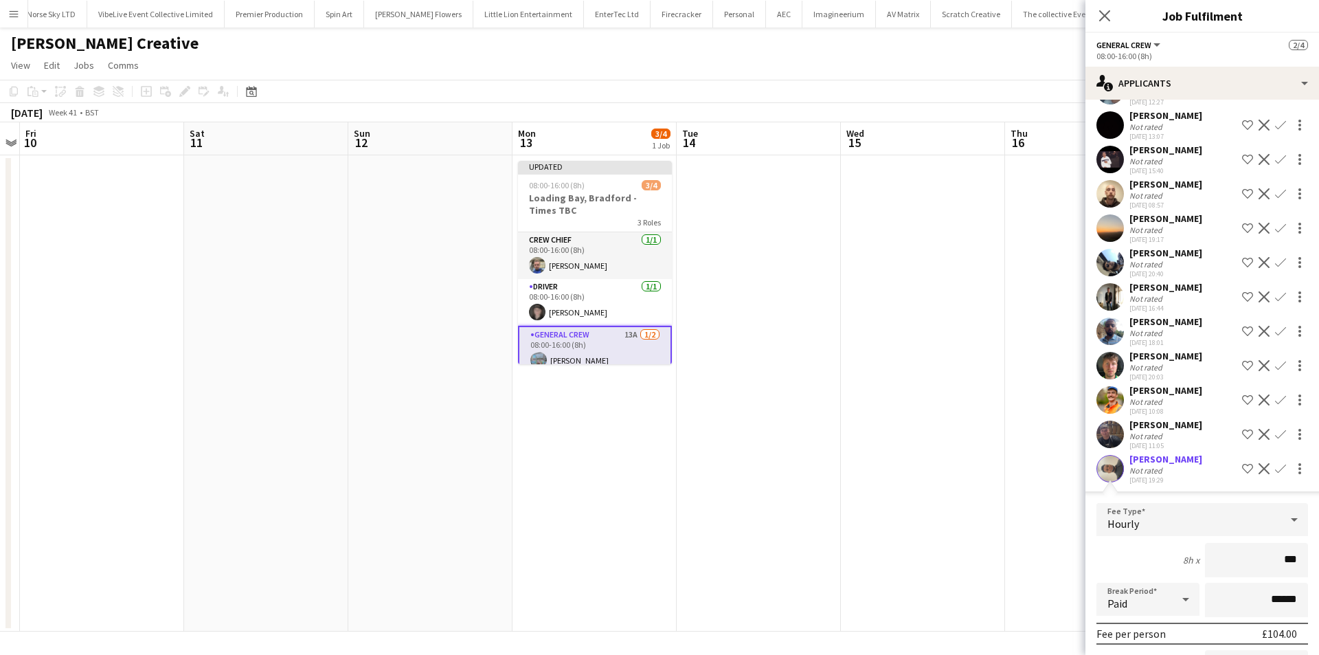
scroll to position [246, 0]
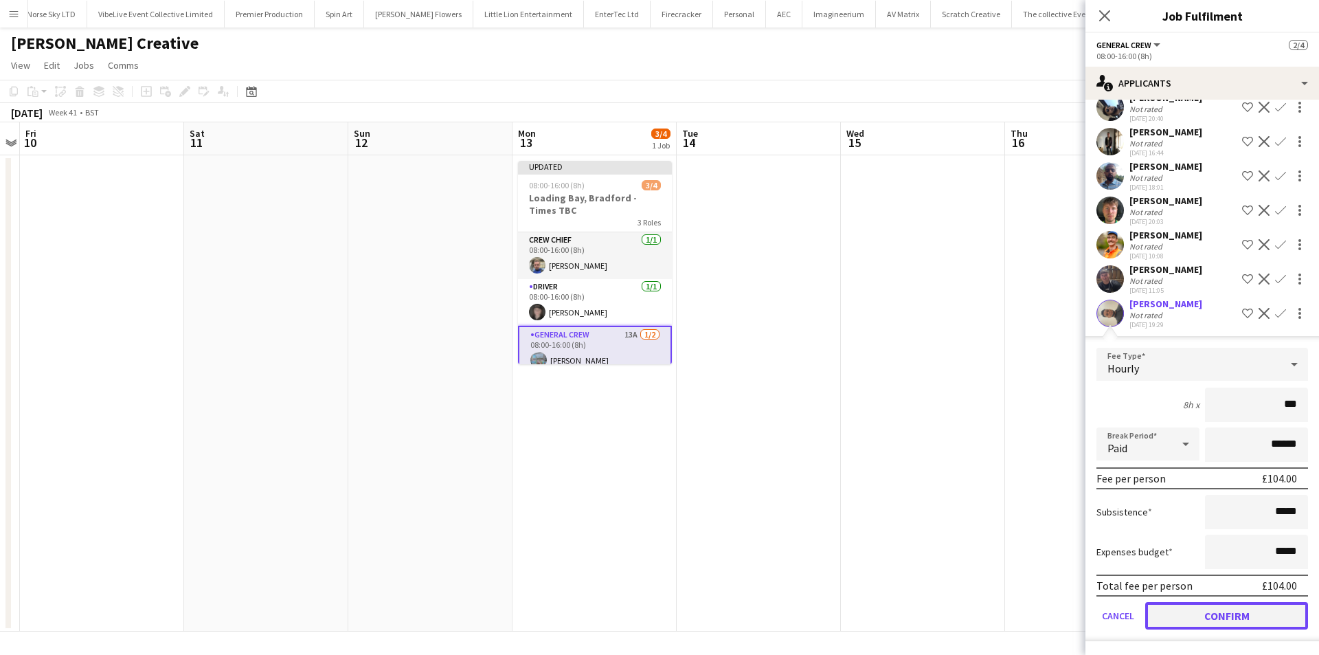
click at [1186, 614] on button "Confirm" at bounding box center [1226, 615] width 163 height 27
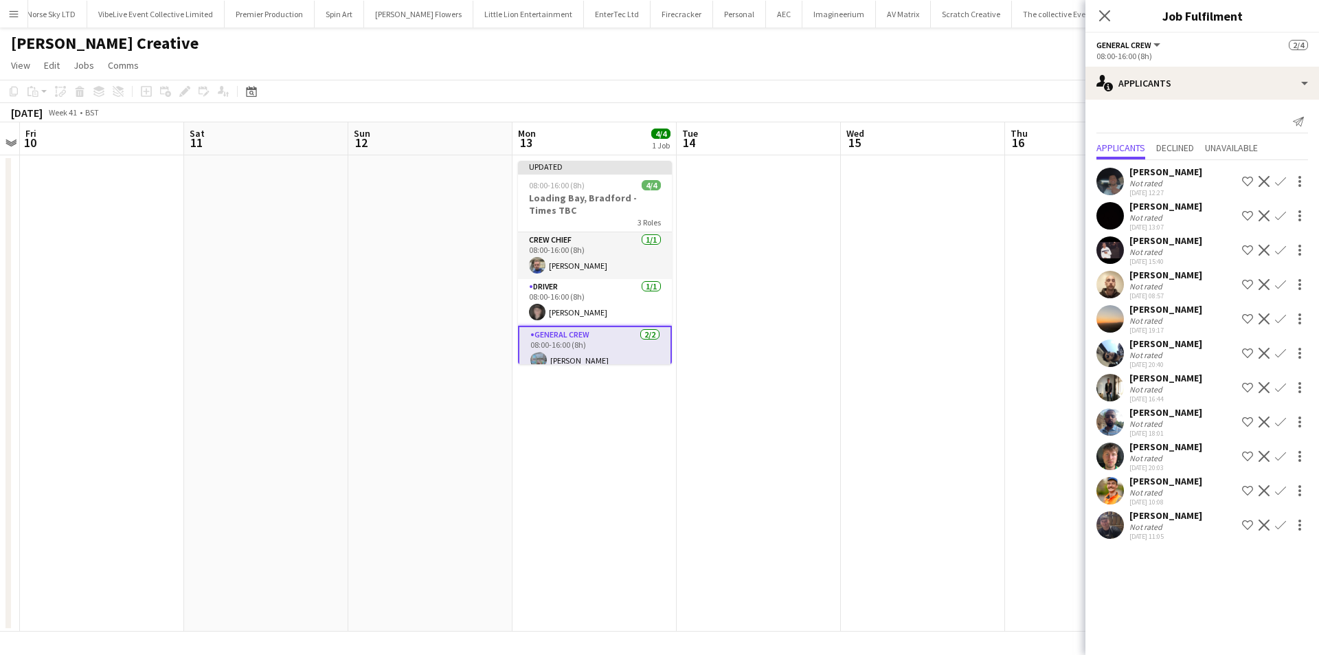
click at [1101, 25] on div "Close pop-in" at bounding box center [1105, 16] width 38 height 32
click at [1105, 10] on icon "Close pop-in" at bounding box center [1104, 15] width 13 height 13
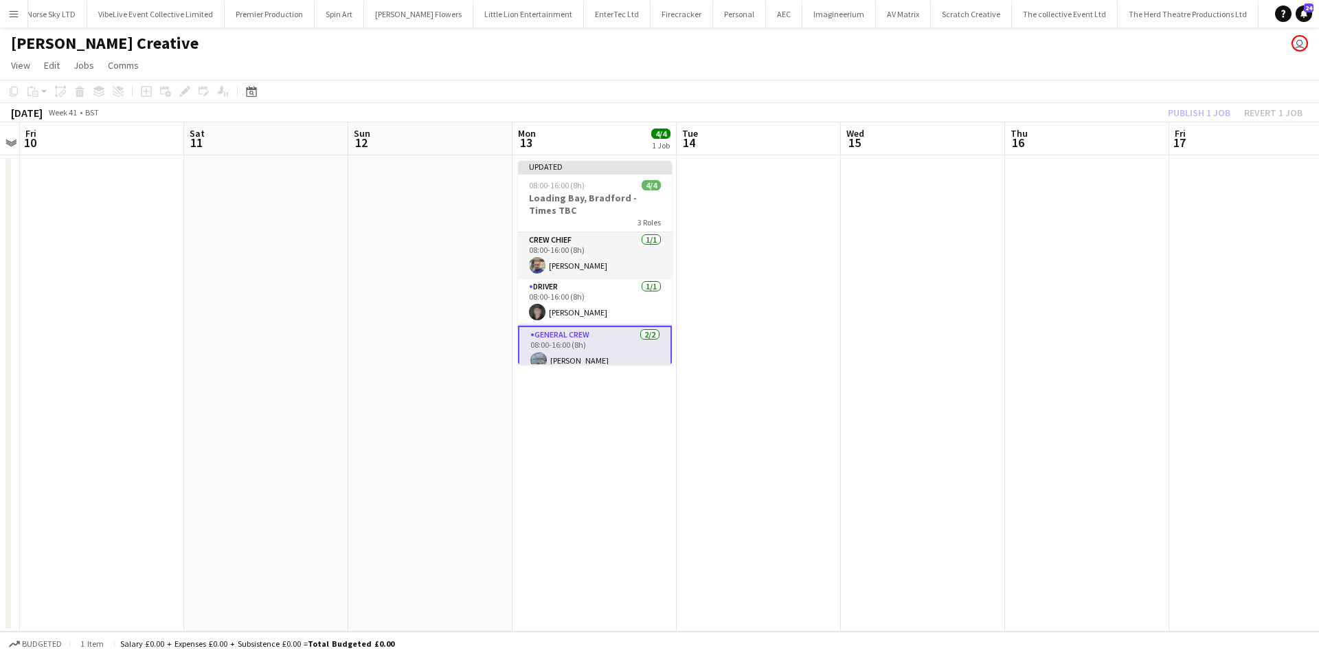
click at [1199, 109] on div "Publish 1 job Revert 1 job" at bounding box center [1236, 113] width 168 height 18
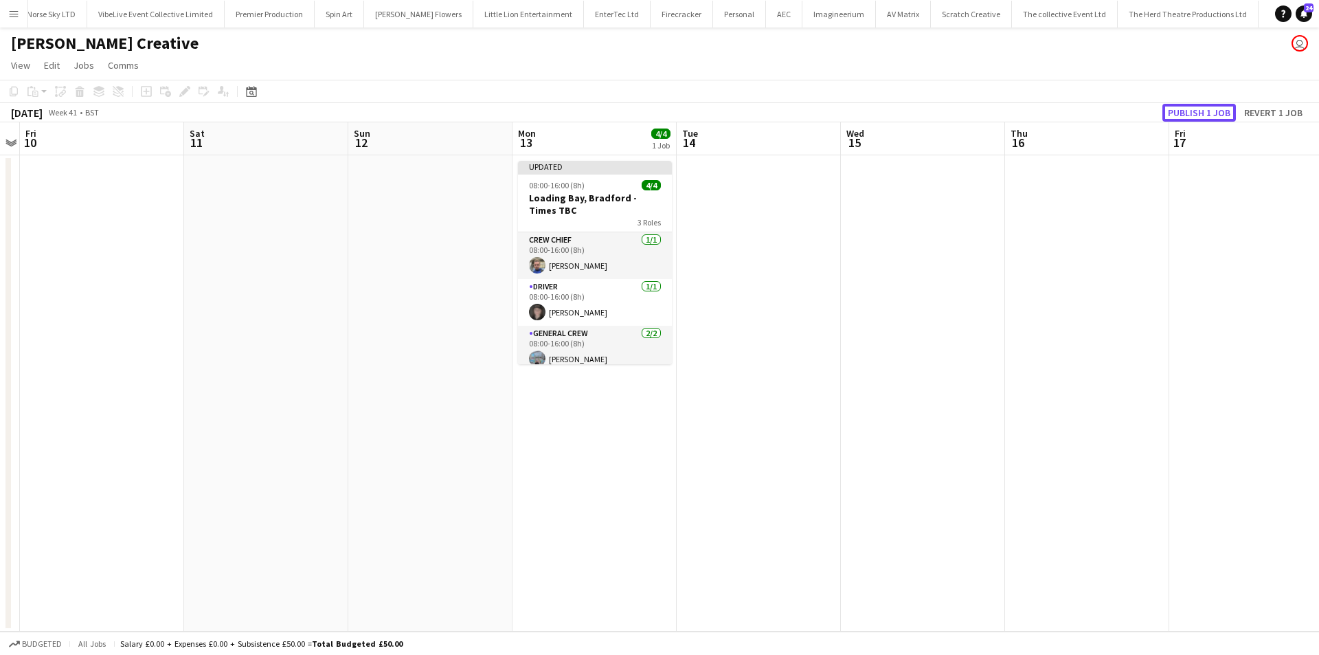
click at [1199, 109] on button "Publish 1 job" at bounding box center [1200, 113] width 74 height 18
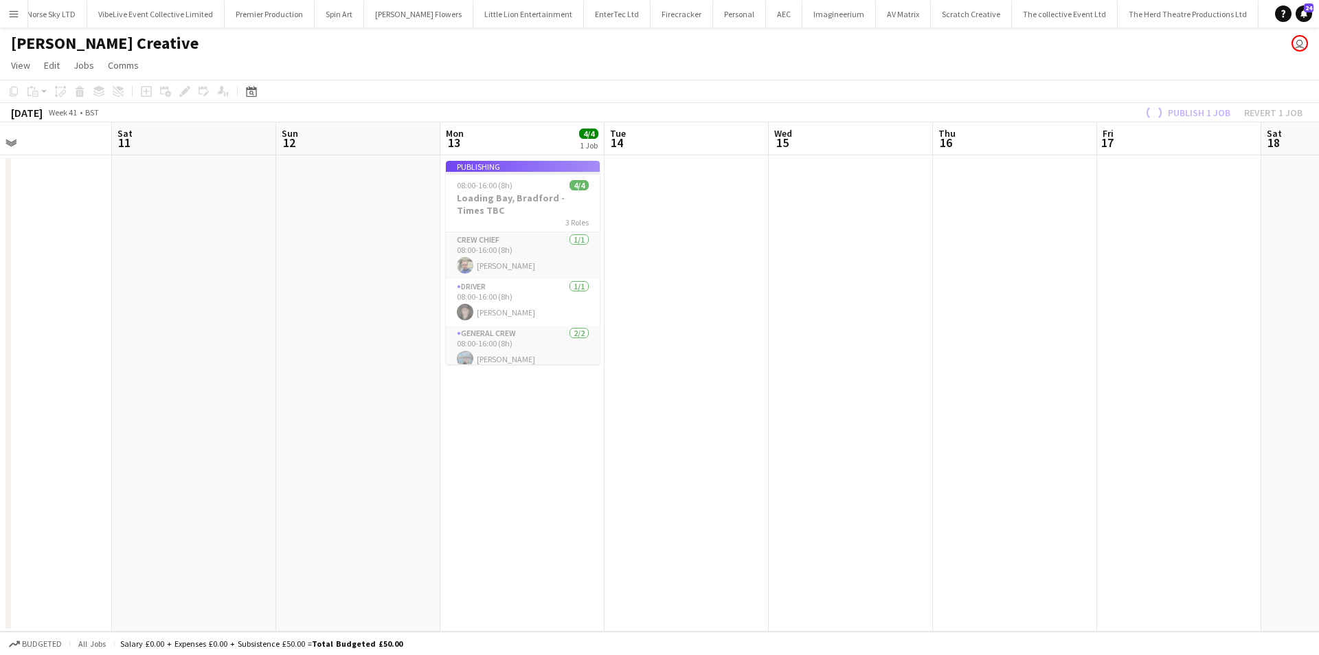
drag, startPoint x: 1147, startPoint y: 436, endPoint x: 748, endPoint y: 449, distance: 399.4
click at [749, 449] on app-calendar-viewport "Tue 7 6/6 2 Jobs Wed 8 Thu 9 Fri 10 Sat 11 Sun 12 Mon 13 4/4 1 Job Tue 14 Wed 1…" at bounding box center [659, 376] width 1319 height 509
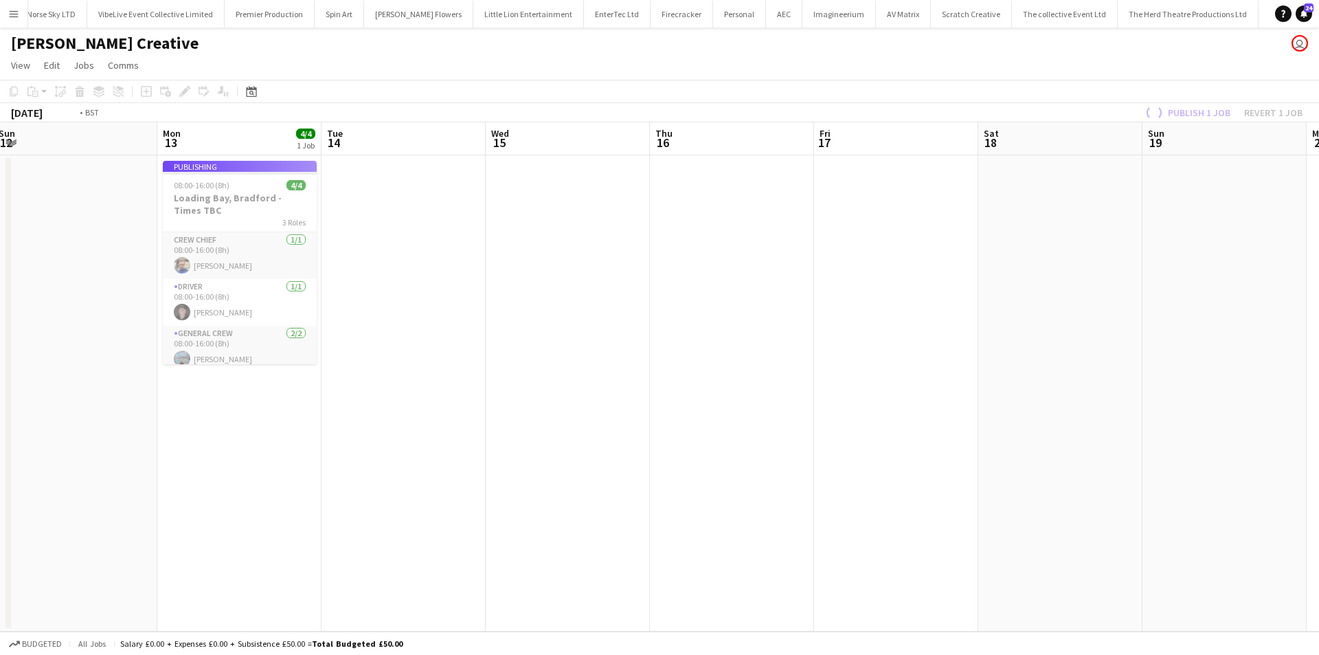
drag, startPoint x: 932, startPoint y: 440, endPoint x: 606, endPoint y: 460, distance: 326.3
click at [606, 460] on app-calendar-viewport "Thu 9 Fri 10 Sat 11 Sun 12 Mon 13 4/4 1 Job Tue 14 Wed 15 Thu 16 Fri 17 Sat 18 …" at bounding box center [659, 376] width 1319 height 509
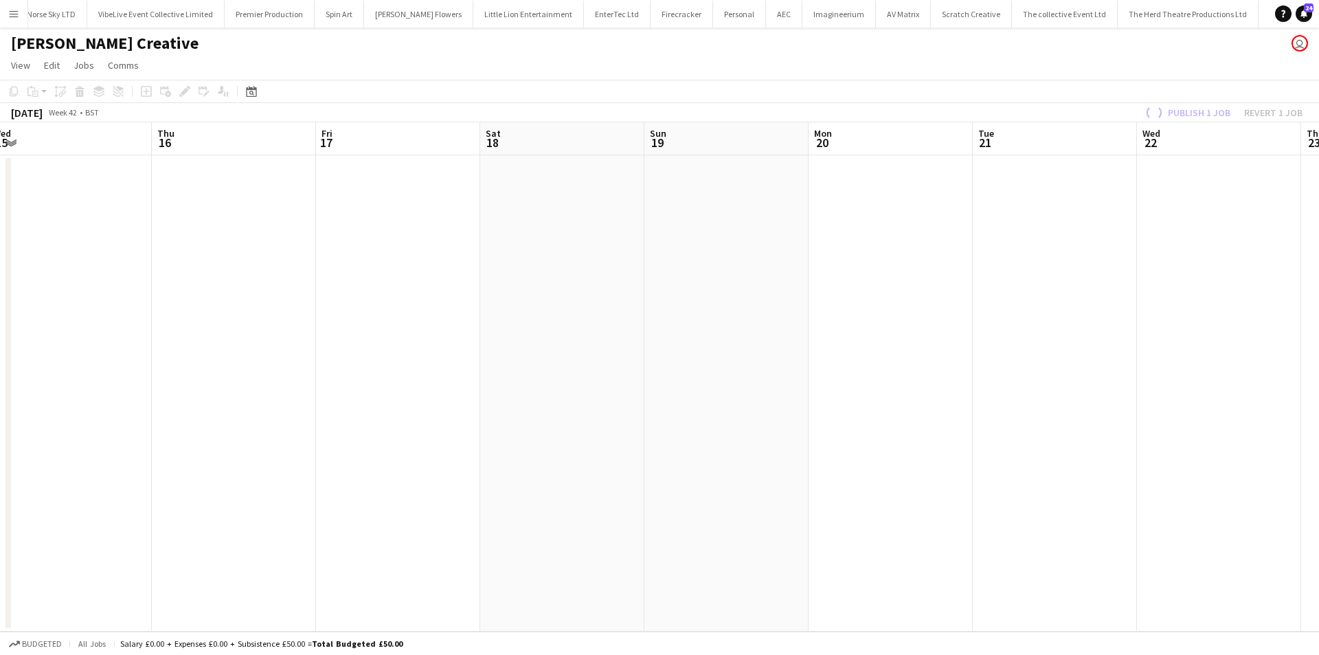
drag, startPoint x: 778, startPoint y: 447, endPoint x: 644, endPoint y: 445, distance: 134.0
click at [644, 445] on app-calendar-viewport "Sat 11 Sun 12 Mon 13 4/4 1 Job Tue 14 Wed 15 Thu 16 Fri 17 Sat 18 Sun 19 Mon 20…" at bounding box center [659, 376] width 1319 height 509
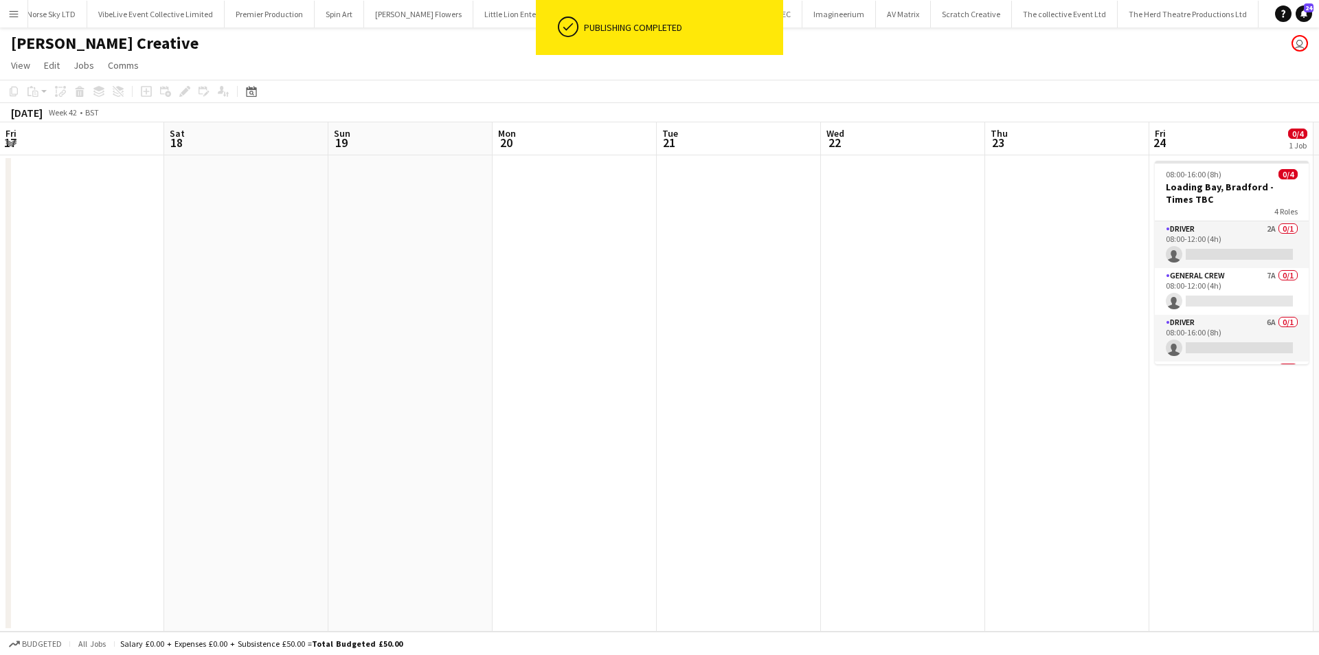
drag, startPoint x: 961, startPoint y: 439, endPoint x: 660, endPoint y: 459, distance: 301.6
click at [660, 459] on app-calendar-viewport "Mon 13 4/4 1 Job Tue 14 Wed 15 Thu 16 Fri 17 Sat 18 Sun 19 Mon 20 Tue 21 Wed 22…" at bounding box center [659, 376] width 1319 height 509
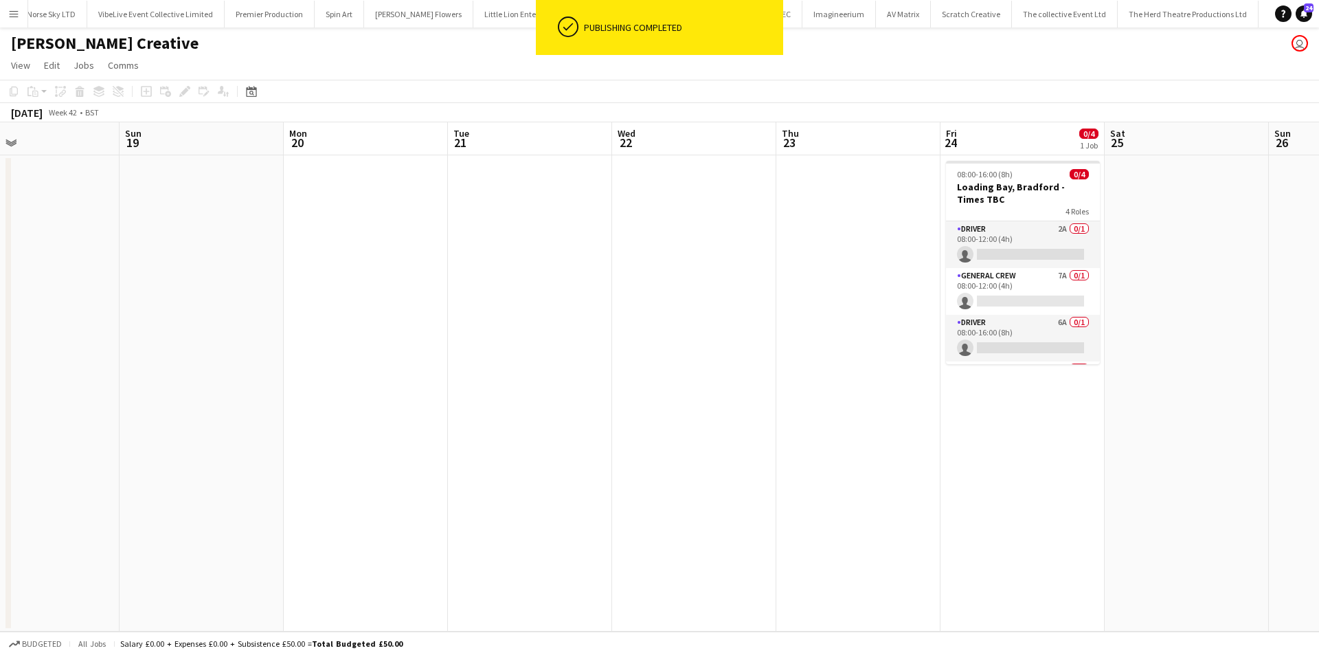
drag, startPoint x: 928, startPoint y: 455, endPoint x: 748, endPoint y: 477, distance: 182.0
click at [748, 477] on app-calendar-viewport "Wed 15 Thu 16 Fri 17 Sat 18 Sun 19 Mon 20 Tue 21 Wed 22 Thu 23 Fri 24 0/4 1 Job…" at bounding box center [659, 376] width 1319 height 509
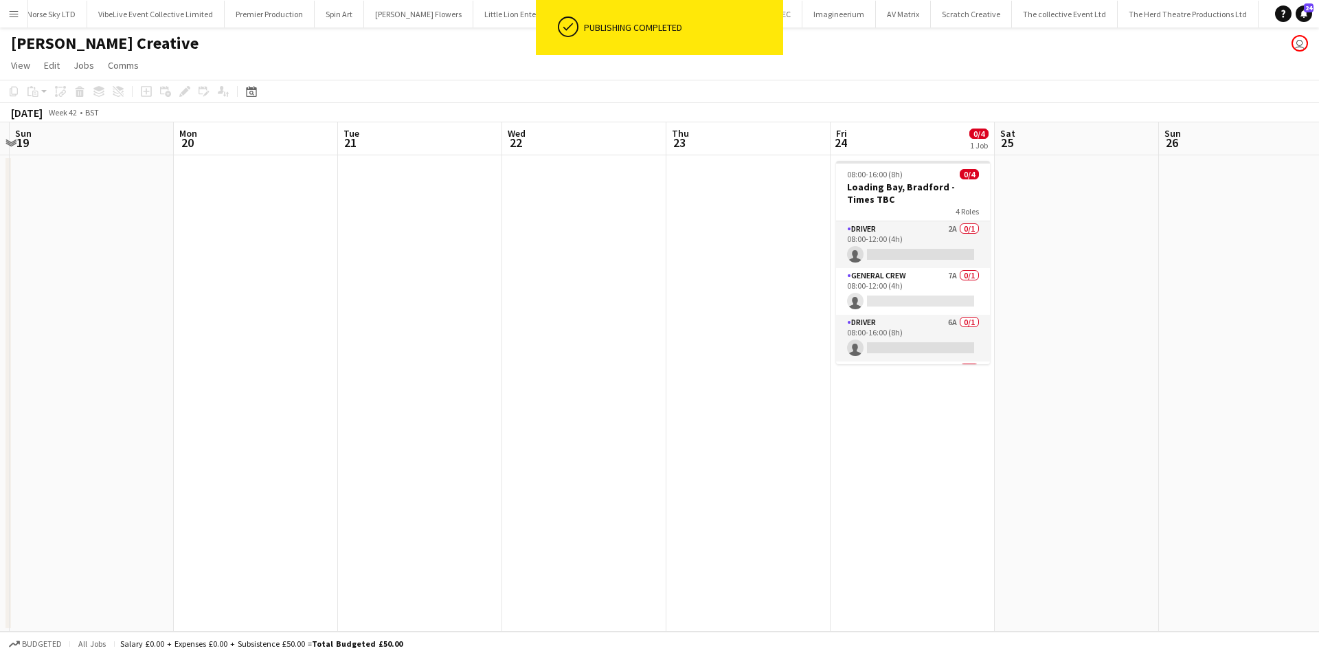
drag, startPoint x: 824, startPoint y: 467, endPoint x: 717, endPoint y: 475, distance: 108.2
click at [717, 475] on app-calendar-viewport "Wed 15 Thu 16 Fri 17 Sat 18 Sun 19 Mon 20 Tue 21 Wed 22 Thu 23 Fri 24 0/4 1 Job…" at bounding box center [659, 376] width 1319 height 509
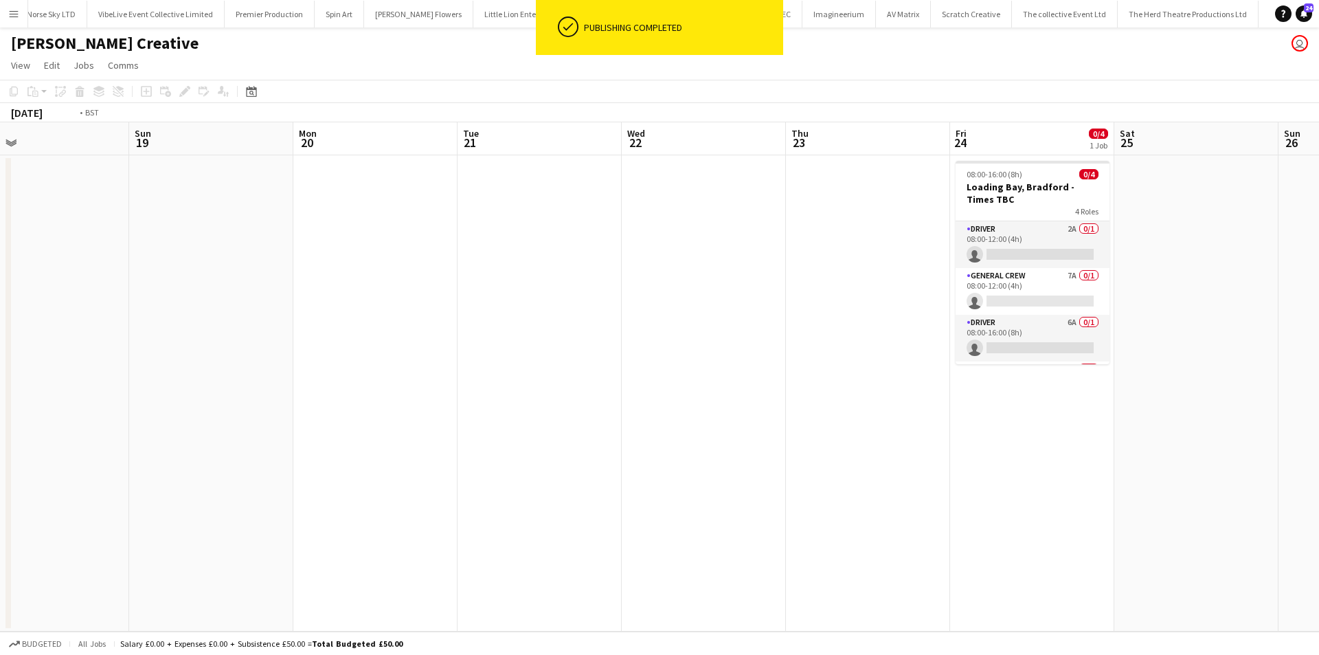
drag, startPoint x: 939, startPoint y: 436, endPoint x: 723, endPoint y: 467, distance: 218.7
click at [723, 467] on app-calendar-viewport "Wed 15 Thu 16 Fri 17 Sat 18 Sun 19 Mon 20 Tue 21 Wed 22 Thu 23 Fri 24 0/4 1 Job…" at bounding box center [659, 376] width 1319 height 509
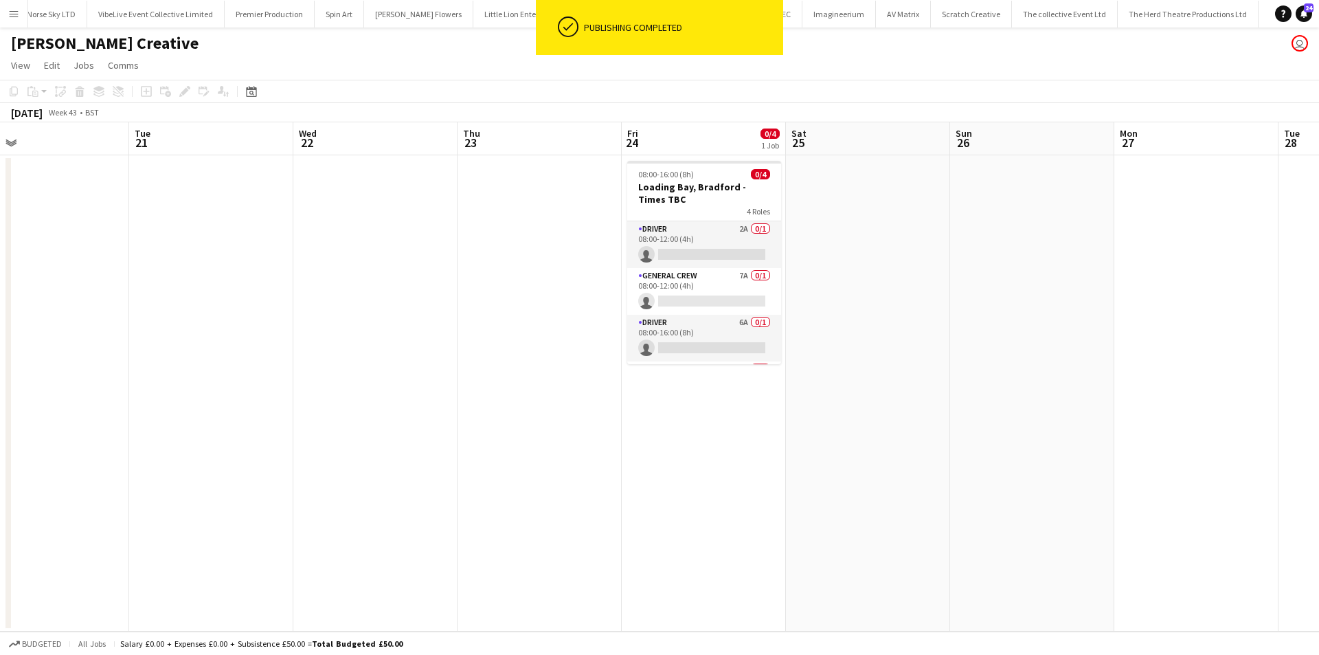
scroll to position [0, 553]
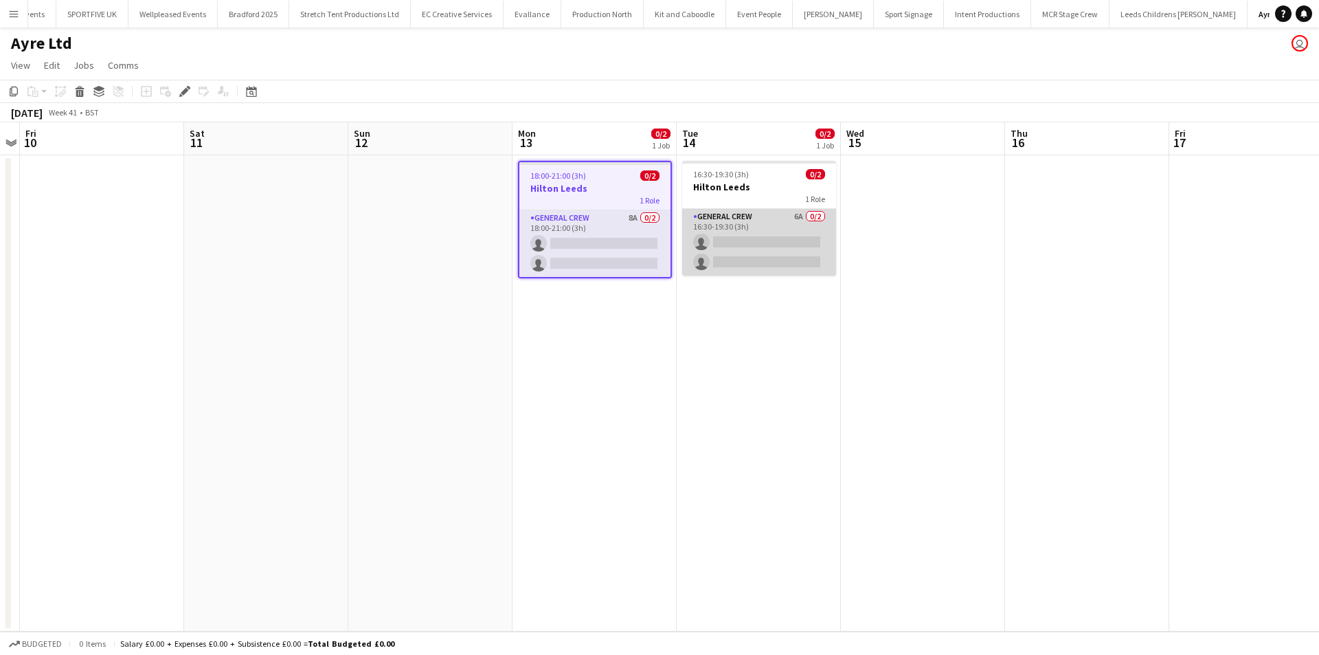
scroll to position [0, 345]
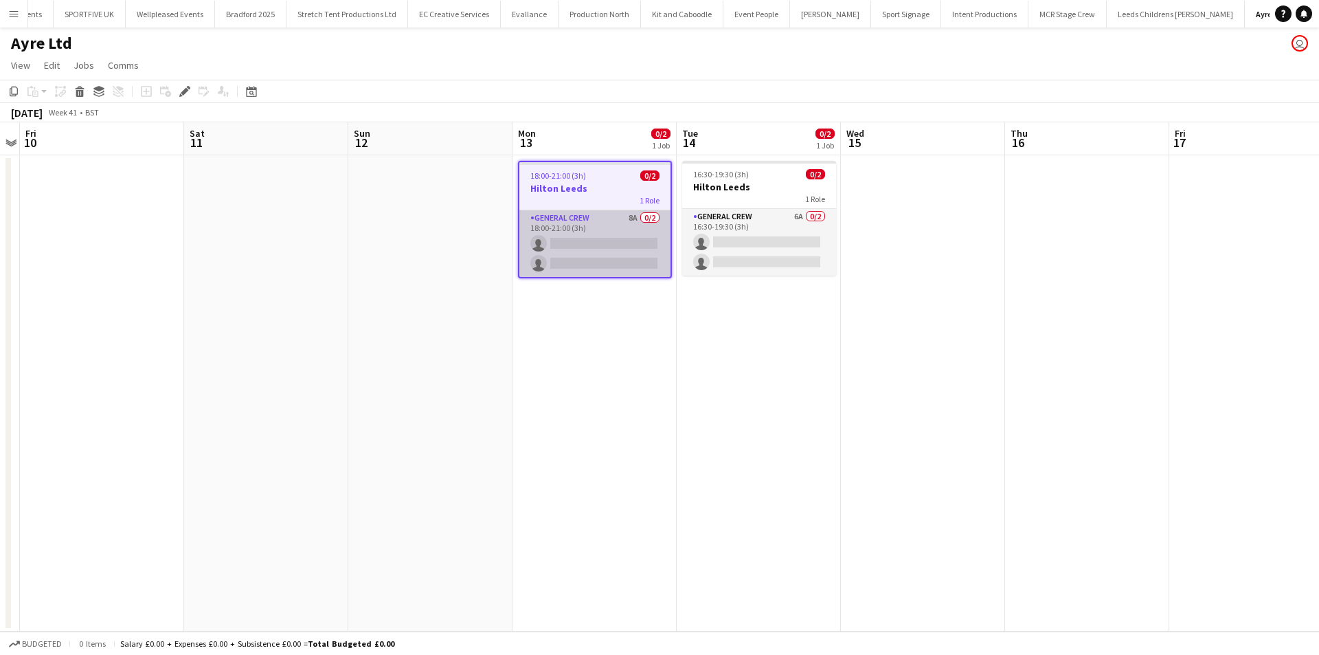
click at [600, 249] on app-card-role "General Crew 8A 0/2 18:00-21:00 (3h) single-neutral-actions single-neutral-acti…" at bounding box center [594, 243] width 151 height 67
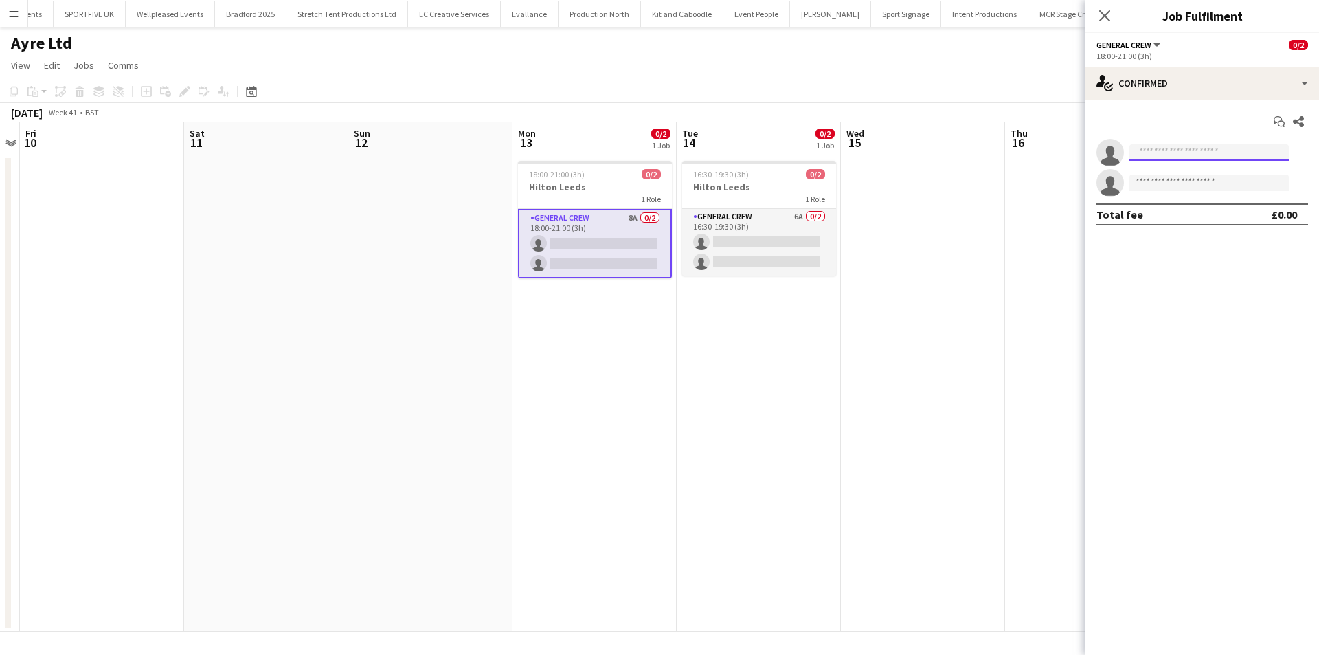
click at [1224, 155] on input at bounding box center [1209, 152] width 159 height 16
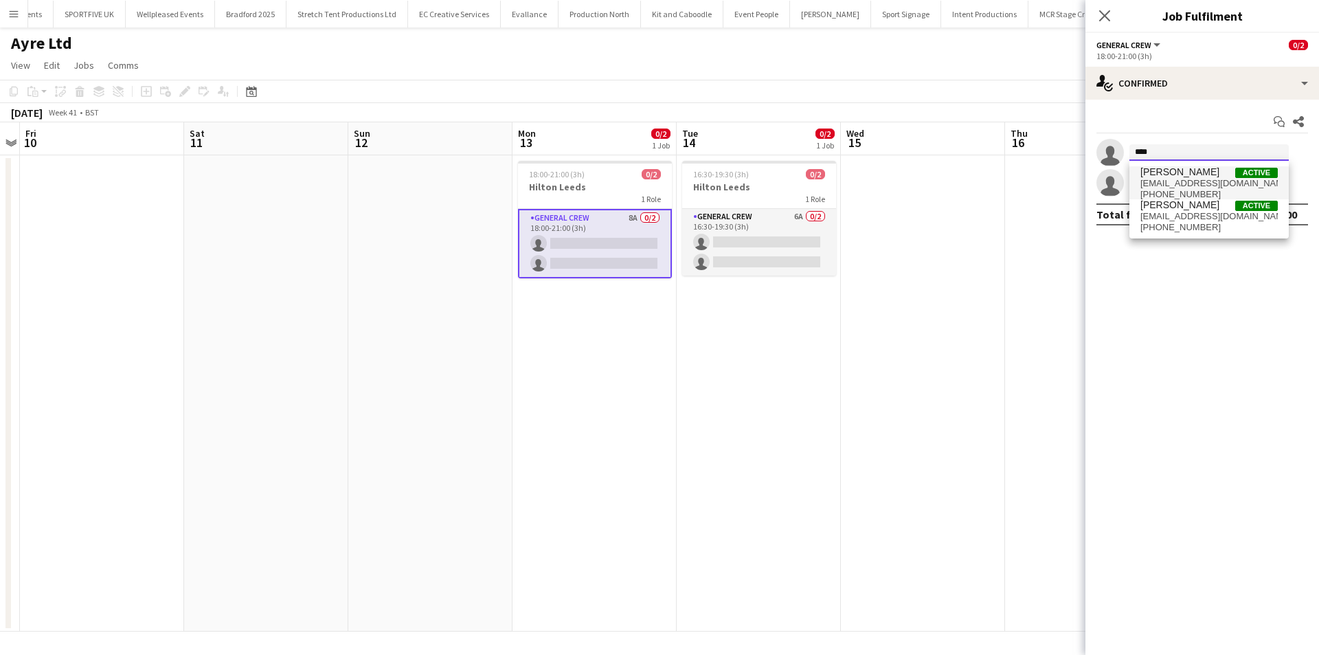
type input "****"
click at [1220, 168] on span "[PERSON_NAME] Active" at bounding box center [1209, 172] width 137 height 12
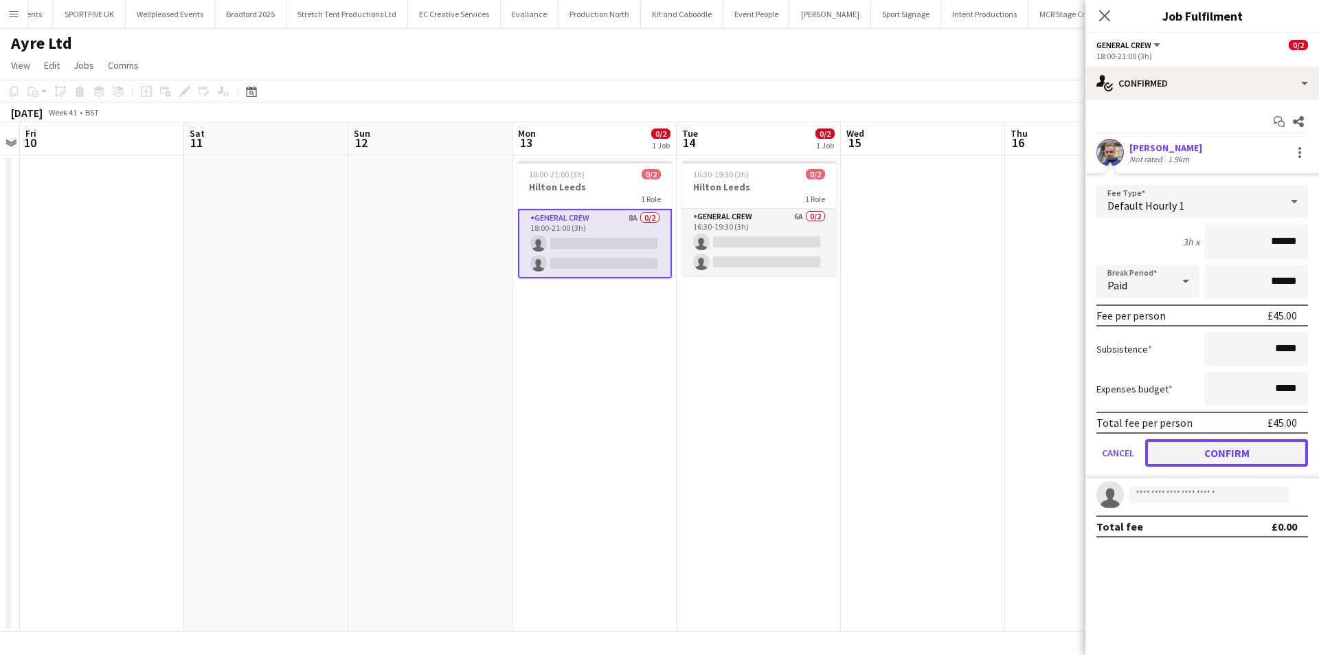
click at [1195, 440] on button "Confirm" at bounding box center [1226, 452] width 163 height 27
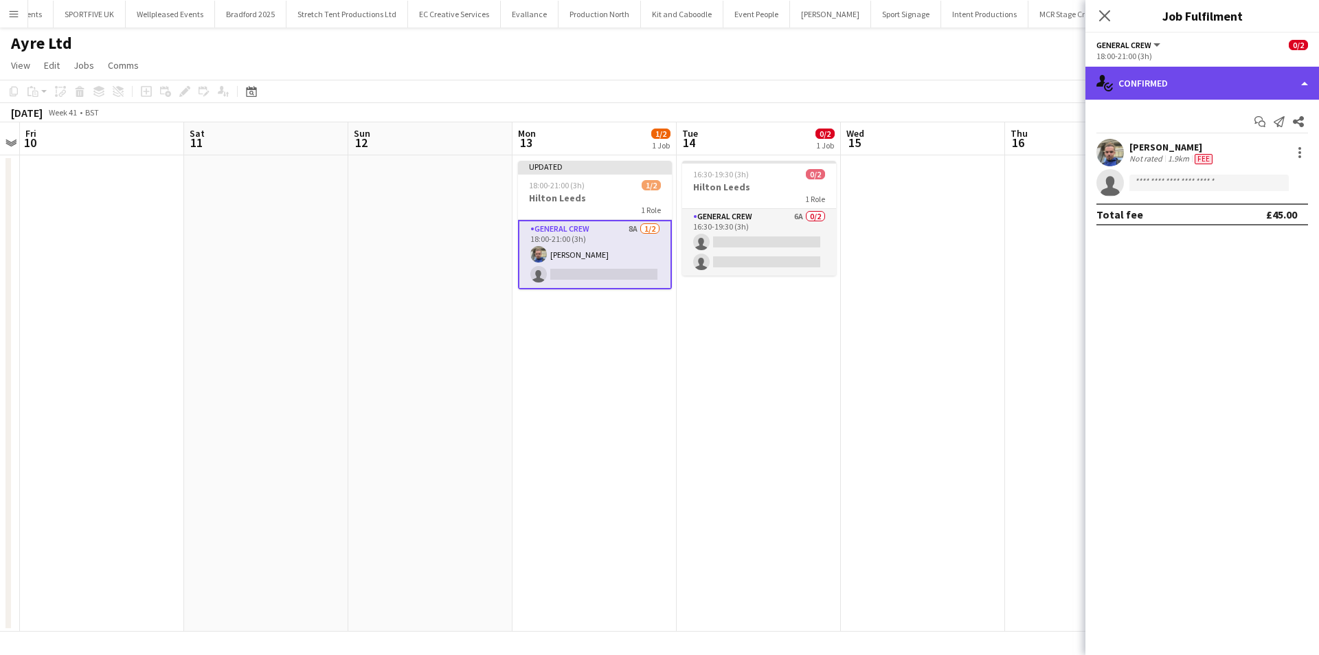
click at [1140, 91] on div "single-neutral-actions-check-2 Confirmed" at bounding box center [1203, 83] width 234 height 33
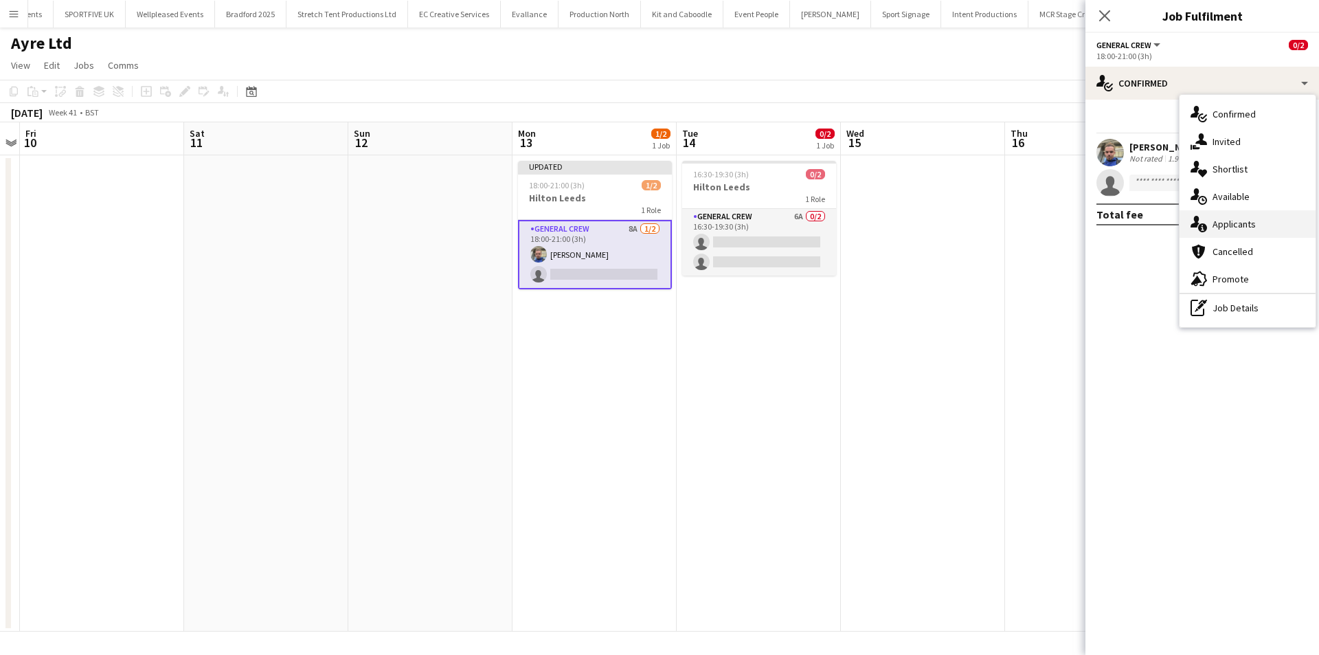
click at [1224, 218] on span "Applicants" at bounding box center [1234, 224] width 43 height 12
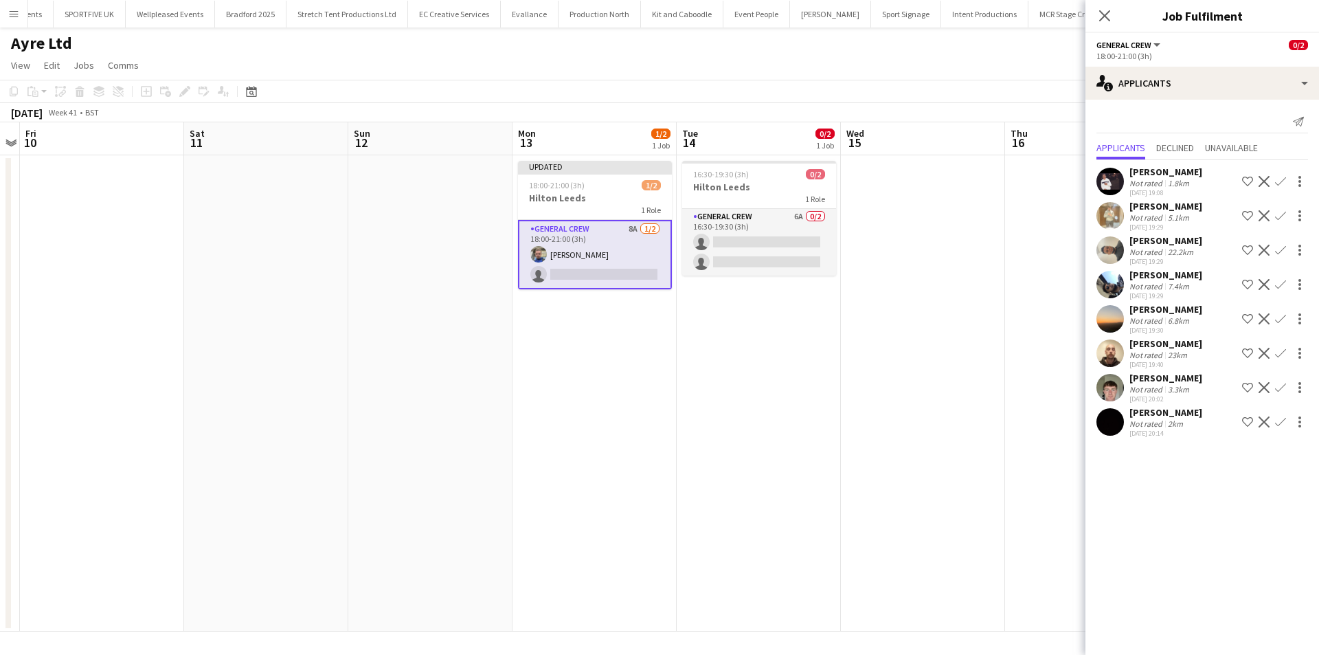
click at [1280, 352] on app-icon "Confirm" at bounding box center [1280, 353] width 11 height 11
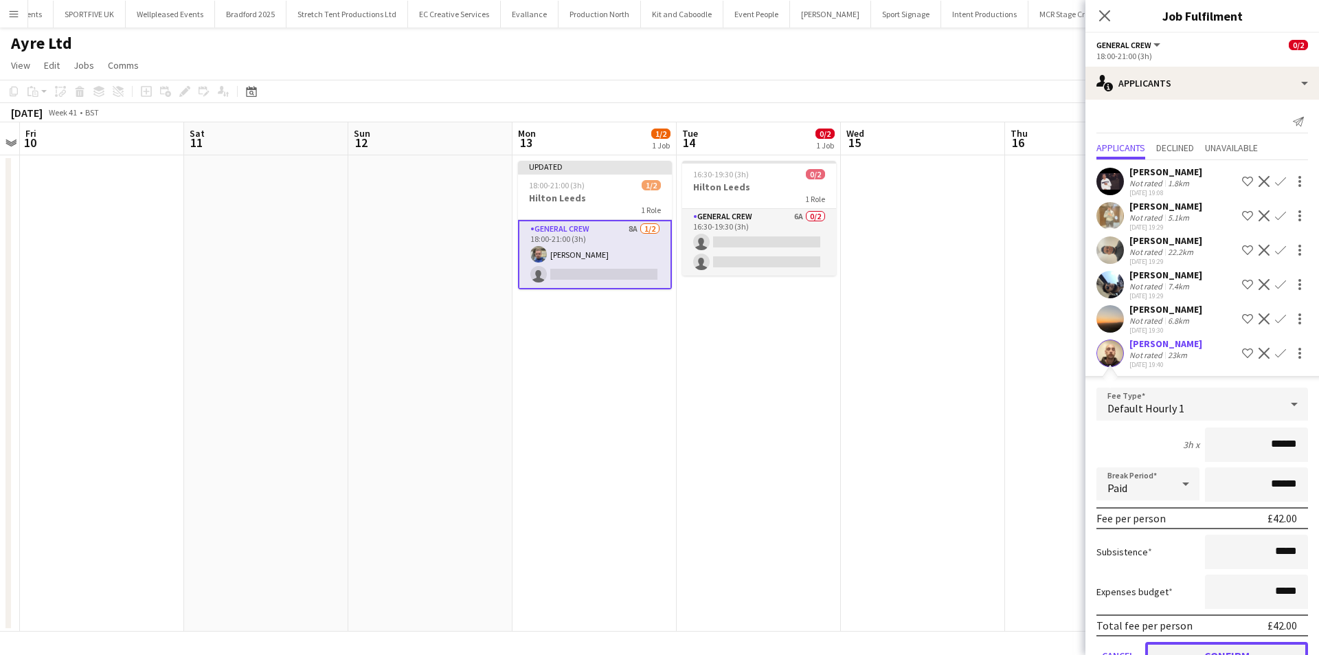
click at [1228, 643] on button "Confirm" at bounding box center [1226, 655] width 163 height 27
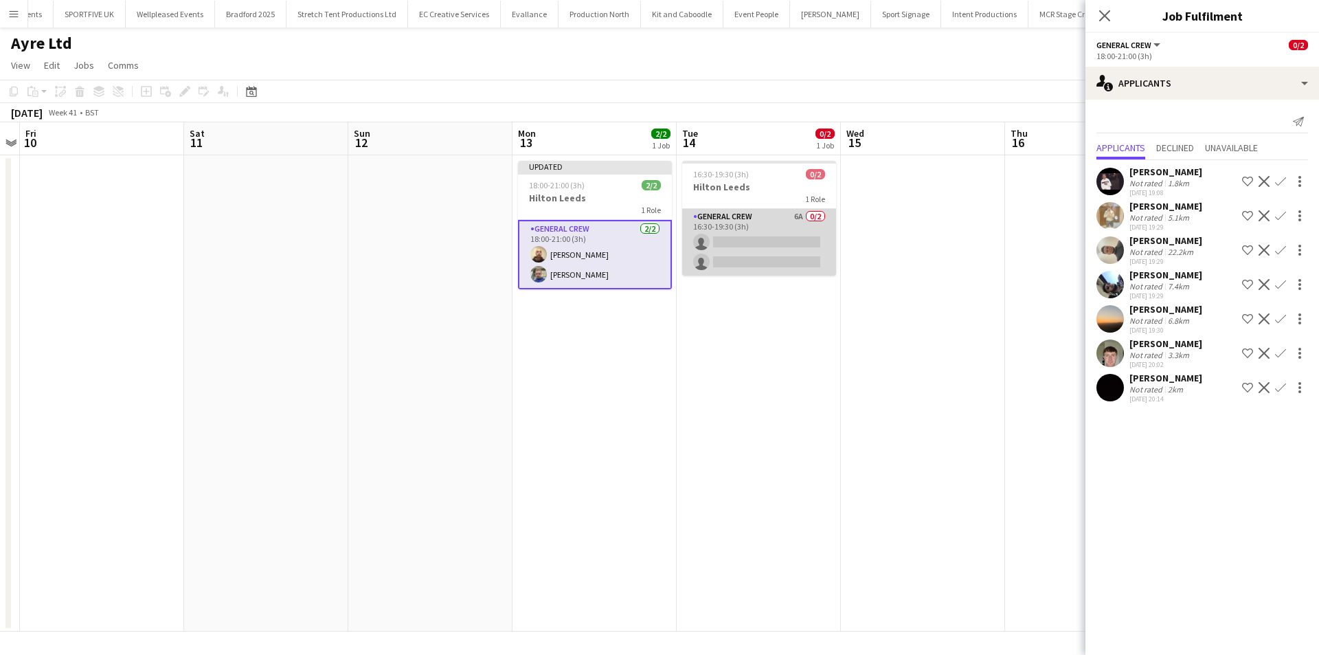
click at [754, 231] on app-card-role "General Crew 6A 0/2 16:30-19:30 (3h) single-neutral-actions single-neutral-acti…" at bounding box center [759, 242] width 154 height 67
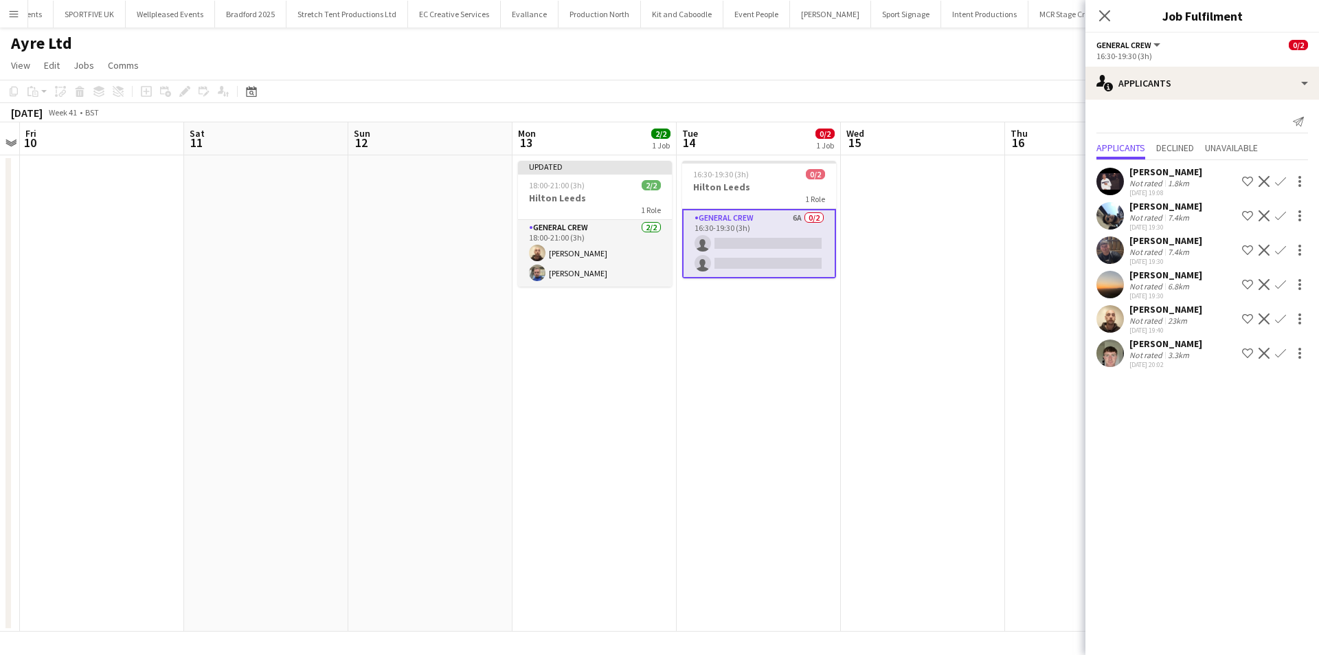
click at [717, 230] on app-card-role "General Crew 6A 0/2 16:30-19:30 (3h) single-neutral-actions single-neutral-acti…" at bounding box center [759, 243] width 154 height 69
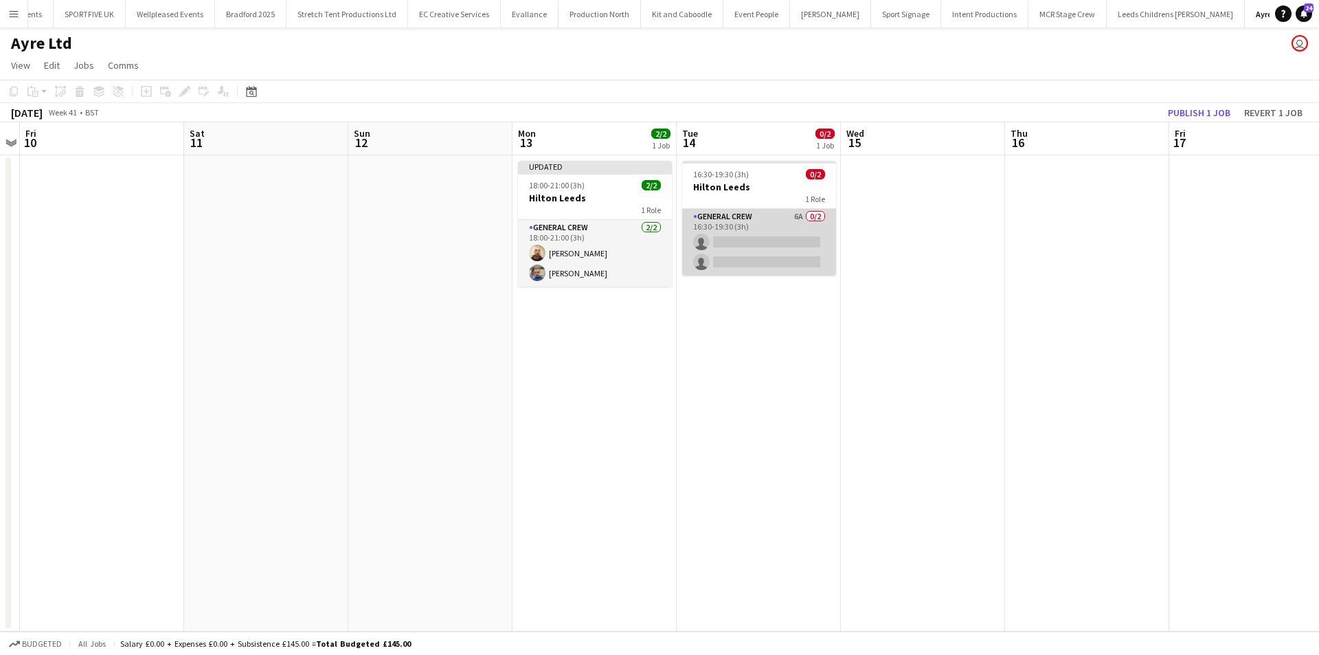
click at [788, 236] on app-card-role "General Crew 6A 0/2 16:30-19:30 (3h) single-neutral-actions single-neutral-acti…" at bounding box center [759, 242] width 154 height 67
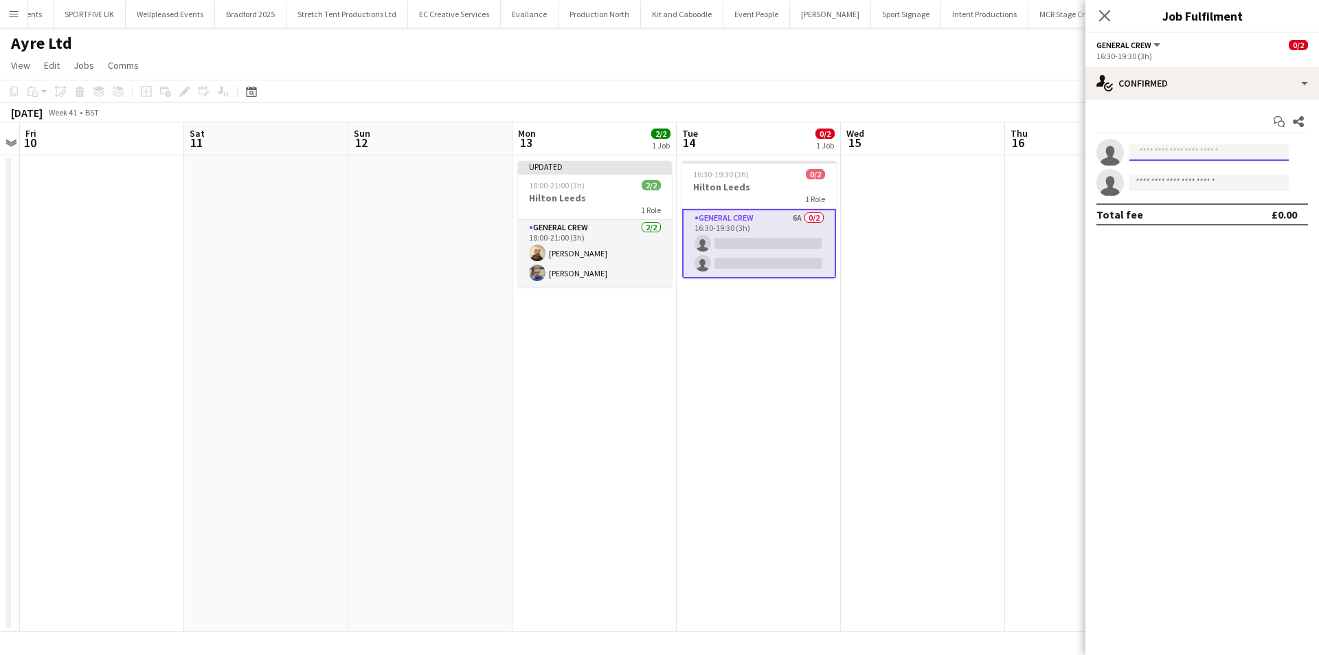
click at [1163, 153] on input at bounding box center [1209, 152] width 159 height 16
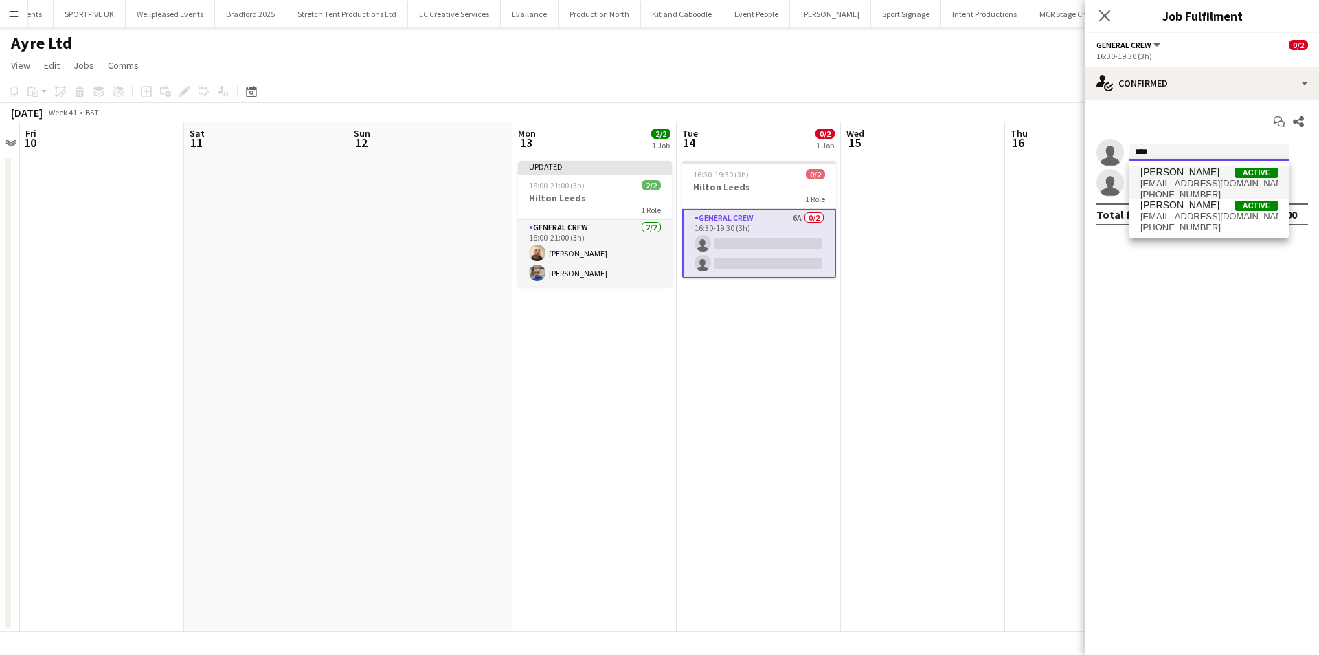
type input "****"
click at [1177, 174] on span "[PERSON_NAME]" at bounding box center [1180, 172] width 79 height 12
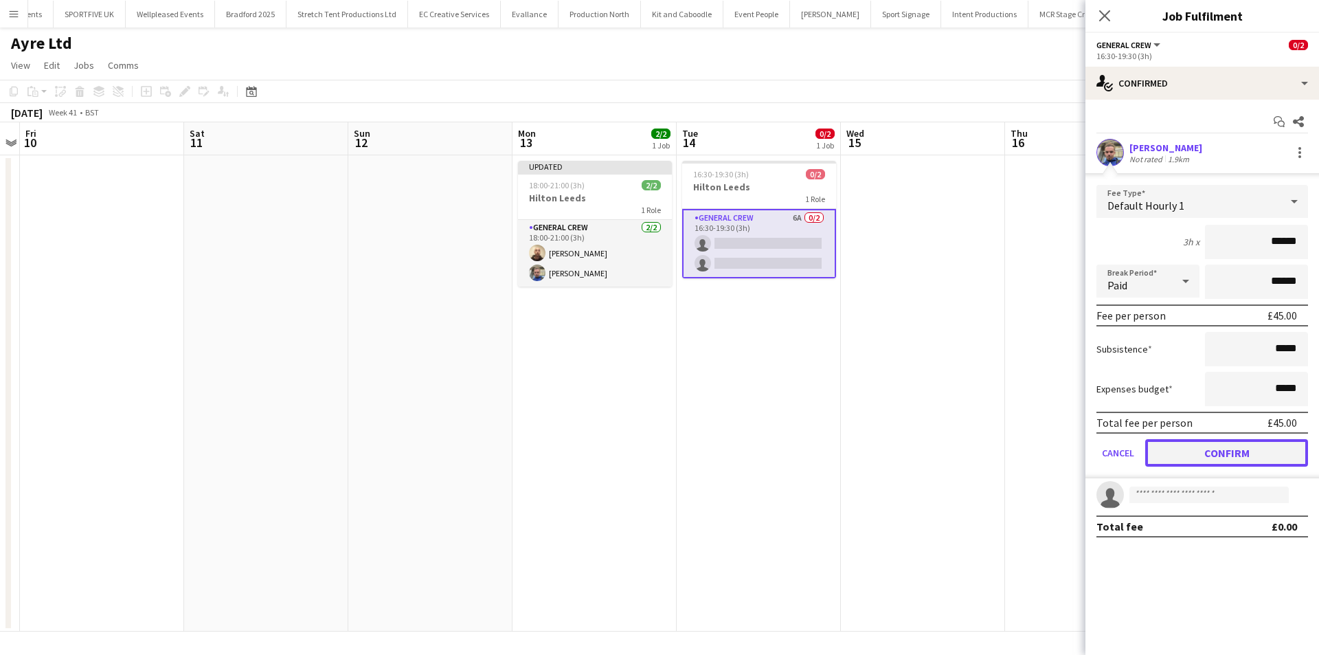
click at [1242, 451] on button "Confirm" at bounding box center [1226, 452] width 163 height 27
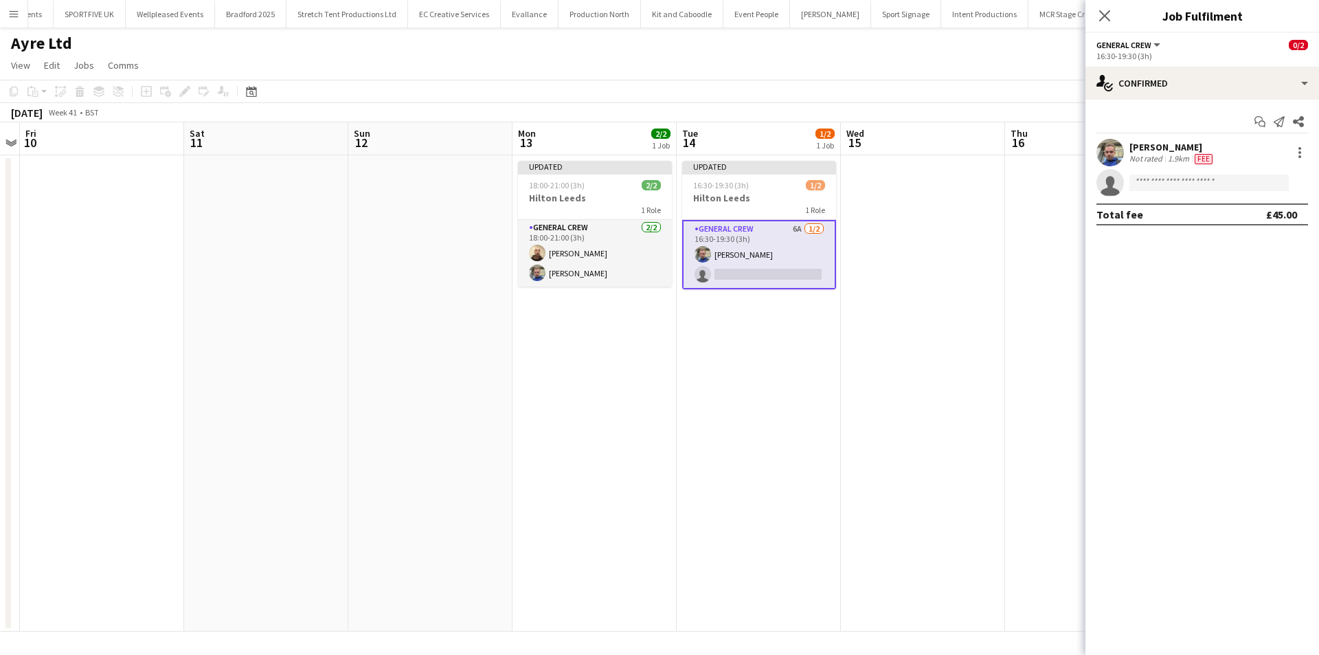
click at [764, 276] on app-card-role "General Crew 6A [DATE] 16:30-19:30 (3h) [PERSON_NAME] single-neutral-actions" at bounding box center [759, 254] width 154 height 69
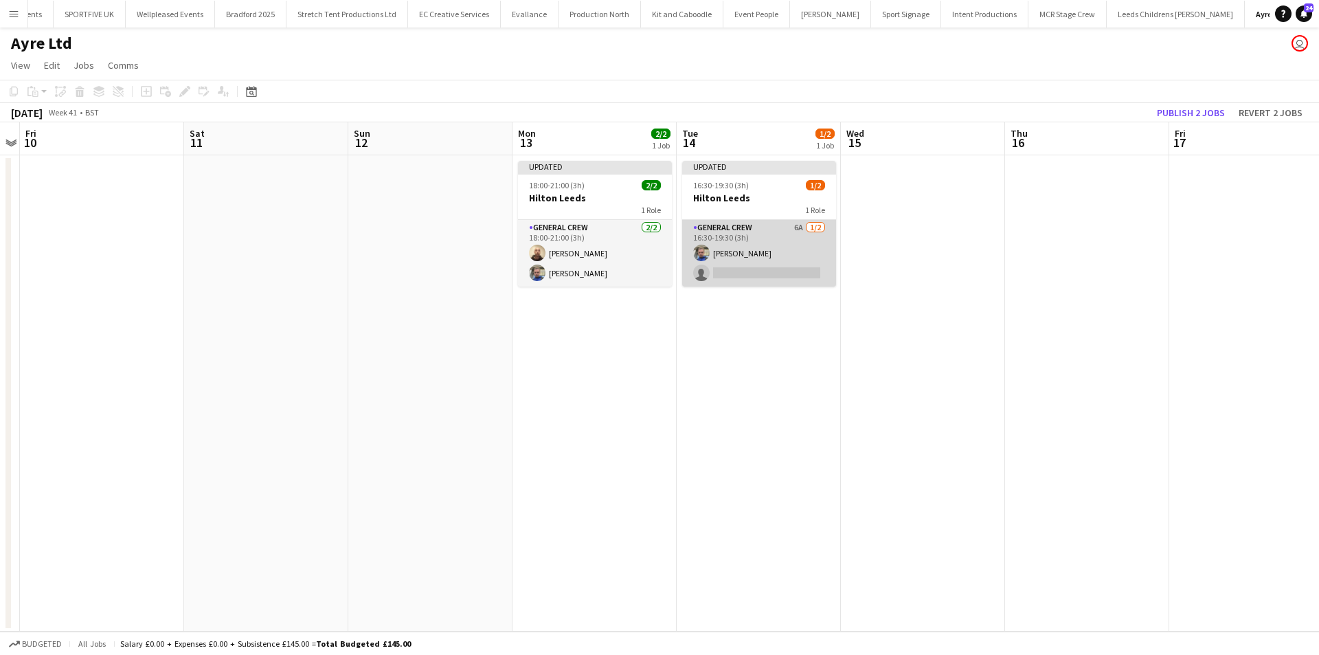
click at [738, 265] on app-card-role "General Crew 6A [DATE] 16:30-19:30 (3h) [PERSON_NAME] single-neutral-actions" at bounding box center [759, 253] width 154 height 67
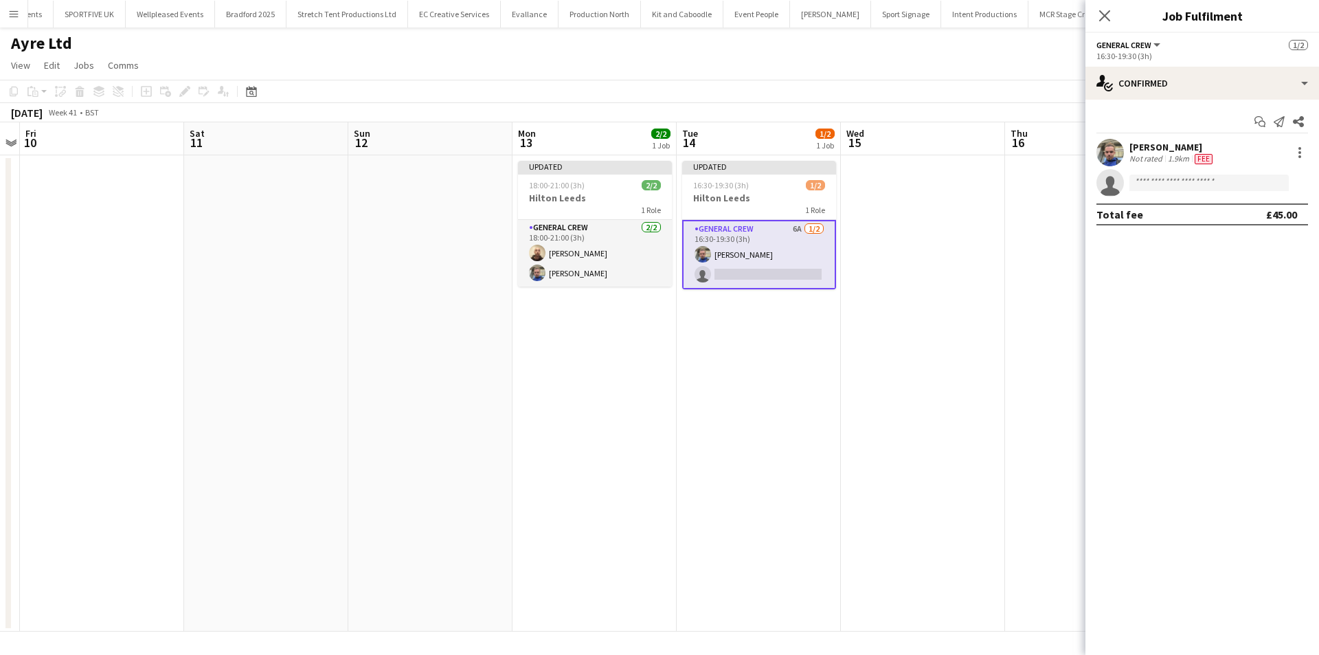
click at [1199, 102] on div "Start chat Send notification Share [PERSON_NAME] Not rated 1.9km Fee single-neu…" at bounding box center [1203, 168] width 234 height 137
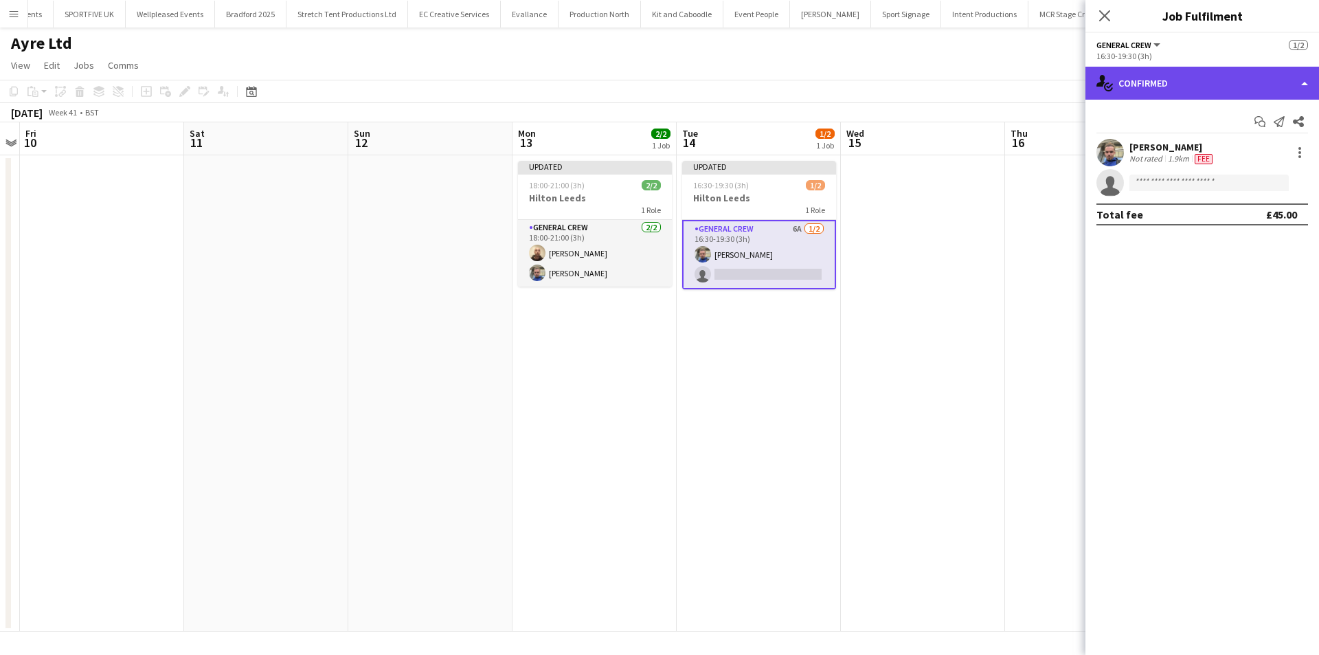
click at [1201, 98] on div "single-neutral-actions-check-2 Confirmed" at bounding box center [1203, 83] width 234 height 33
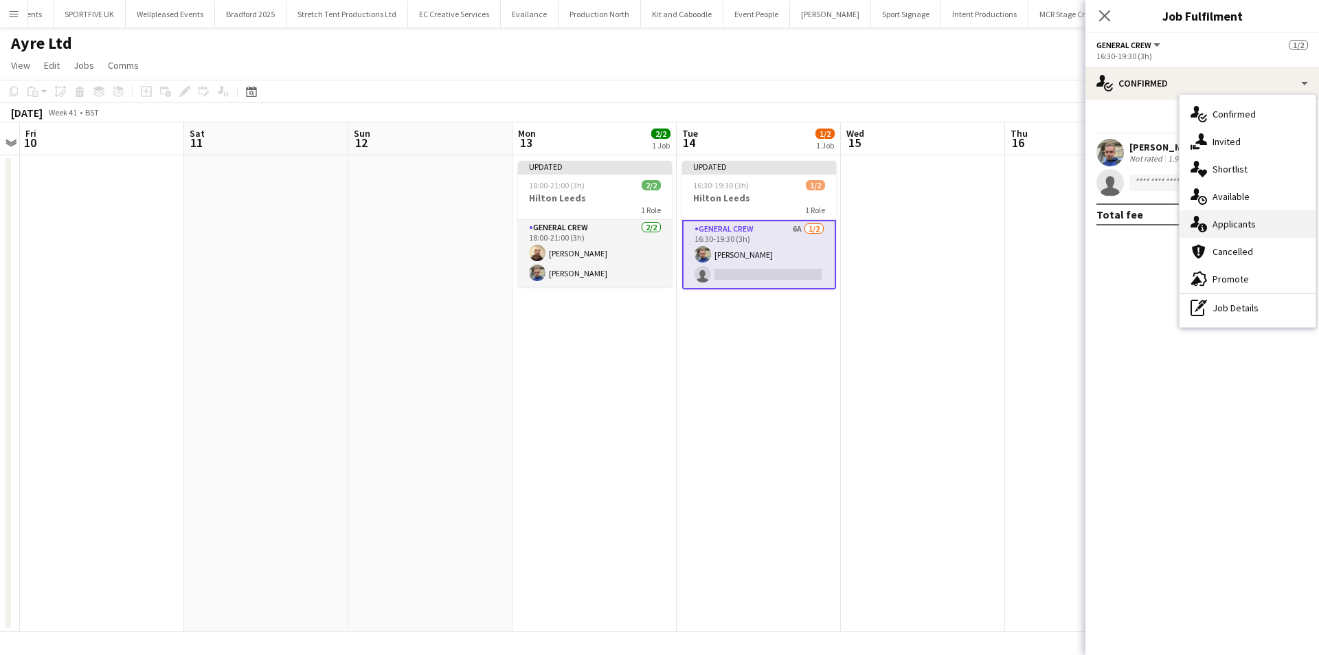
click at [1221, 219] on span "Applicants" at bounding box center [1234, 224] width 43 height 12
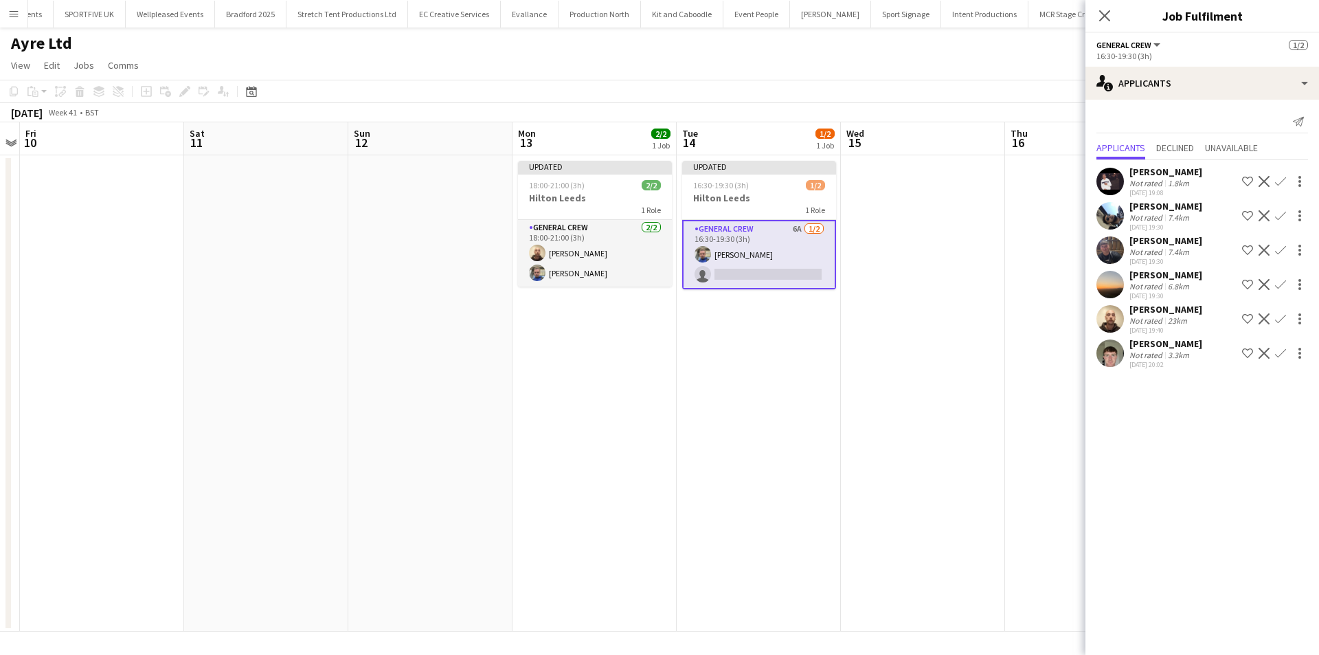
click at [1279, 319] on app-icon "Confirm" at bounding box center [1280, 318] width 11 height 11
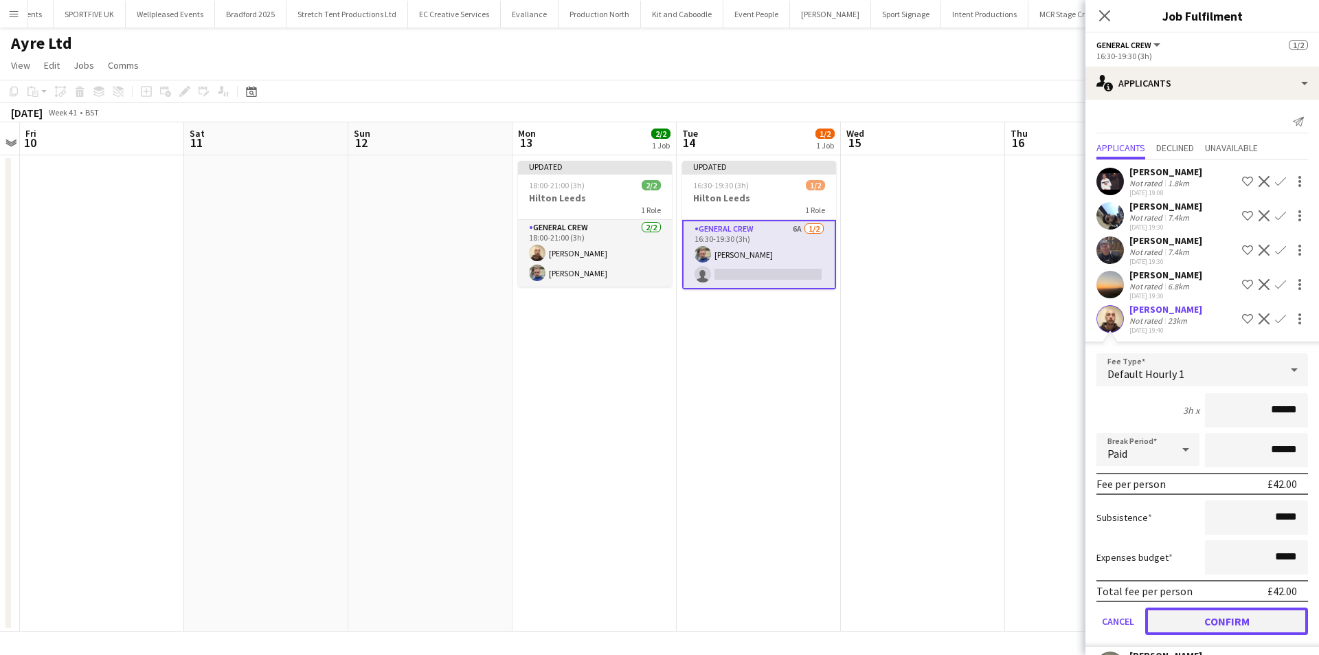
click at [1213, 631] on button "Confirm" at bounding box center [1226, 620] width 163 height 27
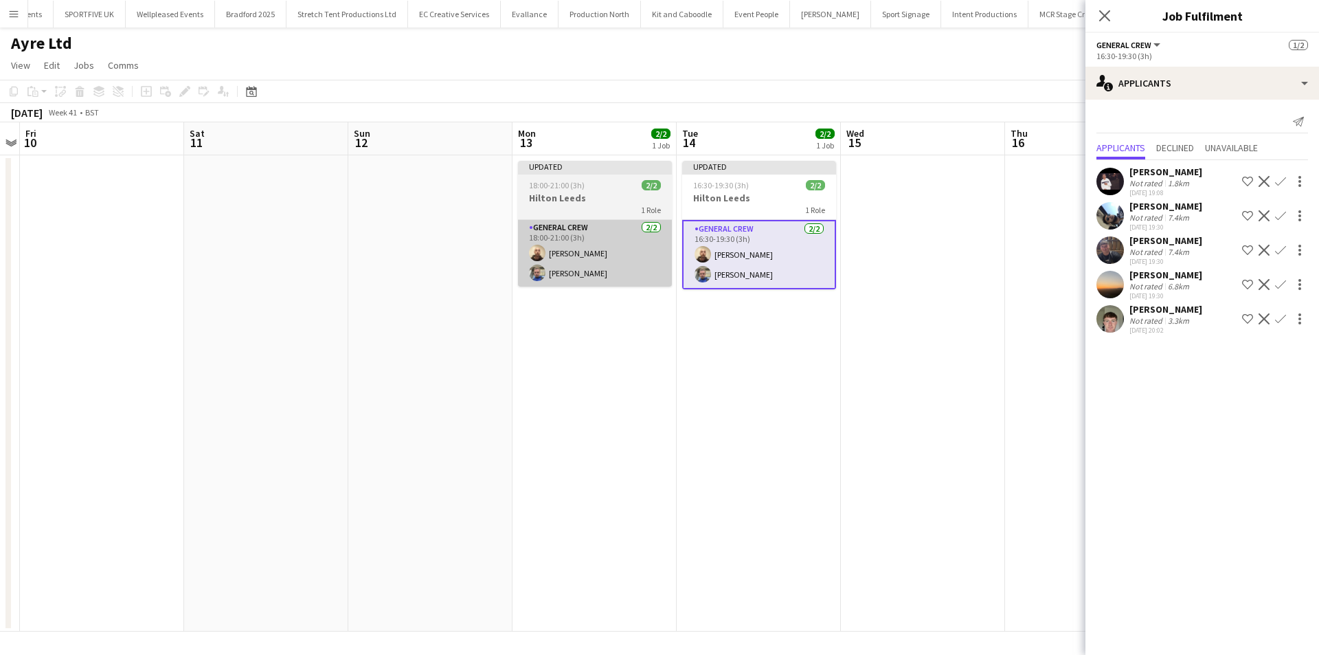
click at [592, 285] on app-card-role "General Crew [DATE] 18:00-21:00 (3h) [PERSON_NAME] [PERSON_NAME]" at bounding box center [595, 253] width 154 height 67
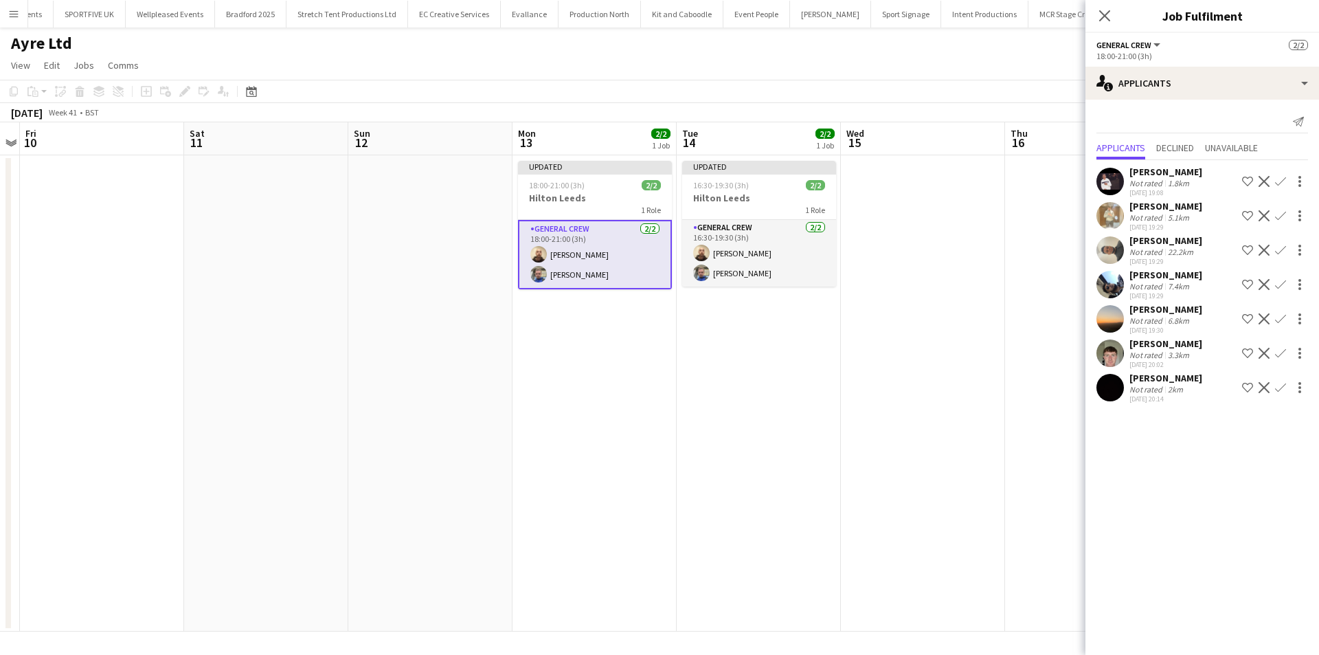
click at [592, 280] on app-card-role "General Crew [DATE] 18:00-21:00 (3h) [PERSON_NAME] [PERSON_NAME]" at bounding box center [595, 254] width 154 height 69
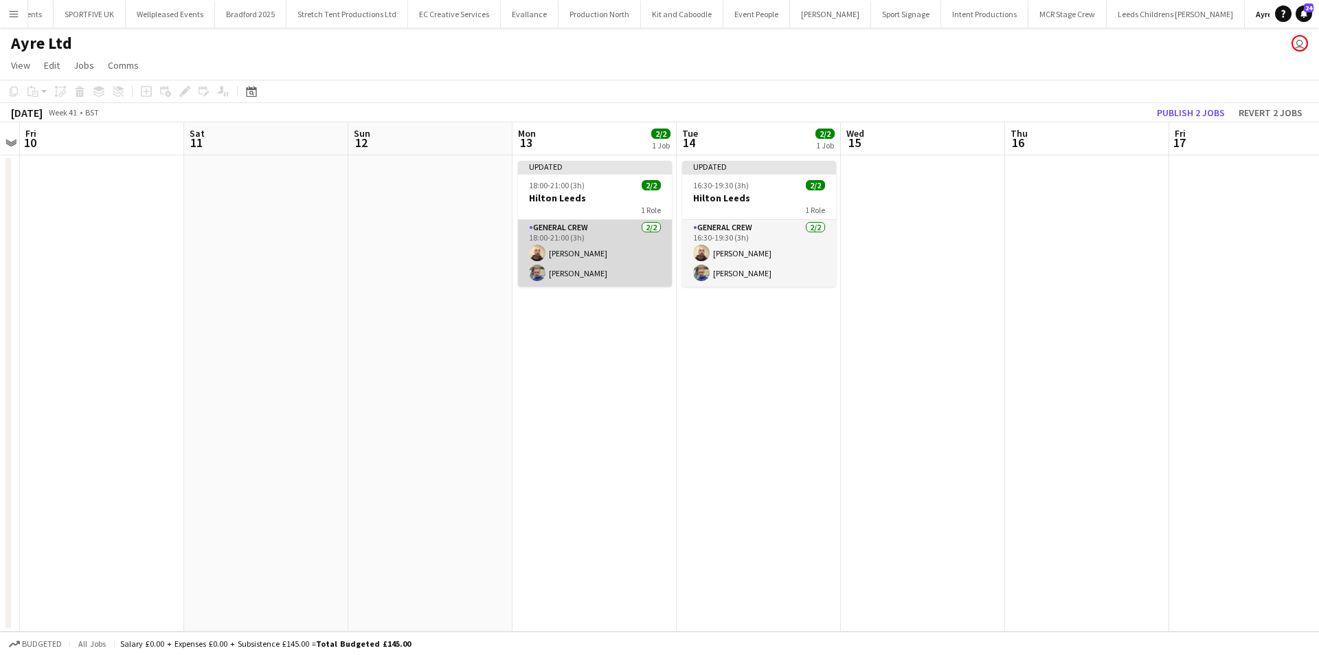
click at [595, 280] on app-card-role "General Crew [DATE] 18:00-21:00 (3h) [PERSON_NAME] [PERSON_NAME]" at bounding box center [595, 253] width 154 height 67
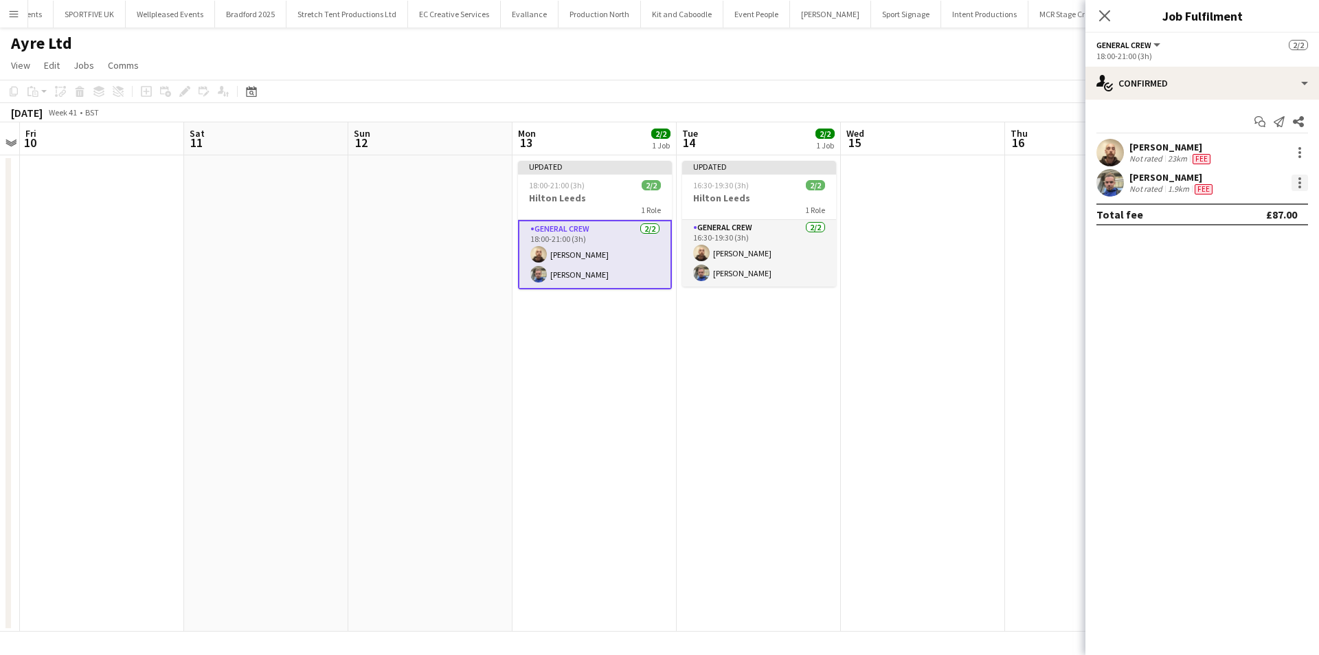
click at [1299, 190] on div at bounding box center [1300, 183] width 16 height 16
click at [1276, 325] on button "Remove" at bounding box center [1254, 340] width 107 height 33
click at [1217, 100] on div "Start chat Send notification Share [PERSON_NAME] Not rated 23km Fee single-neut…" at bounding box center [1203, 168] width 234 height 137
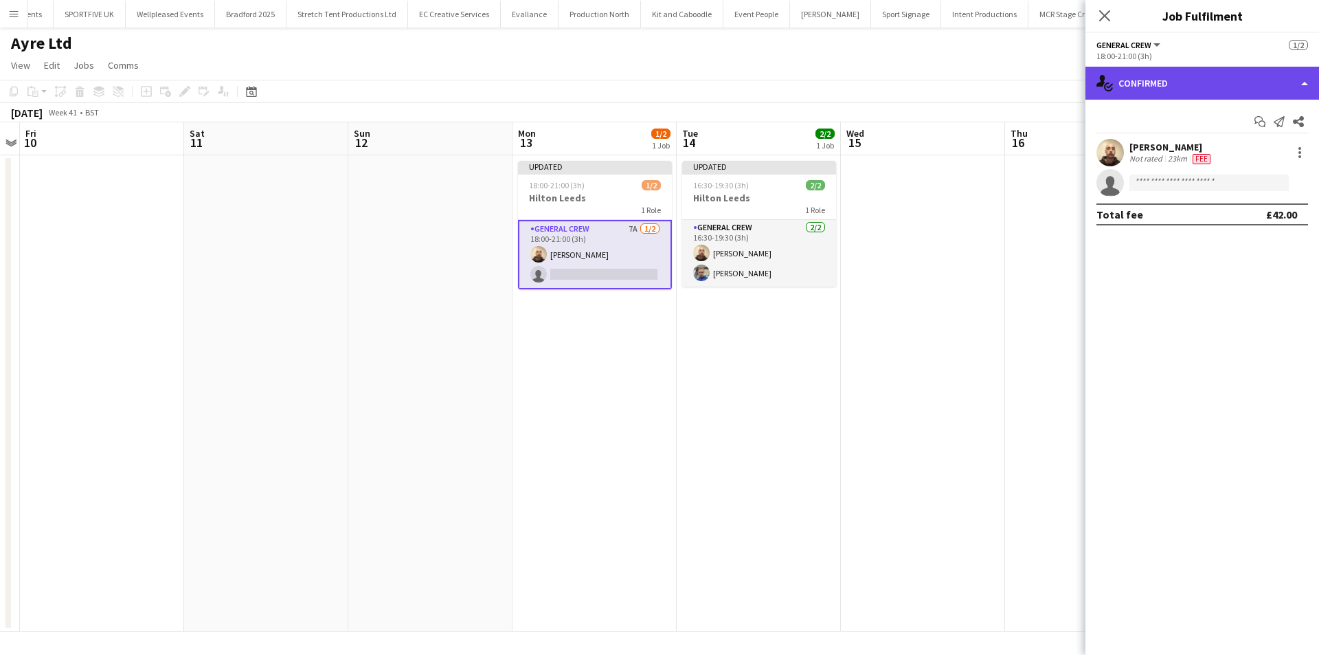
click at [1214, 96] on div "single-neutral-actions-check-2 Confirmed" at bounding box center [1203, 83] width 234 height 33
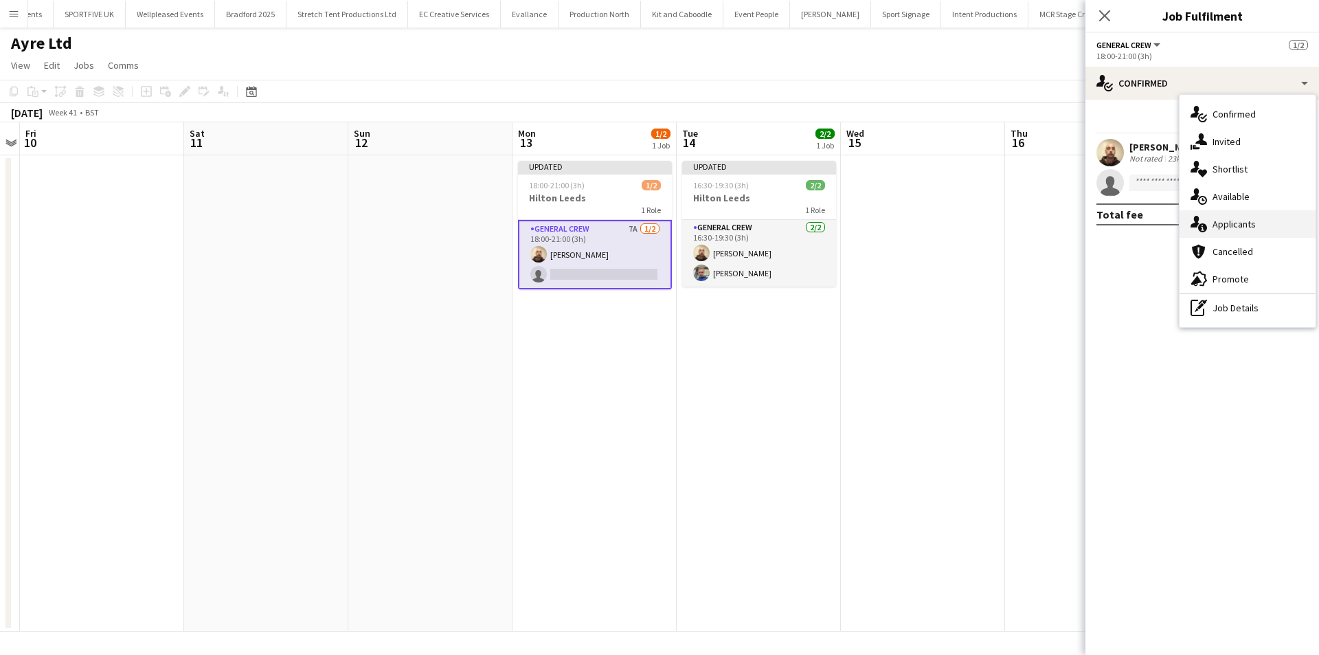
click at [1244, 221] on span "Applicants" at bounding box center [1234, 224] width 43 height 12
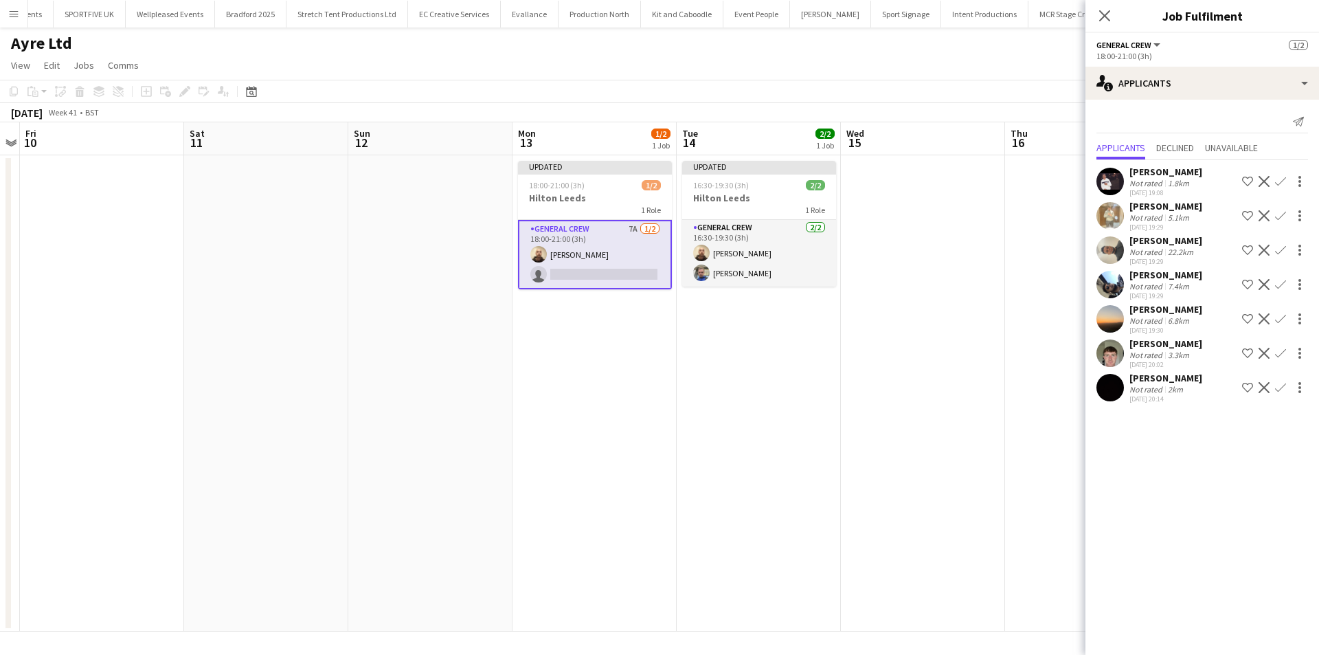
click at [1277, 281] on app-icon "Confirm" at bounding box center [1280, 284] width 11 height 11
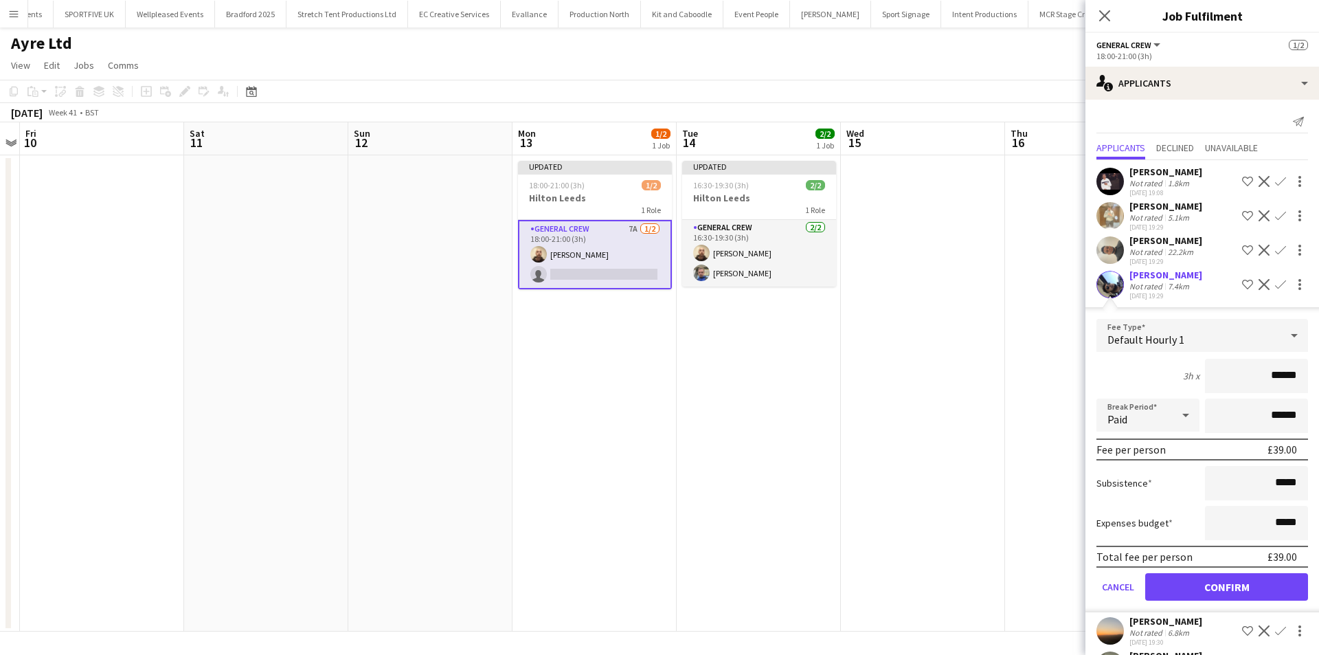
drag, startPoint x: 1241, startPoint y: 382, endPoint x: 1317, endPoint y: 368, distance: 77.5
click at [1317, 368] on mat-expansion-panel "users2 Applicants Send notification Applicants Declined Unavailable [PERSON_NAM…" at bounding box center [1203, 377] width 234 height 555
type input "***"
click at [1242, 587] on button "Confirm" at bounding box center [1226, 586] width 163 height 27
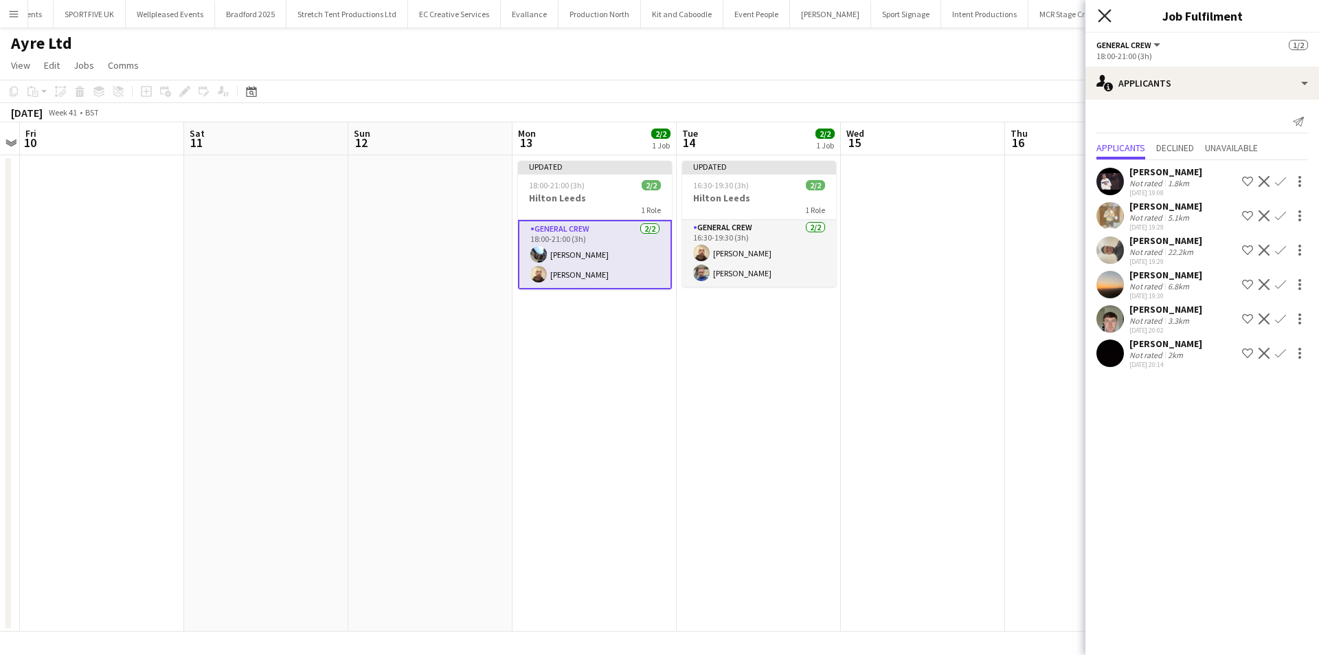
click at [1105, 13] on icon "Close pop-in" at bounding box center [1104, 15] width 13 height 13
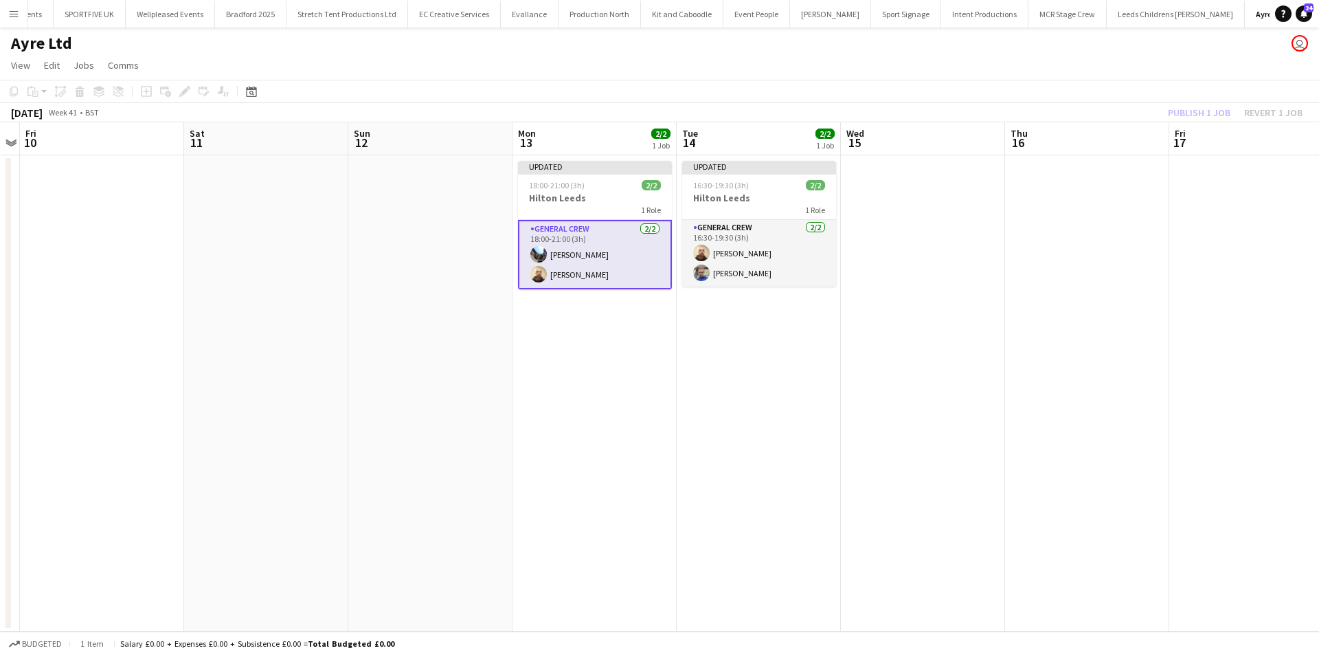
click at [1204, 120] on div "Publish 1 job Revert 1 job" at bounding box center [1236, 113] width 168 height 18
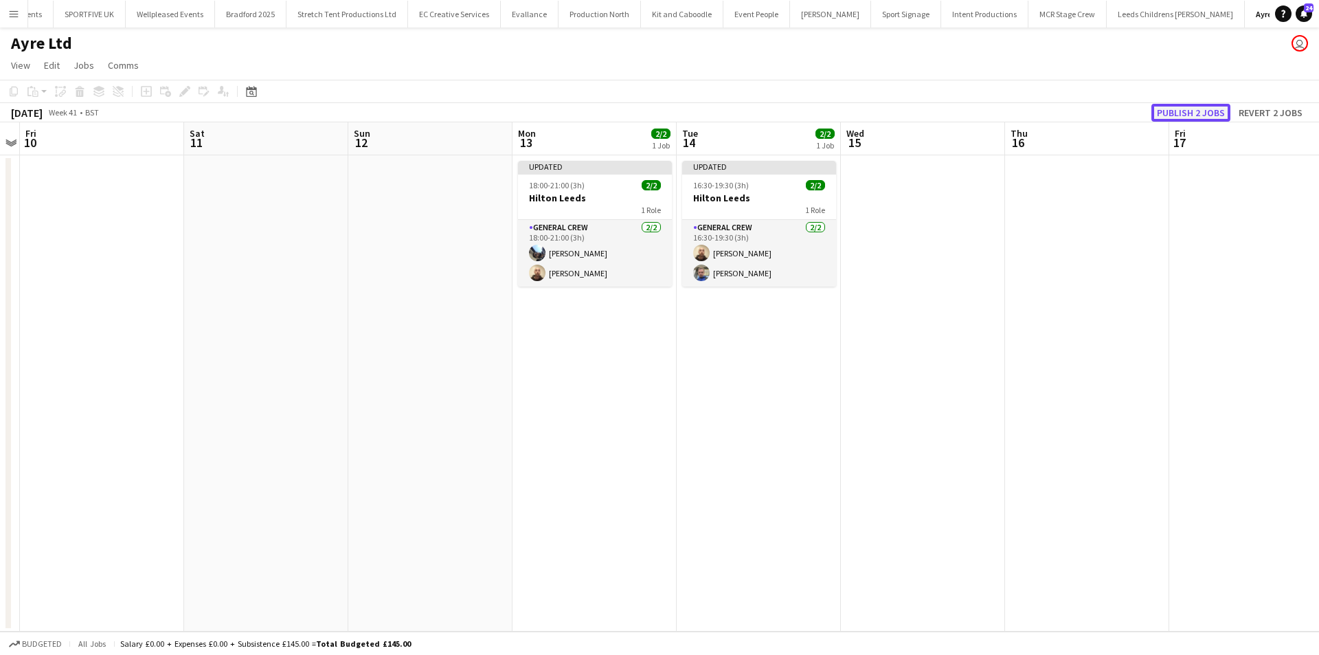
click at [1204, 116] on button "Publish 2 jobs" at bounding box center [1191, 113] width 79 height 18
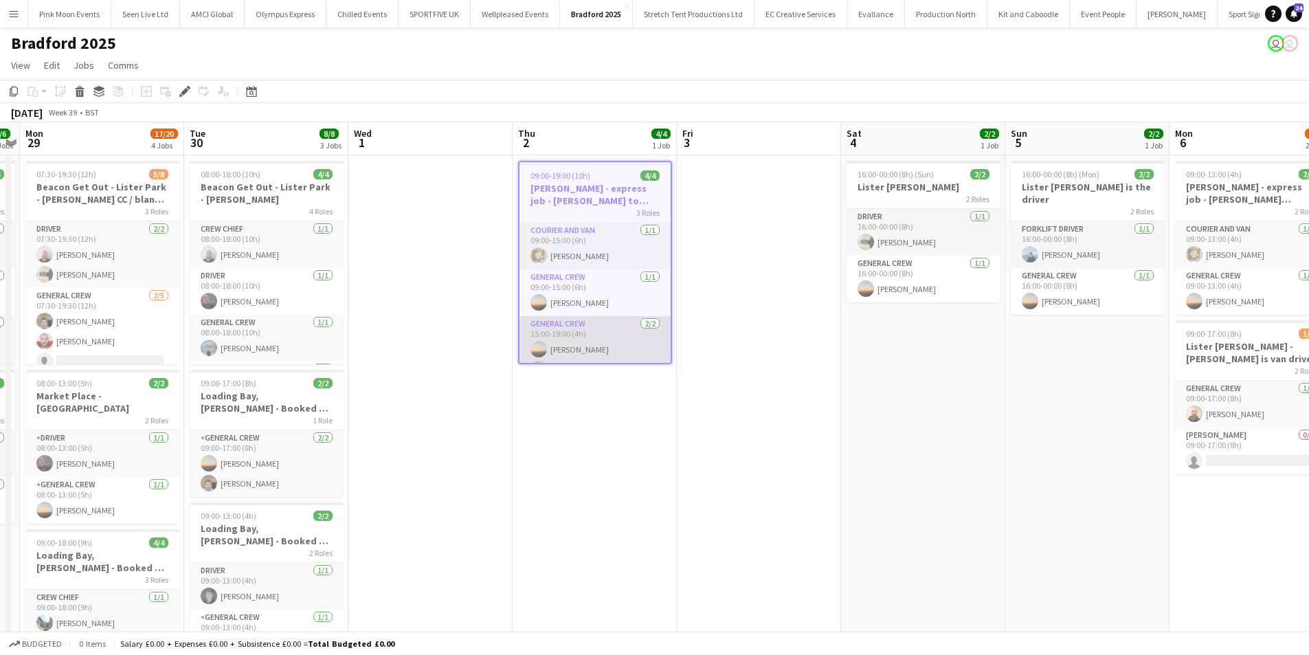
scroll to position [20, 0]
click at [24, 9] on button "Menu" at bounding box center [13, 13] width 27 height 27
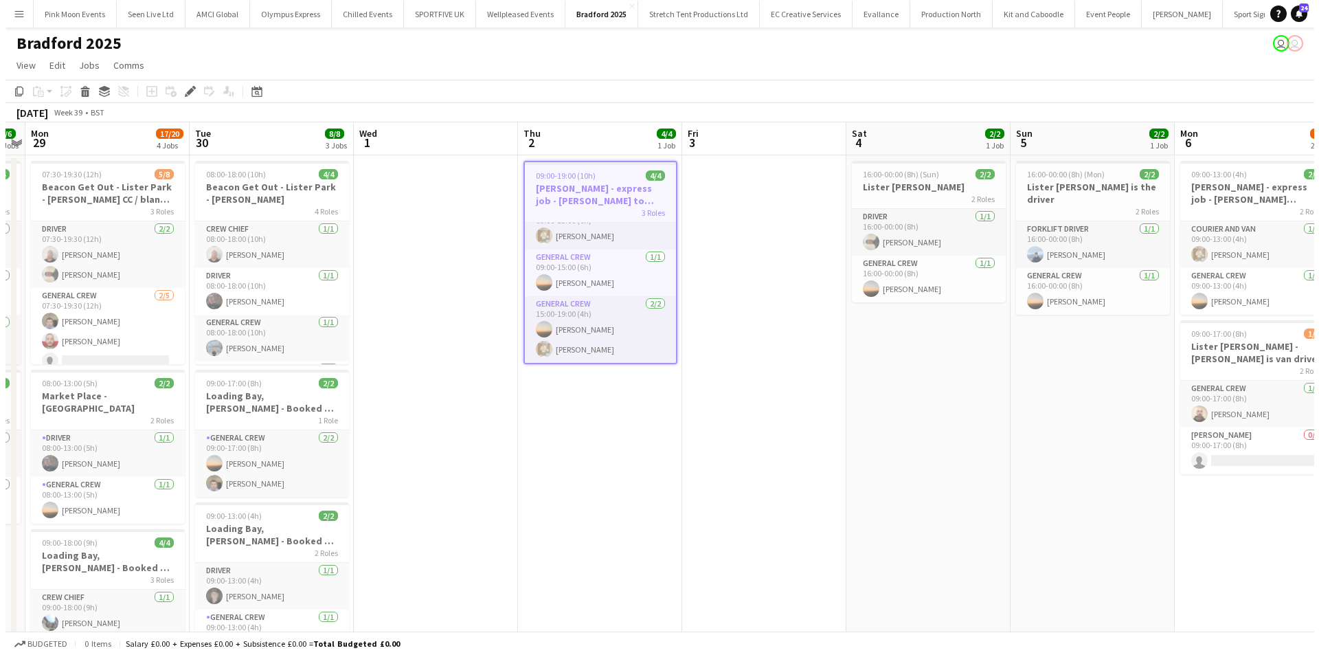
scroll to position [17, 0]
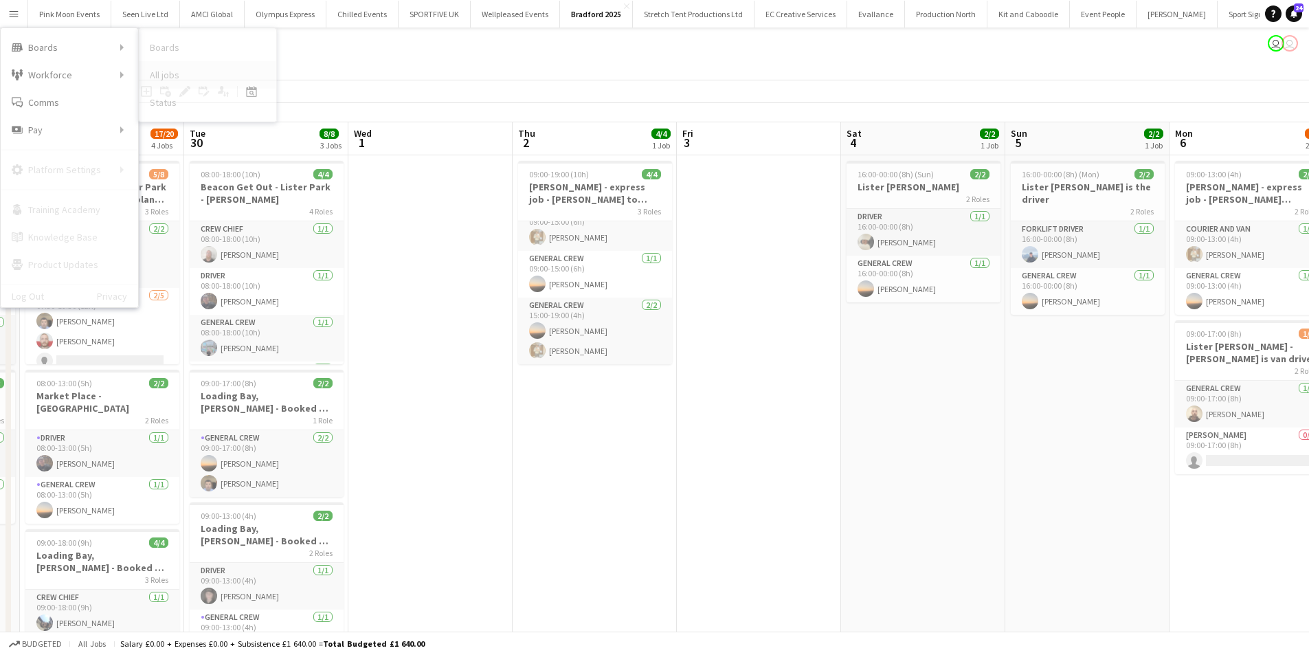
click at [201, 77] on link "All jobs" at bounding box center [207, 74] width 137 height 27
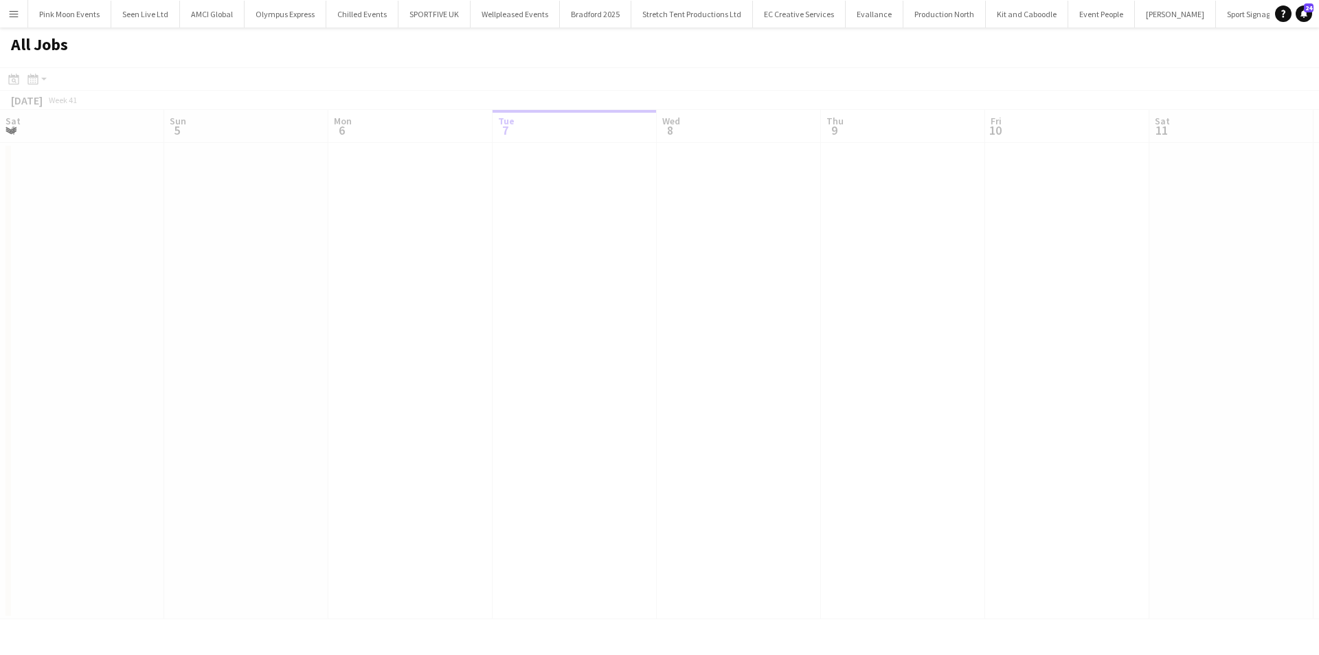
scroll to position [0, 328]
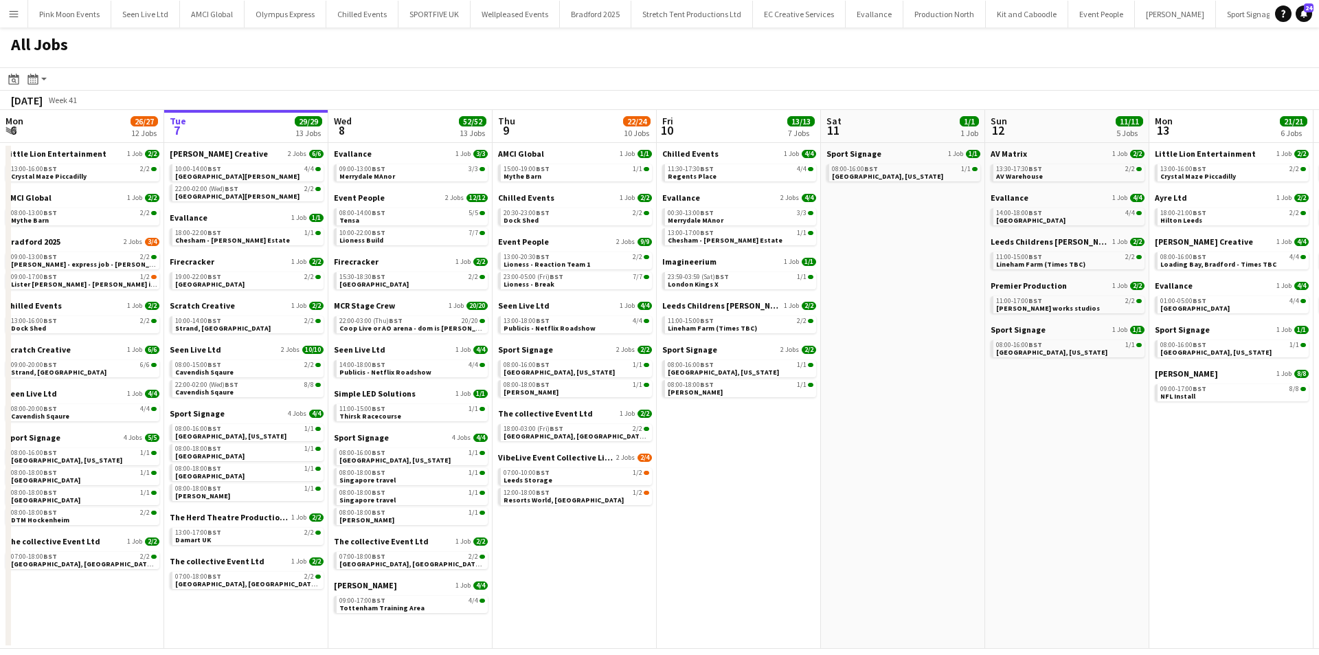
click at [868, 532] on app-date-cell "Sport Signage 1 Job [DATE] 08:00-16:00 BST 1/1 [GEOGRAPHIC_DATA], [US_STATE]" at bounding box center [903, 396] width 164 height 506
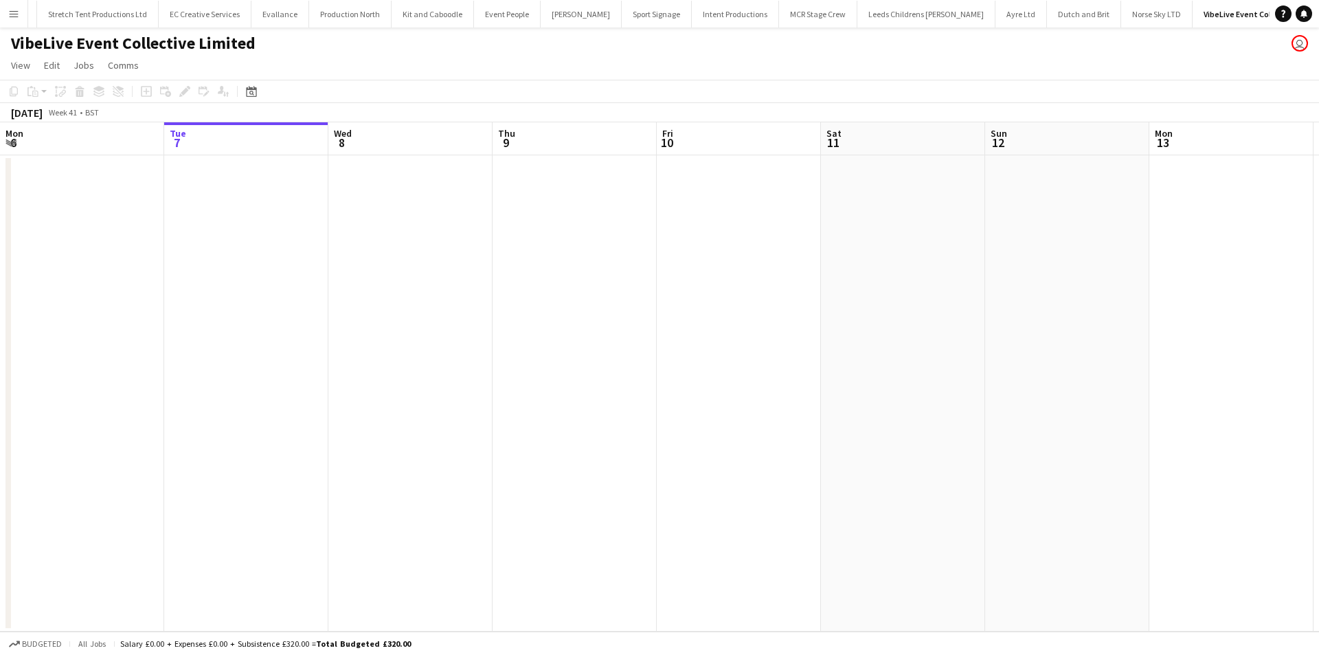
scroll to position [0, 627]
click at [520, 234] on app-date-cell at bounding box center [575, 393] width 164 height 476
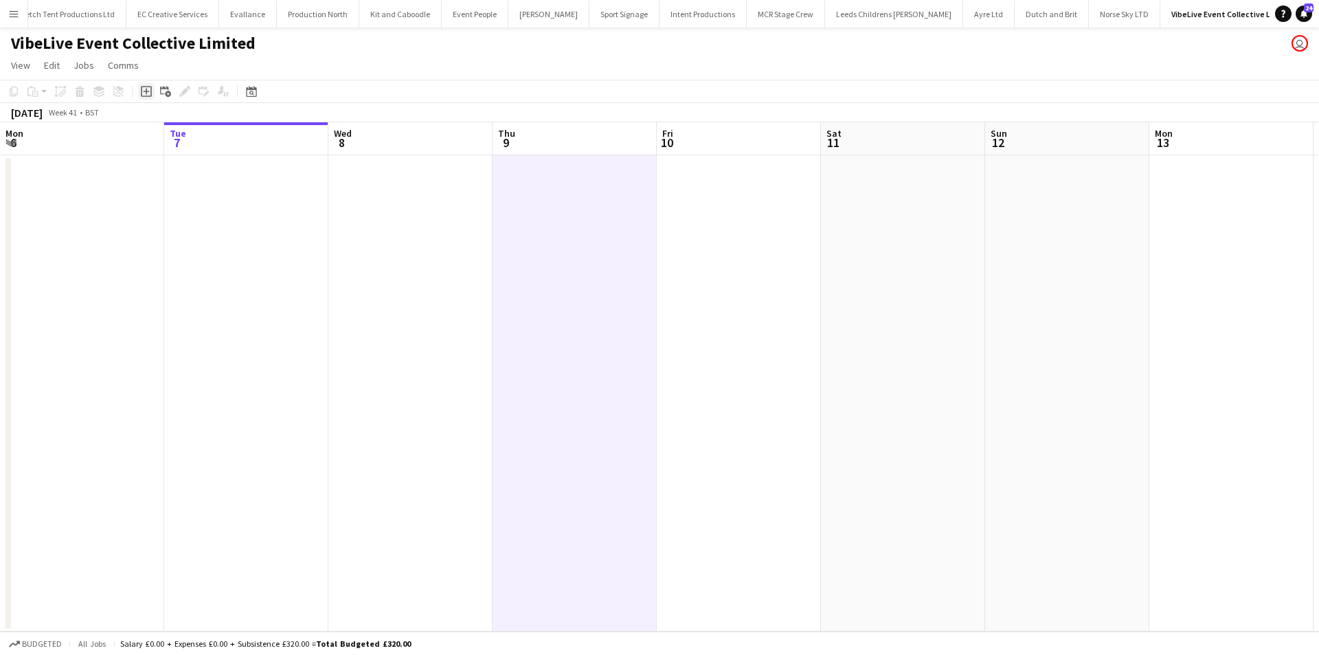
click at [146, 97] on icon at bounding box center [146, 91] width 11 height 11
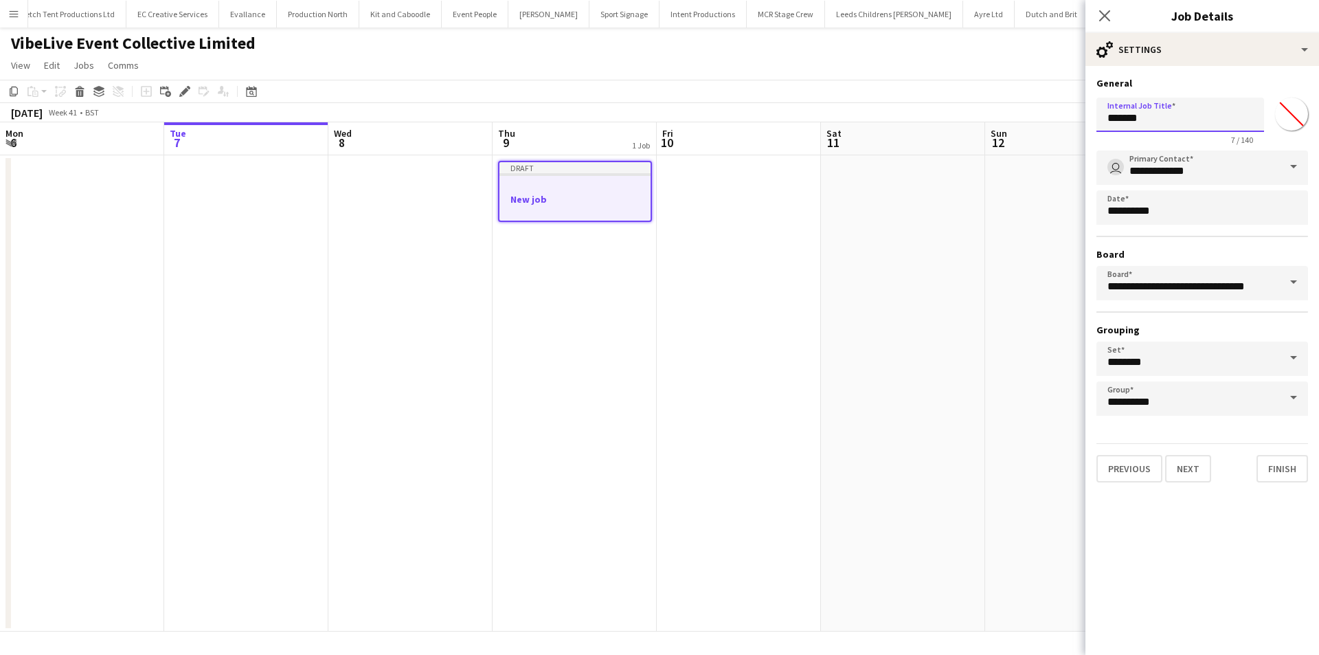
drag, startPoint x: 1159, startPoint y: 115, endPoint x: 1060, endPoint y: 120, distance: 99.1
click at [1060, 120] on body "Menu Boards Boards Boards All jobs Status Workforce Workforce My Workforce Recr…" at bounding box center [659, 327] width 1319 height 655
type input "**********"
click at [1182, 458] on button "Next" at bounding box center [1188, 468] width 46 height 27
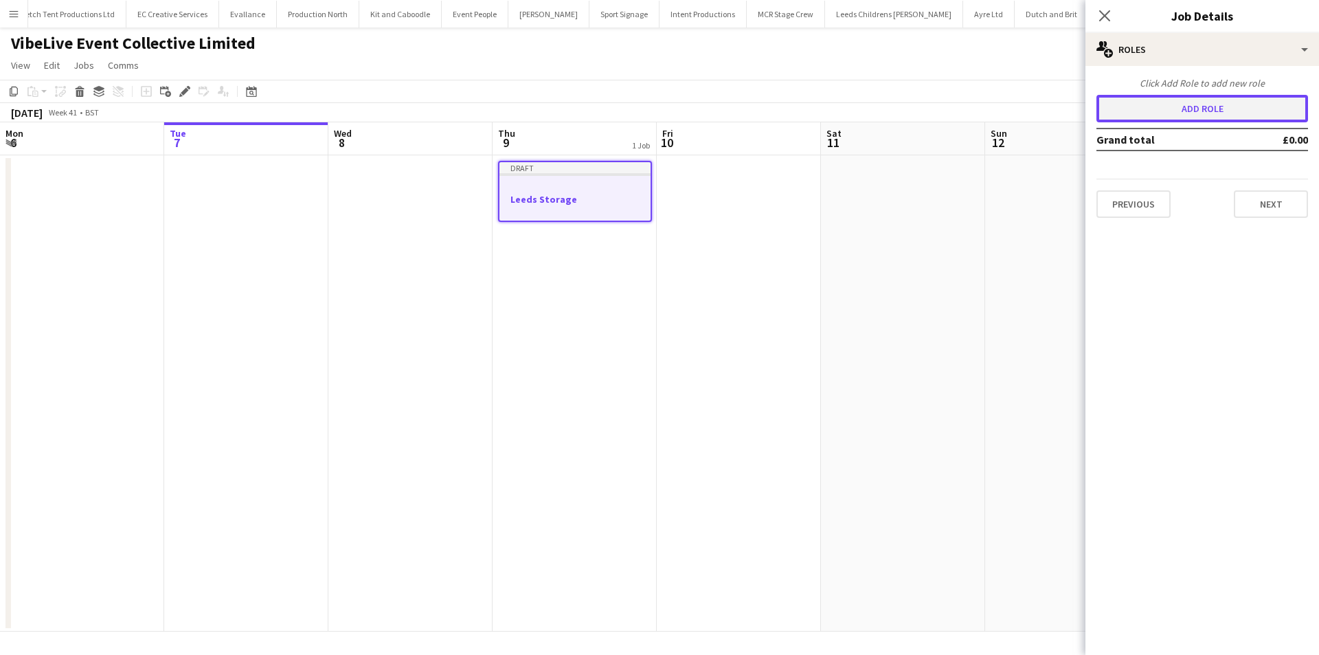
click at [1141, 119] on button "Add role" at bounding box center [1203, 108] width 212 height 27
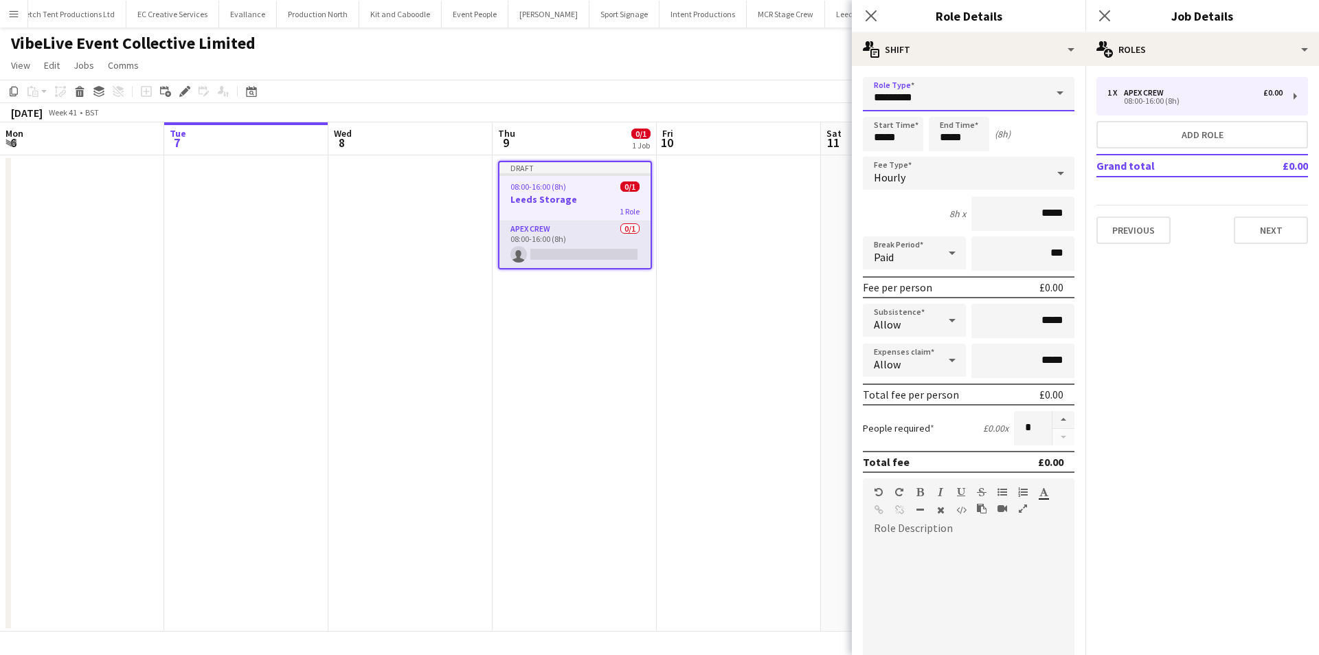
click at [957, 95] on input "*********" at bounding box center [969, 94] width 212 height 34
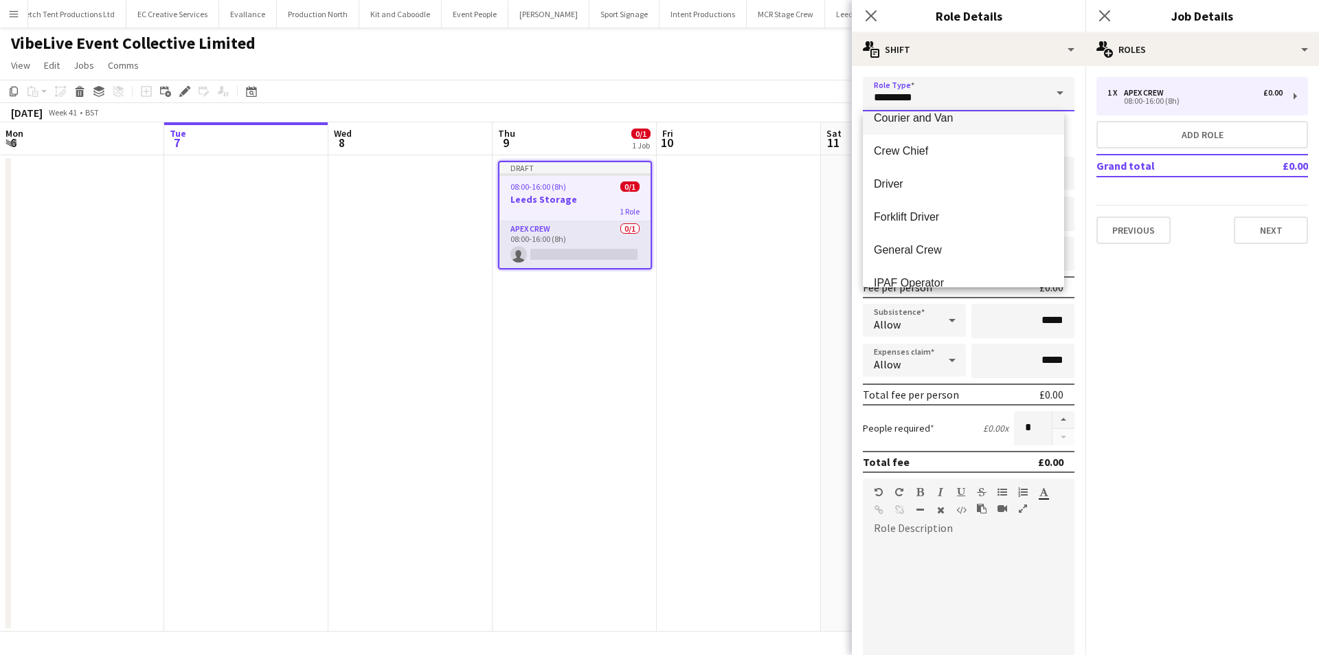
scroll to position [137, 0]
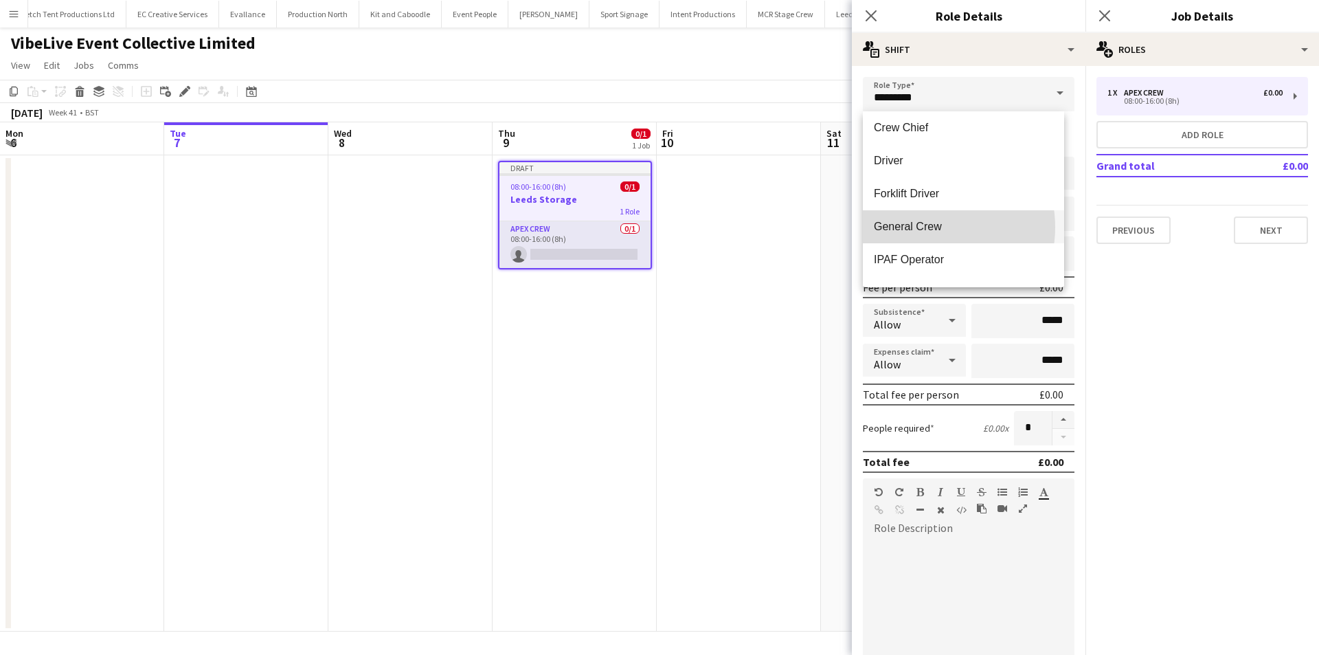
click at [923, 227] on span "General Crew" at bounding box center [963, 226] width 179 height 13
type input "**********"
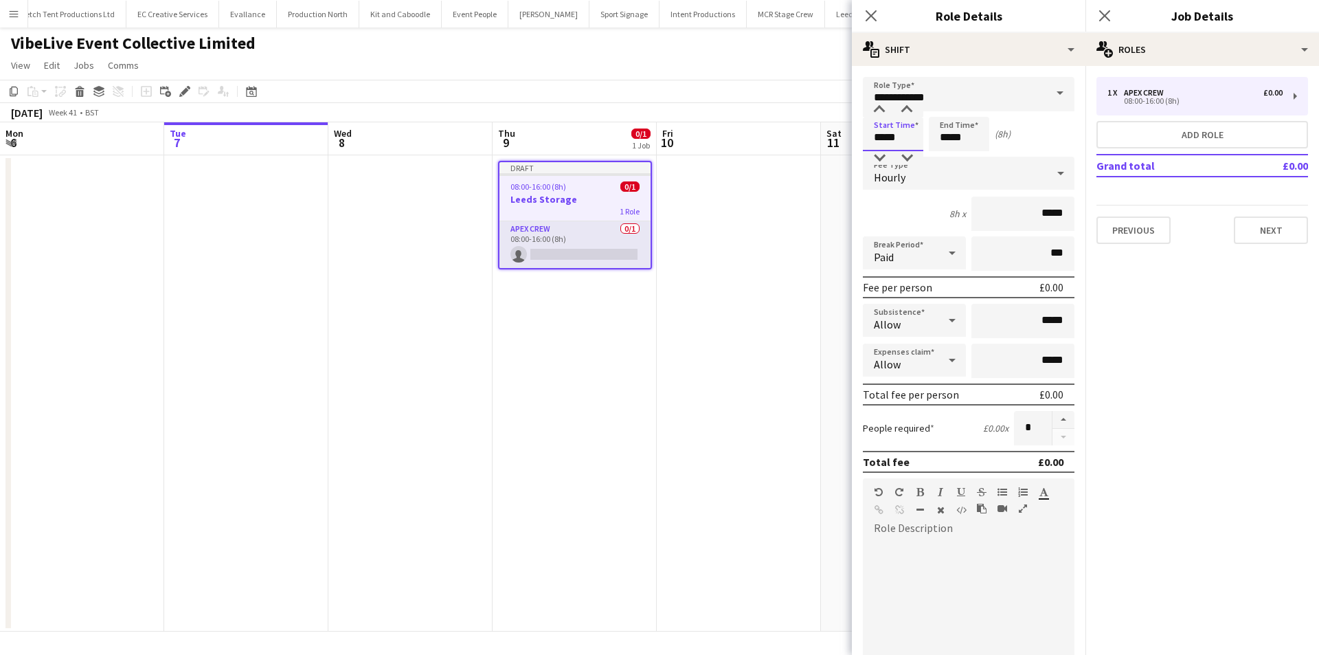
click at [899, 142] on input "*****" at bounding box center [893, 134] width 60 height 34
click at [881, 148] on input "*****" at bounding box center [893, 134] width 60 height 34
type input "*****"
click at [879, 153] on div at bounding box center [879, 158] width 27 height 14
click at [954, 140] on input "*****" at bounding box center [959, 134] width 60 height 34
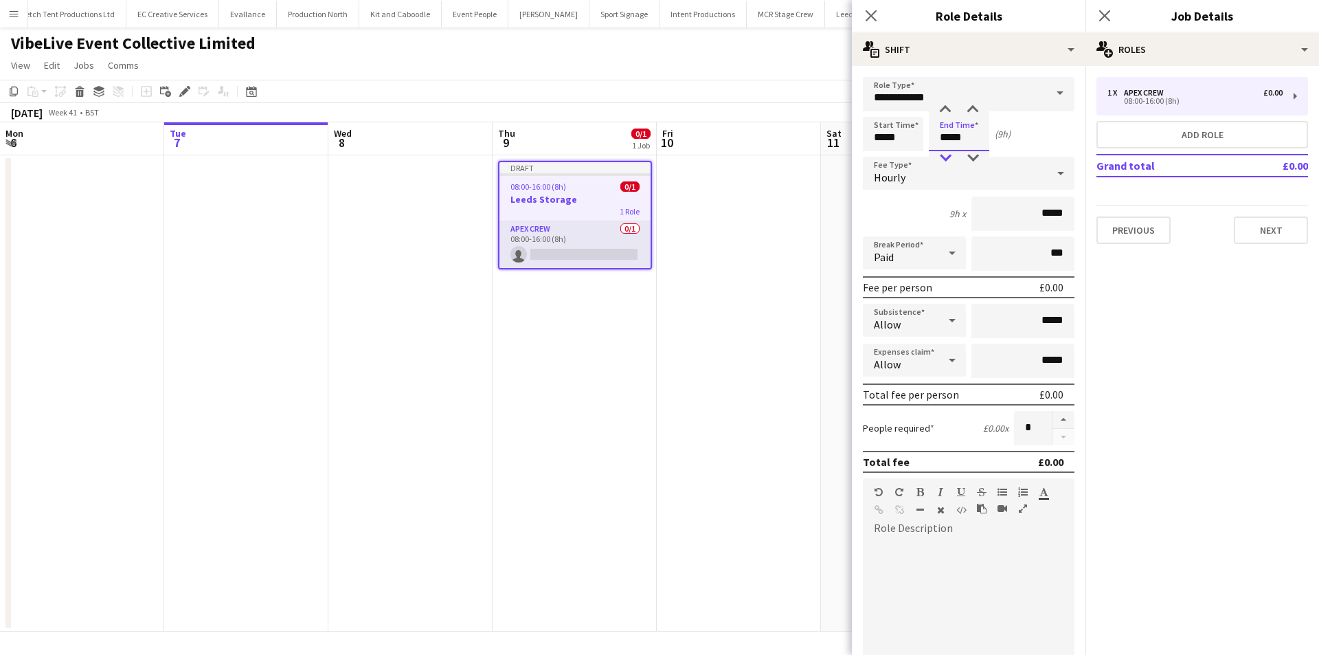
click at [945, 161] on div at bounding box center [945, 158] width 27 height 14
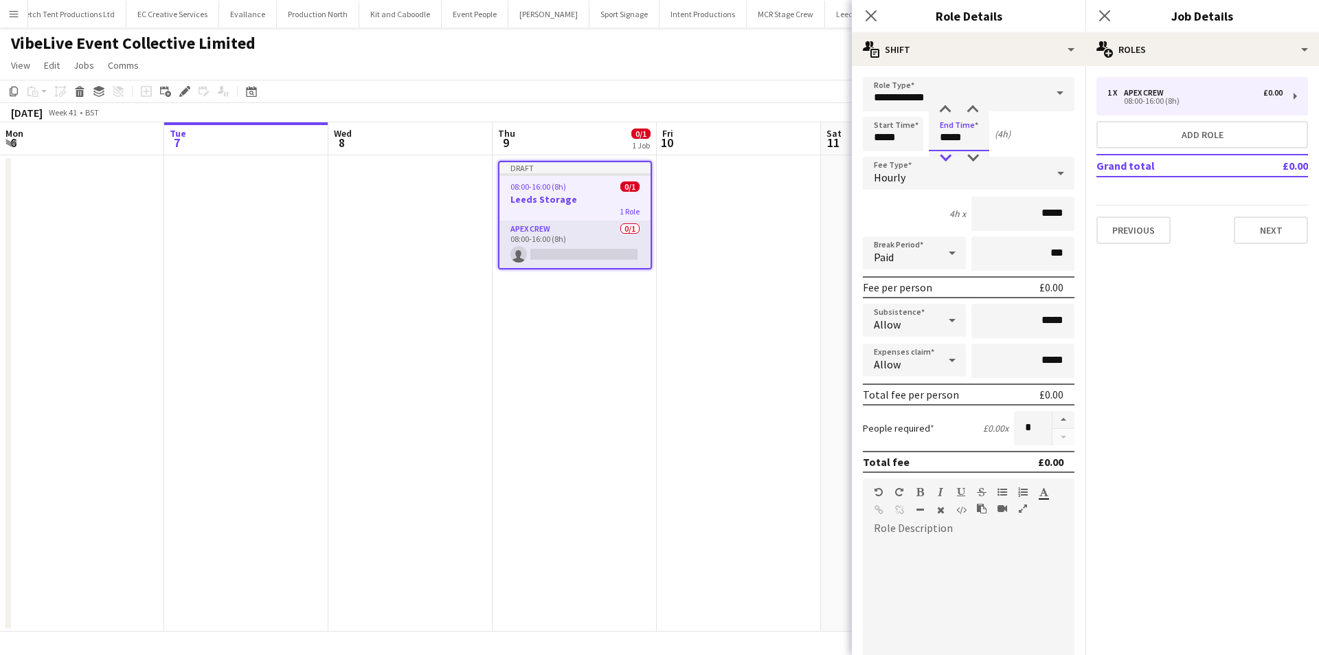
type input "*****"
click at [945, 161] on div at bounding box center [945, 158] width 27 height 14
click at [1055, 423] on button "button" at bounding box center [1064, 420] width 22 height 18
type input "*"
click at [876, 16] on icon "Close pop-in" at bounding box center [870, 15] width 13 height 13
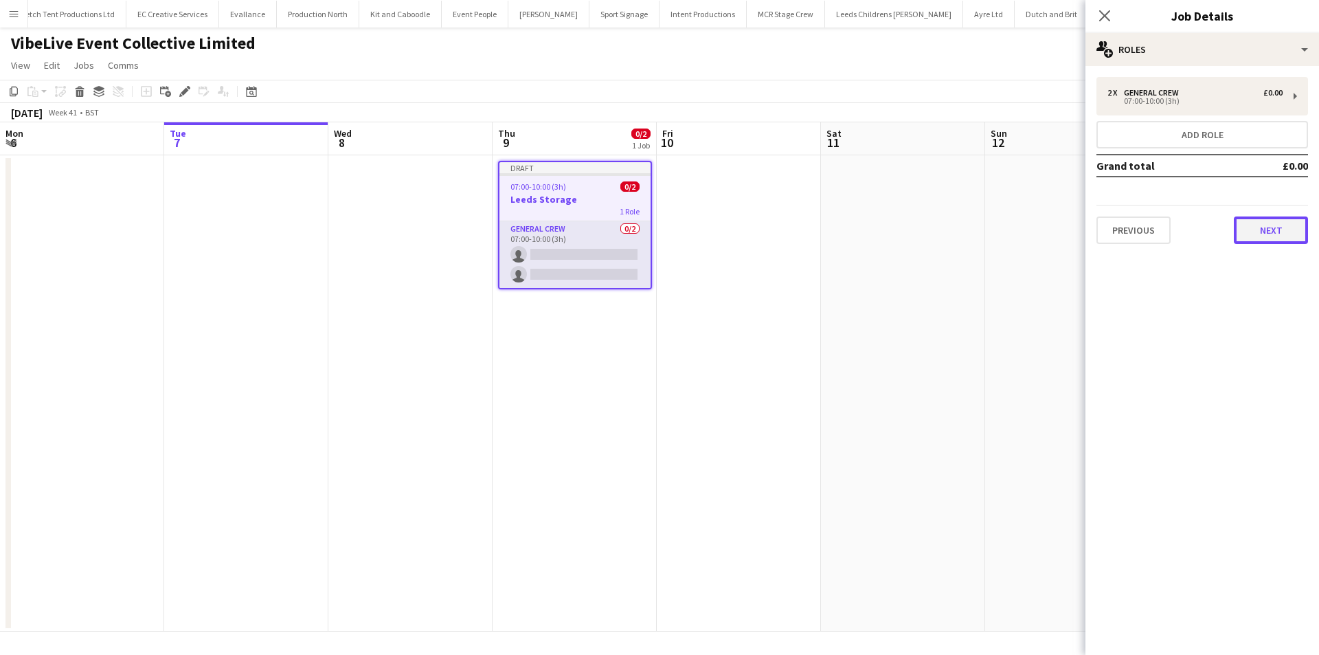
click at [1252, 223] on button "Next" at bounding box center [1271, 229] width 74 height 27
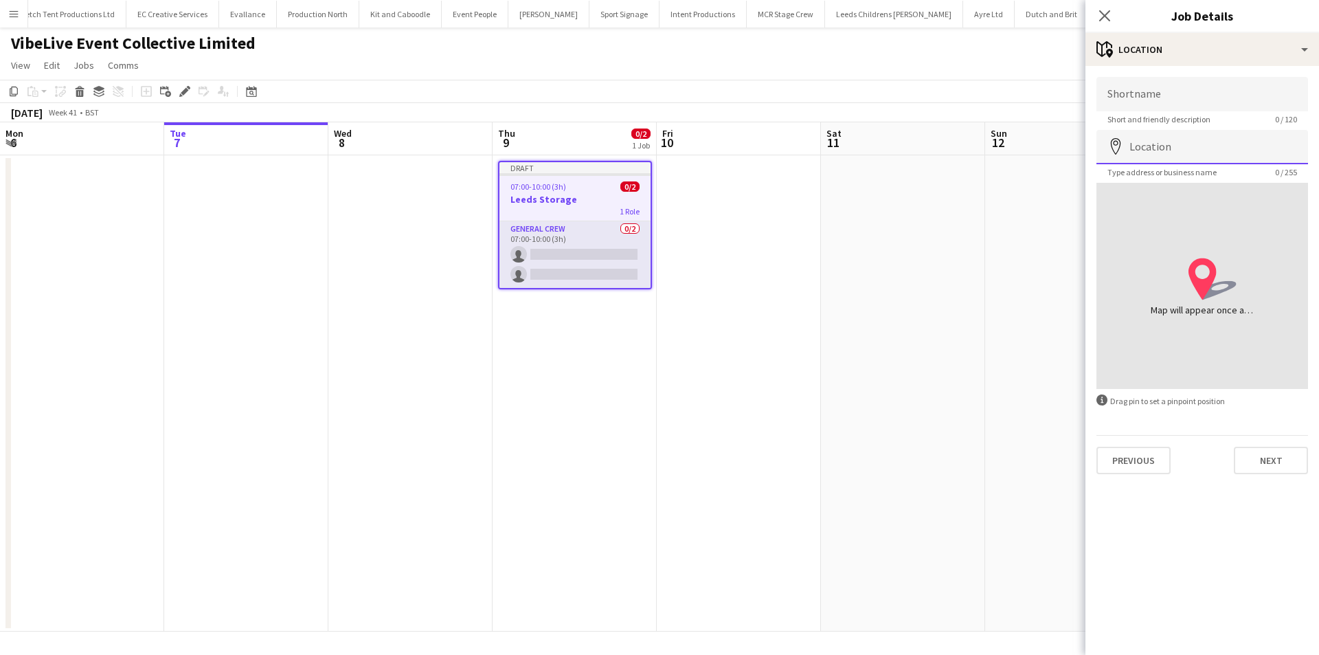
click at [1163, 147] on input "Location" at bounding box center [1203, 147] width 212 height 34
drag, startPoint x: 1234, startPoint y: 149, endPoint x: 1151, endPoint y: 155, distance: 83.3
click at [1151, 155] on input "**********" at bounding box center [1203, 147] width 212 height 34
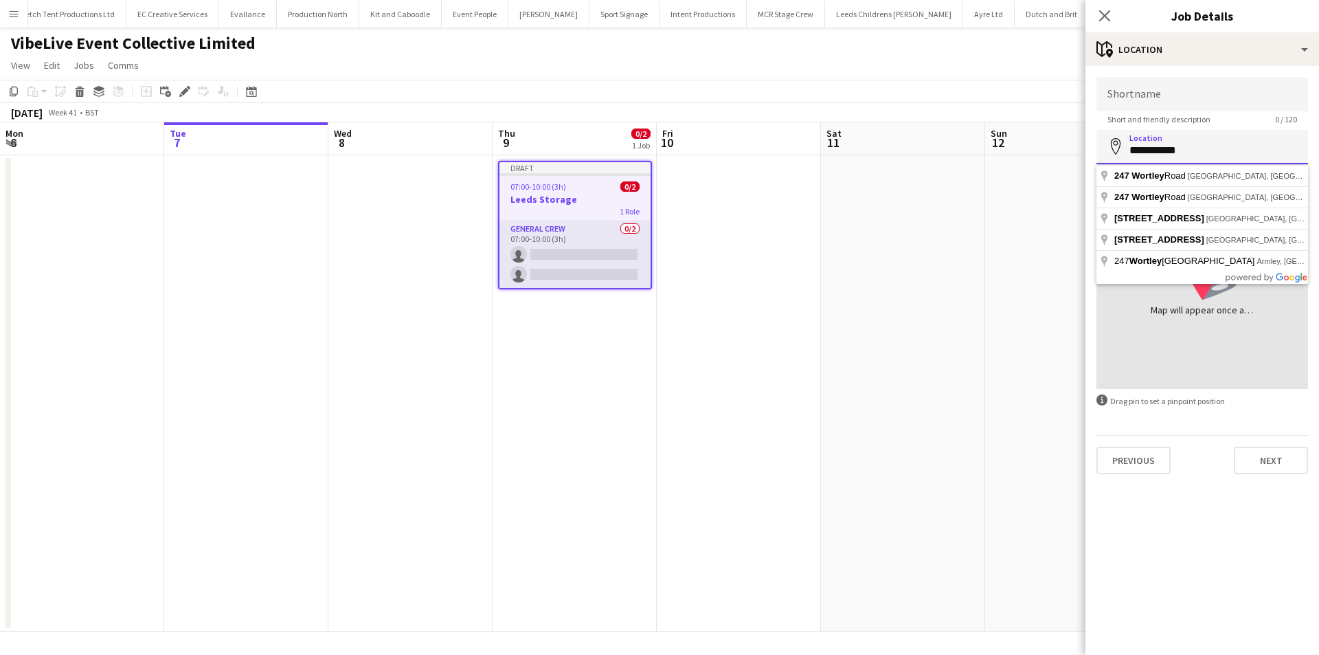
drag, startPoint x: 1207, startPoint y: 152, endPoint x: 1067, endPoint y: 176, distance: 142.2
click at [1067, 176] on body "Menu Boards Boards Boards All jobs Status Workforce Workforce My Workforce Recr…" at bounding box center [659, 327] width 1319 height 655
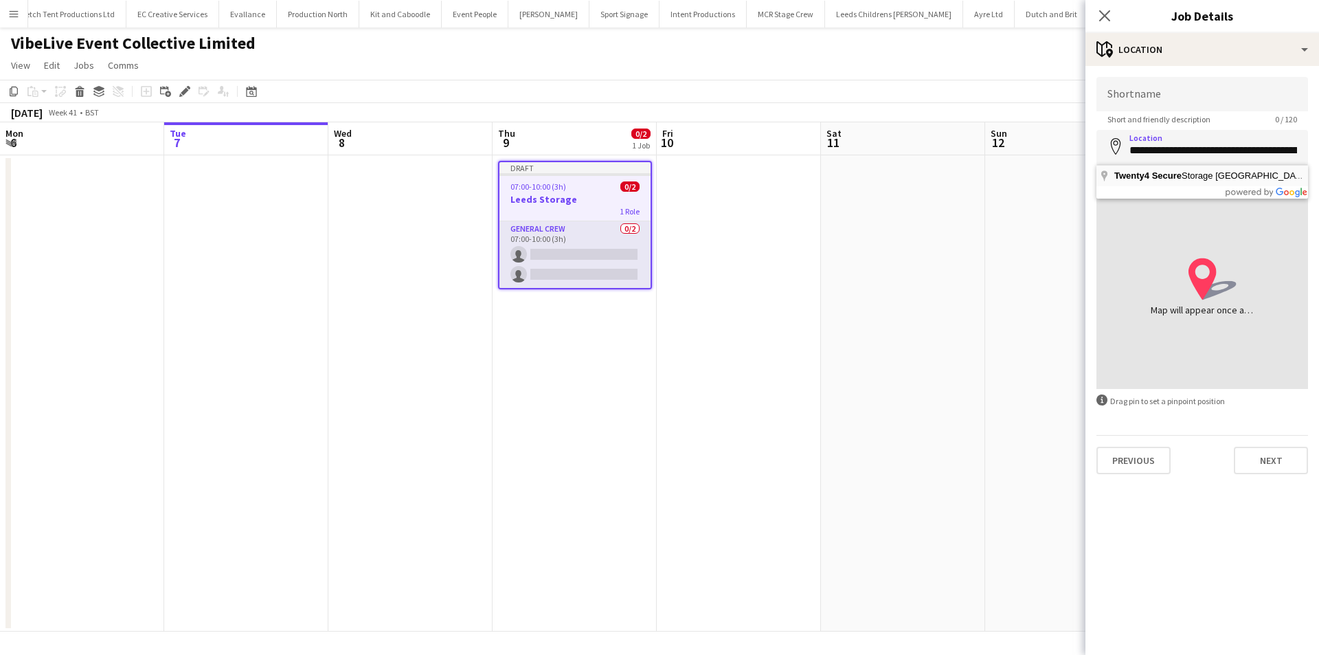
type input "**********"
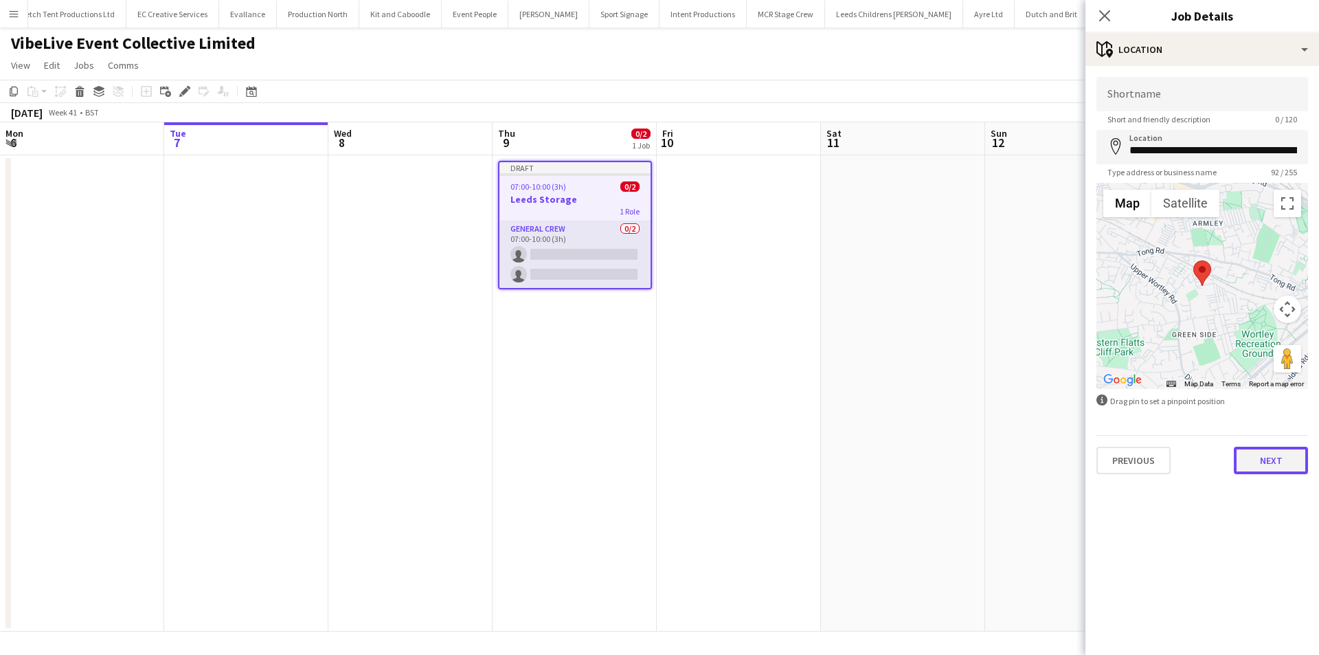
click at [1268, 466] on button "Next" at bounding box center [1271, 460] width 74 height 27
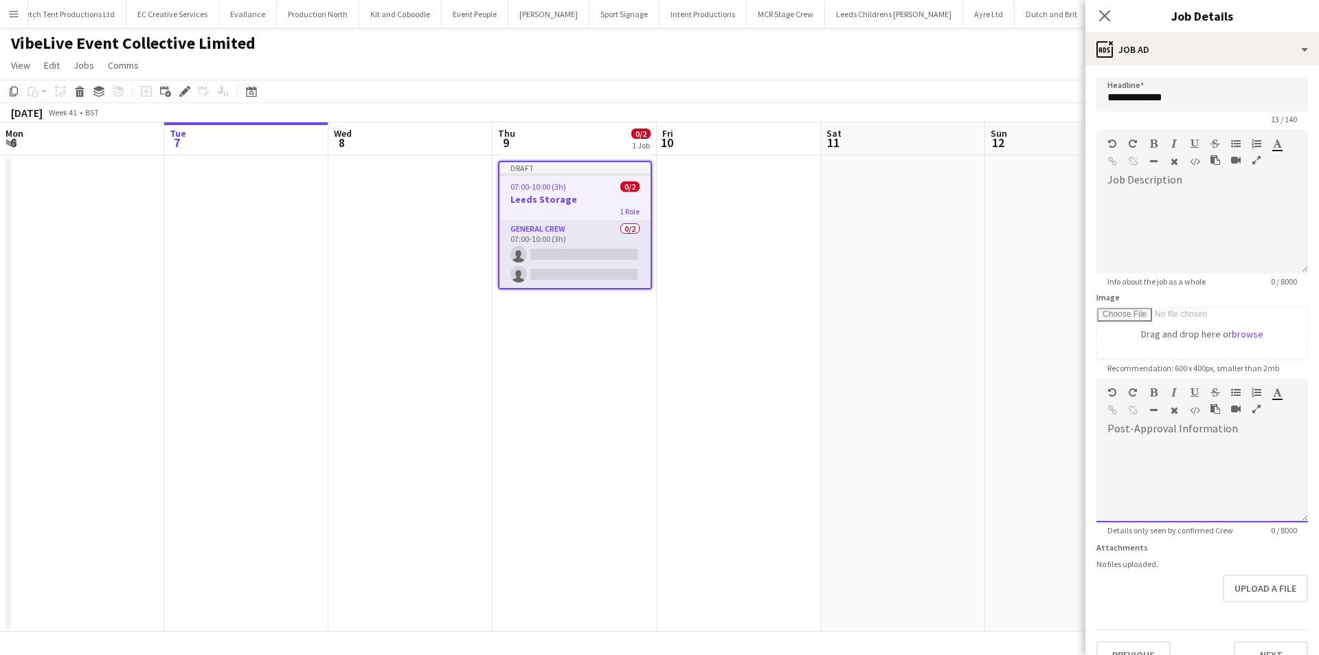
click at [1199, 480] on div at bounding box center [1203, 481] width 212 height 82
click at [1100, 8] on app-icon "Close pop-in" at bounding box center [1105, 16] width 20 height 20
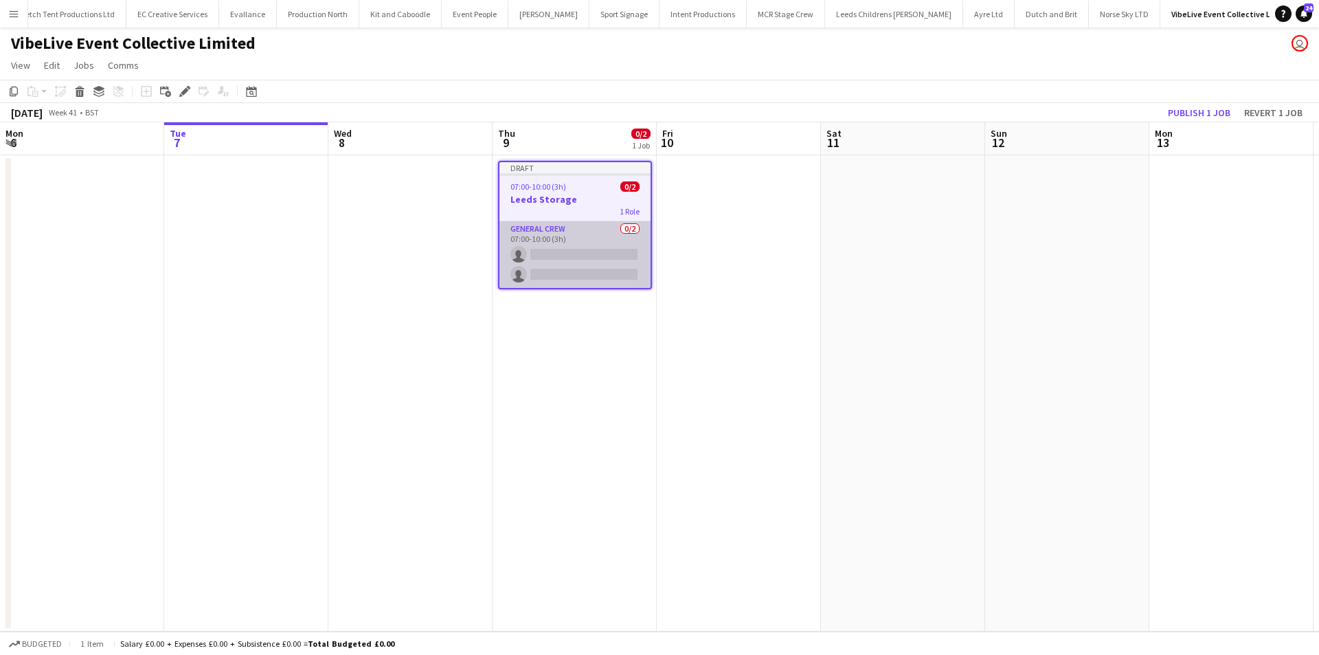
click at [608, 237] on app-card-role "General Crew 0/2 07:00-10:00 (3h) single-neutral-actions single-neutral-actions" at bounding box center [574, 254] width 151 height 67
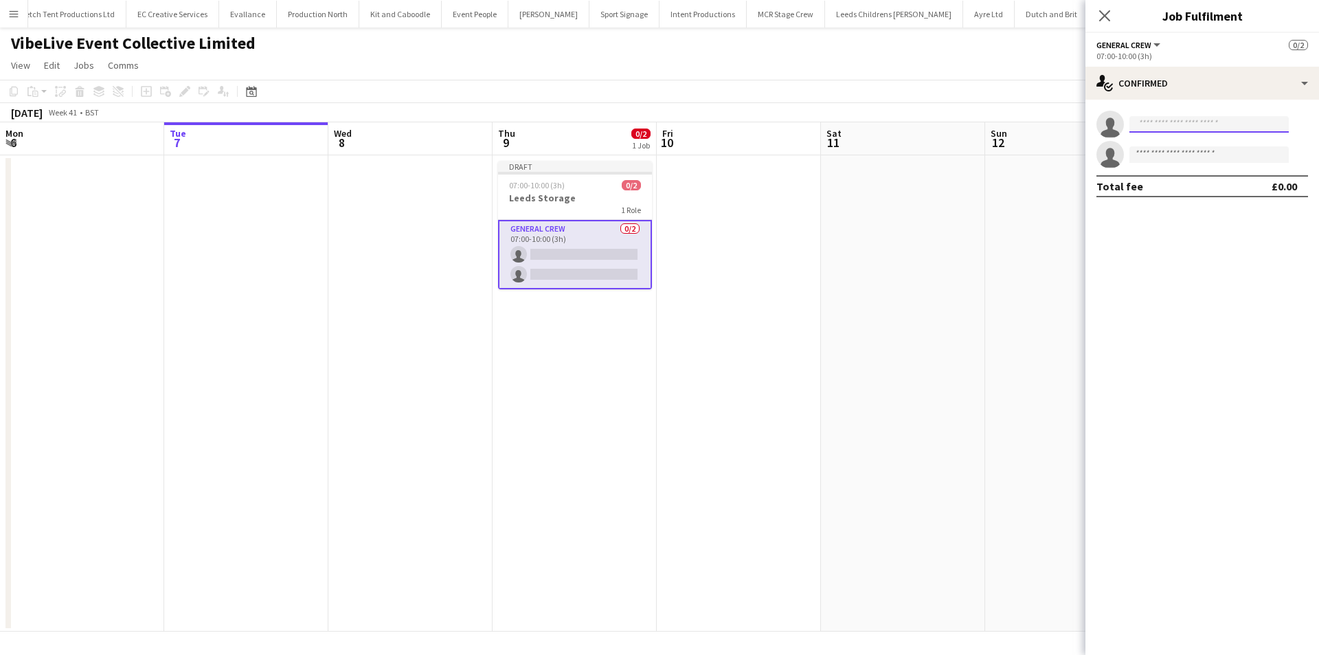
click at [1167, 125] on input at bounding box center [1209, 124] width 159 height 16
type input "****"
click at [1164, 157] on span "[EMAIL_ADDRESS][DOMAIN_NAME]" at bounding box center [1209, 155] width 137 height 11
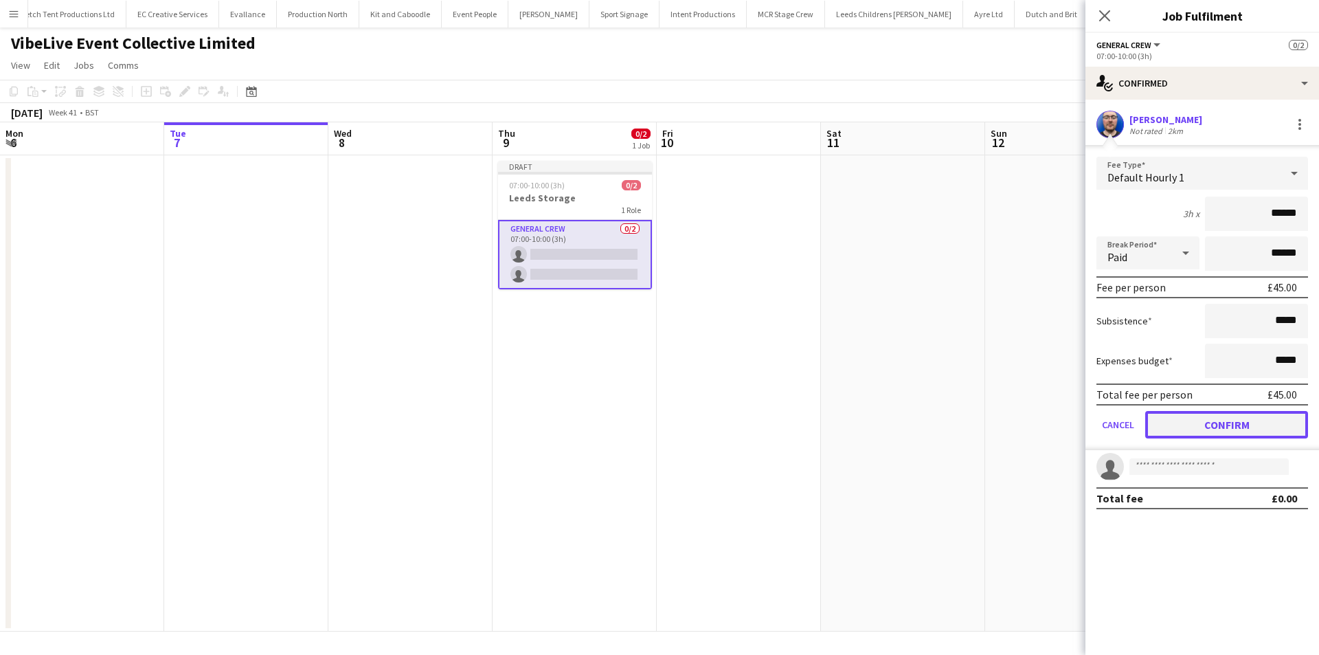
click at [1220, 418] on button "Confirm" at bounding box center [1226, 424] width 163 height 27
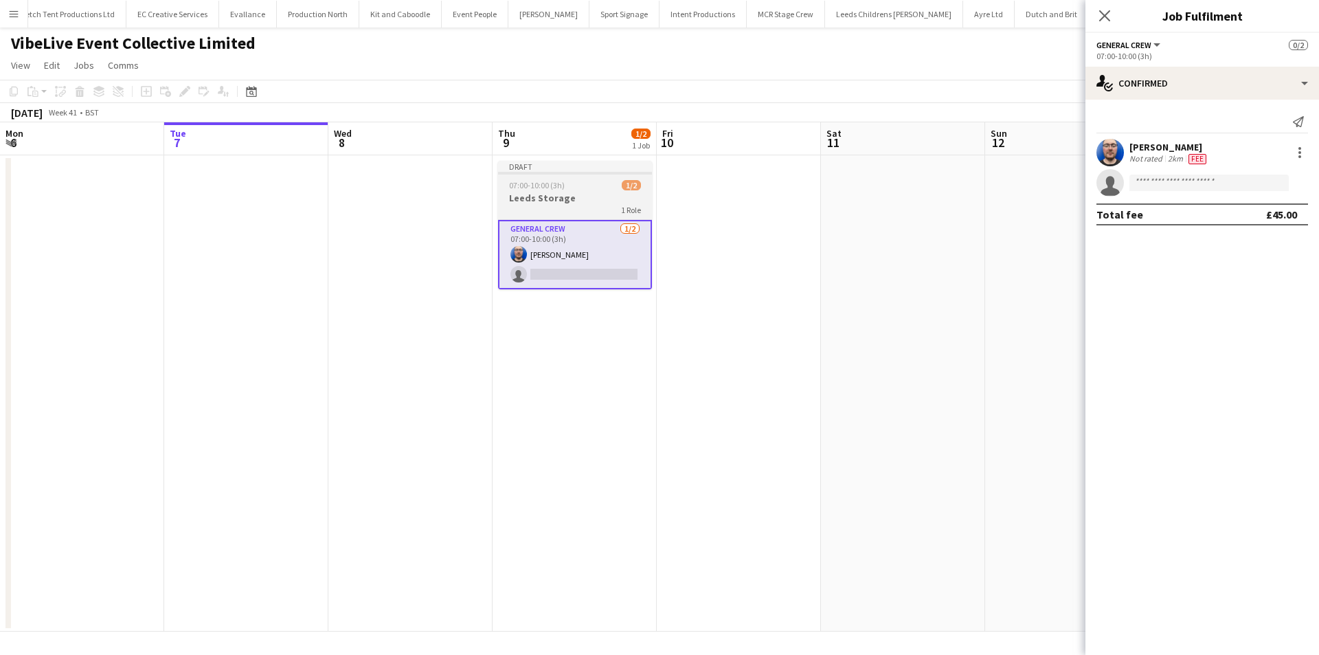
click at [596, 201] on h3 "Leeds Storage" at bounding box center [575, 198] width 154 height 12
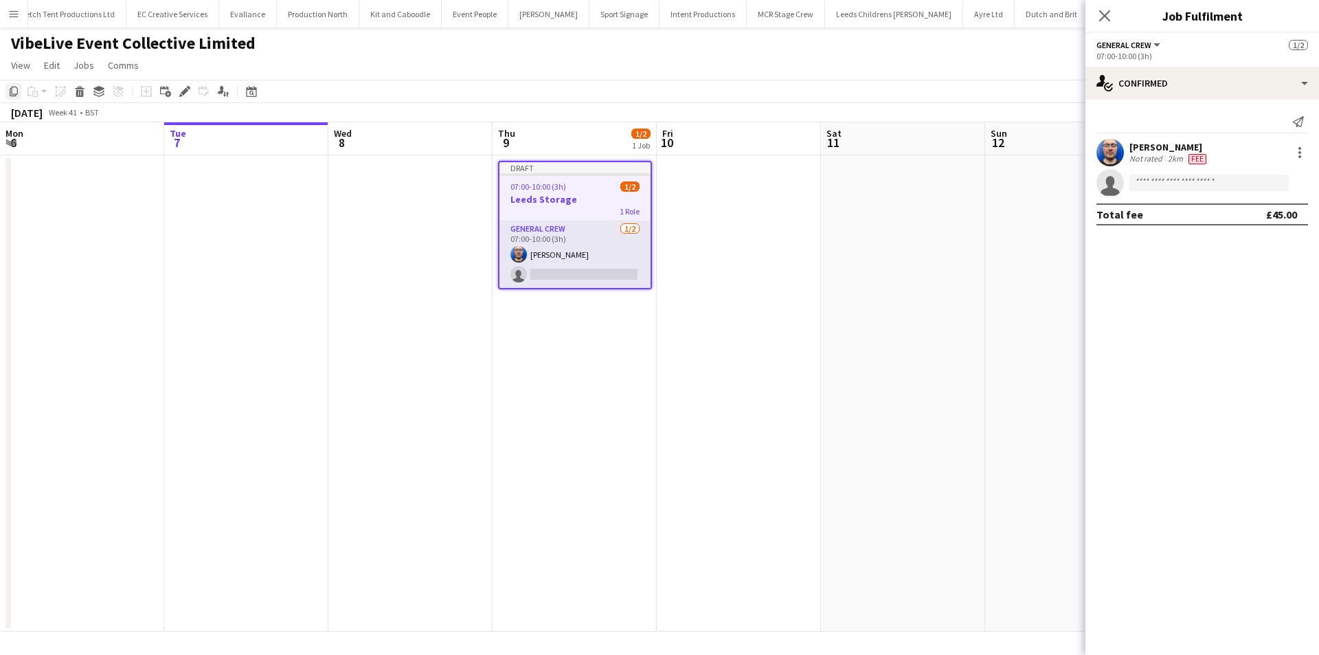
click at [12, 88] on icon at bounding box center [14, 92] width 8 height 10
click at [524, 366] on app-date-cell "Draft 07:00-10:00 (3h) 1/2 Leeds Storage 1 Role General Crew [DATE] 07:00-10:00…" at bounding box center [575, 393] width 164 height 476
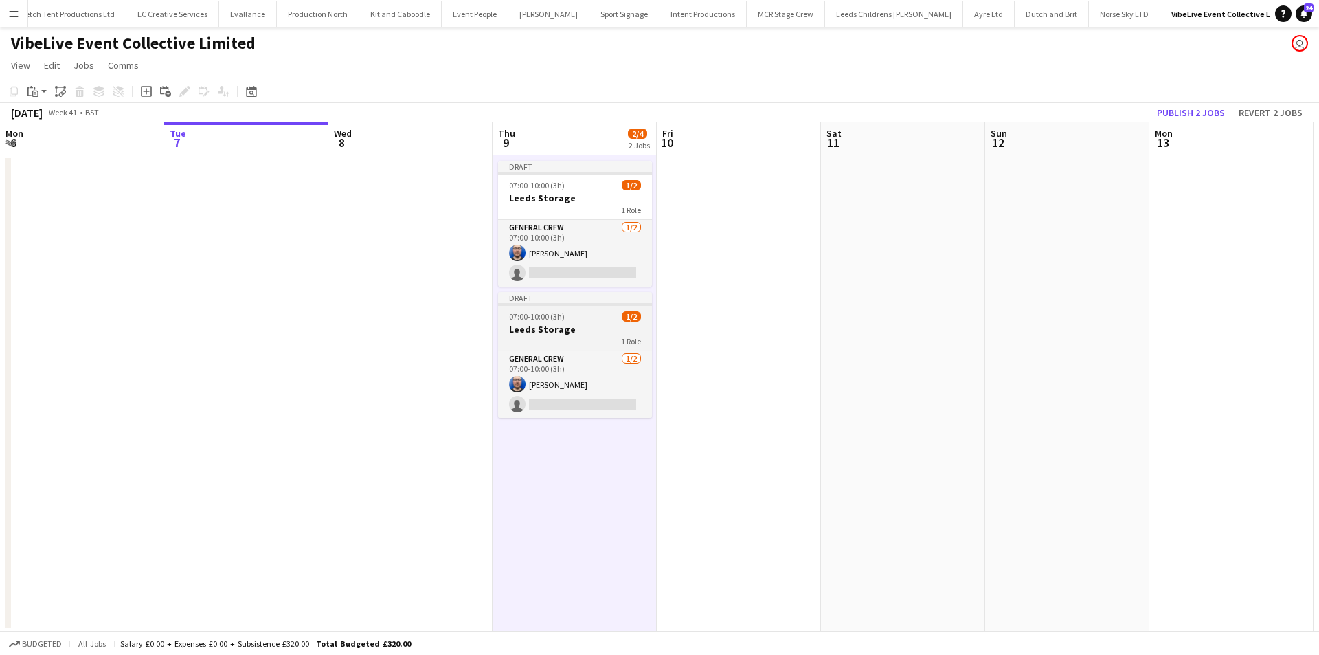
click at [563, 337] on div "1 Role" at bounding box center [575, 340] width 154 height 11
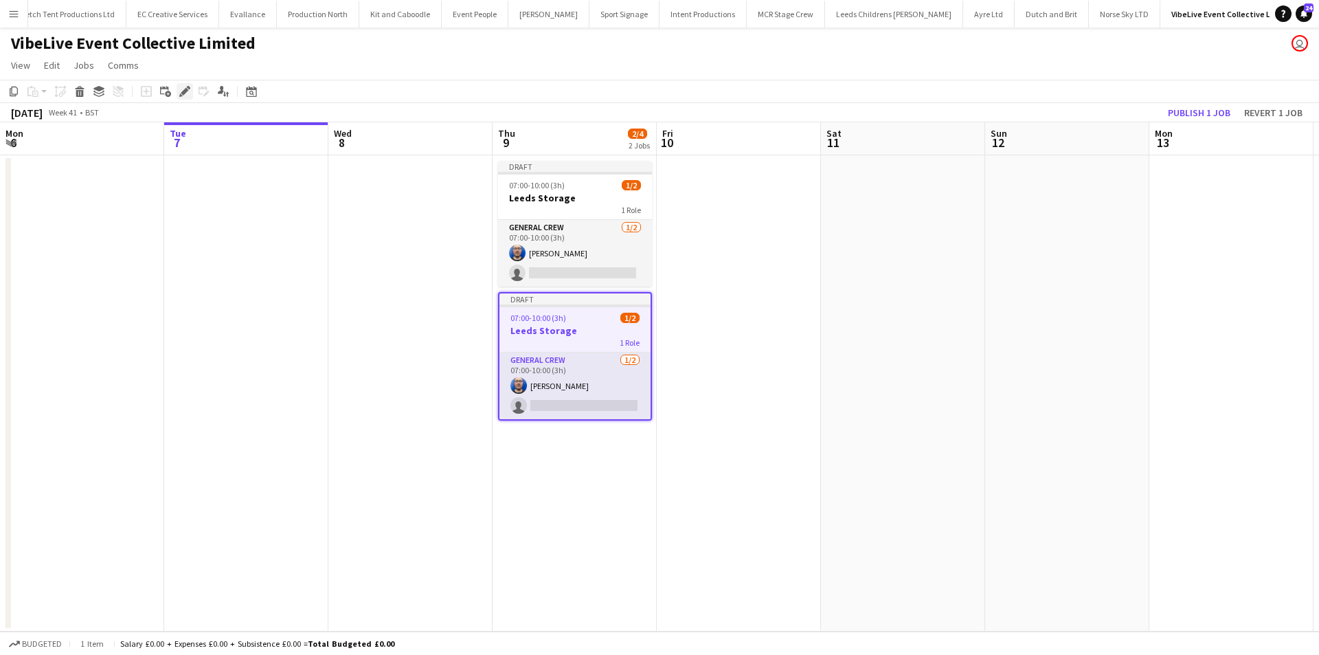
click at [188, 89] on icon at bounding box center [188, 87] width 3 height 3
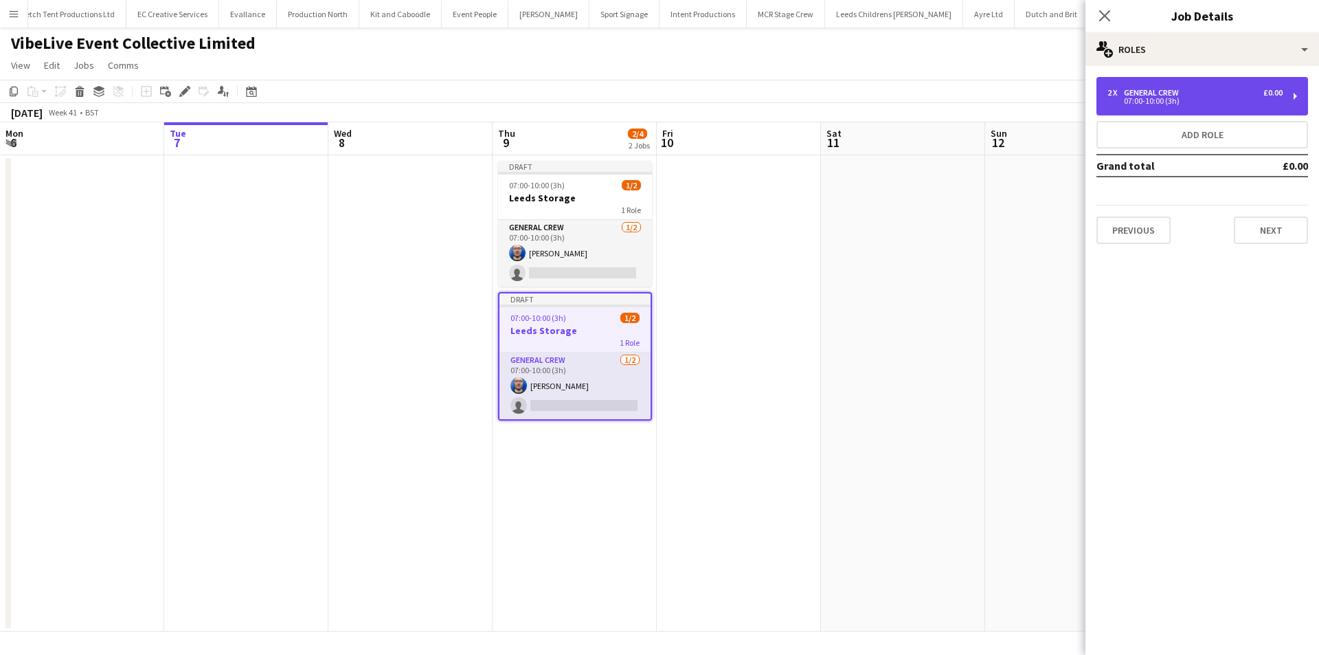
click at [1167, 110] on div "2 x General Crew £0.00 07:00-10:00 (3h)" at bounding box center [1203, 96] width 212 height 38
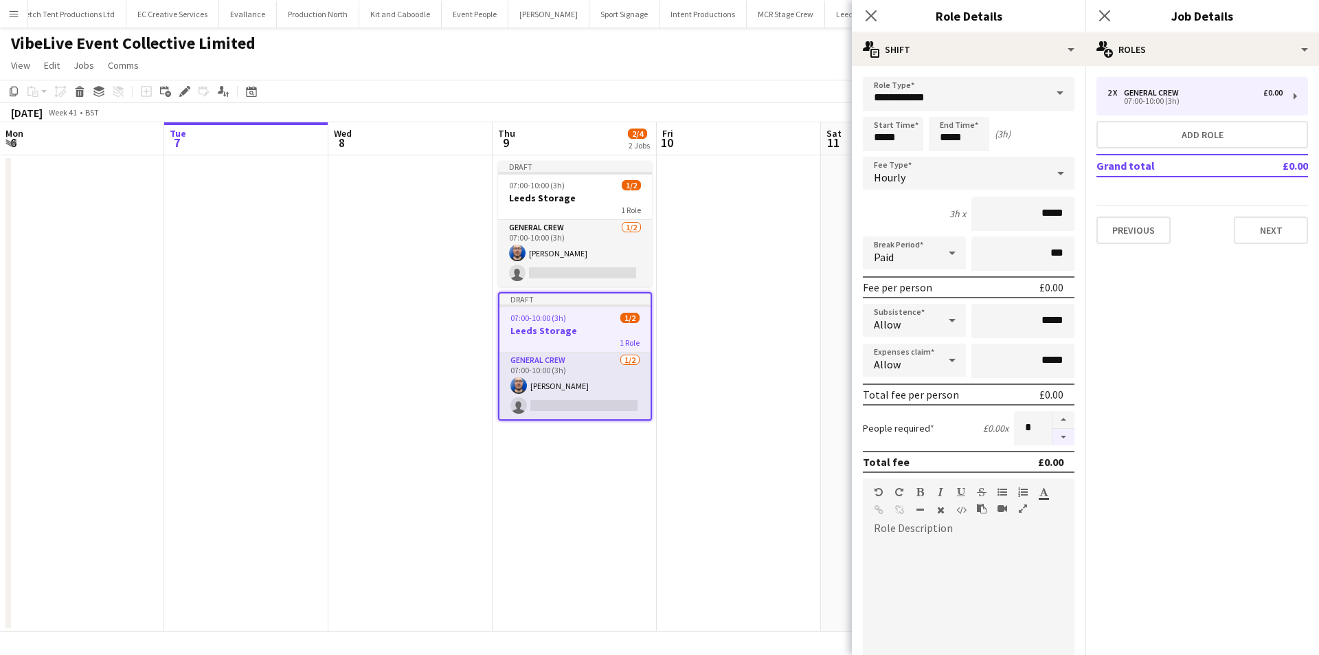
click at [1054, 434] on button "button" at bounding box center [1064, 437] width 22 height 17
type input "*"
drag, startPoint x: 1026, startPoint y: 324, endPoint x: 1068, endPoint y: 324, distance: 42.6
click at [1068, 324] on form "**********" at bounding box center [969, 468] width 234 height 783
type input "***"
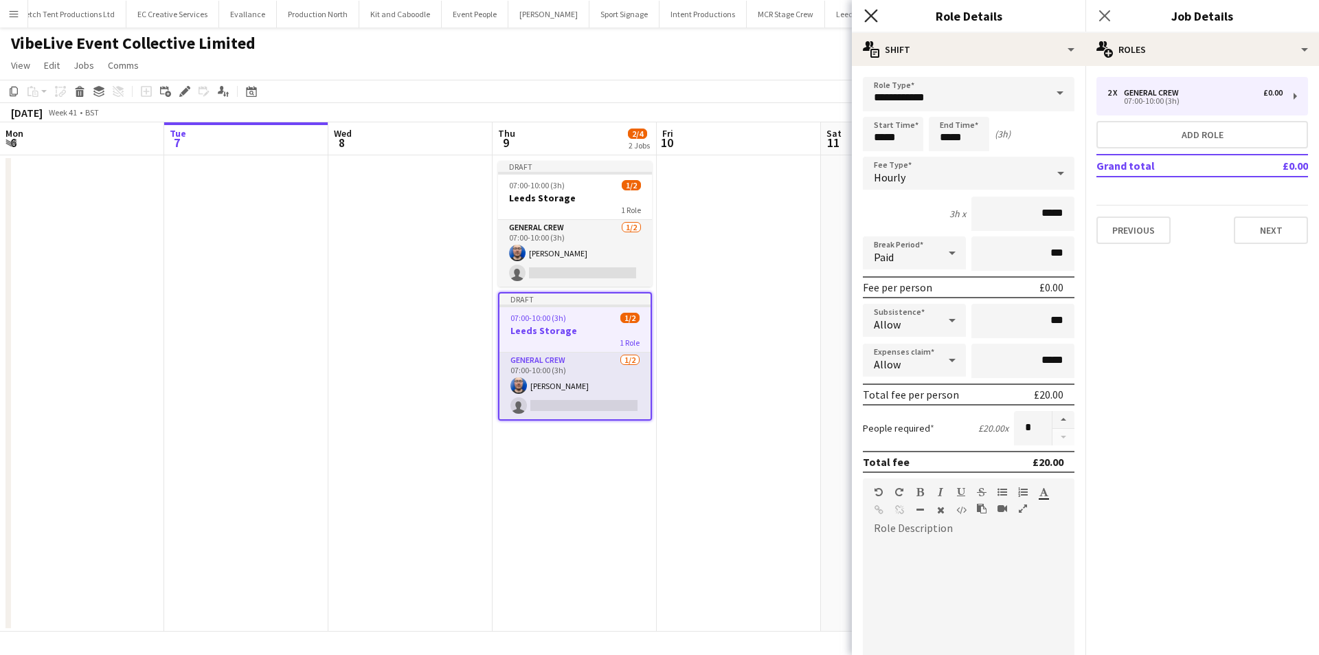
click at [876, 21] on icon at bounding box center [870, 15] width 13 height 13
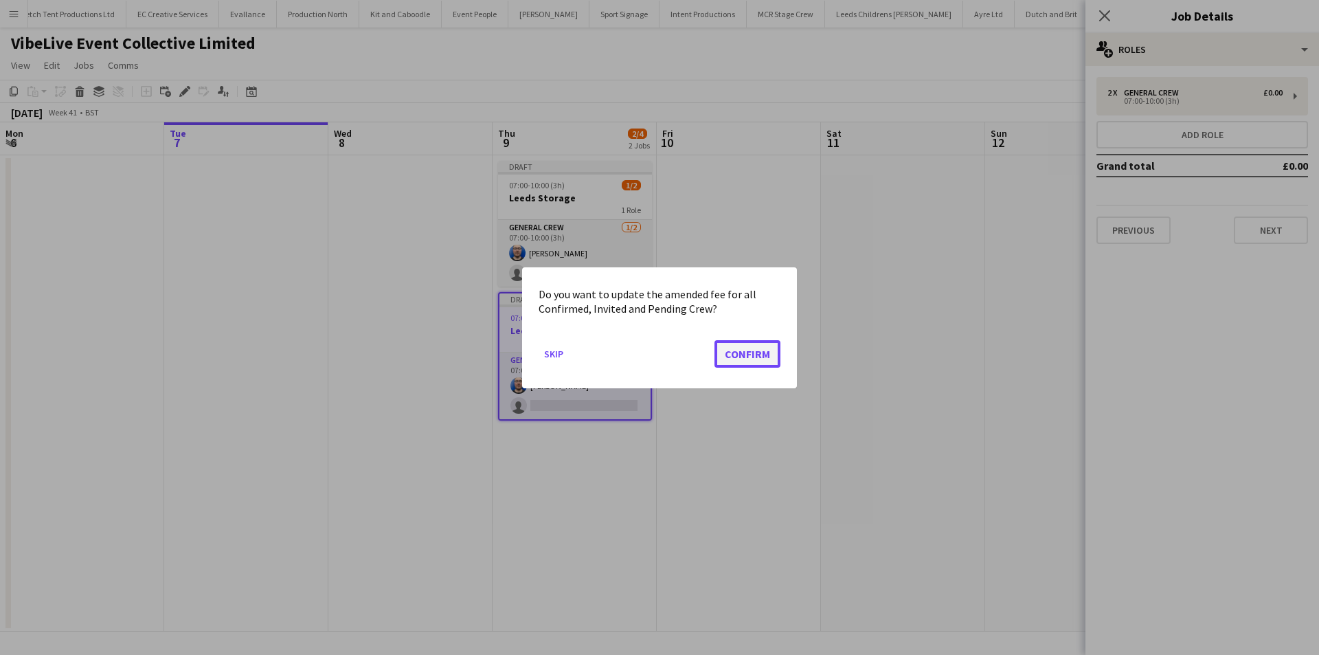
click at [735, 343] on button "Confirm" at bounding box center [748, 352] width 66 height 27
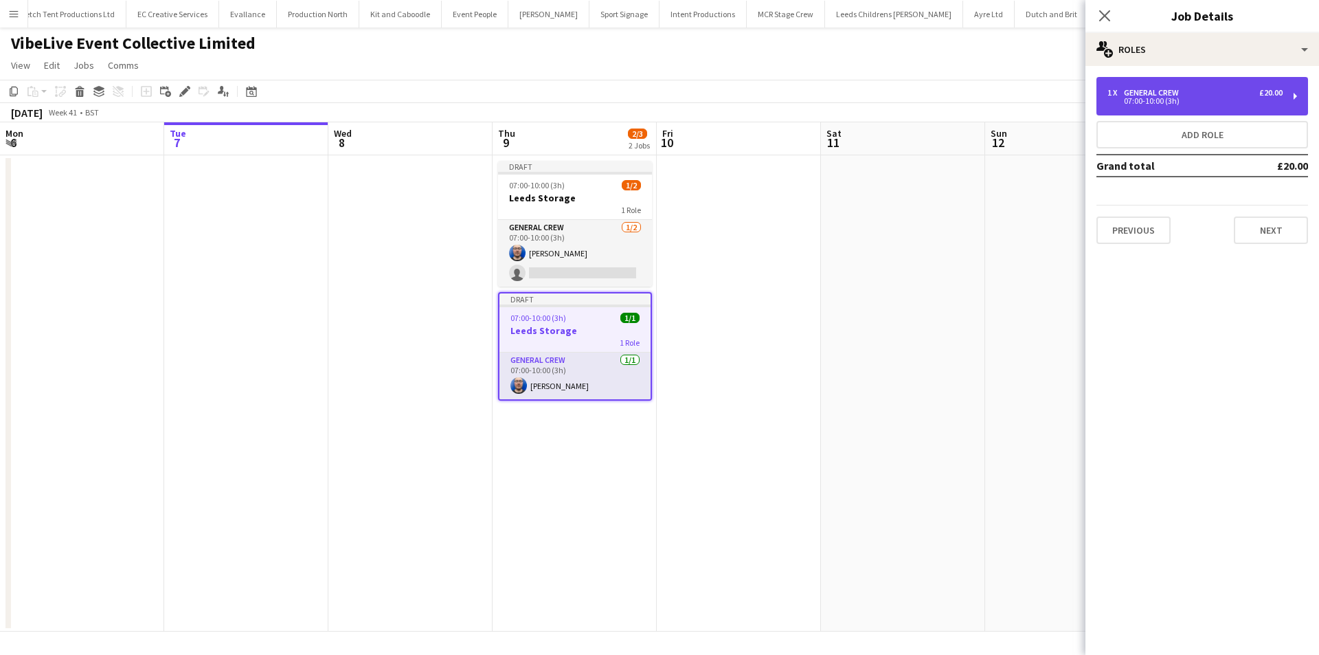
click at [1129, 113] on div "1 x General Crew £20.00 07:00-10:00 (3h)" at bounding box center [1203, 96] width 212 height 38
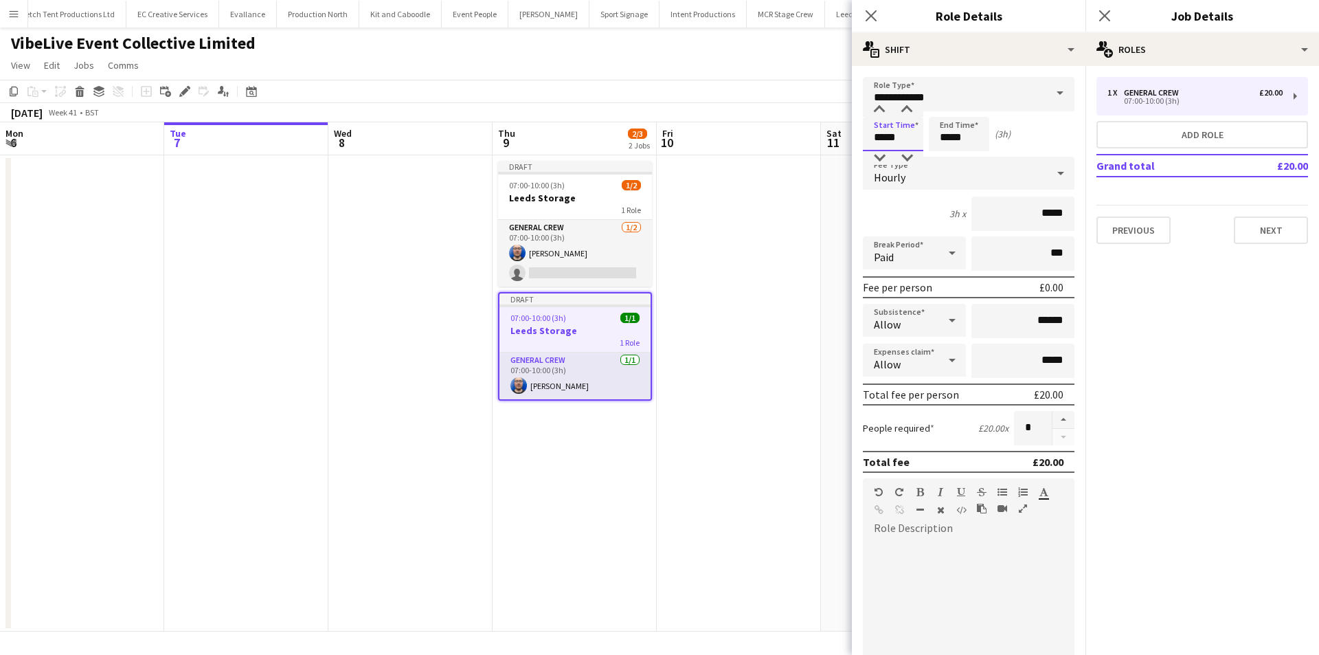
drag, startPoint x: 921, startPoint y: 132, endPoint x: 793, endPoint y: 135, distance: 128.5
click at [793, 135] on body "Menu Boards Boards Boards All jobs Status Workforce Workforce My Workforce Recr…" at bounding box center [659, 327] width 1319 height 655
type input "*****"
drag, startPoint x: 976, startPoint y: 135, endPoint x: 946, endPoint y: 136, distance: 30.2
click at [946, 136] on input "*****" at bounding box center [959, 134] width 60 height 34
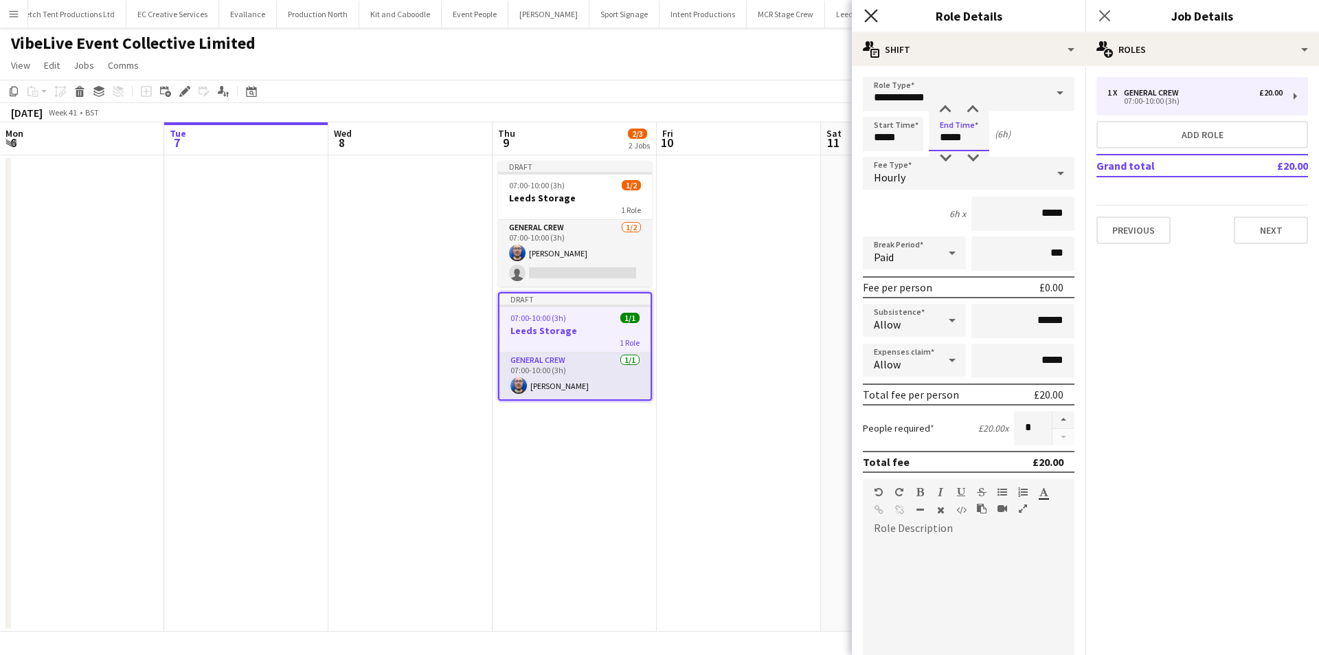
type input "*****"
click at [874, 12] on icon at bounding box center [870, 15] width 13 height 13
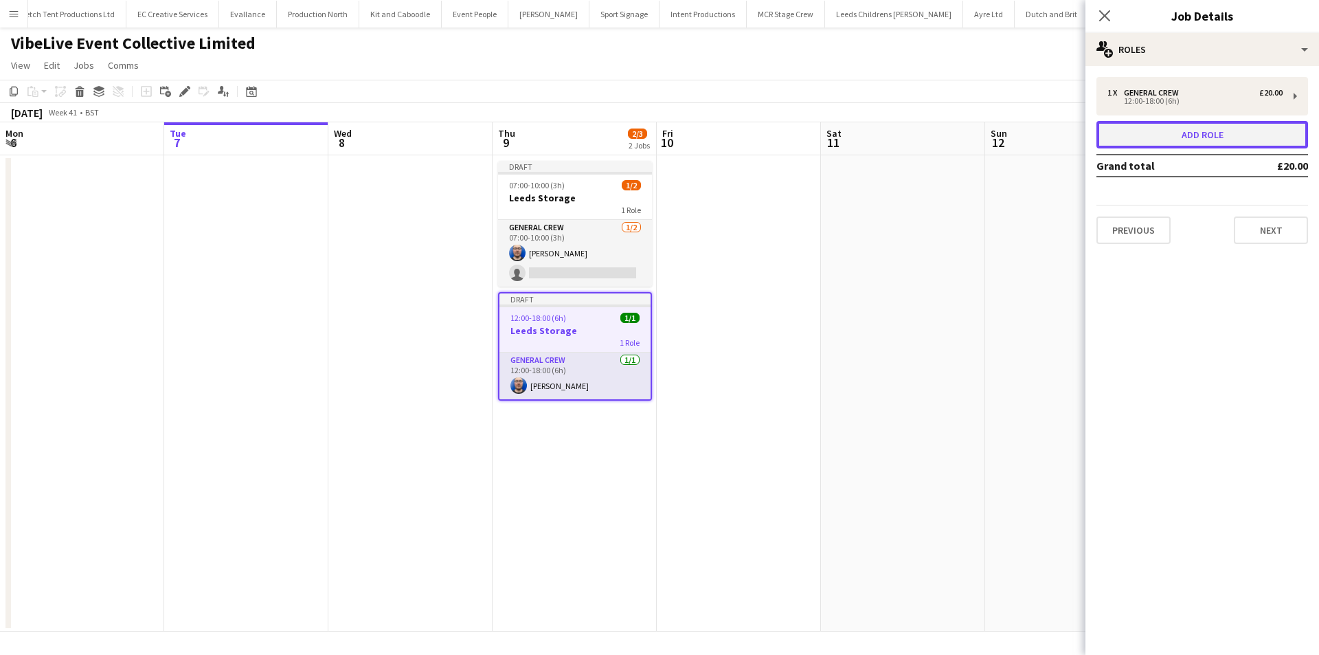
click at [1153, 136] on button "Add role" at bounding box center [1203, 134] width 212 height 27
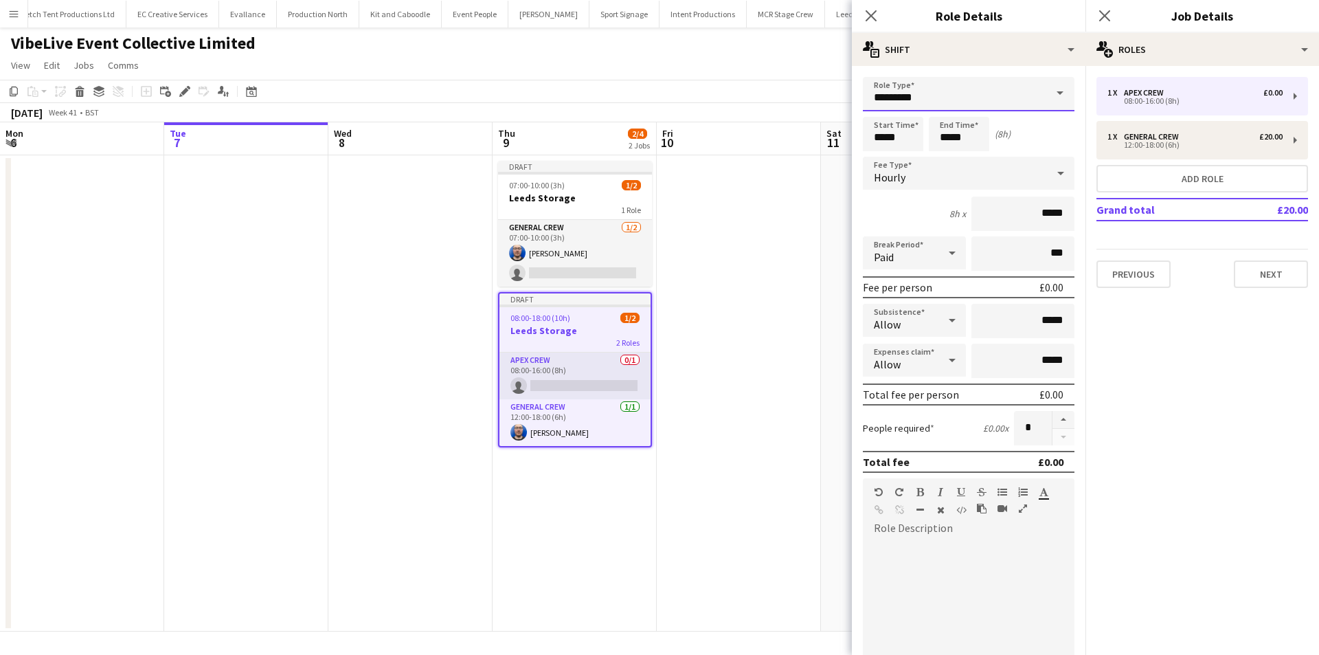
click at [1011, 106] on input "*********" at bounding box center [969, 94] width 212 height 34
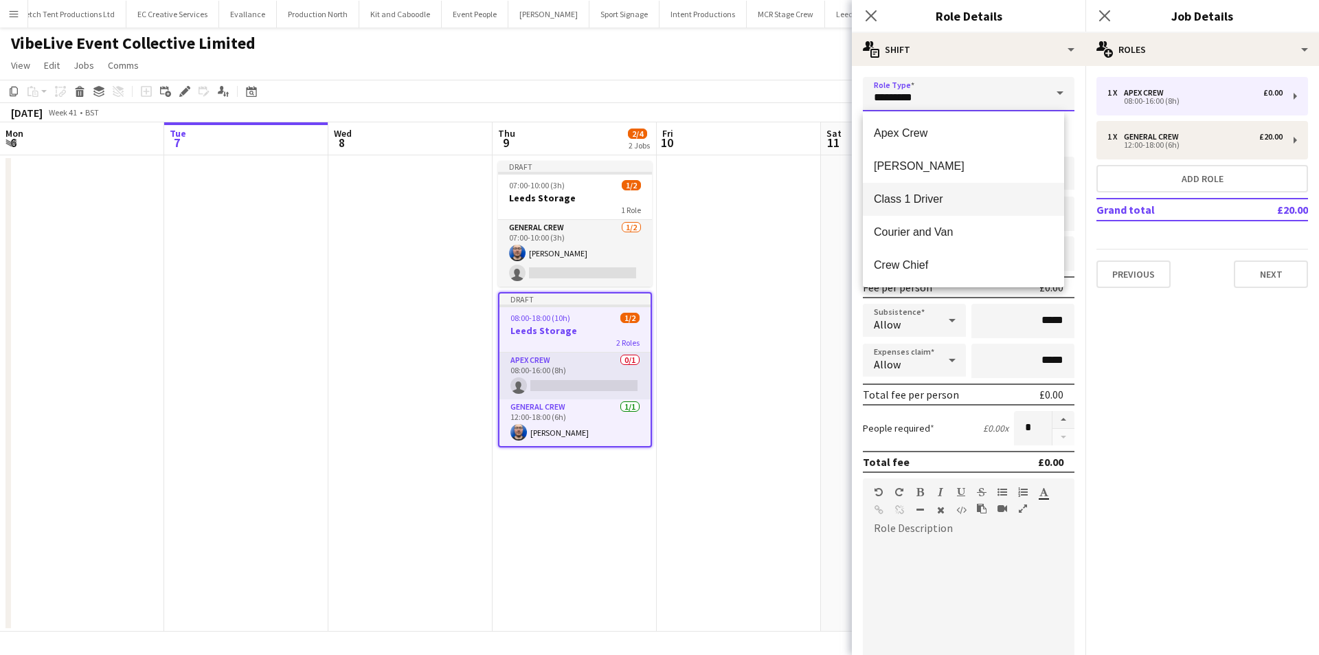
scroll to position [69, 0]
click at [922, 228] on span "Driver" at bounding box center [963, 229] width 179 height 13
type input "******"
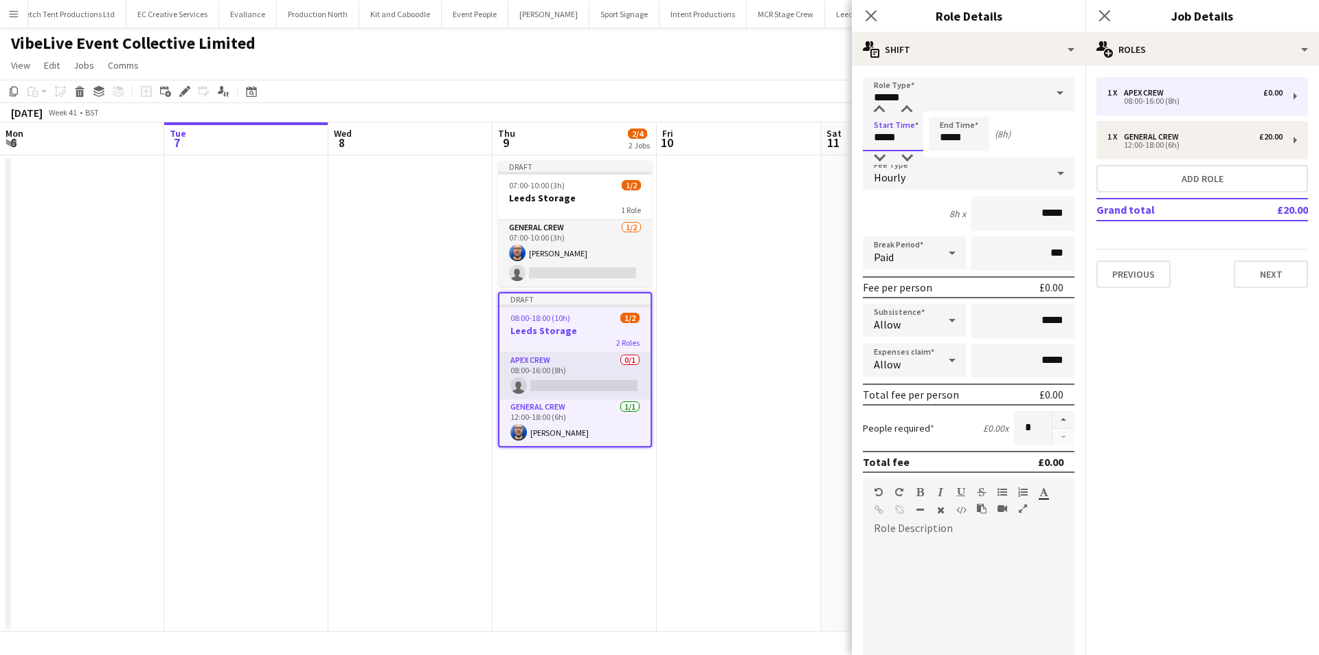
click at [905, 133] on input "*****" at bounding box center [893, 134] width 60 height 34
click at [880, 110] on div at bounding box center [879, 110] width 27 height 14
type input "*****"
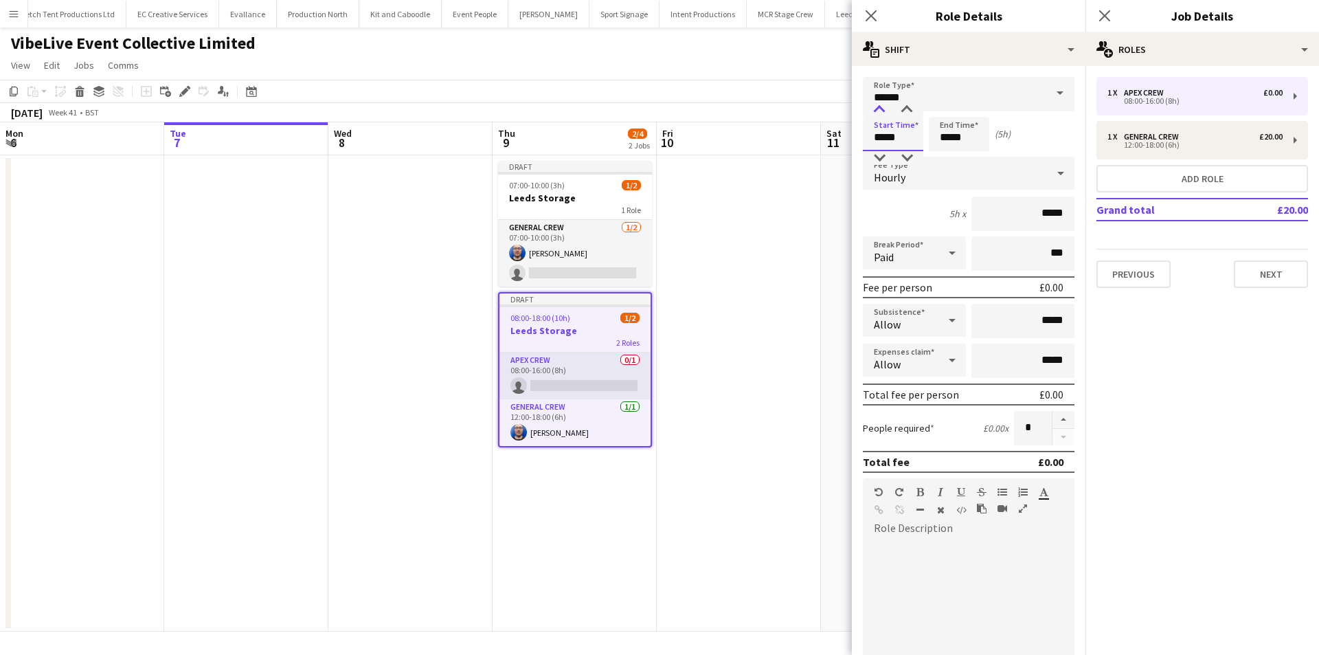
click at [880, 110] on div at bounding box center [879, 110] width 27 height 14
click at [948, 132] on input "*****" at bounding box center [959, 134] width 60 height 34
click at [950, 113] on div at bounding box center [945, 110] width 27 height 14
type input "*****"
click at [950, 113] on div at bounding box center [945, 110] width 27 height 14
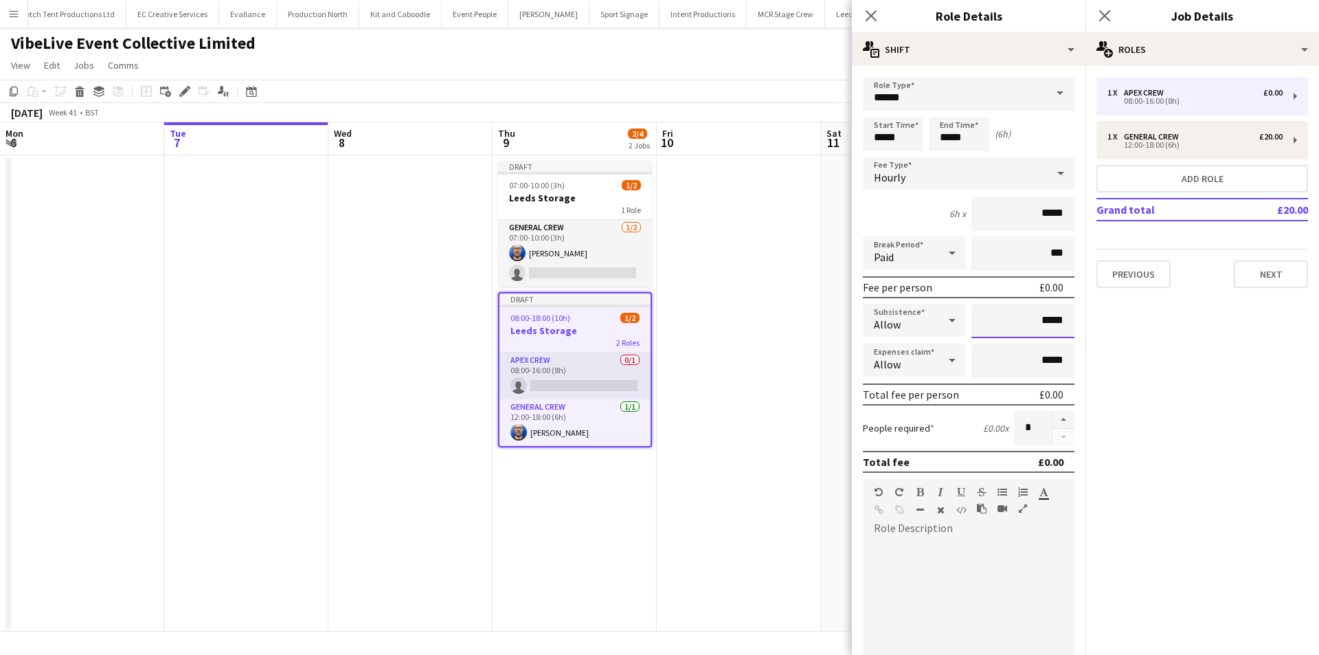
drag, startPoint x: 1003, startPoint y: 312, endPoint x: 1068, endPoint y: 315, distance: 65.4
click at [1068, 315] on form "Role Type ****** Start Time ***** End Time ***** (6h) Fee Type Hourly 6h x ****…" at bounding box center [969, 468] width 234 height 783
type input "****"
click at [873, 21] on icon "Close pop-in" at bounding box center [870, 15] width 13 height 13
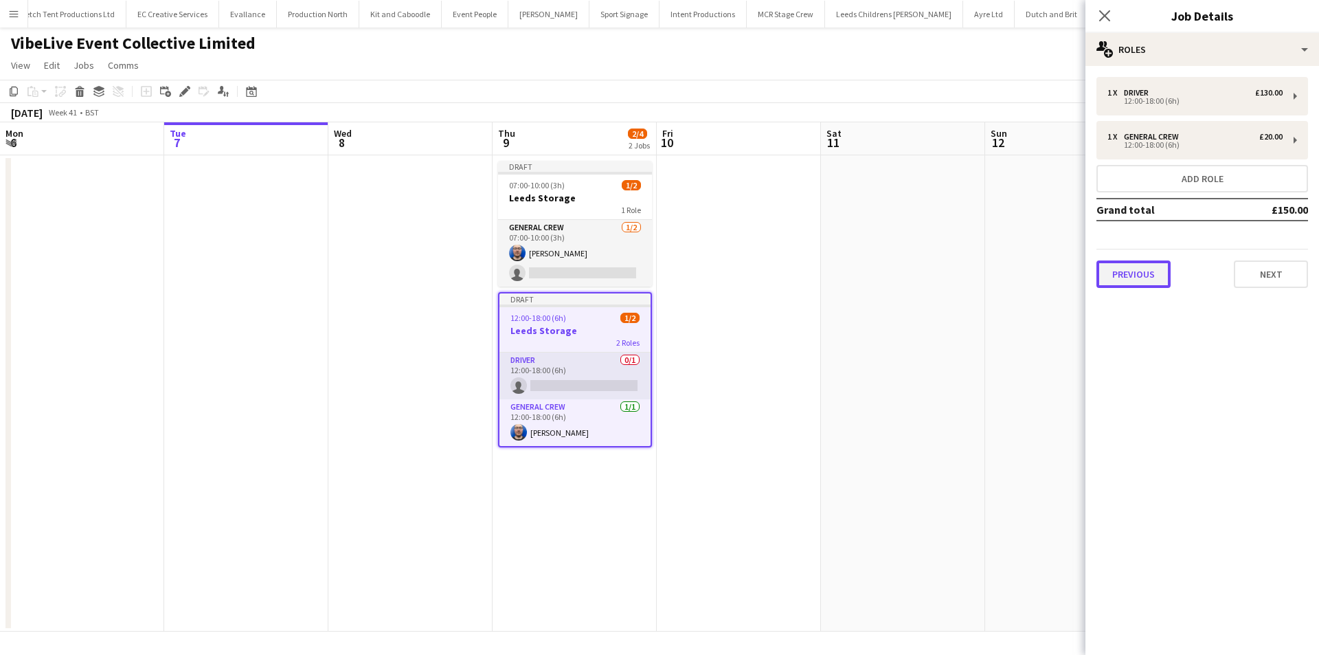
click at [1154, 271] on button "Previous" at bounding box center [1134, 273] width 74 height 27
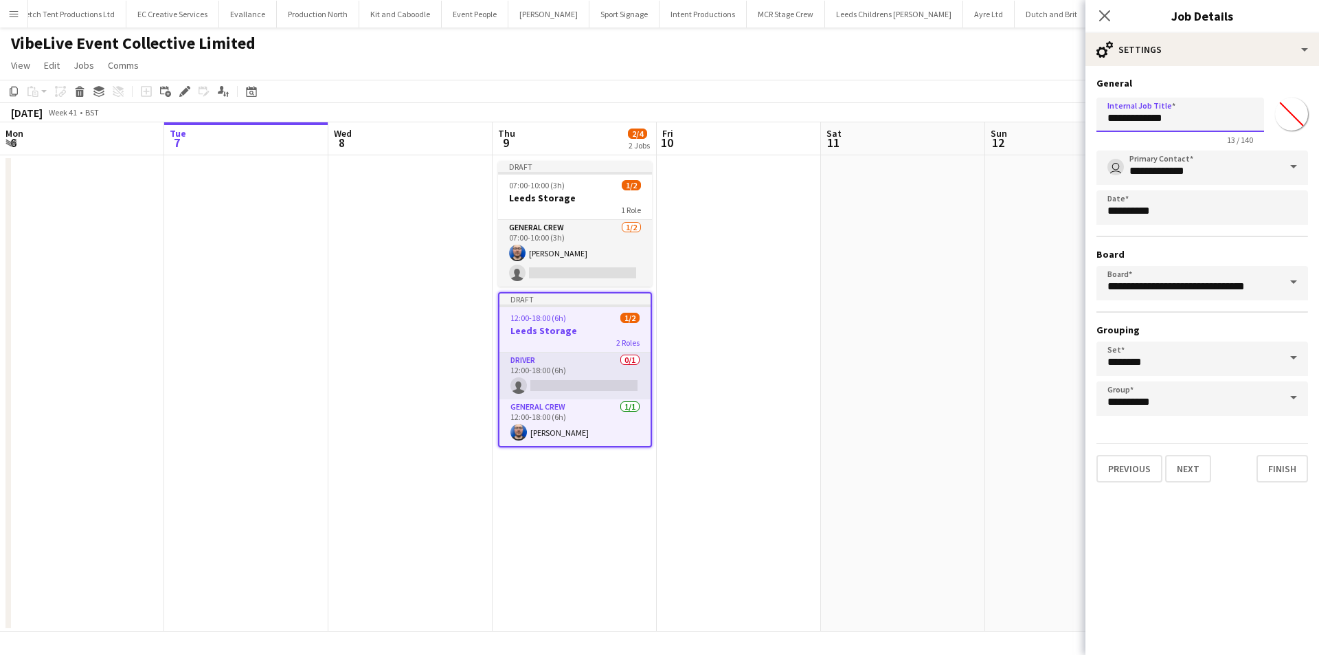
drag, startPoint x: 1179, startPoint y: 128, endPoint x: 1053, endPoint y: 128, distance: 126.4
click at [1053, 128] on body "Menu Boards Boards Boards All jobs Status Workforce Workforce My Workforce Recr…" at bounding box center [659, 327] width 1319 height 655
type input "**********"
click at [1191, 462] on button "Next" at bounding box center [1188, 468] width 46 height 27
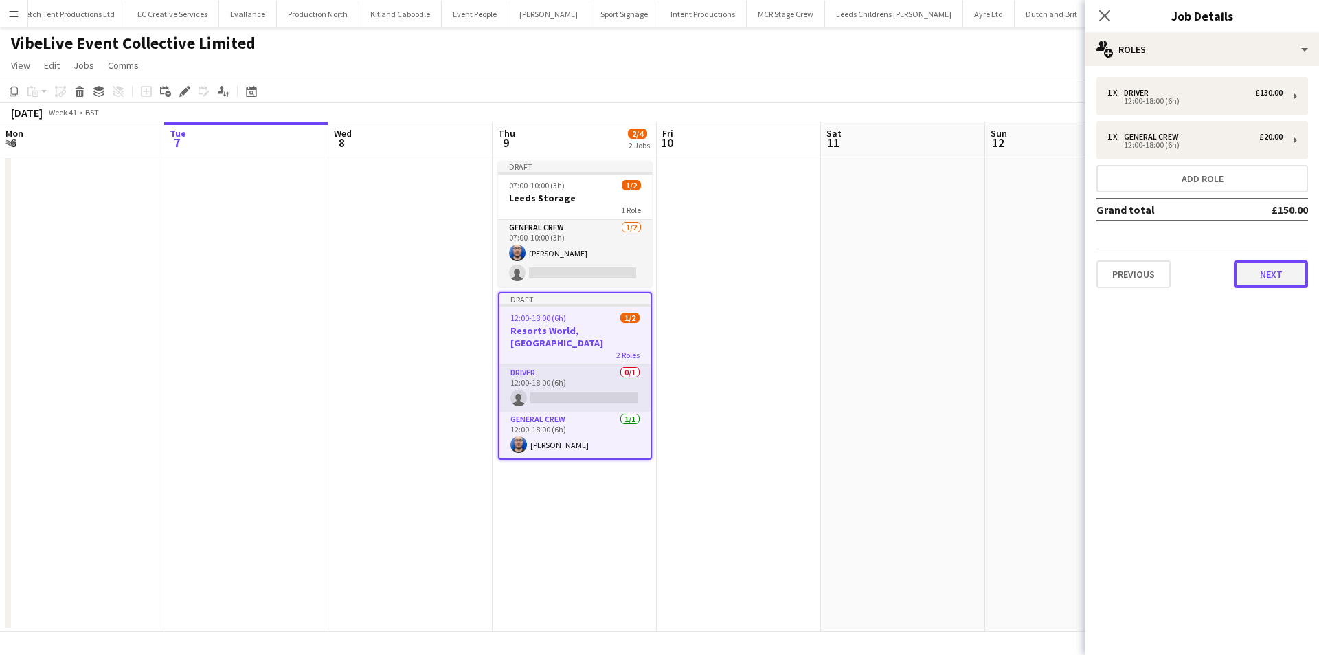
click at [1246, 279] on button "Next" at bounding box center [1271, 273] width 74 height 27
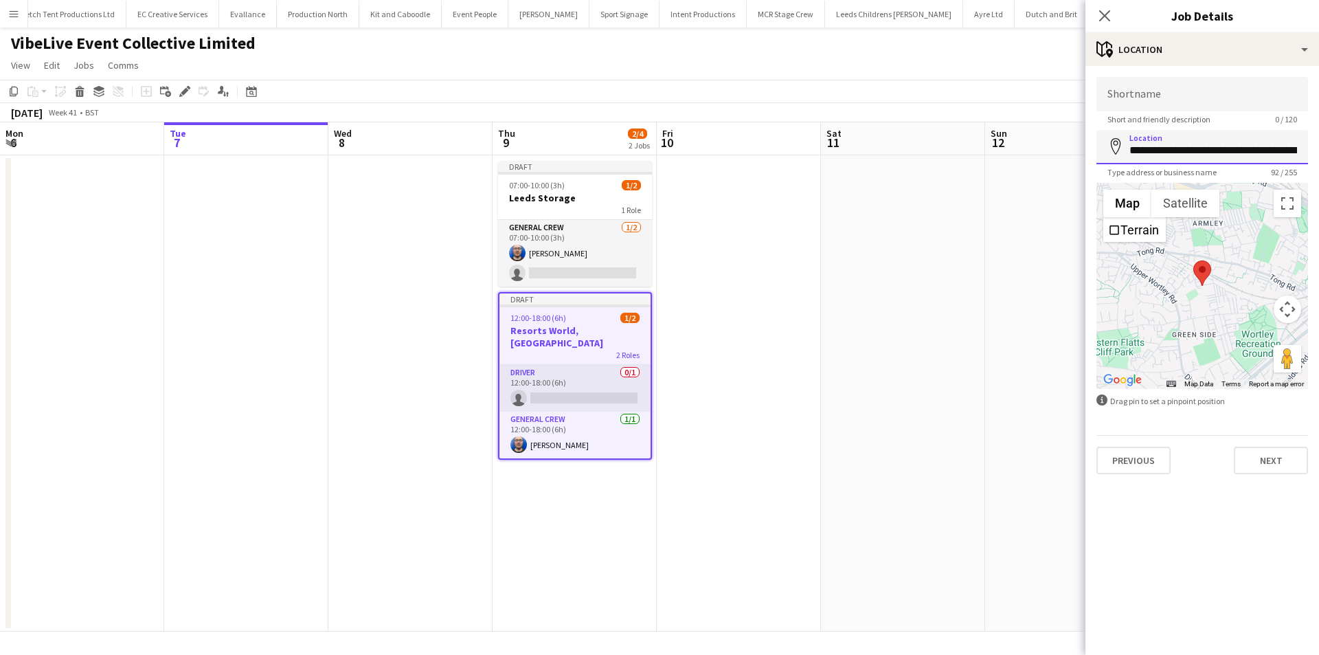
click at [1169, 148] on input "**********" at bounding box center [1203, 147] width 212 height 34
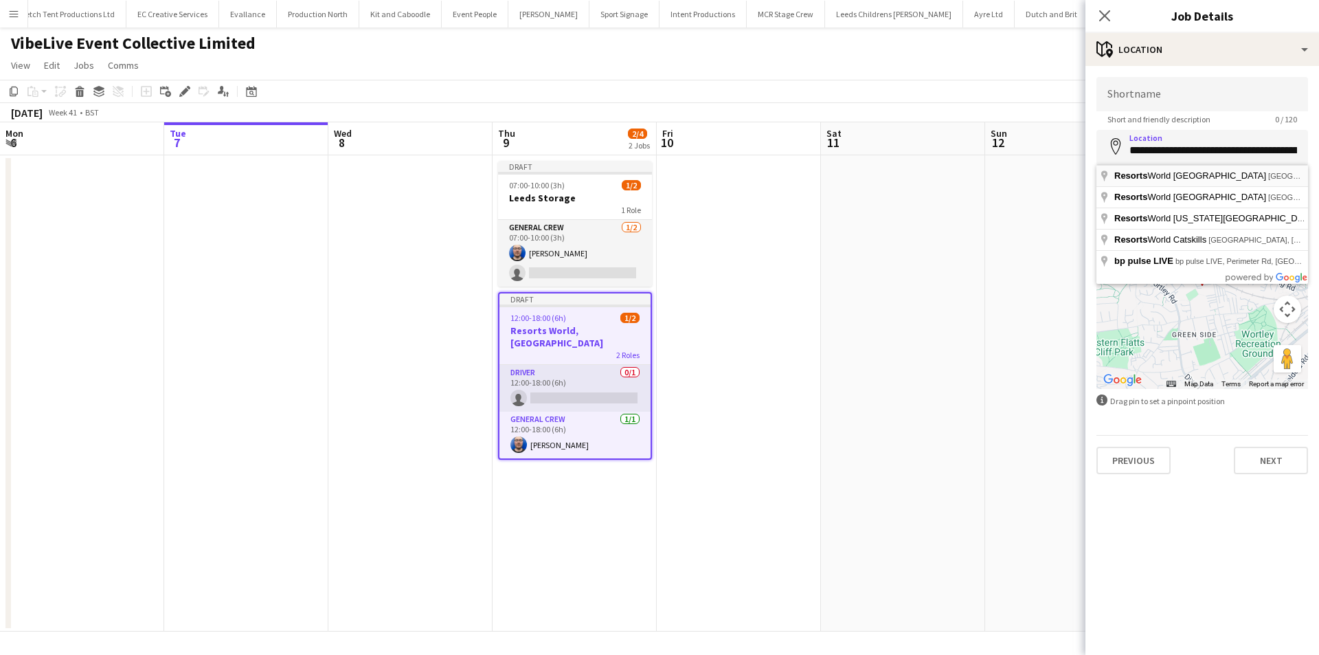
type input "**********"
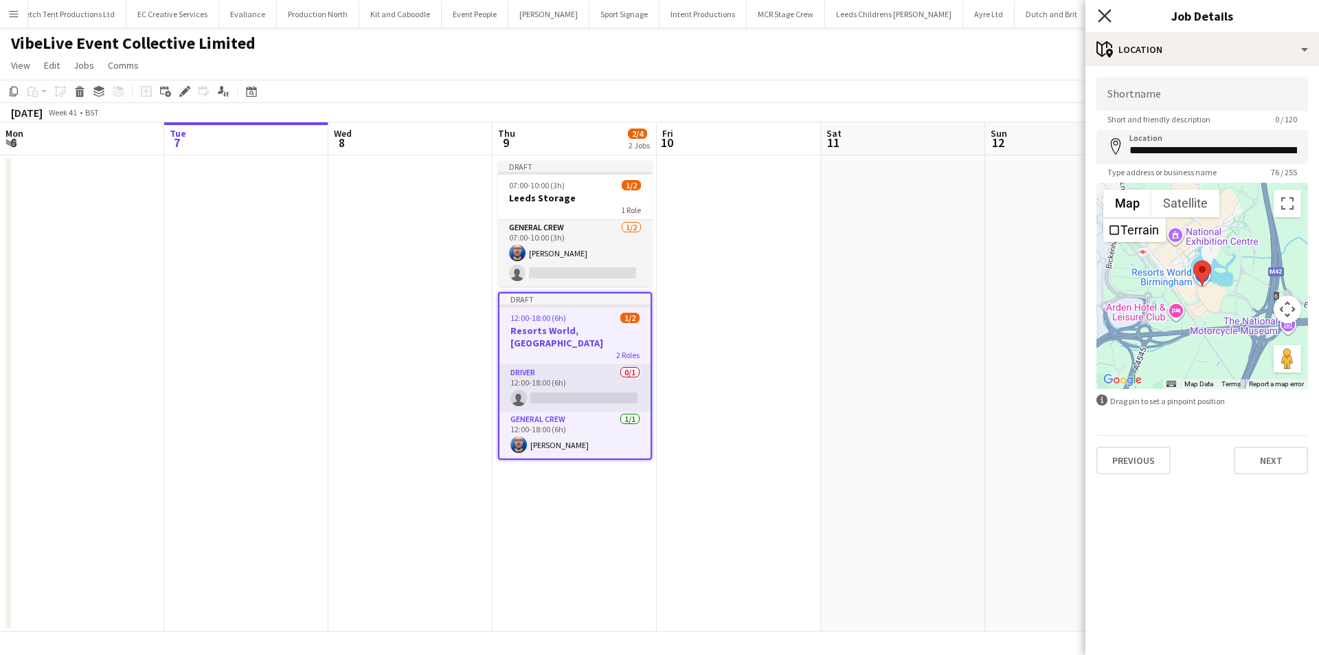
click at [1099, 18] on icon "Close pop-in" at bounding box center [1104, 15] width 13 height 13
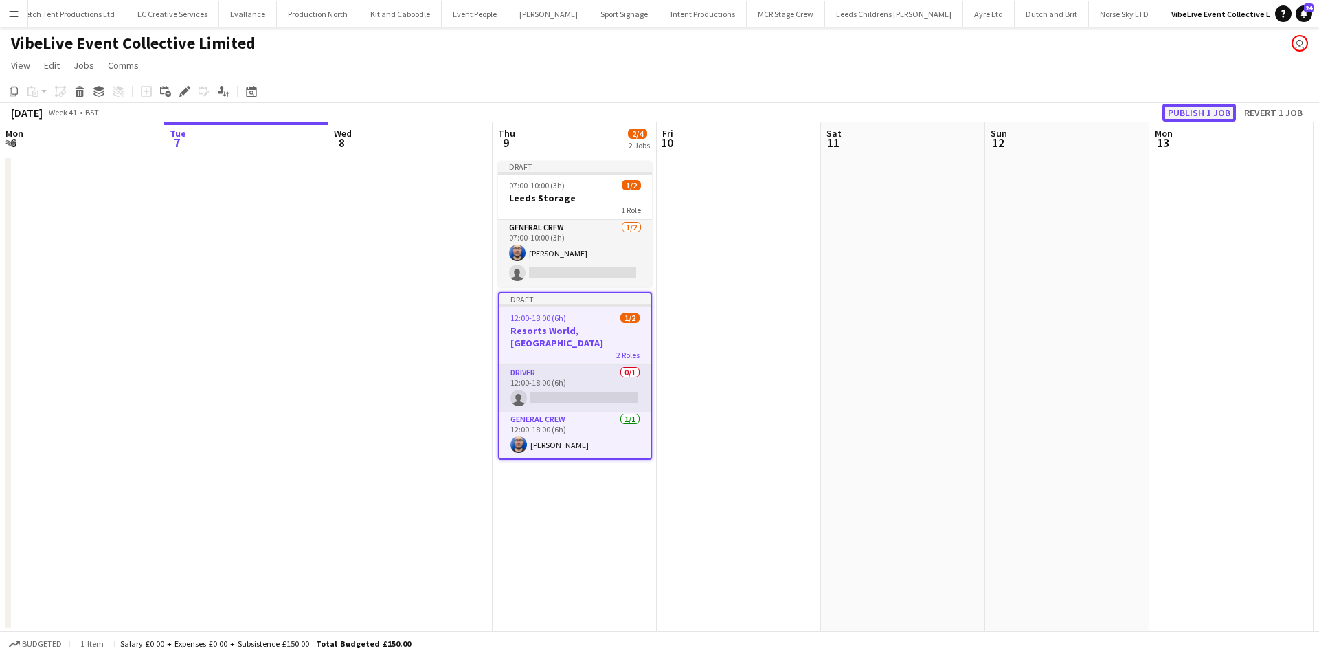
click at [1188, 115] on button "Publish 1 job" at bounding box center [1200, 113] width 74 height 18
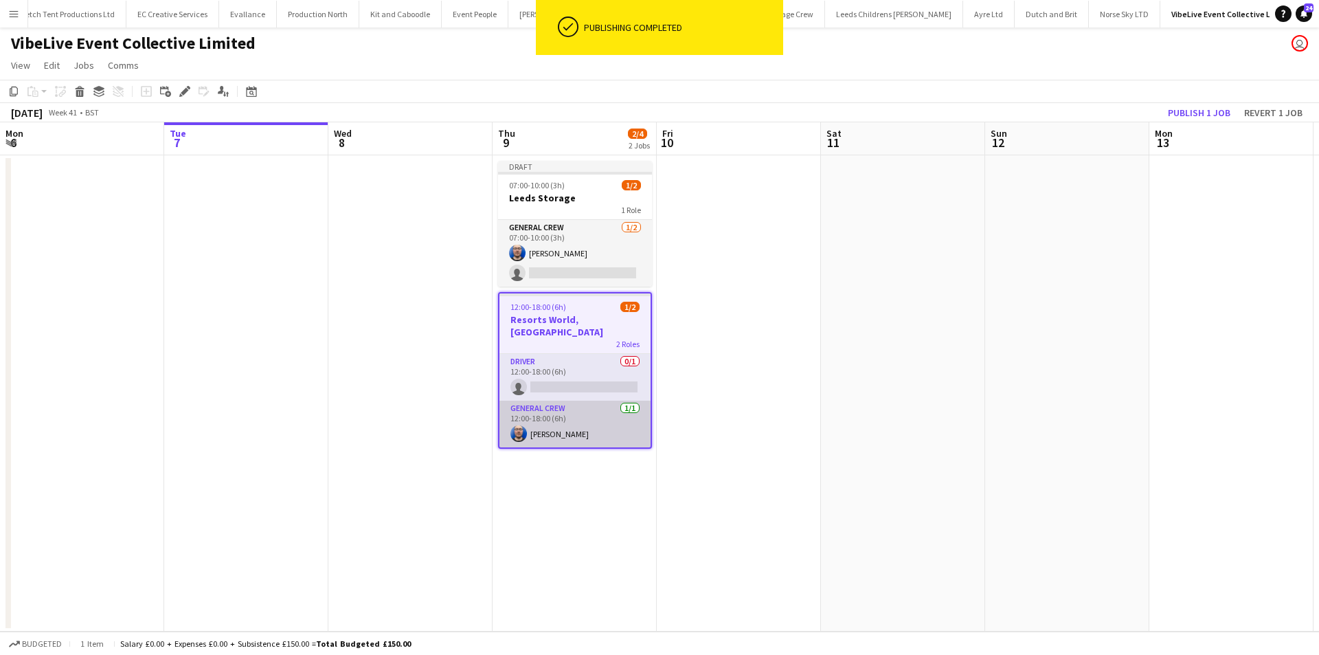
click at [559, 416] on app-card-role "General Crew [DATE] 12:00-18:00 (6h) [PERSON_NAME]" at bounding box center [574, 424] width 151 height 47
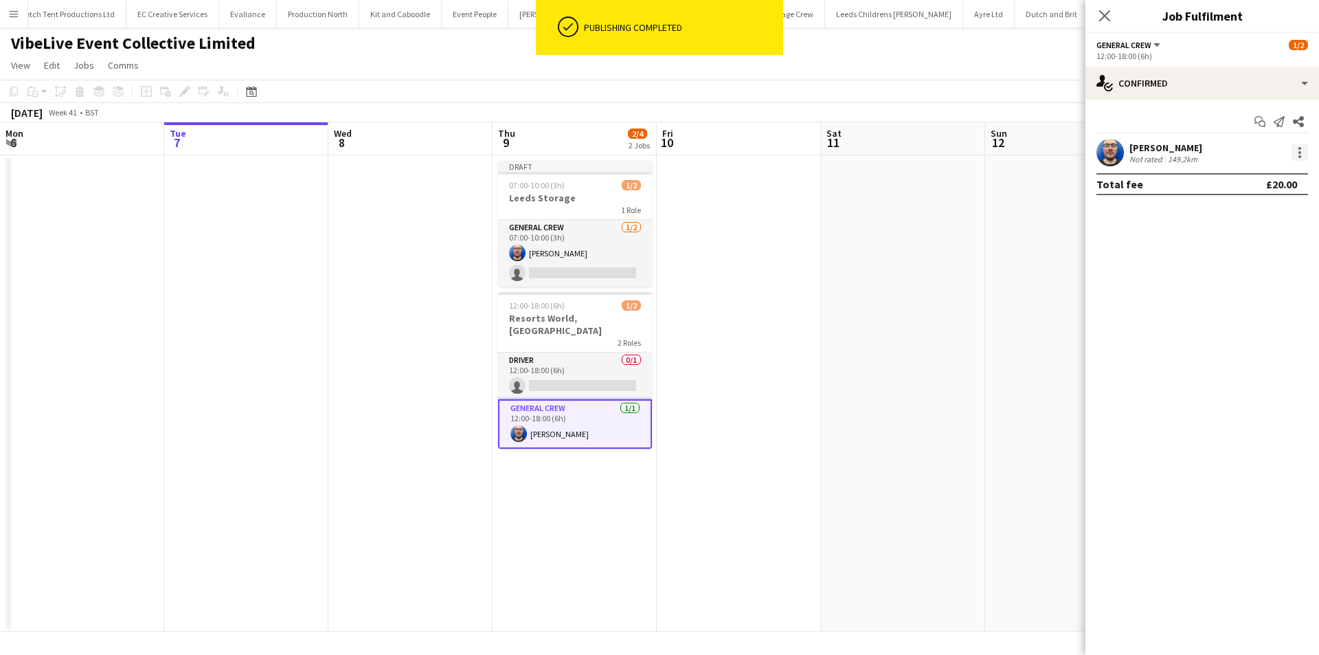
click at [1296, 154] on div at bounding box center [1300, 152] width 16 height 16
click at [1268, 205] on span "Switch crew" at bounding box center [1241, 211] width 58 height 12
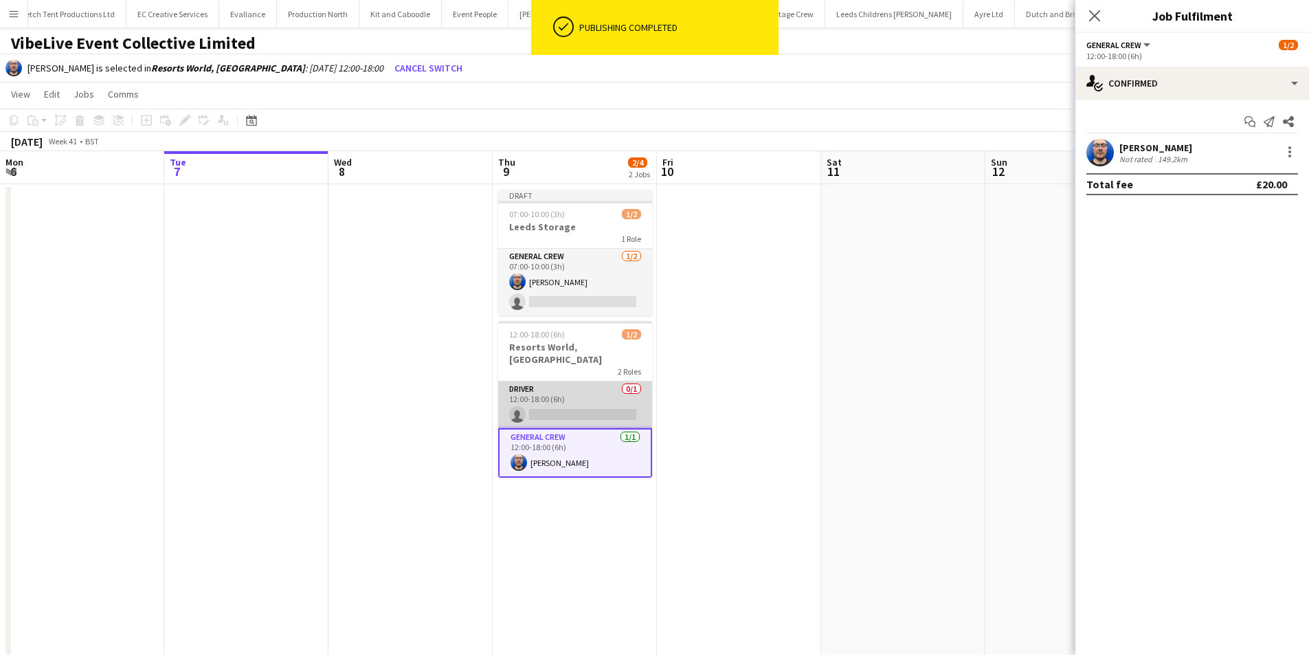
click at [603, 399] on app-card-role "Driver 0/1 12:00-18:00 (6h) single-neutral-actions" at bounding box center [575, 404] width 154 height 47
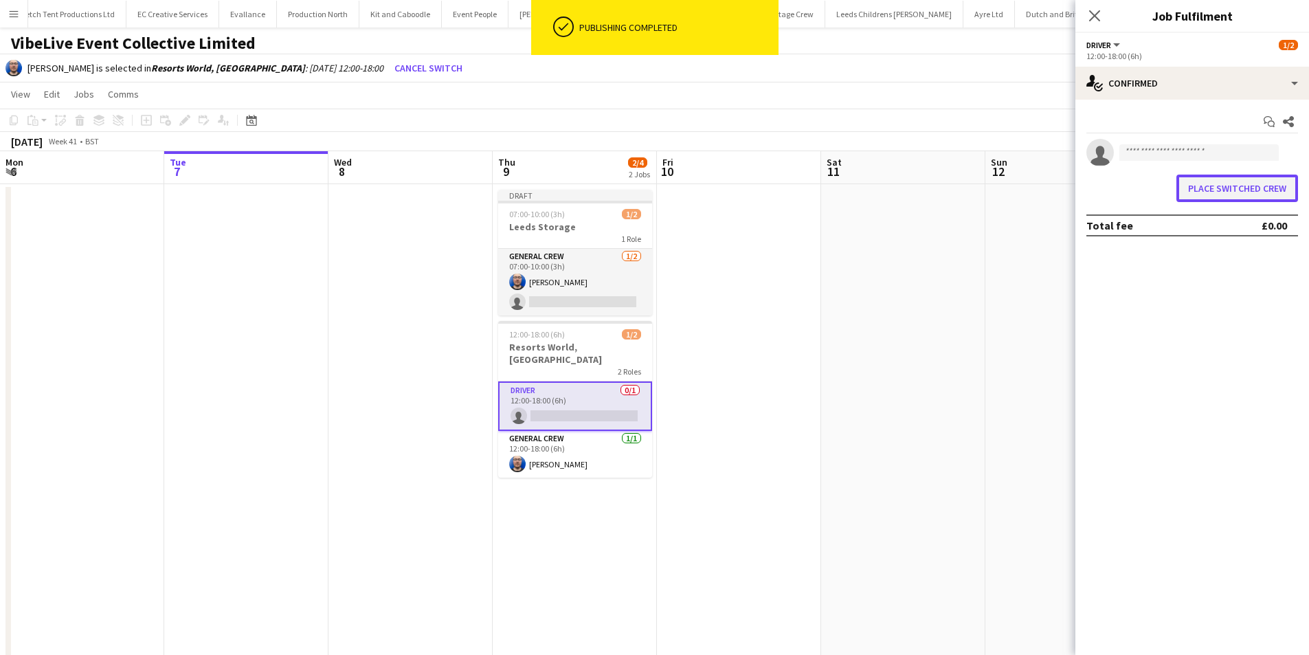
click at [1195, 193] on button "Place switched crew" at bounding box center [1237, 188] width 122 height 27
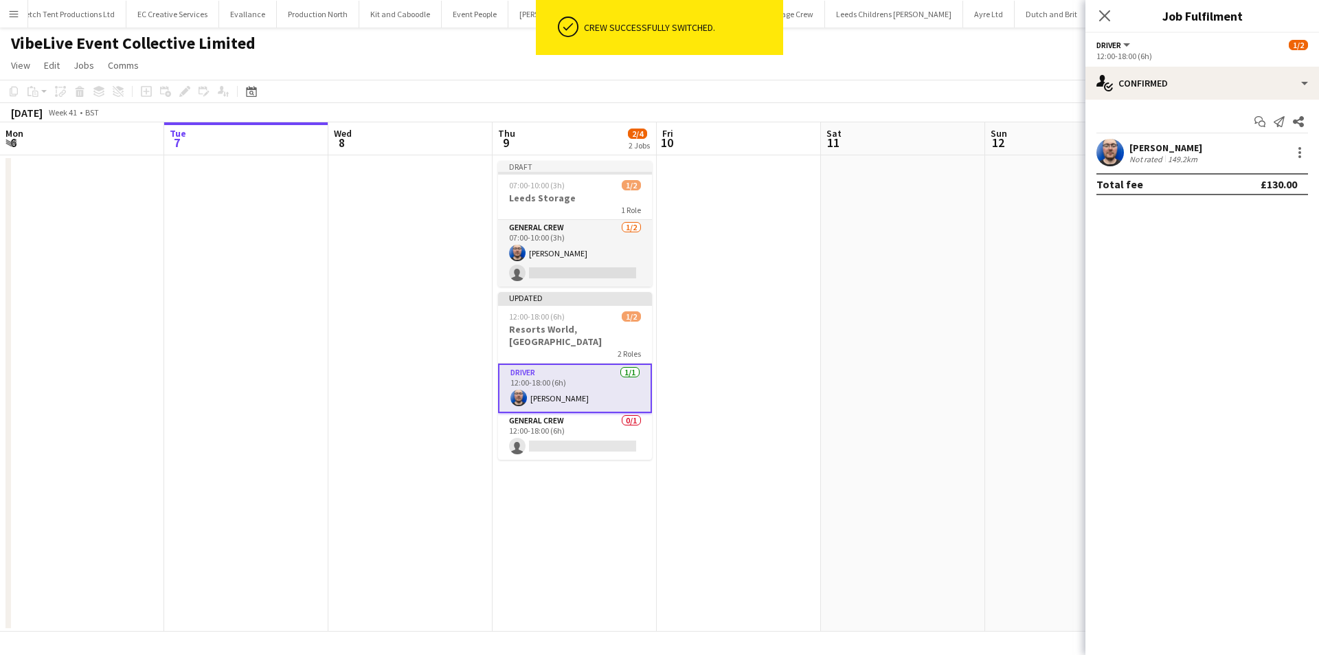
drag, startPoint x: 799, startPoint y: 324, endPoint x: 1075, endPoint y: 193, distance: 305.5
click at [800, 323] on app-date-cell at bounding box center [739, 393] width 164 height 476
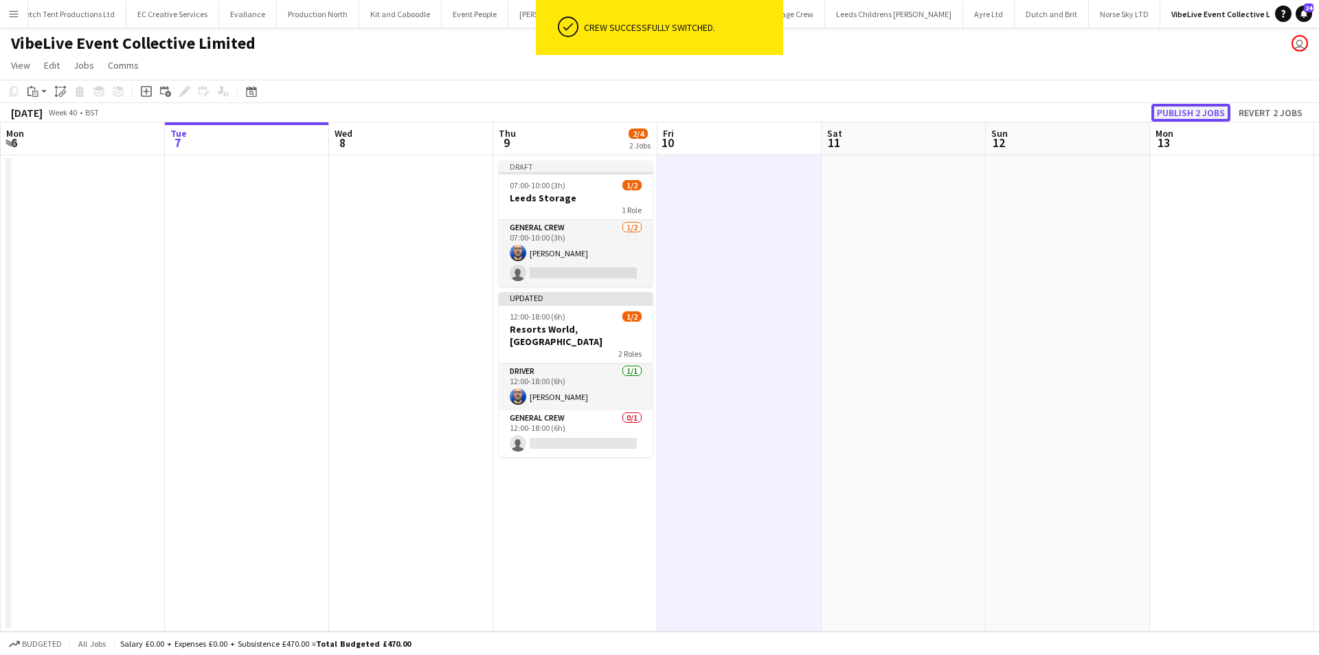
click at [1195, 112] on button "Publish 2 jobs" at bounding box center [1191, 113] width 79 height 18
